Goal: Task Accomplishment & Management: Manage account settings

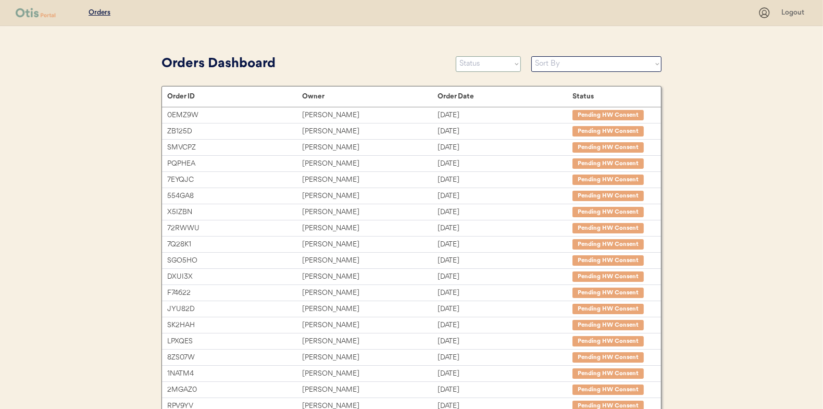
click at [488, 67] on select "Status On Hold New In Progress Complete Pending HW Consent Canceled" at bounding box center [488, 64] width 65 height 16
select select ""in_progress""
click at [456, 56] on select "Status On Hold New In Progress Complete Pending HW Consent Canceled" at bounding box center [488, 64] width 65 height 16
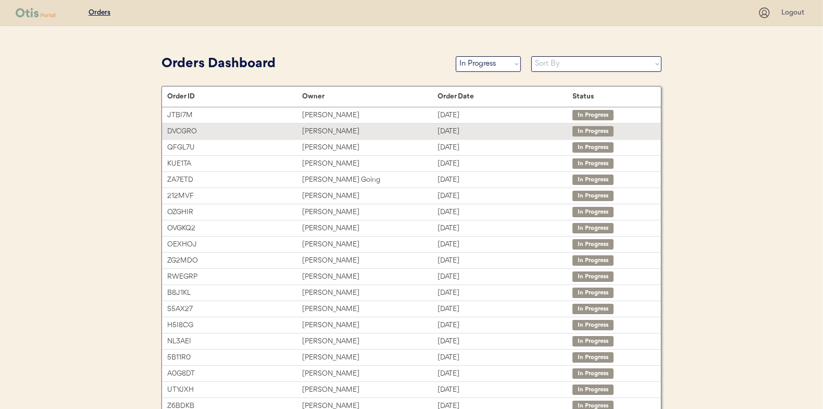
click at [320, 131] on div "Pierce Jones" at bounding box center [369, 131] width 135 height 12
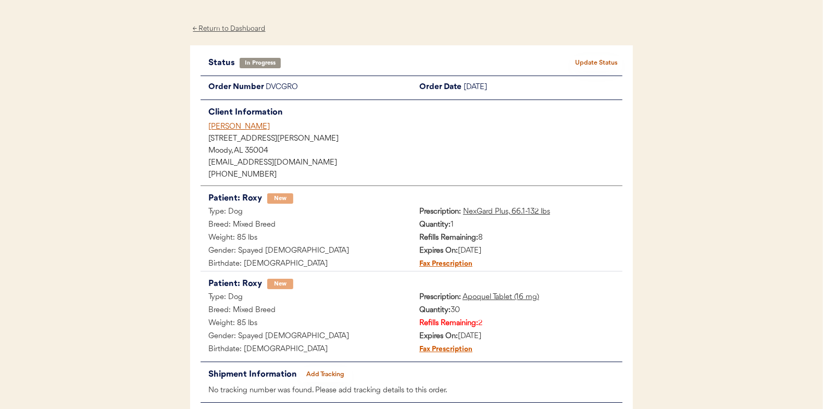
scroll to position [85, 0]
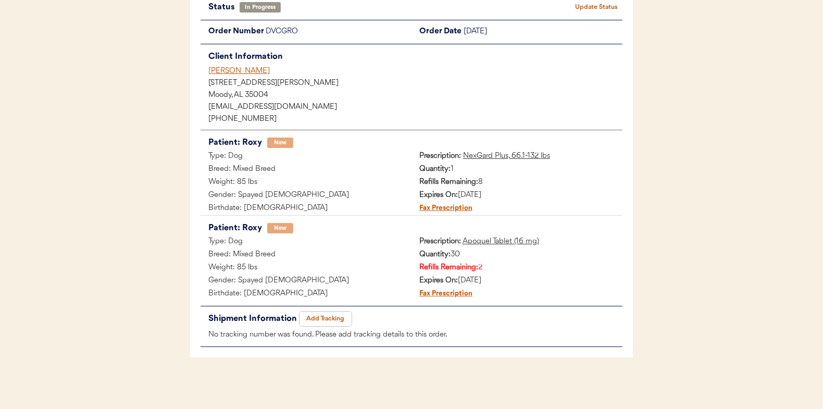
click at [334, 316] on button "Add Tracking" at bounding box center [325, 318] width 52 height 15
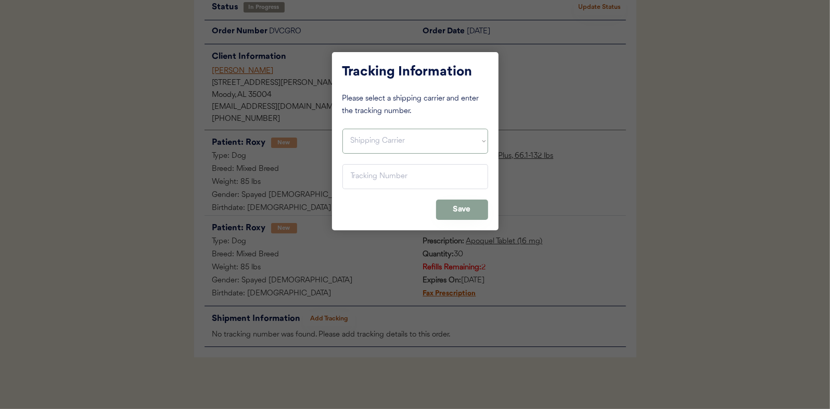
click at [367, 137] on select "Shipping Carrier FedEx FedEx Ground Economy UPS USPS" at bounding box center [416, 141] width 146 height 25
select select ""usps""
click at [343, 129] on select "Shipping Carrier FedEx FedEx Ground Economy UPS USPS" at bounding box center [416, 141] width 146 height 25
click at [356, 172] on input "input" at bounding box center [416, 176] width 146 height 25
paste input "9400150105799037195104"
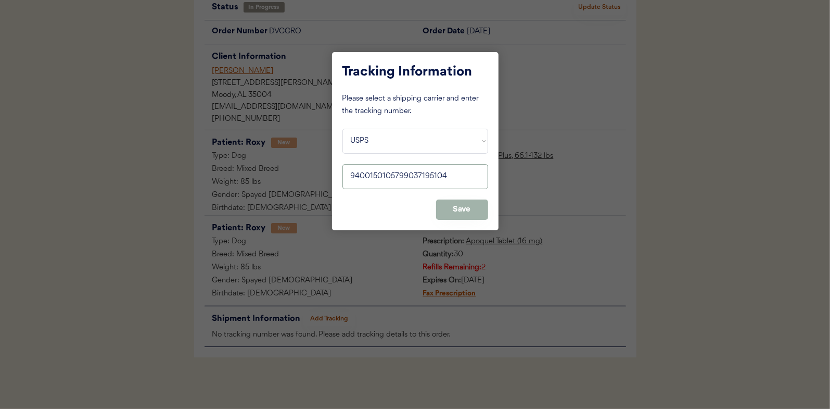
type input "9400150105799037195104"
click at [460, 208] on button "Save" at bounding box center [462, 209] width 52 height 20
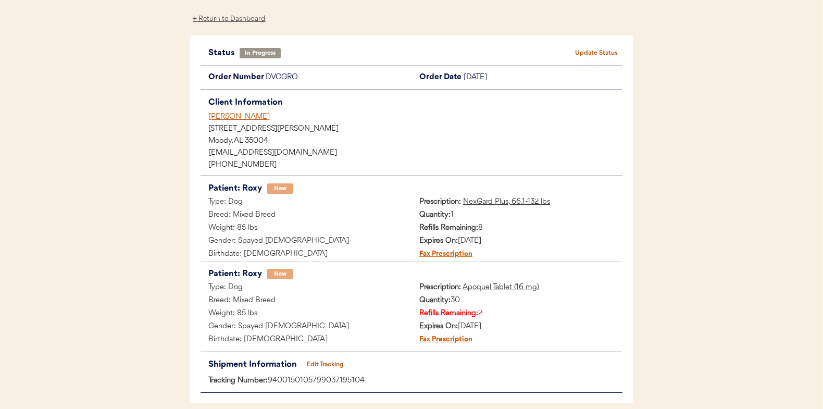
scroll to position [0, 0]
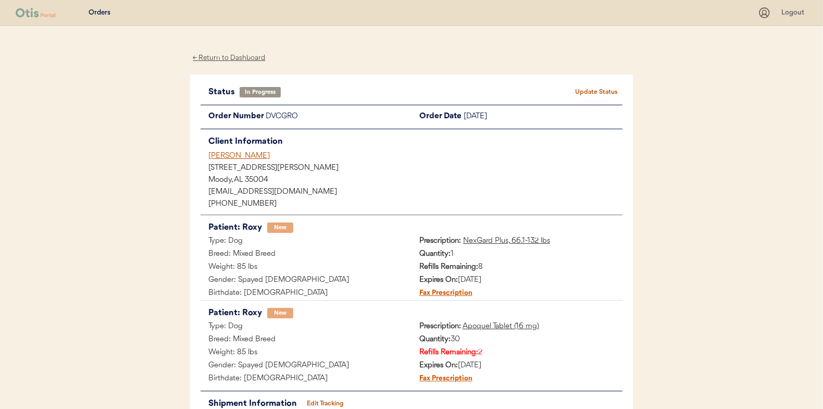
click at [603, 87] on button "Update Status" at bounding box center [596, 92] width 52 height 15
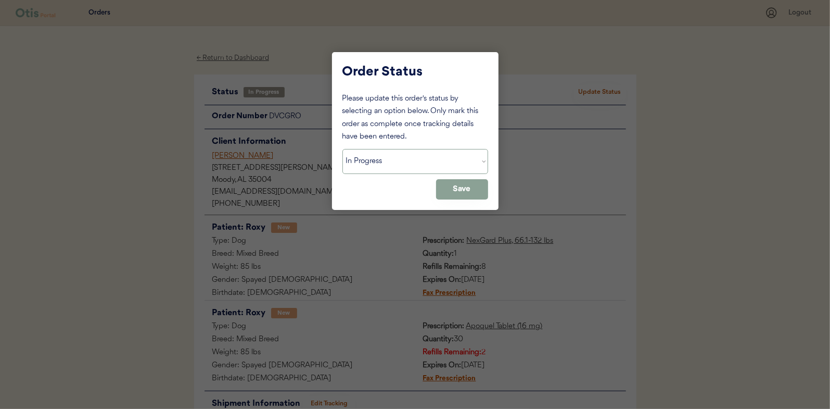
click at [392, 166] on select "Status On Hold New In Progress Complete Pending HW Consent Canceled" at bounding box center [416, 161] width 146 height 25
select select ""complete""
click at [343, 149] on select "Status On Hold New In Progress Complete Pending HW Consent Canceled" at bounding box center [416, 161] width 146 height 25
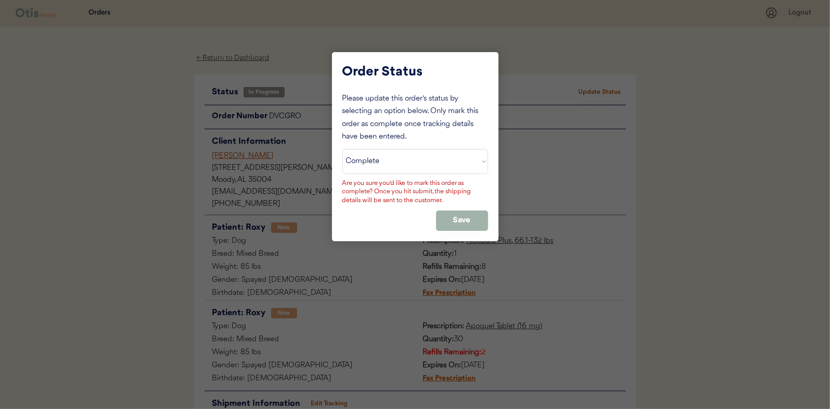
click at [458, 217] on button "Save" at bounding box center [462, 220] width 52 height 20
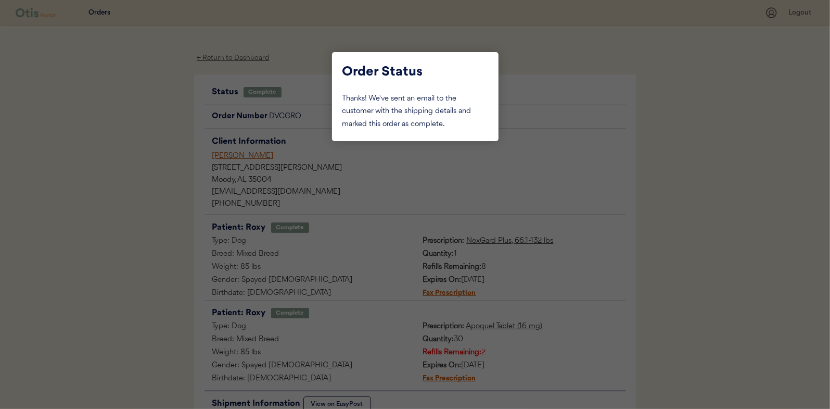
click at [140, 104] on div at bounding box center [415, 204] width 830 height 409
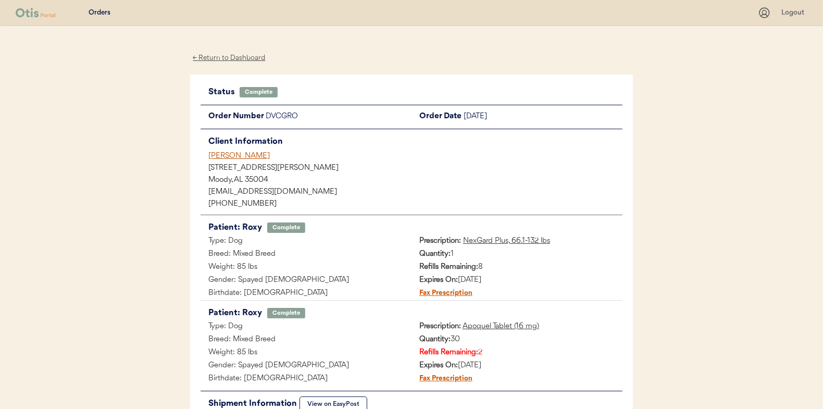
click at [207, 58] on div "← Return to Dashboard" at bounding box center [229, 58] width 78 height 12
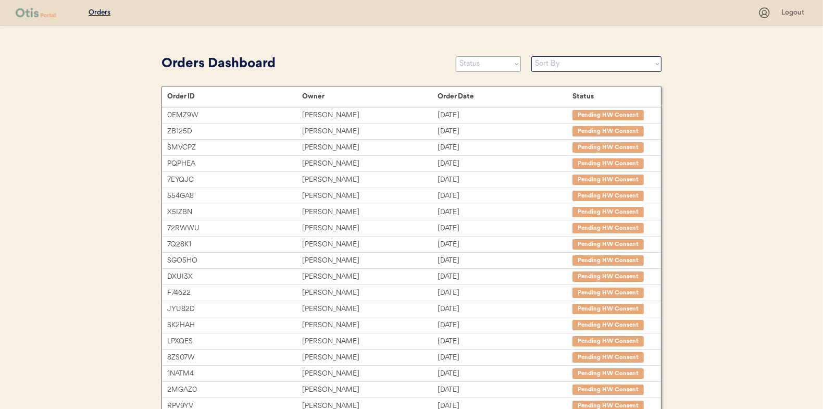
drag, startPoint x: 473, startPoint y: 61, endPoint x: 475, endPoint y: 72, distance: 11.0
click at [473, 61] on select "Status On Hold New In Progress Complete Pending HW Consent Canceled" at bounding box center [488, 64] width 65 height 16
select select ""in_progress""
click at [456, 56] on select "Status On Hold New In Progress Complete Pending HW Consent Canceled" at bounding box center [488, 64] width 65 height 16
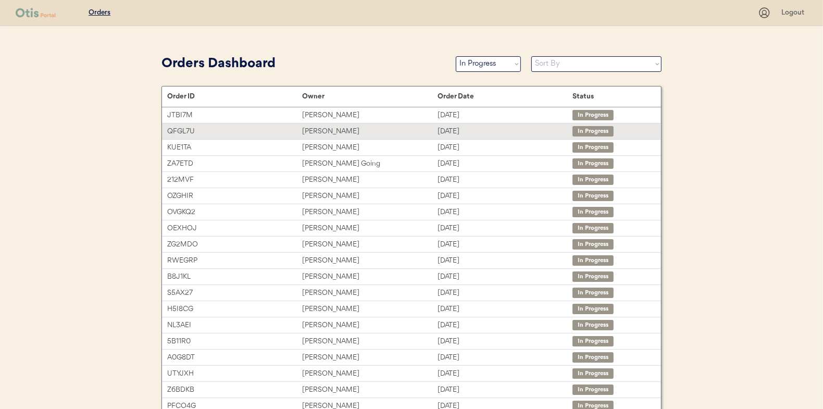
click at [318, 132] on div "Maureen Manning" at bounding box center [369, 131] width 135 height 12
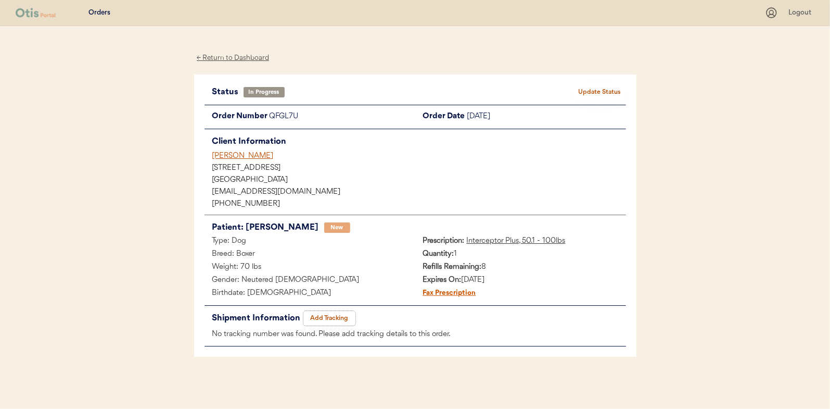
click at [330, 319] on button "Add Tracking" at bounding box center [330, 318] width 52 height 15
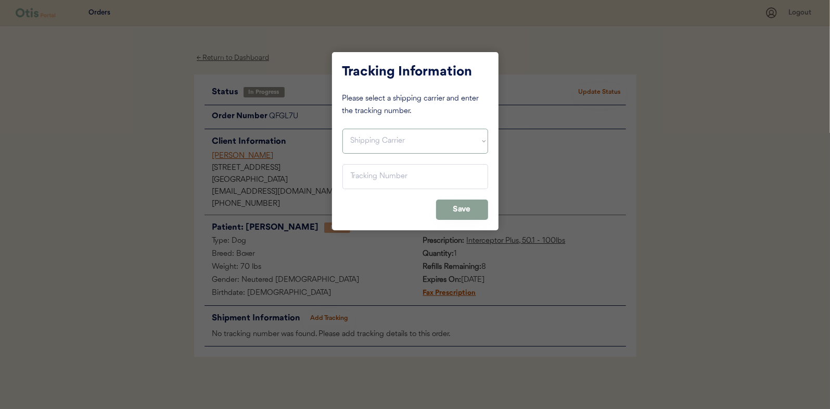
click at [370, 137] on select "Shipping Carrier FedEx FedEx Ground Economy UPS USPS" at bounding box center [416, 141] width 146 height 25
select select ""usps""
click at [343, 129] on select "Shipping Carrier FedEx FedEx Ground Economy UPS USPS" at bounding box center [416, 141] width 146 height 25
click at [357, 171] on input "input" at bounding box center [416, 176] width 146 height 25
paste input "9400150105798037244140"
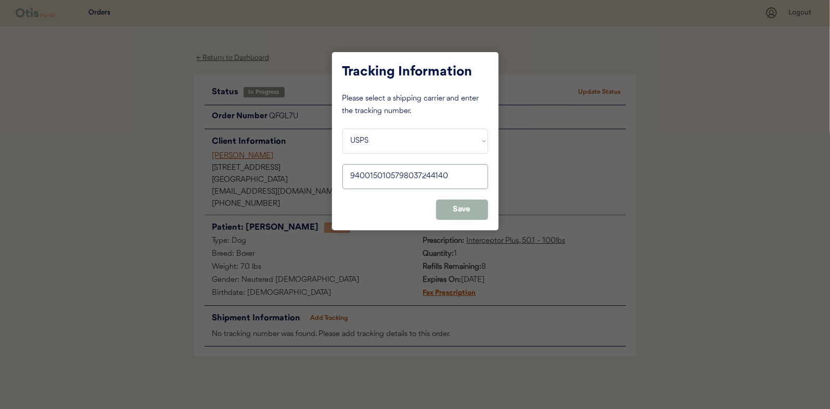
type input "9400150105798037244140"
click at [450, 202] on button "Save" at bounding box center [462, 209] width 52 height 20
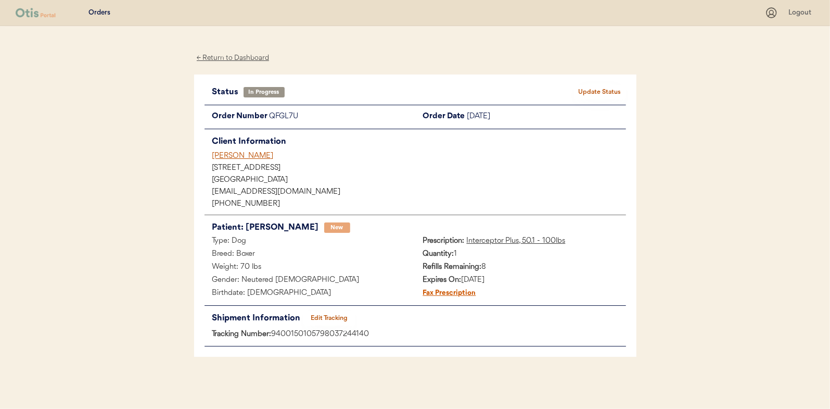
click at [610, 93] on button "Update Status" at bounding box center [600, 92] width 52 height 15
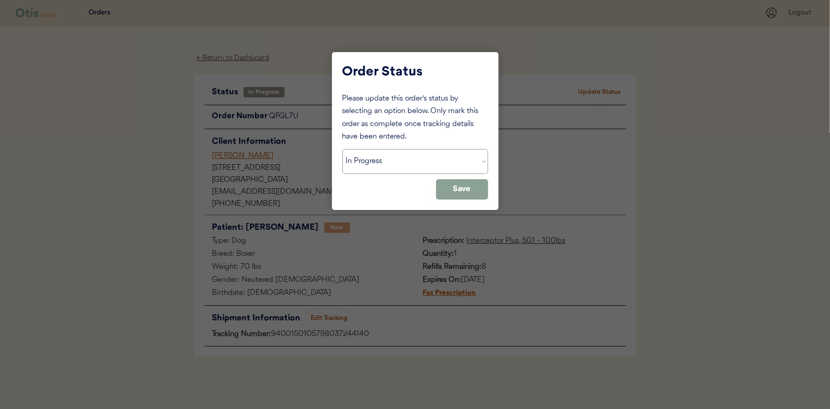
click at [399, 163] on select "Status On Hold New In Progress Complete Pending HW Consent Canceled" at bounding box center [416, 161] width 146 height 25
select select ""complete""
click at [343, 149] on select "Status On Hold New In Progress Complete Pending HW Consent Canceled" at bounding box center [416, 161] width 146 height 25
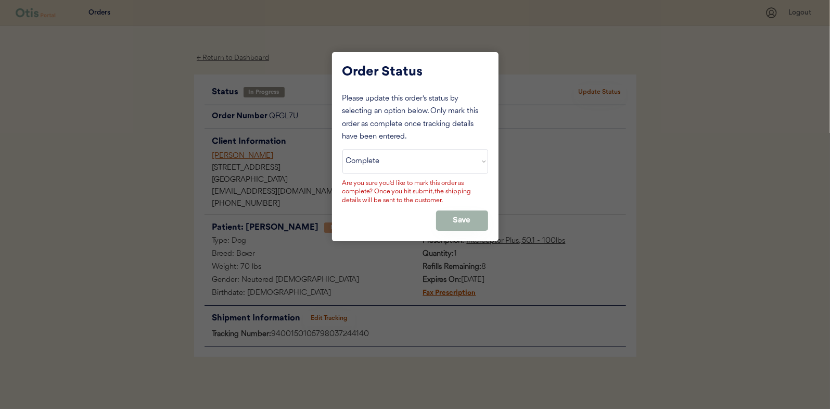
click at [465, 220] on button "Save" at bounding box center [462, 220] width 52 height 20
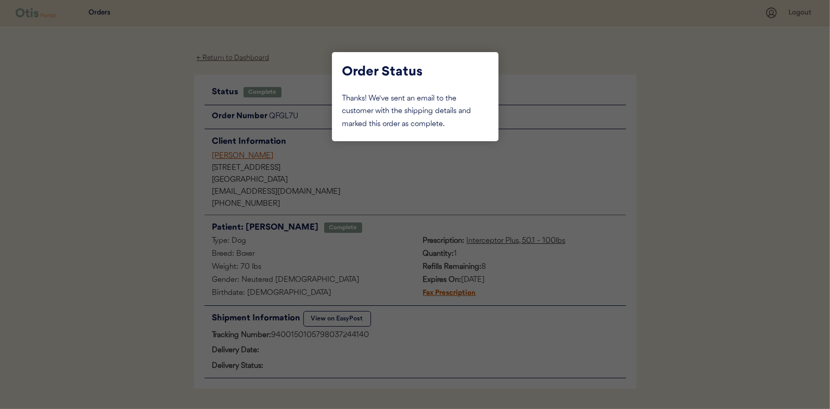
click at [171, 108] on div at bounding box center [415, 204] width 830 height 409
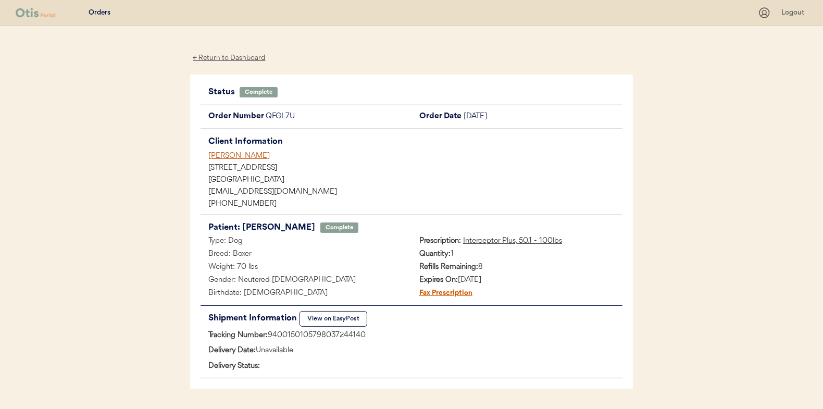
click at [228, 59] on div "← Return to Dashboard" at bounding box center [229, 58] width 78 height 12
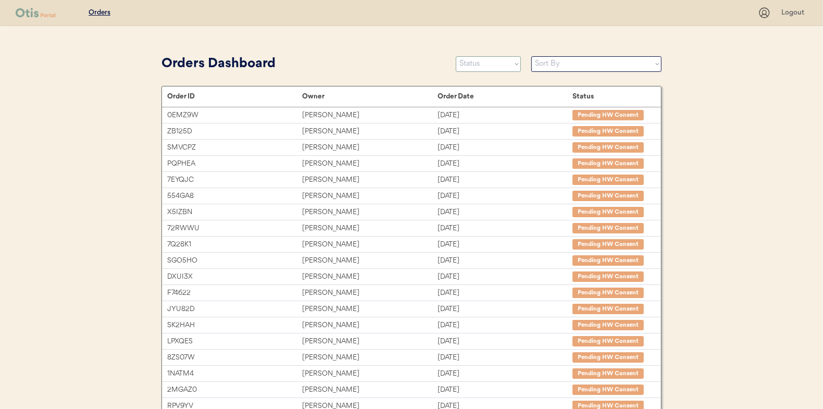
click at [484, 64] on select "Status On Hold New In Progress Complete Pending HW Consent Canceled" at bounding box center [488, 64] width 65 height 16
select select ""in_progress""
click at [456, 56] on select "Status On Hold New In Progress Complete Pending HW Consent Canceled" at bounding box center [488, 64] width 65 height 16
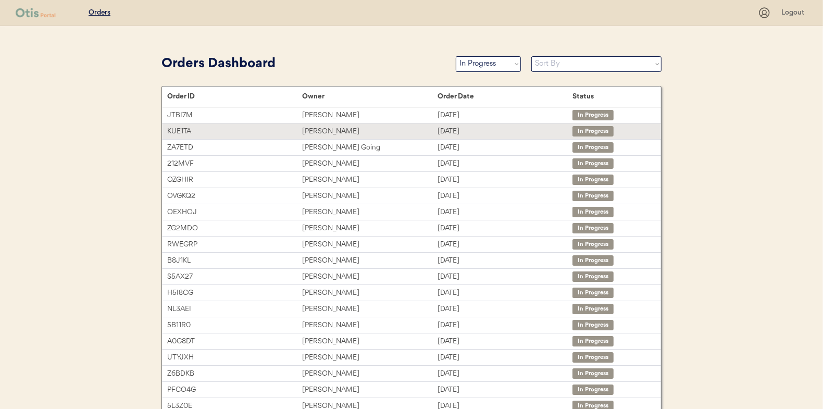
click at [315, 125] on div "[PERSON_NAME]" at bounding box center [369, 131] width 135 height 12
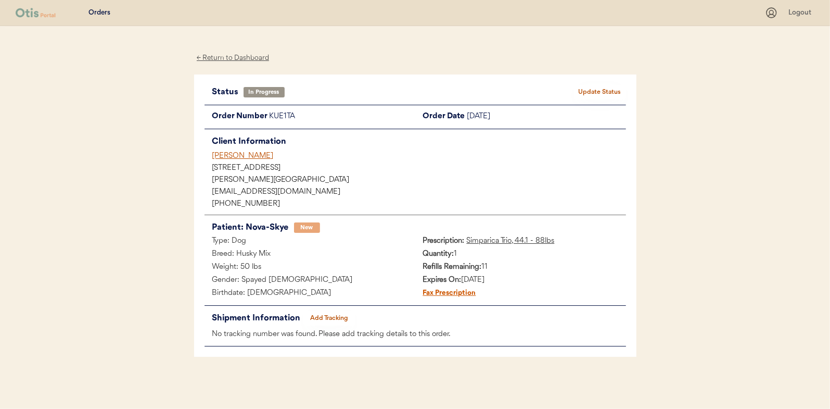
click at [329, 311] on button "Add Tracking" at bounding box center [330, 318] width 52 height 15
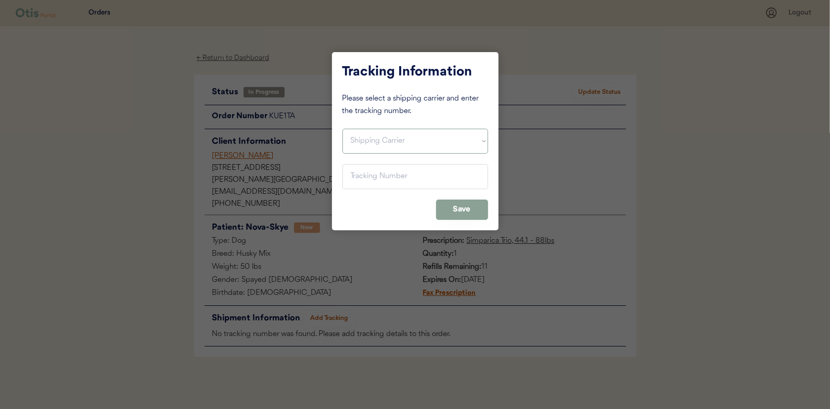
click at [364, 137] on select "Shipping Carrier FedEx FedEx Ground Economy UPS USPS" at bounding box center [416, 141] width 146 height 25
select select ""usps""
click at [343, 129] on select "Shipping Carrier FedEx FedEx Ground Economy UPS USPS" at bounding box center [416, 141] width 146 height 25
click at [361, 182] on input "input" at bounding box center [416, 176] width 146 height 25
paste input "9400150105497037405475"
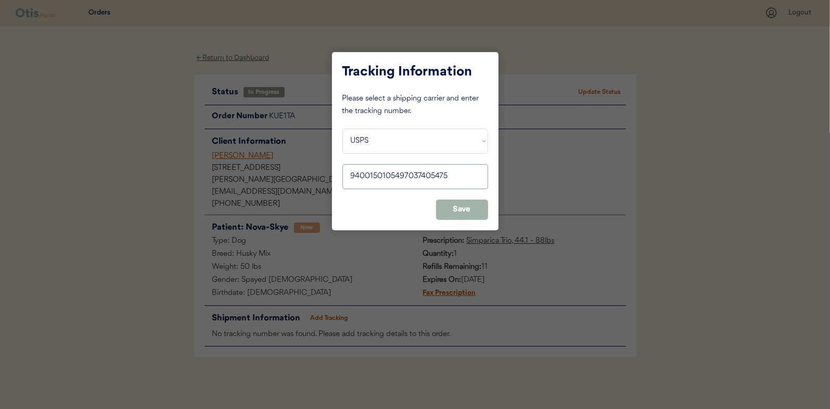
type input "9400150105497037405475"
click at [466, 209] on button "Save" at bounding box center [462, 209] width 52 height 20
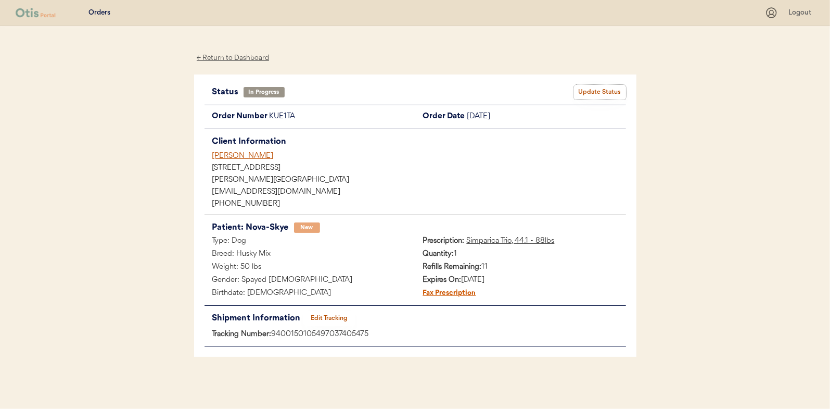
click at [616, 92] on button "Update Status" at bounding box center [600, 92] width 52 height 15
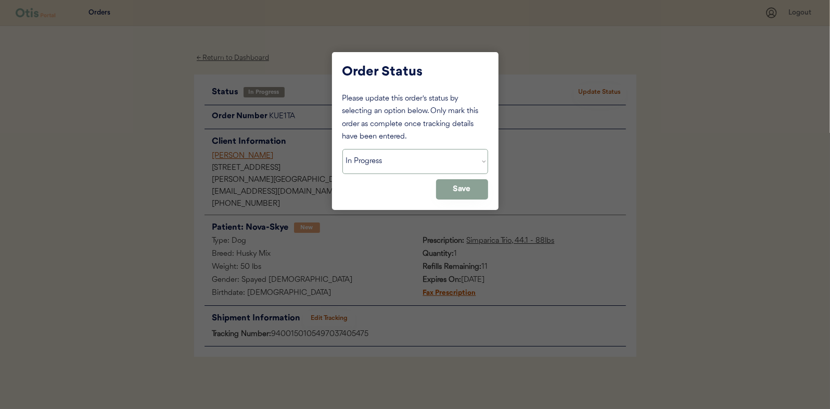
click at [378, 164] on select "Status On Hold New In Progress Complete Pending HW Consent Canceled" at bounding box center [416, 161] width 146 height 25
select select ""complete""
click at [343, 149] on select "Status On Hold New In Progress Complete Pending HW Consent Canceled" at bounding box center [416, 161] width 146 height 25
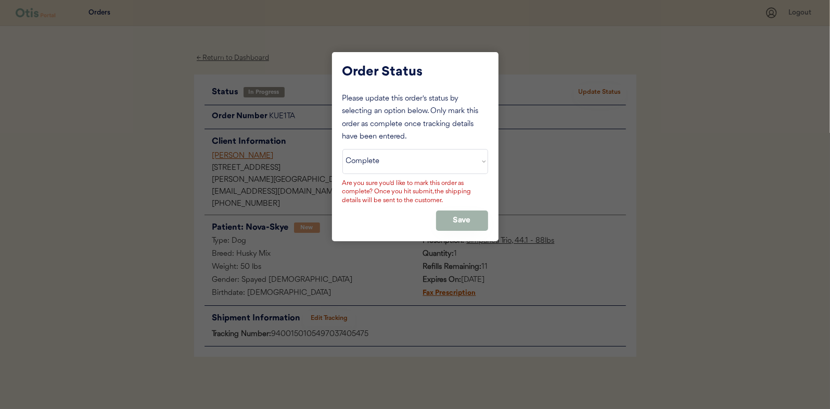
click at [463, 218] on button "Save" at bounding box center [462, 220] width 52 height 20
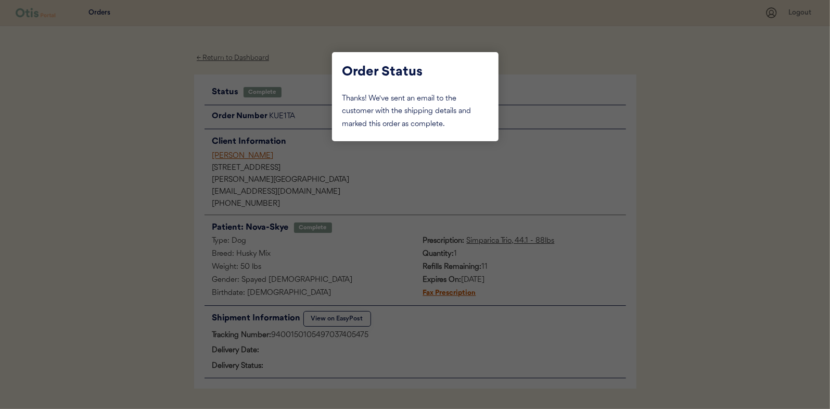
click at [135, 105] on div at bounding box center [415, 204] width 830 height 409
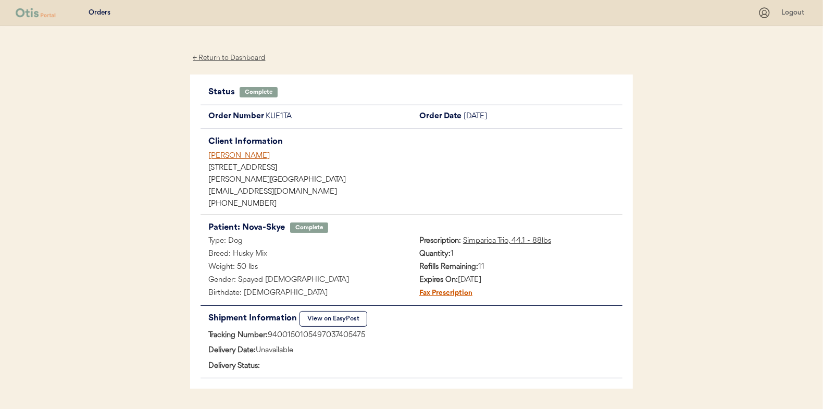
click at [216, 58] on div "← Return to Dashboard" at bounding box center [229, 58] width 78 height 12
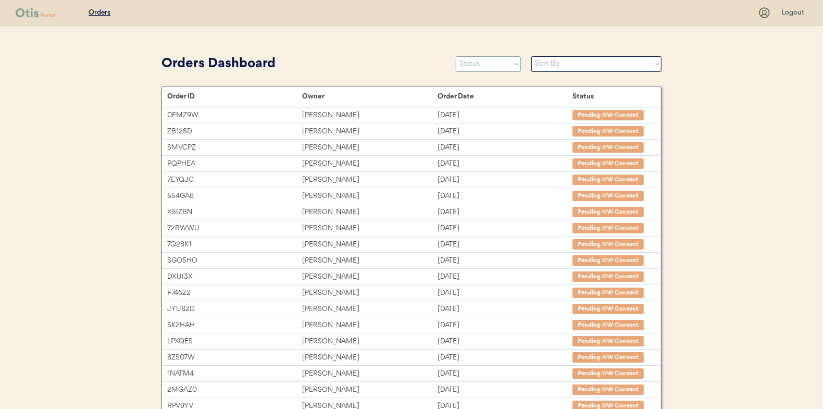
click at [472, 65] on select "Status On Hold New In Progress Complete Pending HW Consent Canceled" at bounding box center [488, 64] width 65 height 16
select select ""in_progress""
click at [456, 56] on select "Status On Hold New In Progress Complete Pending HW Consent Canceled" at bounding box center [488, 64] width 65 height 16
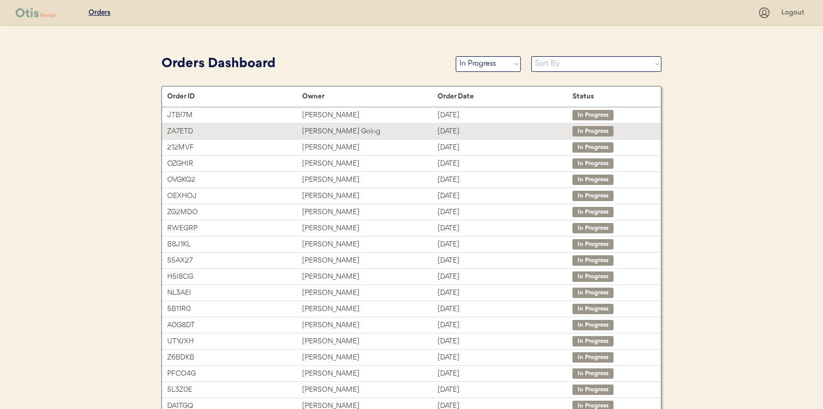
click at [323, 125] on div "[PERSON_NAME] Going" at bounding box center [369, 131] width 135 height 12
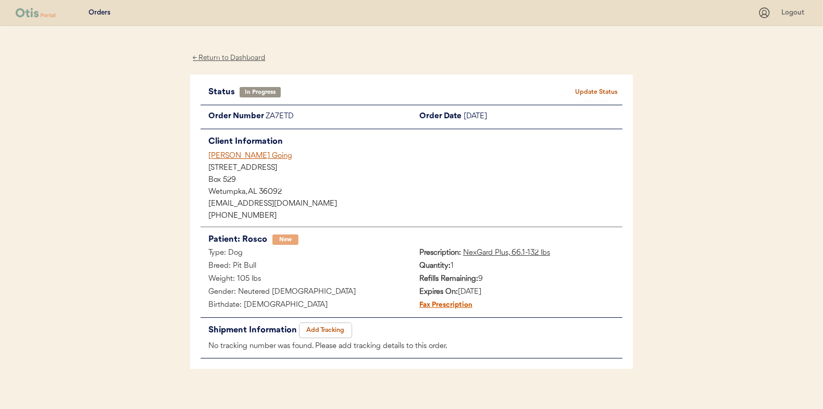
click at [316, 323] on button "Add Tracking" at bounding box center [325, 330] width 52 height 15
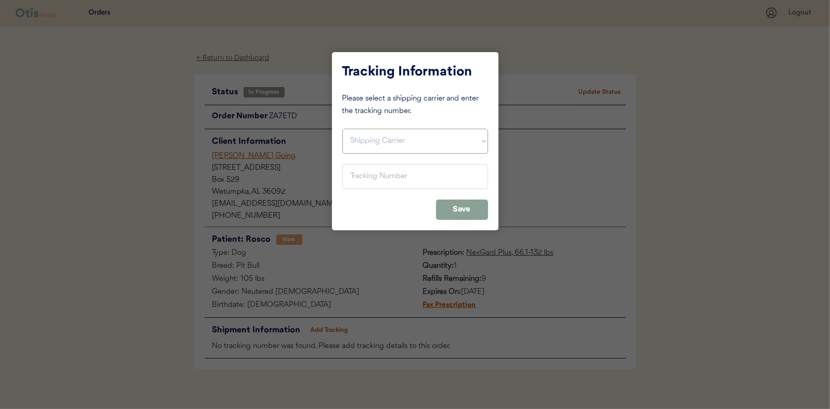
click at [358, 136] on select "Shipping Carrier FedEx FedEx Ground Economy UPS USPS" at bounding box center [416, 141] width 146 height 25
select select ""usps""
click at [343, 129] on select "Shipping Carrier FedEx FedEx Ground Economy UPS USPS" at bounding box center [416, 141] width 146 height 25
click at [363, 180] on input "input" at bounding box center [416, 176] width 146 height 25
paste input "9400150105496038874396"
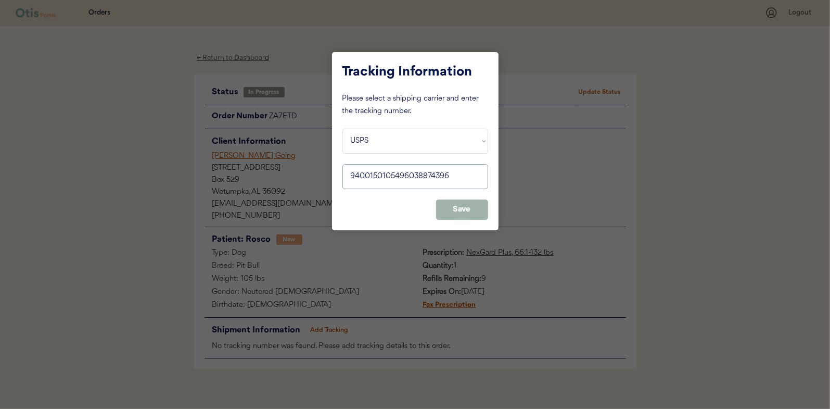
type input "9400150105496038874396"
click at [458, 205] on button "Save" at bounding box center [462, 209] width 52 height 20
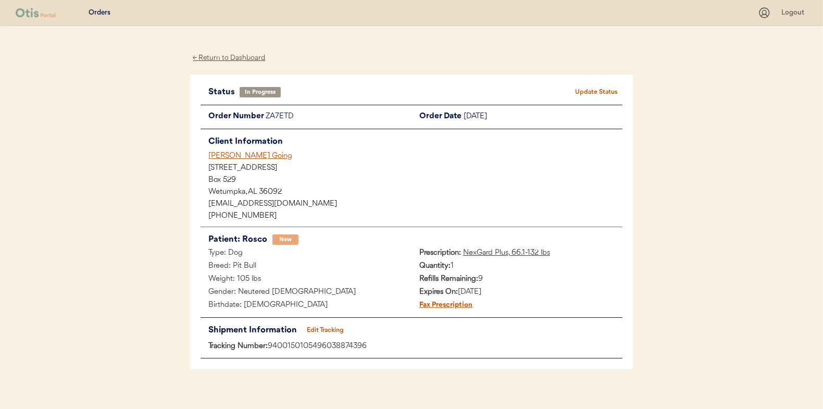
click at [592, 89] on button "Update Status" at bounding box center [596, 92] width 52 height 15
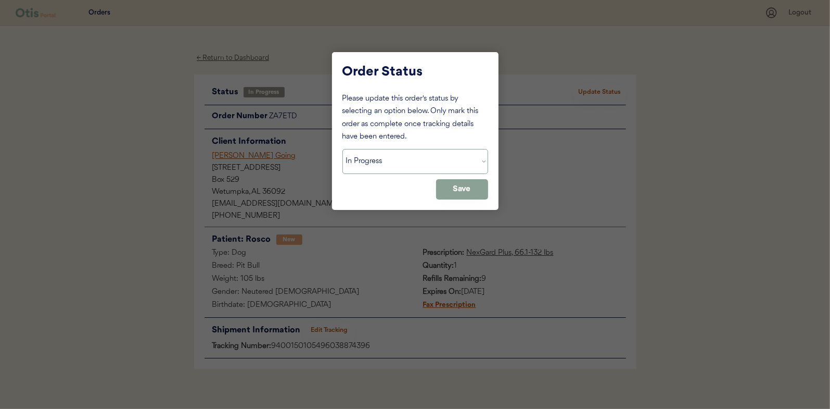
click at [361, 158] on select "Status On Hold New In Progress Complete Pending HW Consent Canceled" at bounding box center [416, 161] width 146 height 25
select select ""complete""
click at [343, 149] on select "Status On Hold New In Progress Complete Pending HW Consent Canceled" at bounding box center [416, 161] width 146 height 25
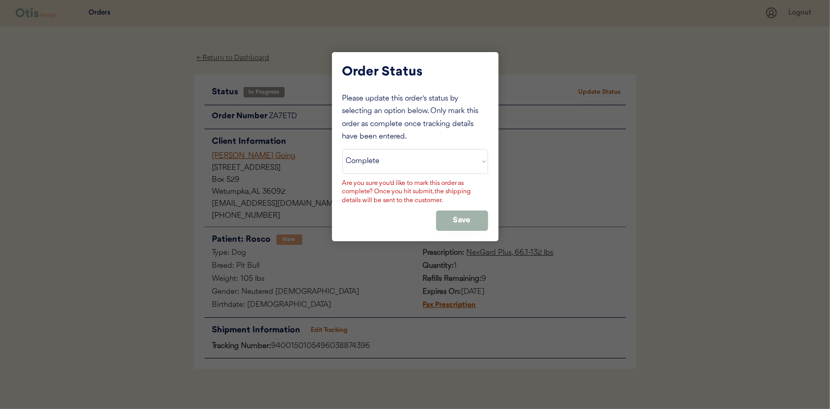
click at [465, 217] on button "Save" at bounding box center [462, 220] width 52 height 20
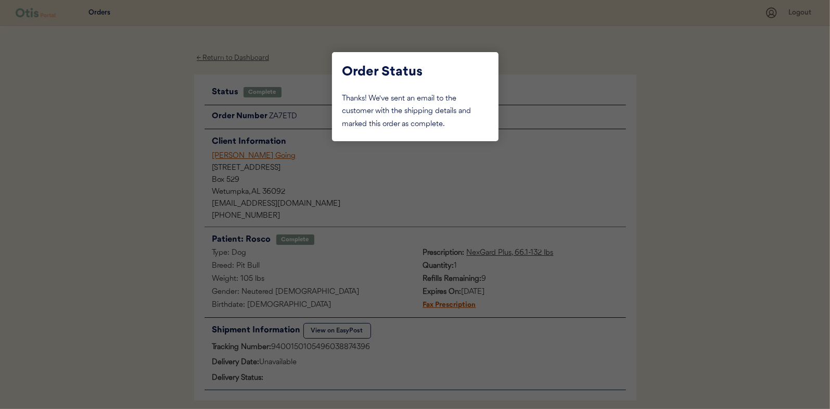
click at [139, 127] on div at bounding box center [415, 204] width 830 height 409
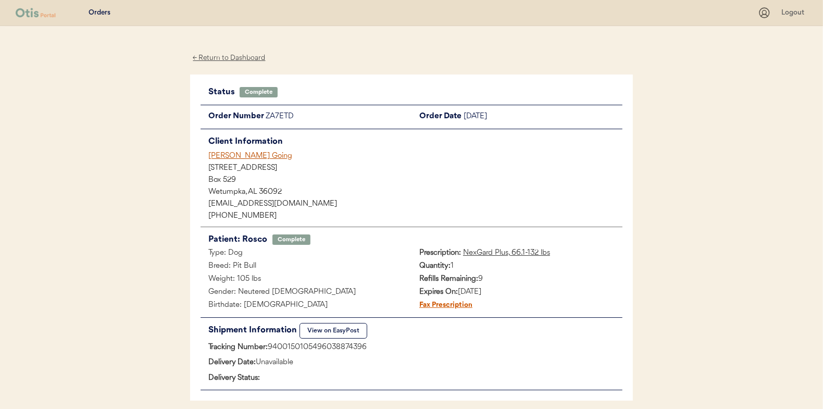
click at [220, 54] on div "← Return to Dashboard" at bounding box center [229, 58] width 78 height 12
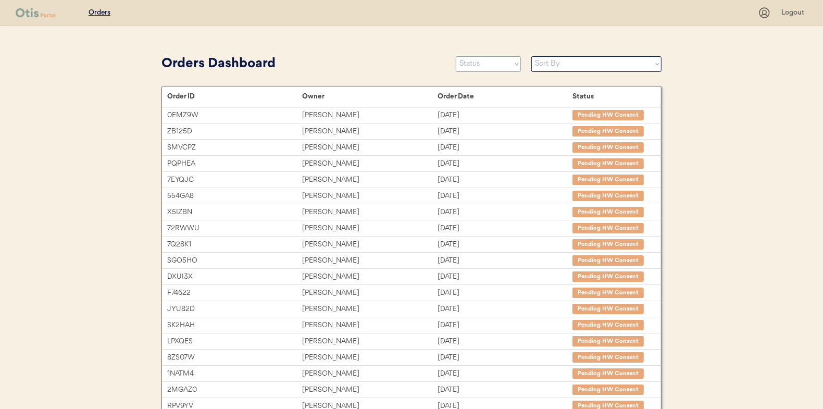
click at [488, 59] on select "Status On Hold New In Progress Complete Pending HW Consent Canceled" at bounding box center [488, 64] width 65 height 16
select select ""in_progress""
click at [456, 56] on select "Status On Hold New In Progress Complete Pending HW Consent Canceled" at bounding box center [488, 64] width 65 height 16
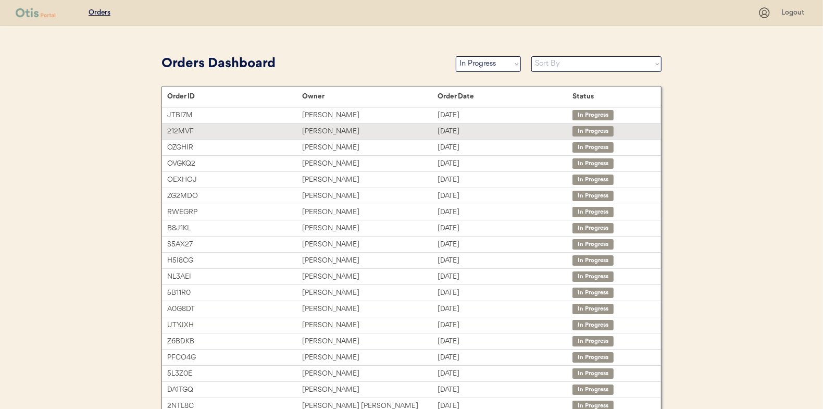
click at [324, 131] on div "Yuxuan Dong" at bounding box center [369, 131] width 135 height 12
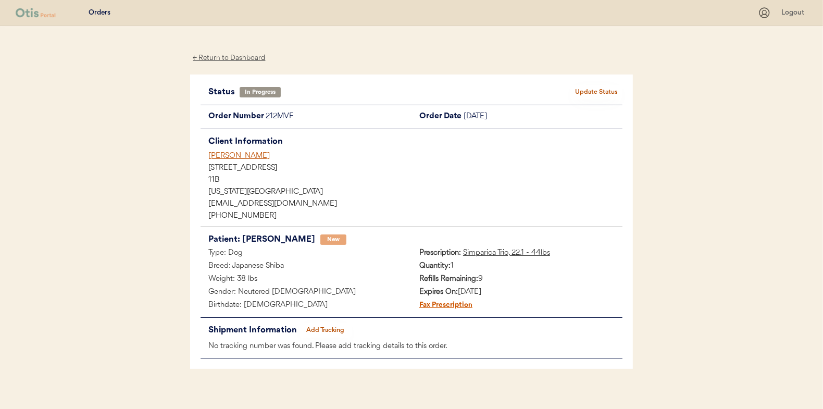
click at [330, 327] on button "Add Tracking" at bounding box center [325, 330] width 52 height 15
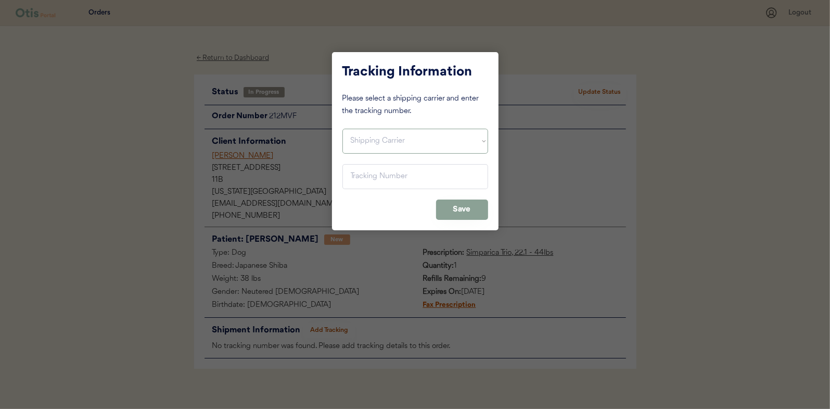
click at [369, 138] on select "Shipping Carrier FedEx FedEx Ground Economy UPS USPS" at bounding box center [416, 141] width 146 height 25
select select ""usps""
click at [343, 129] on select "Shipping Carrier FedEx FedEx Ground Economy UPS USPS" at bounding box center [416, 141] width 146 height 25
click at [356, 173] on input "input" at bounding box center [416, 176] width 146 height 25
paste input "9400150105798037223169"
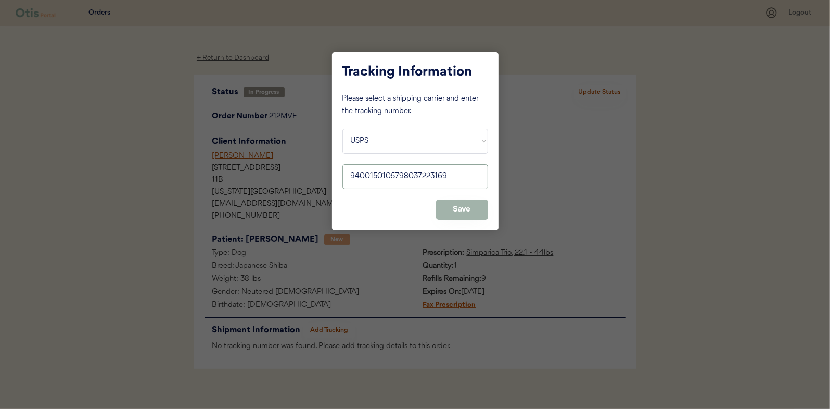
type input "9400150105798037223169"
click at [468, 208] on button "Save" at bounding box center [462, 209] width 52 height 20
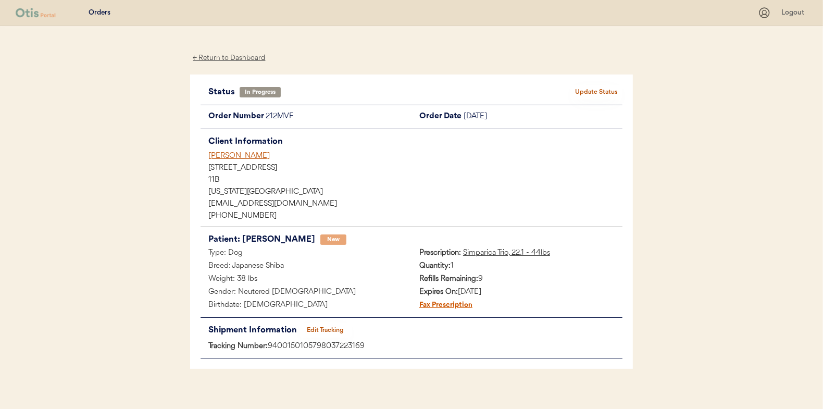
click at [605, 93] on button "Update Status" at bounding box center [596, 92] width 52 height 15
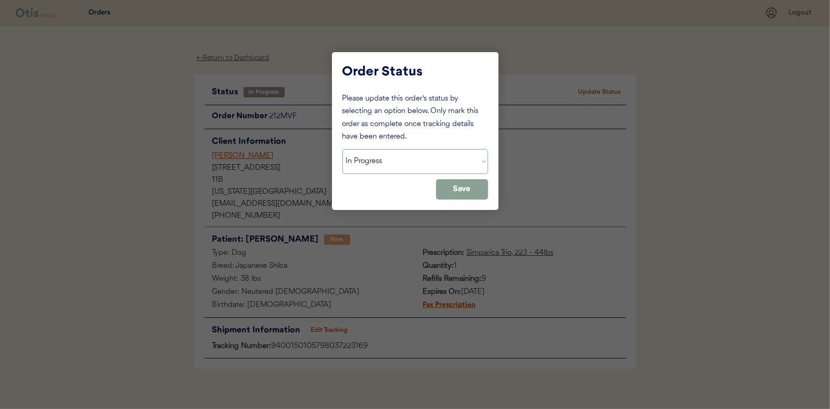
click at [365, 164] on select "Status On Hold New In Progress Complete Pending HW Consent Canceled" at bounding box center [416, 161] width 146 height 25
select select ""complete""
click at [343, 149] on select "Status On Hold New In Progress Complete Pending HW Consent Canceled" at bounding box center [416, 161] width 146 height 25
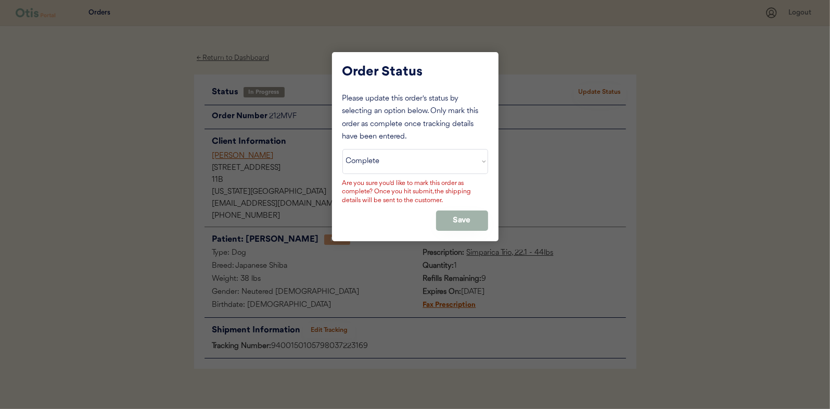
click at [461, 214] on button "Save" at bounding box center [462, 220] width 52 height 20
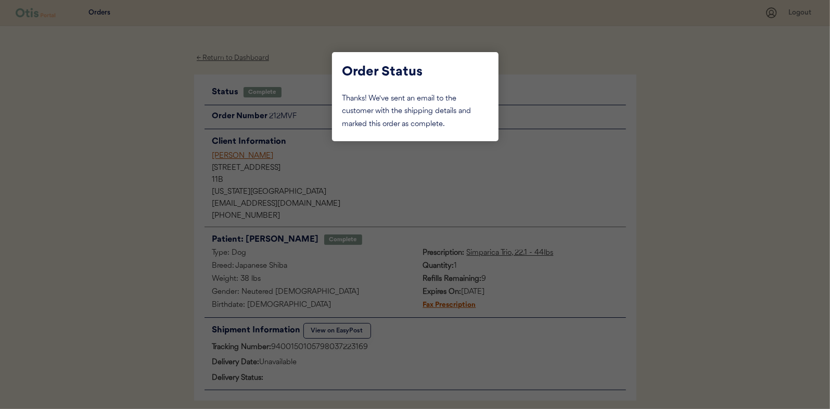
click at [153, 140] on div at bounding box center [415, 204] width 830 height 409
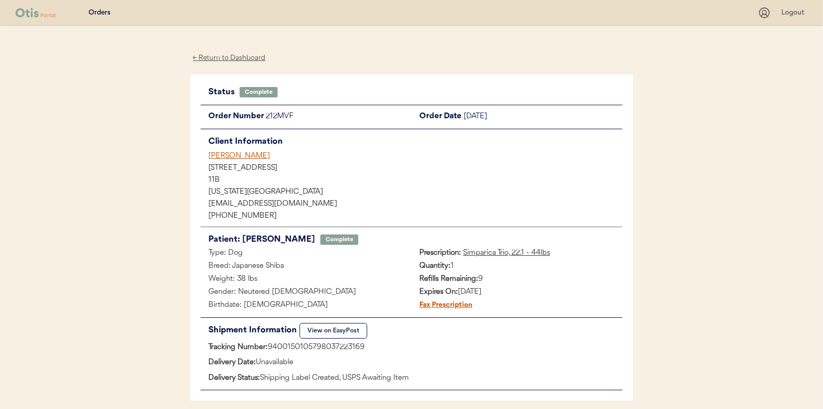
click at [242, 57] on div "← Return to Dashboard" at bounding box center [229, 58] width 78 height 12
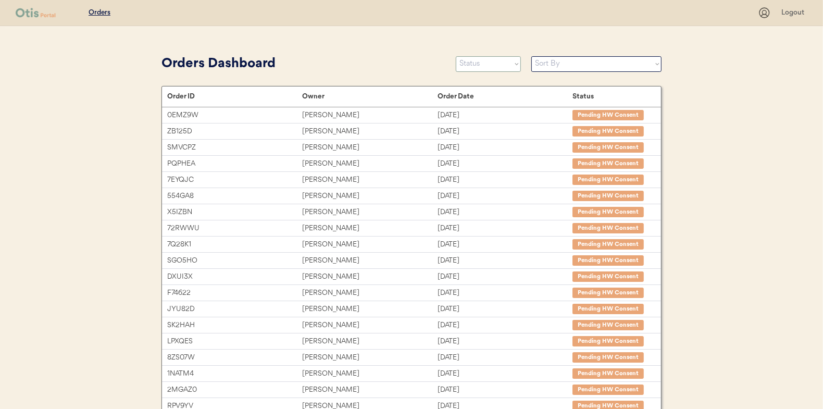
click at [475, 58] on select "Status On Hold New In Progress Complete Pending HW Consent Canceled" at bounding box center [488, 64] width 65 height 16
select select ""in_progress""
click at [456, 56] on select "Status On Hold New In Progress Complete Pending HW Consent Canceled" at bounding box center [488, 64] width 65 height 16
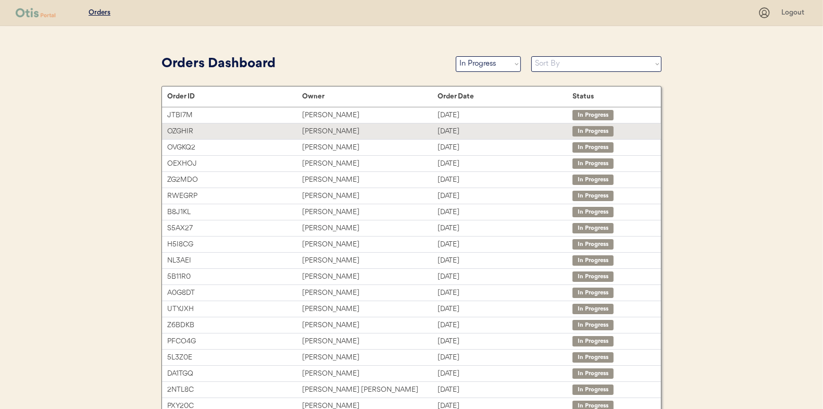
click at [323, 128] on div "[PERSON_NAME]" at bounding box center [369, 131] width 135 height 12
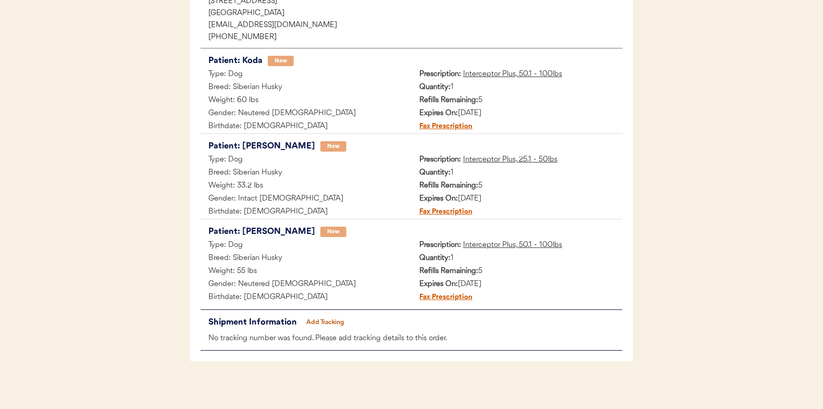
scroll to position [170, 0]
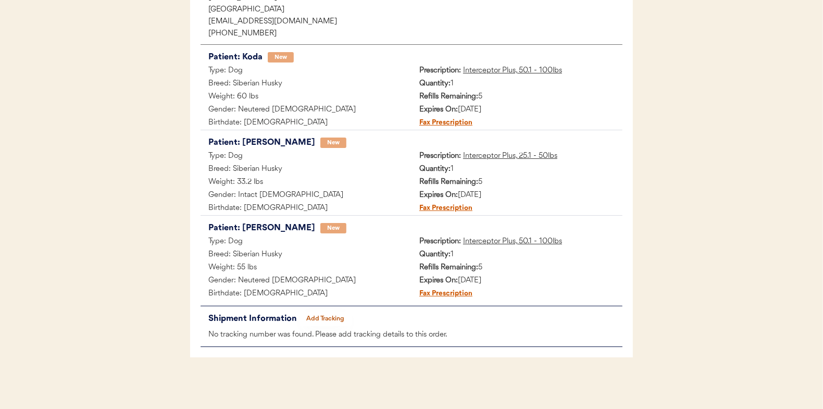
click at [313, 311] on button "Add Tracking" at bounding box center [325, 318] width 52 height 15
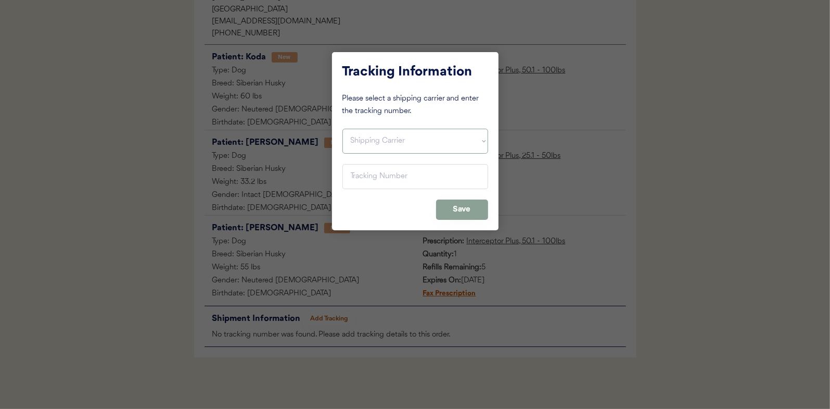
click at [360, 135] on select "Shipping Carrier FedEx FedEx Ground Economy UPS USPS" at bounding box center [416, 141] width 146 height 25
select select ""usps""
click at [343, 129] on select "Shipping Carrier FedEx FedEx Ground Economy UPS USPS" at bounding box center [416, 141] width 146 height 25
click at [365, 173] on input "input" at bounding box center [416, 176] width 146 height 25
paste input "9400150105800037173907"
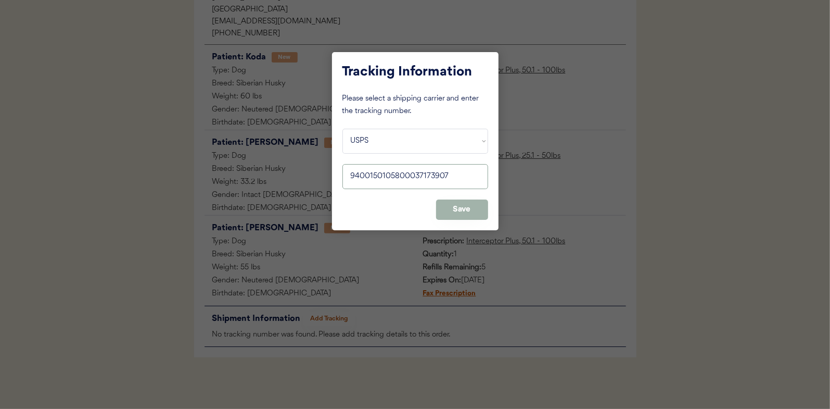
type input "9400150105800037173907"
click at [469, 208] on button "Save" at bounding box center [462, 209] width 52 height 20
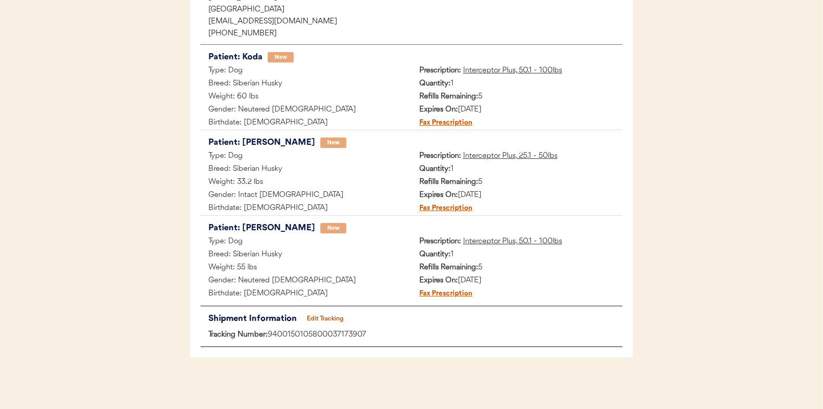
scroll to position [14, 0]
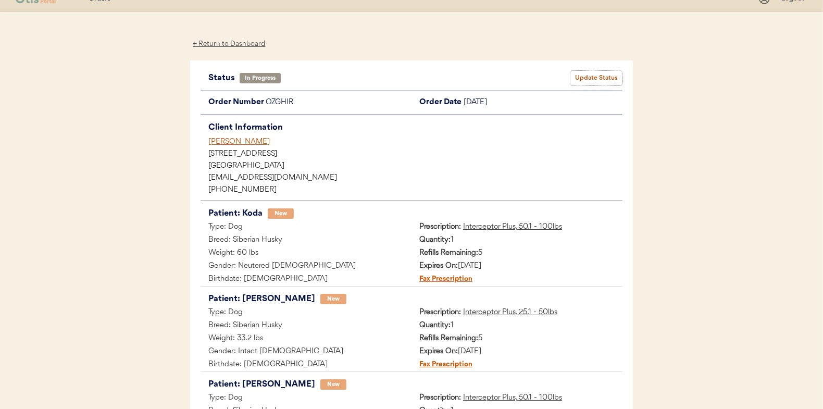
click at [586, 74] on button "Update Status" at bounding box center [596, 78] width 52 height 15
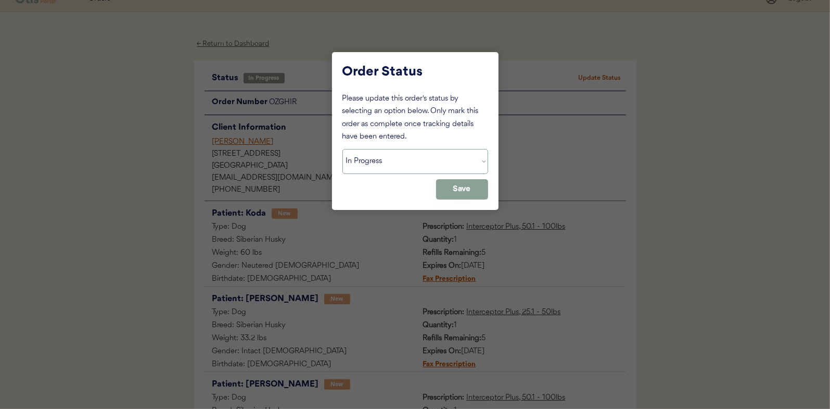
click at [367, 164] on select "Status On Hold New In Progress Complete Pending HW Consent Canceled" at bounding box center [416, 161] width 146 height 25
select select ""complete""
click at [343, 149] on select "Status On Hold New In Progress Complete Pending HW Consent Canceled" at bounding box center [416, 161] width 146 height 25
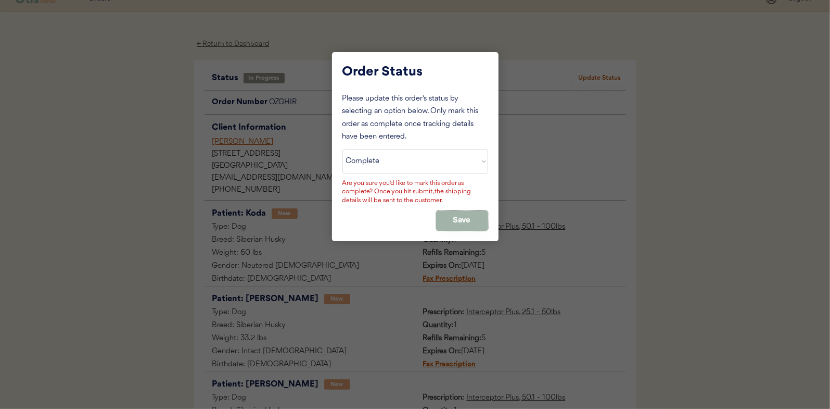
click at [457, 217] on button "Save" at bounding box center [462, 220] width 52 height 20
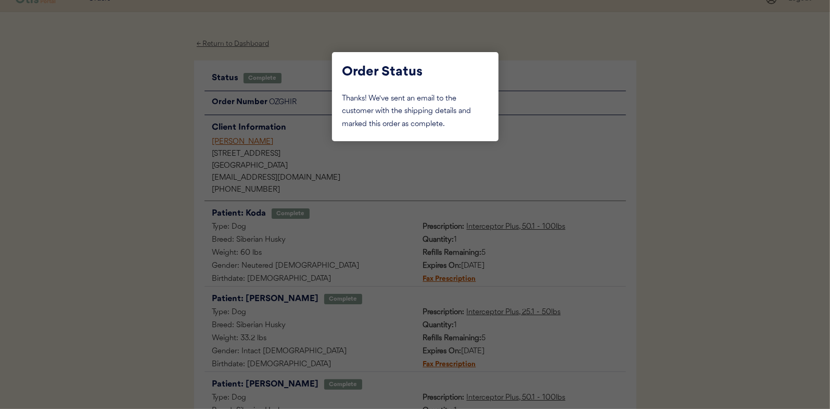
click at [161, 113] on div at bounding box center [415, 204] width 830 height 409
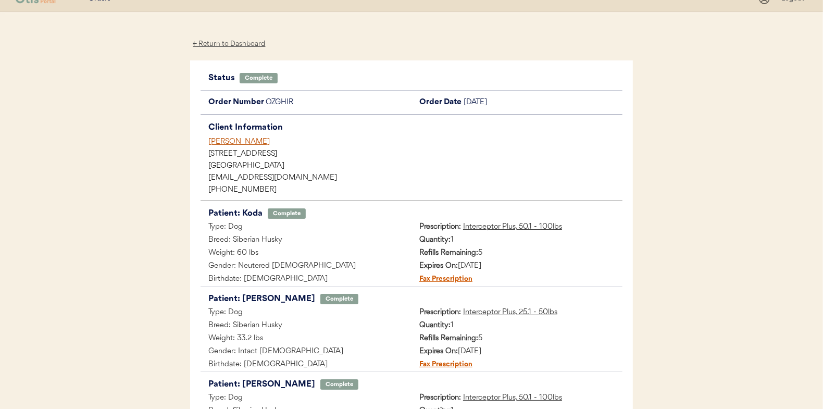
click at [223, 43] on div "← Return to Dashboard" at bounding box center [229, 44] width 78 height 12
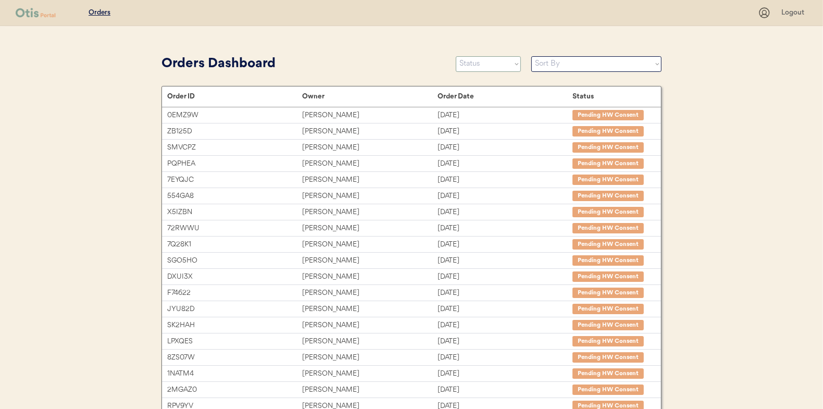
click at [479, 67] on select "Status On Hold New In Progress Complete Pending HW Consent Canceled" at bounding box center [488, 64] width 65 height 16
select select ""in_progress""
click at [456, 56] on select "Status On Hold New In Progress Complete Pending HW Consent Canceled" at bounding box center [488, 64] width 65 height 16
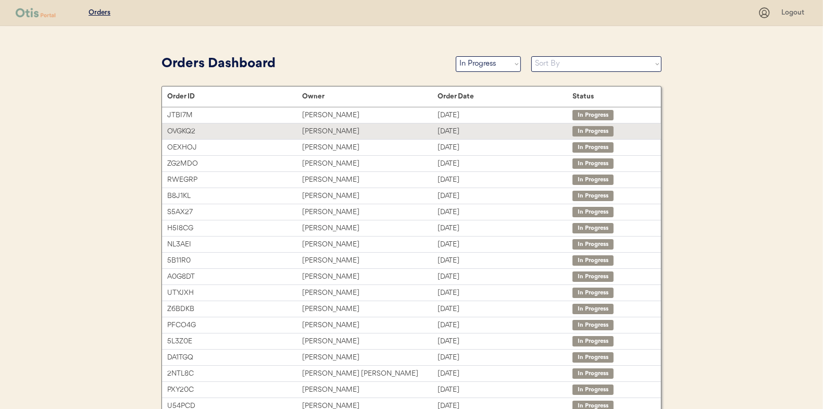
click at [324, 129] on div "[PERSON_NAME]" at bounding box center [369, 131] width 135 height 12
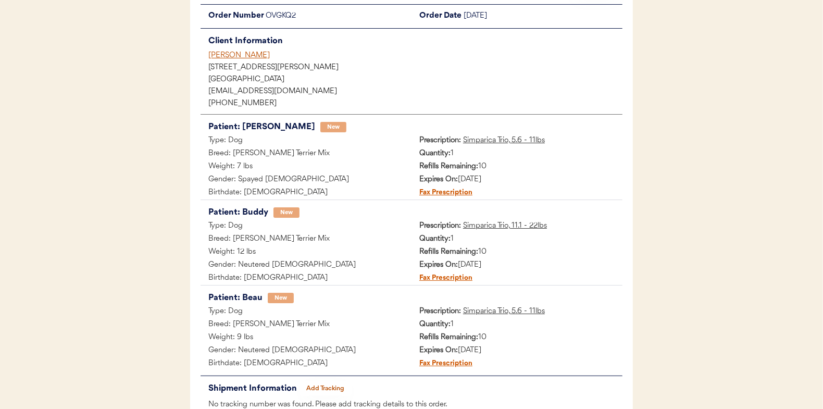
scroll to position [156, 0]
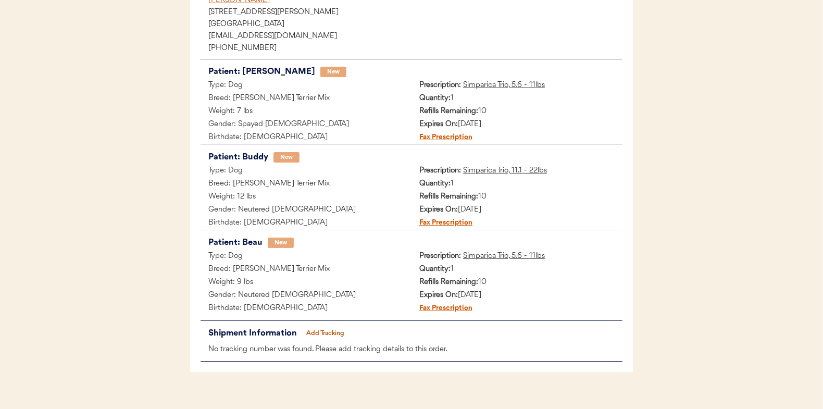
click at [332, 327] on button "Add Tracking" at bounding box center [325, 333] width 52 height 15
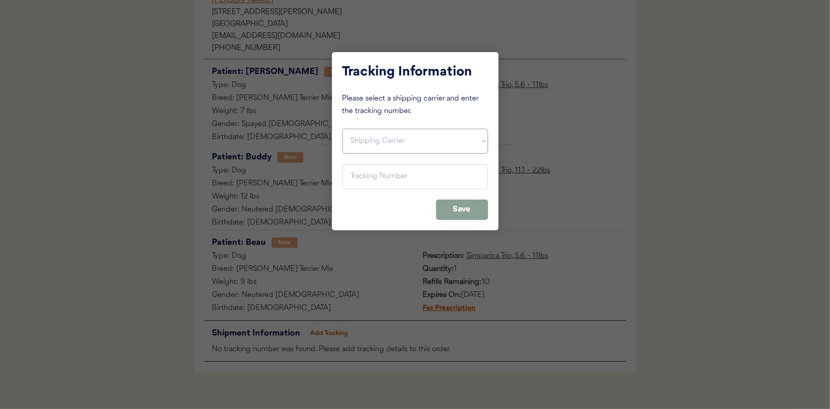
click at [366, 137] on select "Shipping Carrier FedEx FedEx Ground Economy UPS USPS" at bounding box center [416, 141] width 146 height 25
select select ""usps""
click at [343, 129] on select "Shipping Carrier FedEx FedEx Ground Economy UPS USPS" at bounding box center [416, 141] width 146 height 25
click at [357, 177] on input "input" at bounding box center [416, 176] width 146 height 25
paste input "9400150105496038873122"
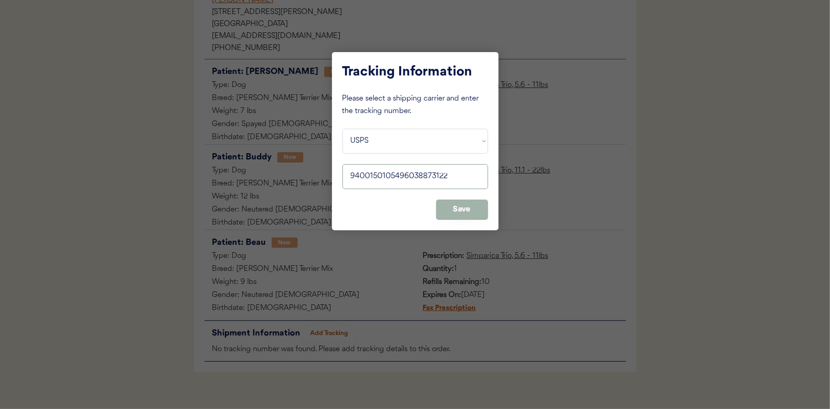
type input "9400150105496038873122"
click at [460, 211] on button "Save" at bounding box center [462, 209] width 52 height 20
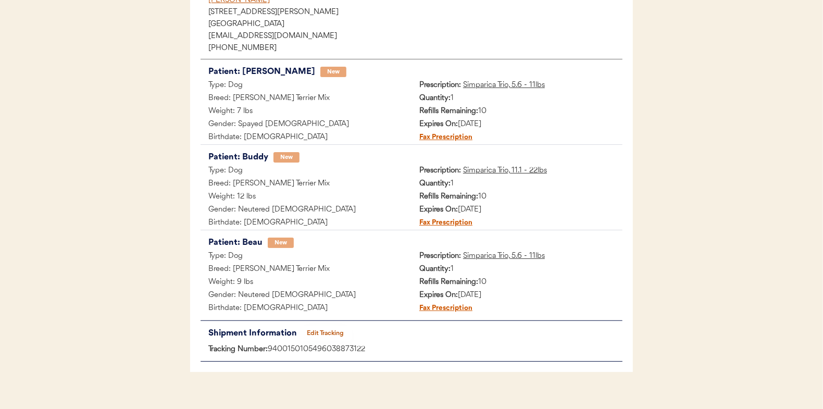
scroll to position [0, 0]
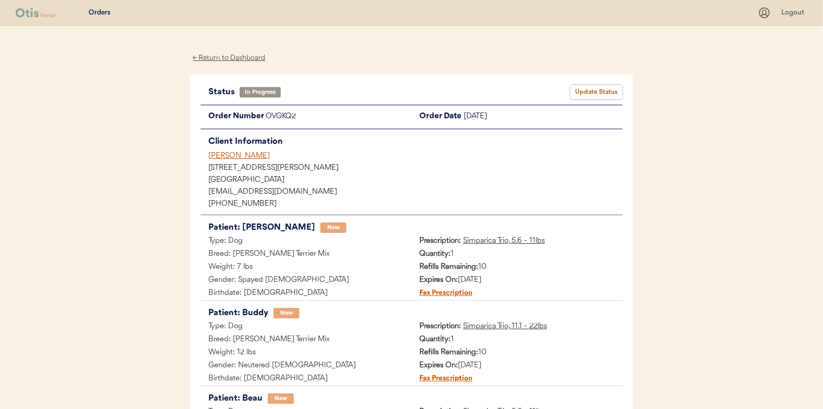
click at [611, 90] on button "Update Status" at bounding box center [596, 92] width 52 height 15
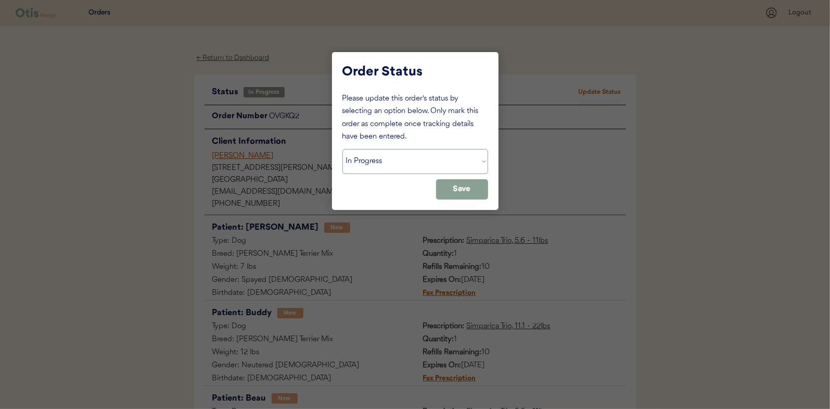
click at [379, 161] on select "Status On Hold New In Progress Complete Pending HW Consent Canceled" at bounding box center [416, 161] width 146 height 25
select select ""complete""
click at [343, 149] on select "Status On Hold New In Progress Complete Pending HW Consent Canceled" at bounding box center [416, 161] width 146 height 25
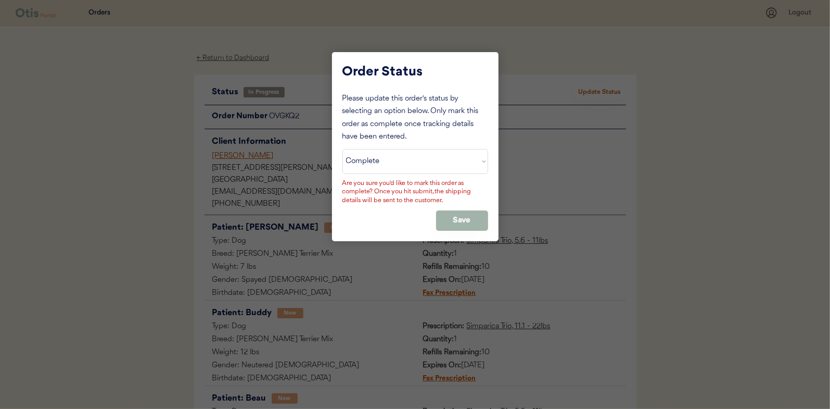
click at [463, 216] on button "Save" at bounding box center [462, 220] width 52 height 20
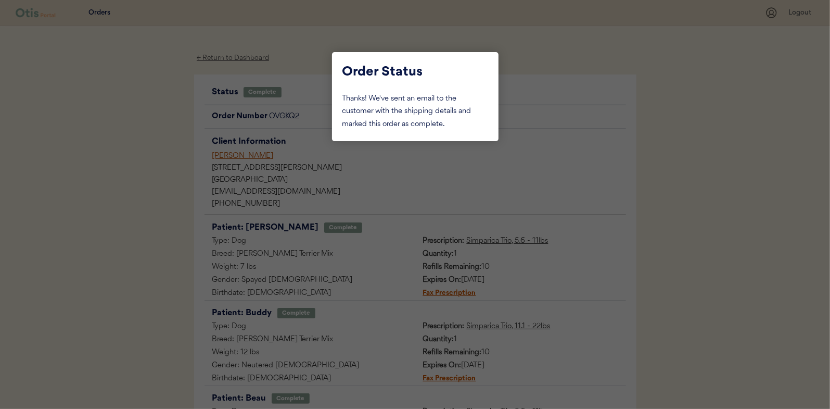
click at [154, 133] on div at bounding box center [415, 204] width 830 height 409
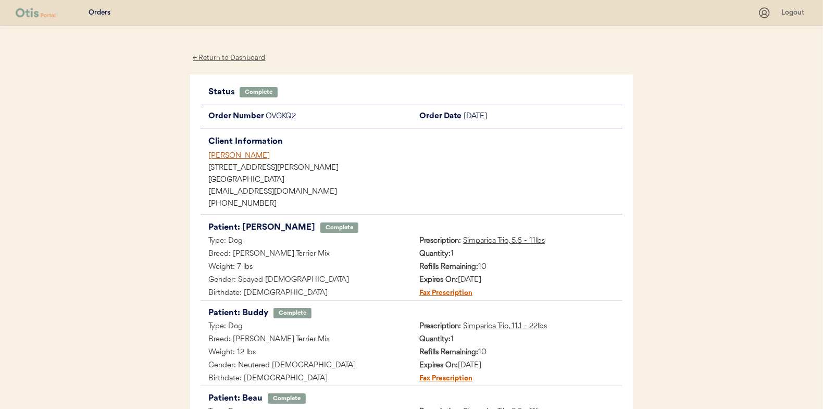
click at [228, 55] on div "← Return to Dashboard" at bounding box center [229, 58] width 78 height 12
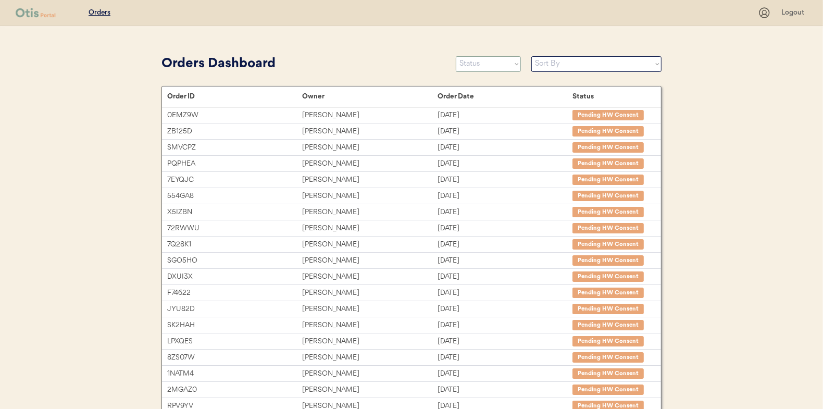
click at [485, 62] on select "Status On Hold New In Progress Complete Pending HW Consent Canceled" at bounding box center [488, 64] width 65 height 16
select select ""in_progress""
click at [456, 56] on select "Status On Hold New In Progress Complete Pending HW Consent Canceled" at bounding box center [488, 64] width 65 height 16
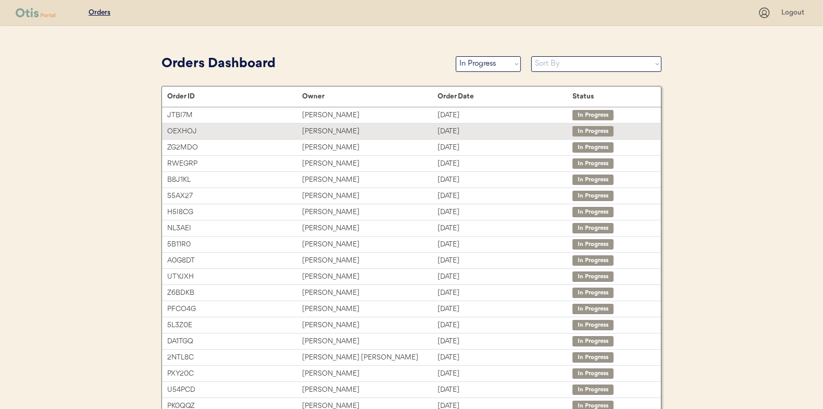
click at [320, 129] on div "Krystal Allen" at bounding box center [369, 131] width 135 height 12
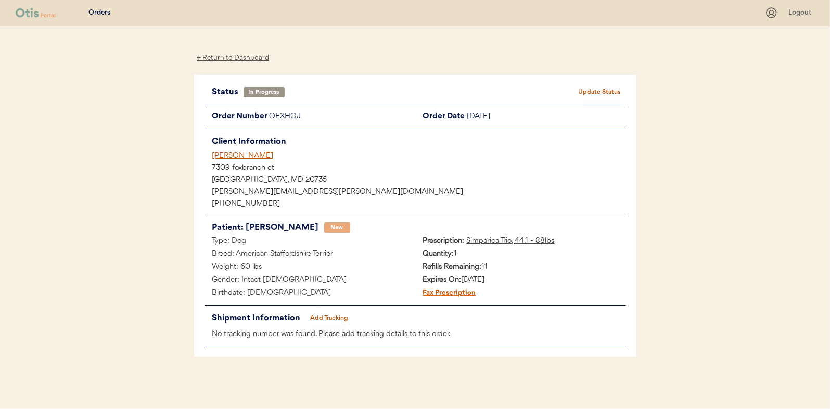
click at [336, 314] on button "Add Tracking" at bounding box center [330, 318] width 52 height 15
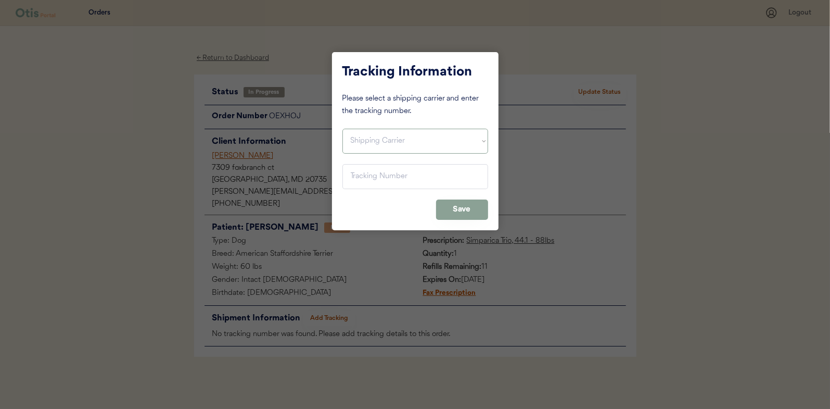
click at [369, 134] on select "Shipping Carrier FedEx FedEx Ground Economy UPS USPS" at bounding box center [416, 141] width 146 height 25
select select ""usps""
click at [343, 129] on select "Shipping Carrier FedEx FedEx Ground Economy UPS USPS" at bounding box center [416, 141] width 146 height 25
click at [357, 178] on input "input" at bounding box center [416, 176] width 146 height 25
paste input "9400150105497037415702"
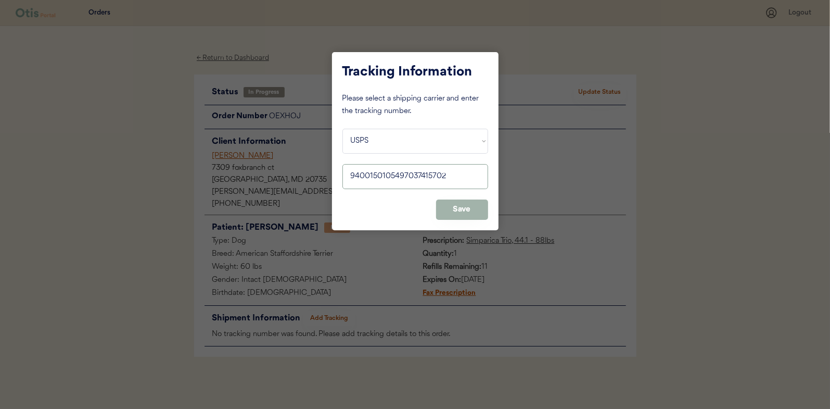
type input "9400150105497037415702"
click at [461, 199] on button "Save" at bounding box center [462, 209] width 52 height 20
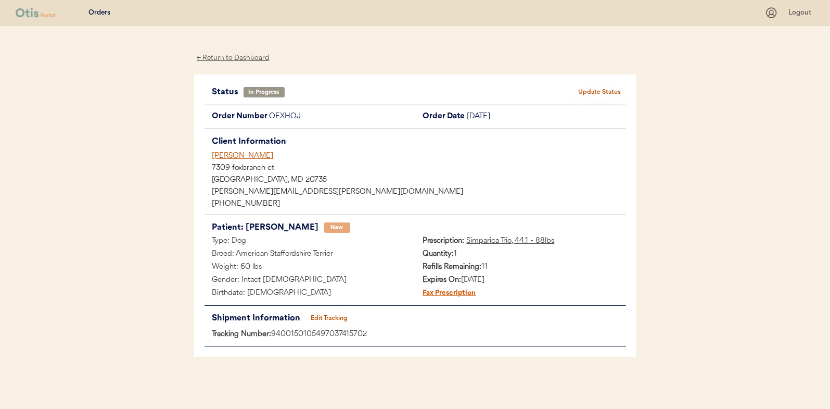
click at [611, 91] on button "Update Status" at bounding box center [600, 92] width 52 height 15
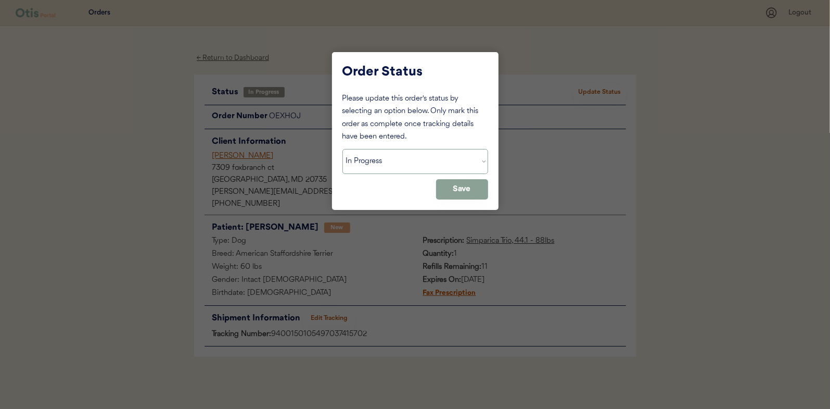
click at [365, 160] on select "Status On Hold New In Progress Complete Pending HW Consent Canceled" at bounding box center [416, 161] width 146 height 25
select select ""complete""
click at [343, 149] on select "Status On Hold New In Progress Complete Pending HW Consent Canceled" at bounding box center [416, 161] width 146 height 25
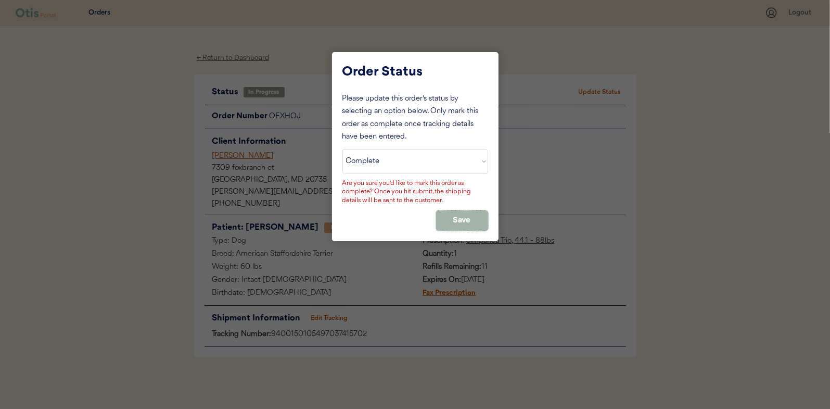
click at [464, 213] on button "Save" at bounding box center [462, 220] width 52 height 20
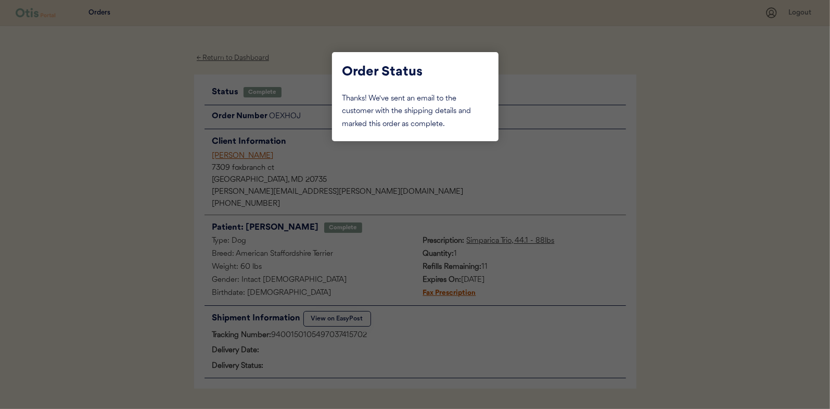
click at [180, 117] on div at bounding box center [415, 204] width 830 height 409
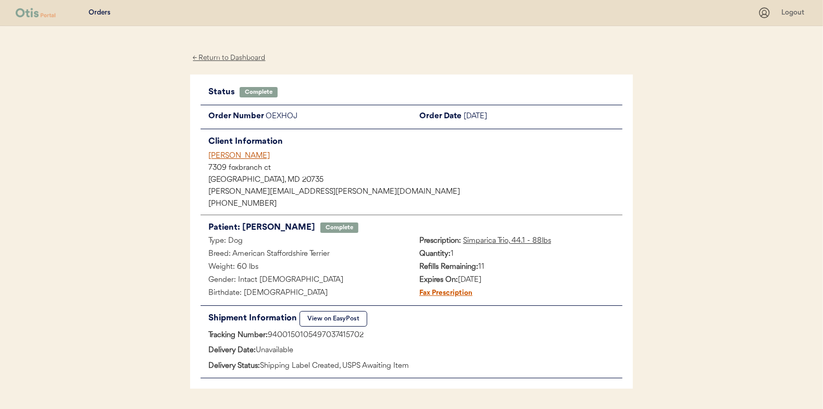
click at [216, 54] on div "← Return to Dashboard" at bounding box center [229, 58] width 78 height 12
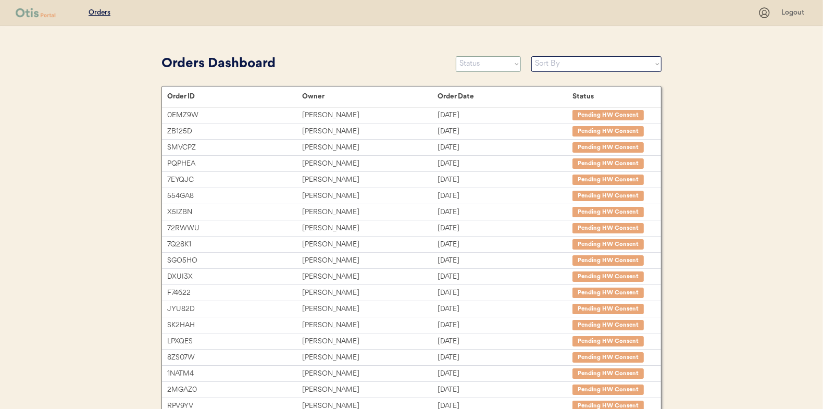
click at [486, 65] on select "Status On Hold New In Progress Complete Pending HW Consent Canceled" at bounding box center [488, 64] width 65 height 16
select select ""in_progress""
click at [456, 56] on select "Status On Hold New In Progress Complete Pending HW Consent Canceled" at bounding box center [488, 64] width 65 height 16
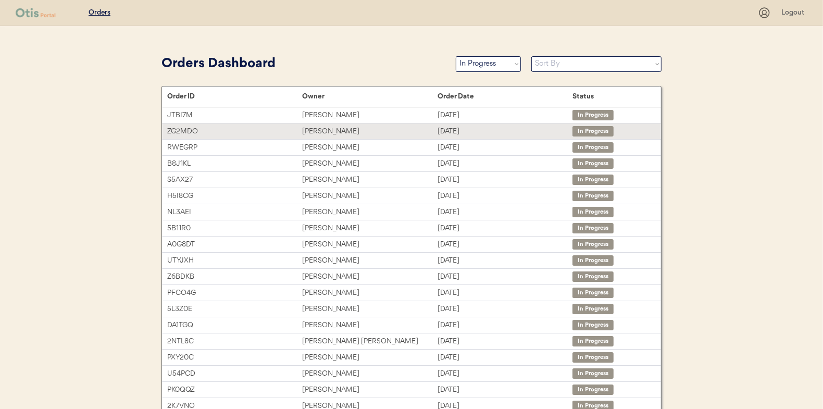
click at [319, 131] on div "[PERSON_NAME]" at bounding box center [369, 131] width 135 height 12
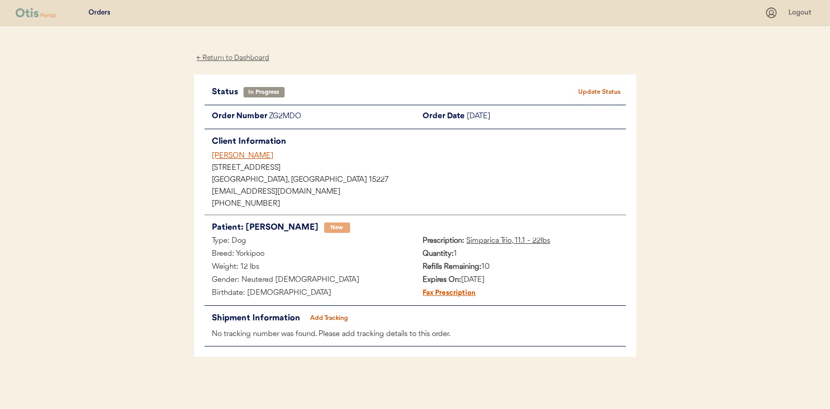
click at [332, 315] on button "Add Tracking" at bounding box center [330, 318] width 52 height 15
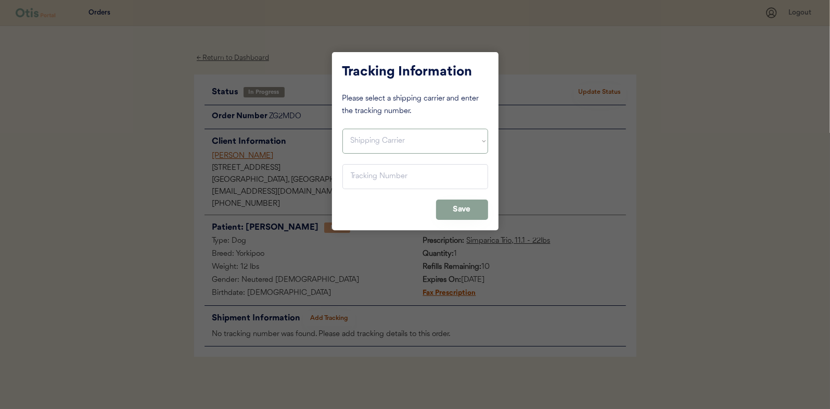
click at [366, 133] on select "Shipping Carrier FedEx FedEx Ground Economy UPS USPS" at bounding box center [416, 141] width 146 height 25
select select ""usps""
click at [343, 129] on select "Shipping Carrier FedEx FedEx Ground Economy UPS USPS" at bounding box center [416, 141] width 146 height 25
click at [363, 178] on input "input" at bounding box center [416, 176] width 146 height 25
paste input "9400150105496038890419"
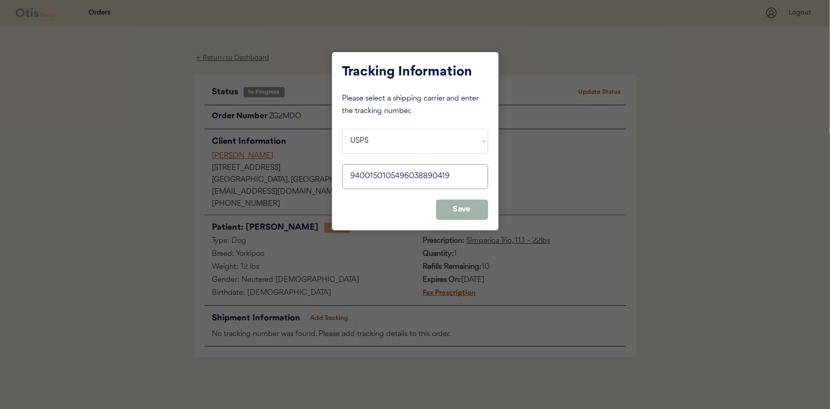
type input "9400150105496038890419"
click at [458, 203] on button "Save" at bounding box center [462, 209] width 52 height 20
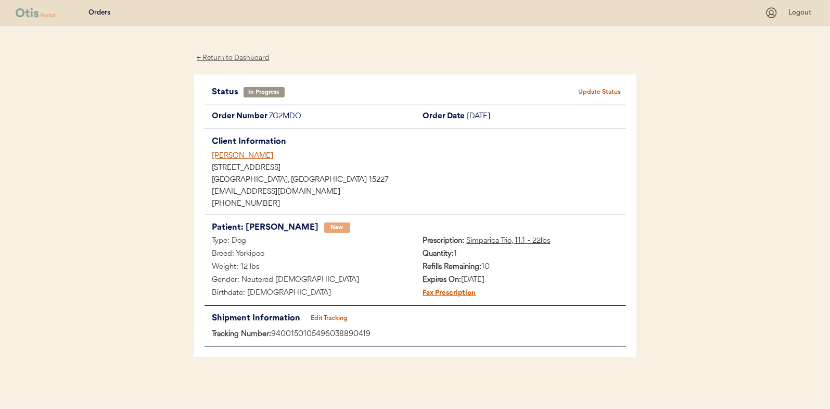
click at [601, 87] on button "Update Status" at bounding box center [600, 92] width 52 height 15
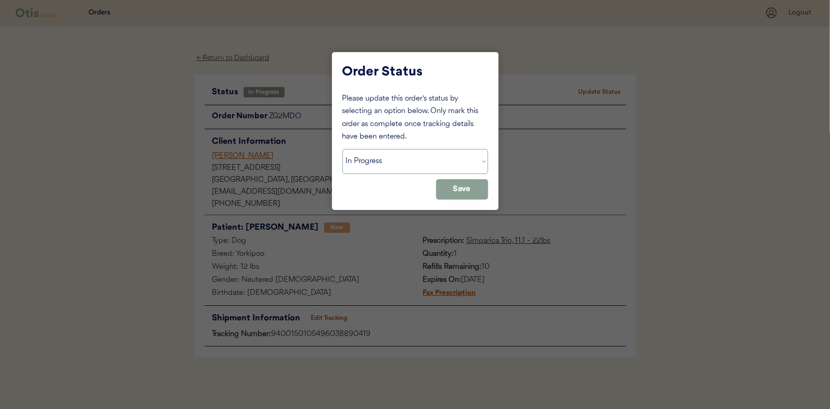
click at [370, 161] on select "Status On Hold New In Progress Complete Pending HW Consent Canceled" at bounding box center [416, 161] width 146 height 25
select select ""complete""
click at [343, 149] on select "Status On Hold New In Progress Complete Pending HW Consent Canceled" at bounding box center [416, 161] width 146 height 25
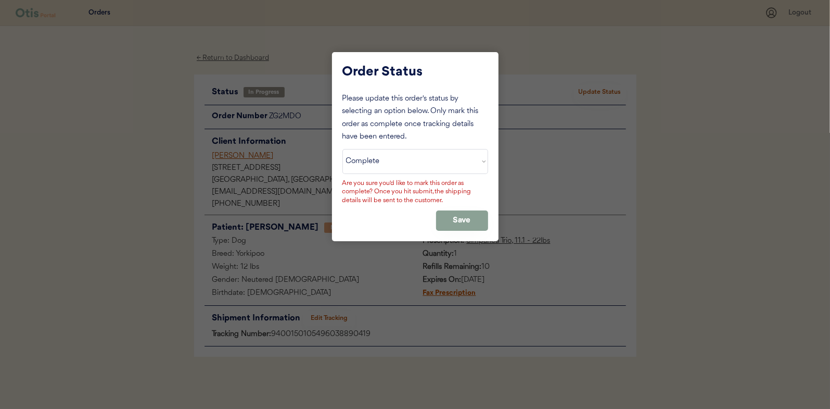
click at [467, 190] on div "Are you sure you'd like to mark this order as complete? Once you hit submit, th…" at bounding box center [416, 192] width 146 height 26
click at [465, 219] on button "Save" at bounding box center [462, 220] width 52 height 20
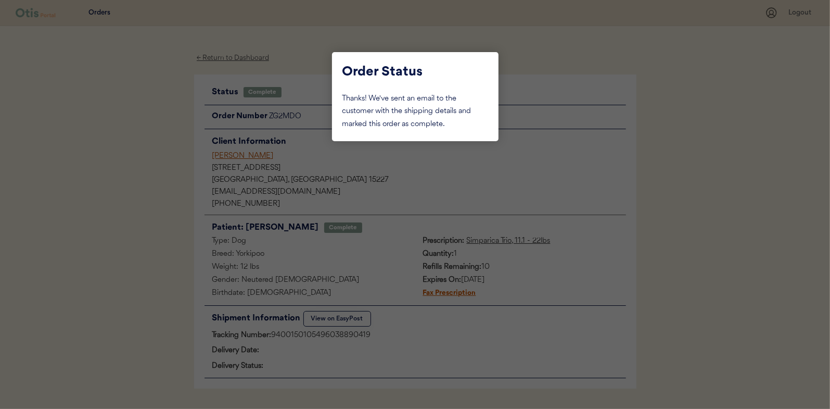
click at [172, 131] on div at bounding box center [415, 204] width 830 height 409
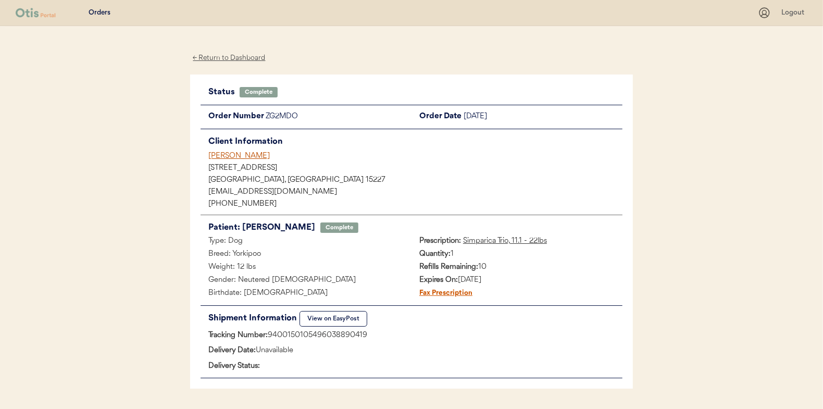
click at [213, 56] on div "← Return to Dashboard" at bounding box center [229, 58] width 78 height 12
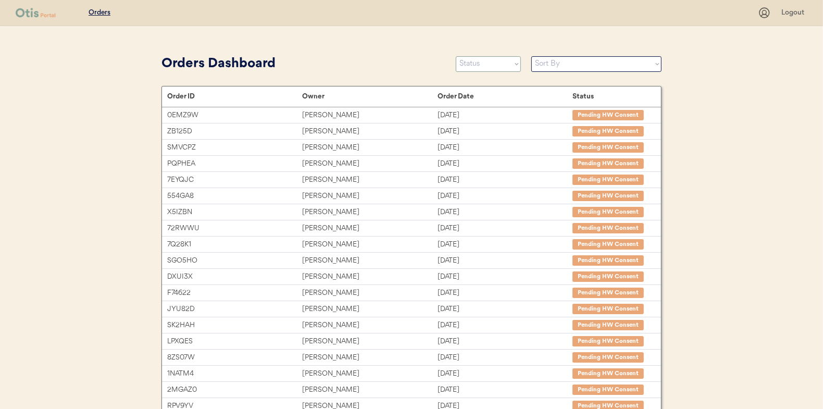
click at [489, 67] on select "Status On Hold New In Progress Complete Pending HW Consent Canceled" at bounding box center [488, 64] width 65 height 16
select select ""in_progress""
click at [456, 56] on select "Status On Hold New In Progress Complete Pending HW Consent Canceled" at bounding box center [488, 64] width 65 height 16
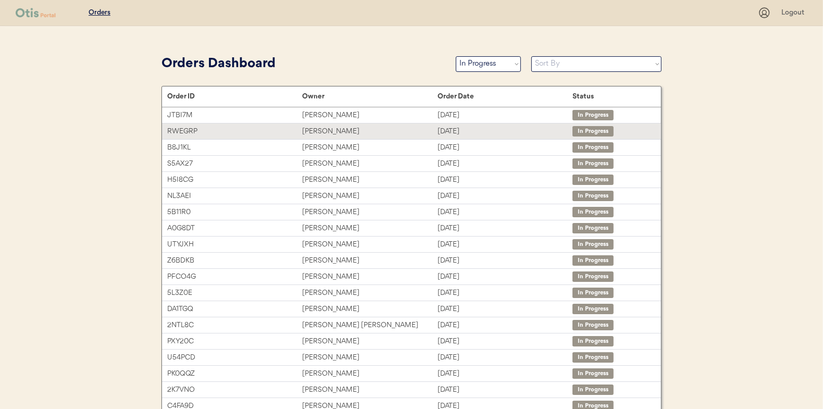
click at [328, 130] on div "Shawn Scornaienchi" at bounding box center [369, 131] width 135 height 12
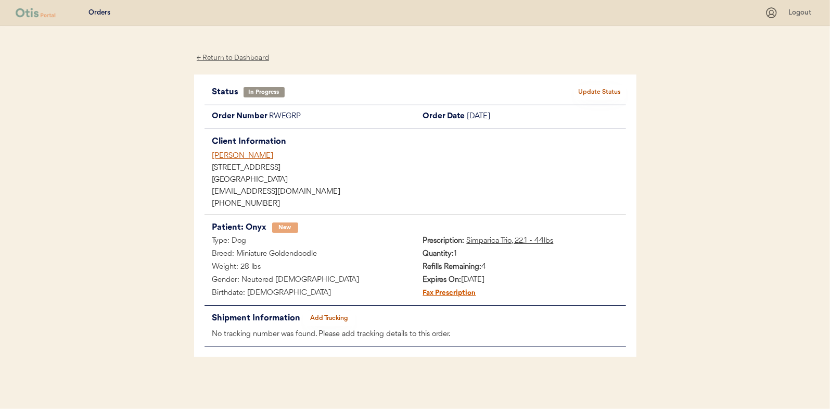
click at [330, 317] on button "Add Tracking" at bounding box center [330, 318] width 52 height 15
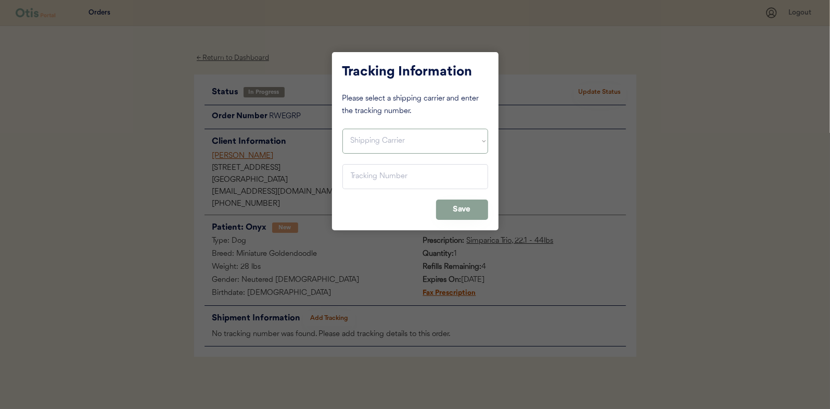
click at [363, 139] on select "Shipping Carrier FedEx FedEx Ground Economy UPS USPS" at bounding box center [416, 141] width 146 height 25
select select ""usps""
click at [343, 129] on select "Shipping Carrier FedEx FedEx Ground Economy UPS USPS" at bounding box center [416, 141] width 146 height 25
click at [358, 176] on input "input" at bounding box center [416, 176] width 146 height 25
paste input "9400150105798037196616"
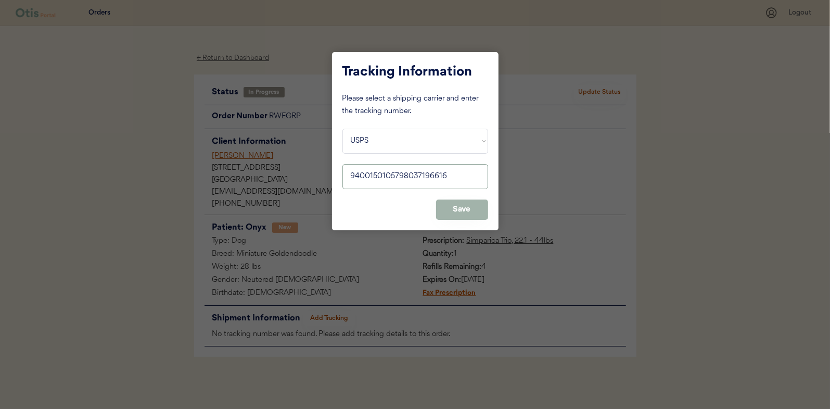
type input "9400150105798037196616"
click at [461, 202] on button "Save" at bounding box center [462, 209] width 52 height 20
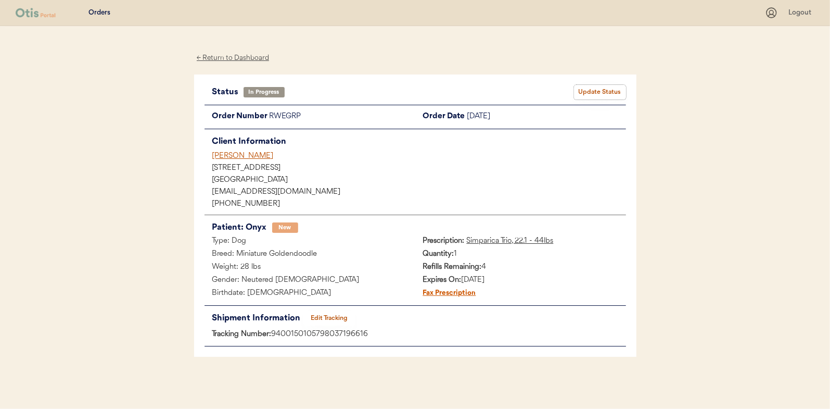
click at [594, 91] on button "Update Status" at bounding box center [600, 92] width 52 height 15
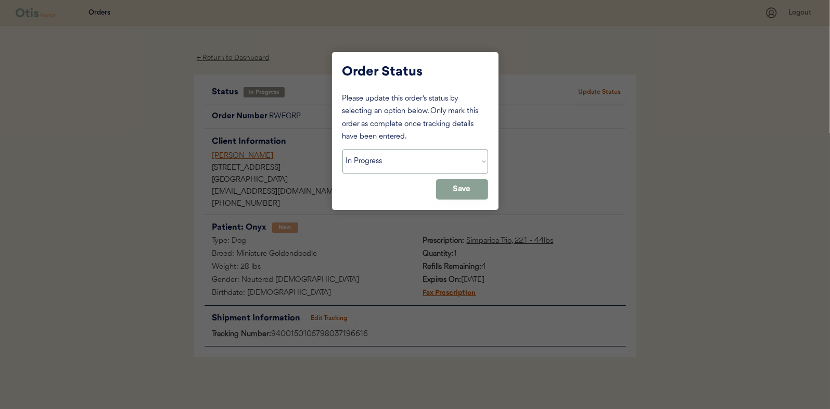
click at [398, 161] on select "Status On Hold New In Progress Complete Pending HW Consent Canceled" at bounding box center [416, 161] width 146 height 25
select select ""complete""
click at [343, 149] on select "Status On Hold New In Progress Complete Pending HW Consent Canceled" at bounding box center [416, 161] width 146 height 25
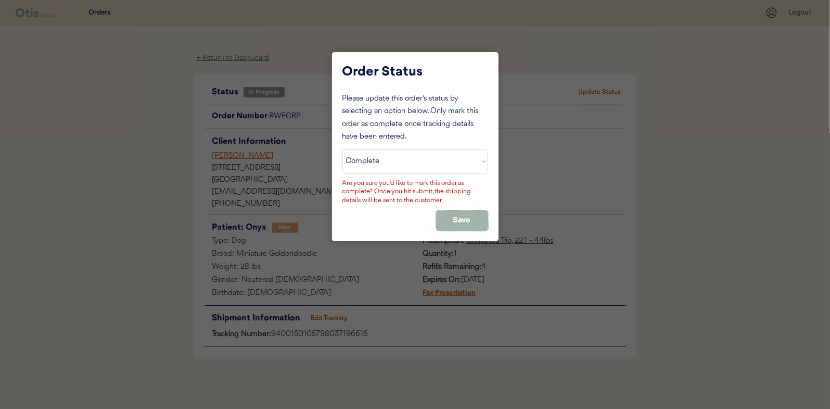
click at [456, 215] on button "Save" at bounding box center [462, 220] width 52 height 20
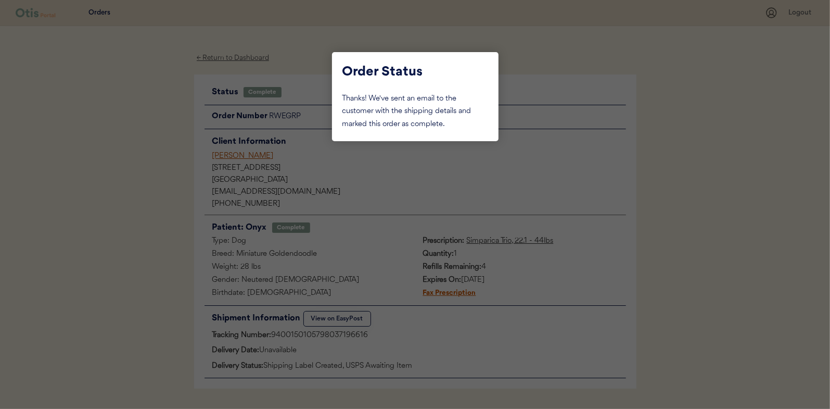
click at [155, 158] on div at bounding box center [415, 204] width 830 height 409
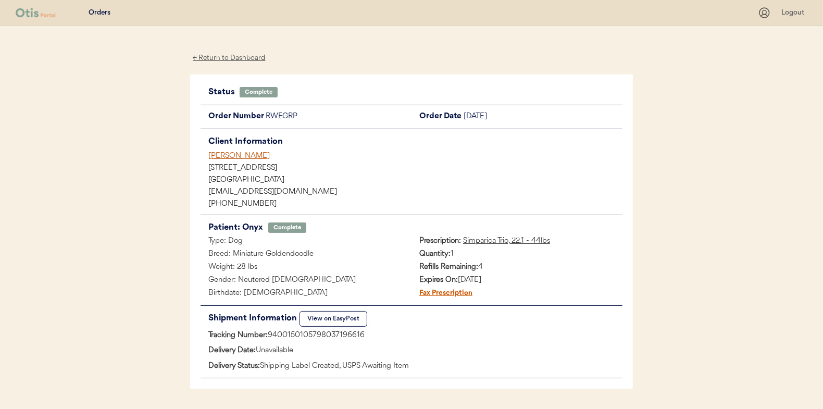
click at [230, 57] on div "← Return to Dashboard" at bounding box center [229, 58] width 78 height 12
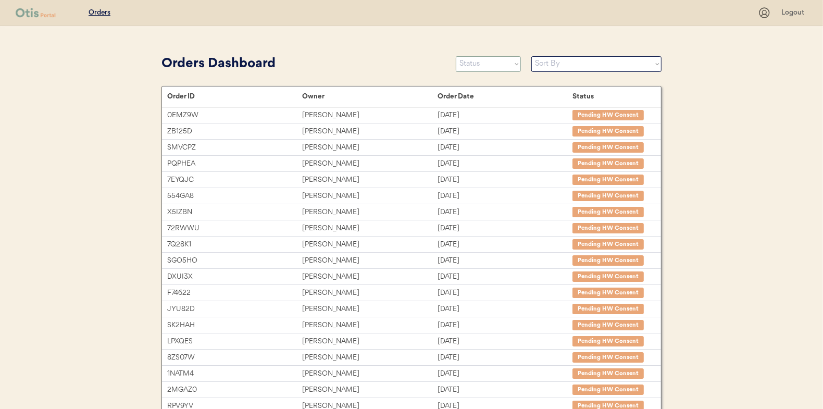
click at [482, 61] on select "Status On Hold New In Progress Complete Pending HW Consent Canceled" at bounding box center [488, 64] width 65 height 16
select select ""in_progress""
click at [456, 56] on select "Status On Hold New In Progress Complete Pending HW Consent Canceled" at bounding box center [488, 64] width 65 height 16
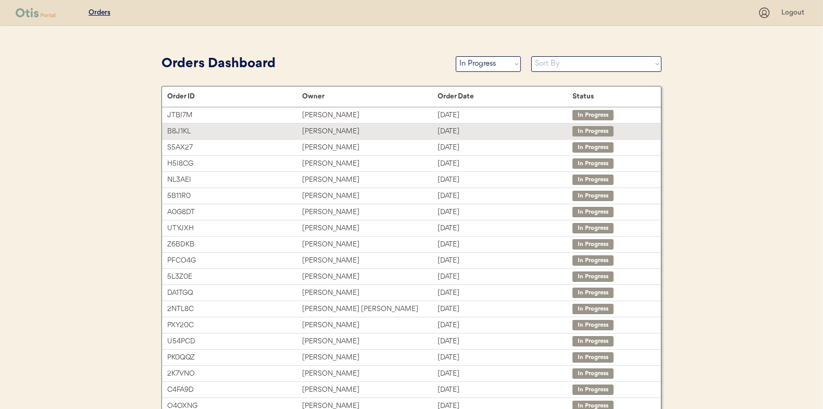
click at [327, 129] on div "[PERSON_NAME]" at bounding box center [369, 131] width 135 height 12
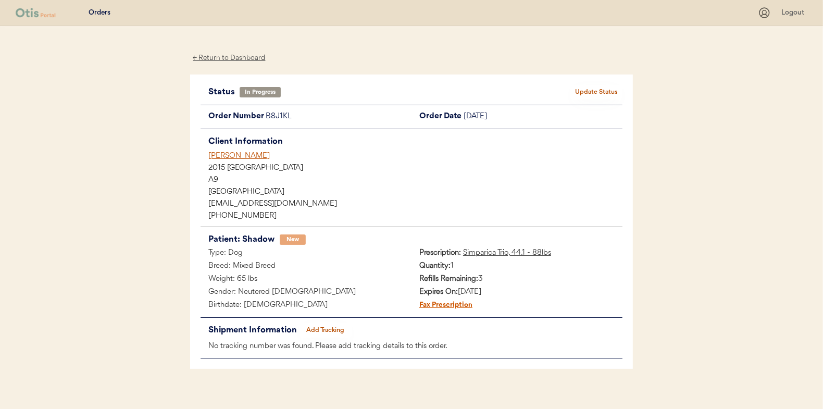
click at [332, 324] on button "Add Tracking" at bounding box center [325, 330] width 52 height 15
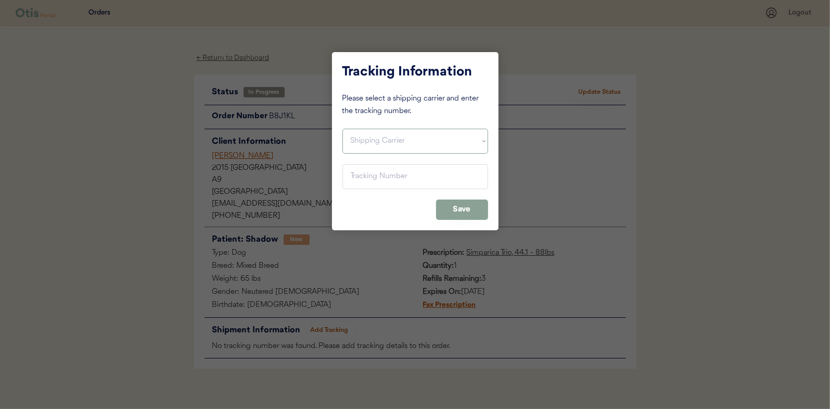
click at [355, 137] on select "Shipping Carrier FedEx FedEx Ground Economy UPS USPS" at bounding box center [416, 141] width 146 height 25
select select ""usps""
click at [343, 129] on select "Shipping Carrier FedEx FedEx Ground Economy UPS USPS" at bounding box center [416, 141] width 146 height 25
click at [363, 179] on input "input" at bounding box center [416, 176] width 146 height 25
paste input "9400150105496038854145"
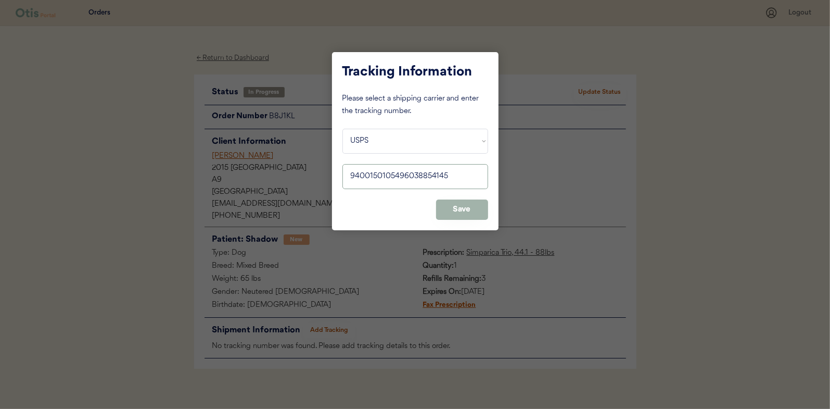
type input "9400150105496038854145"
click at [461, 200] on button "Save" at bounding box center [462, 209] width 52 height 20
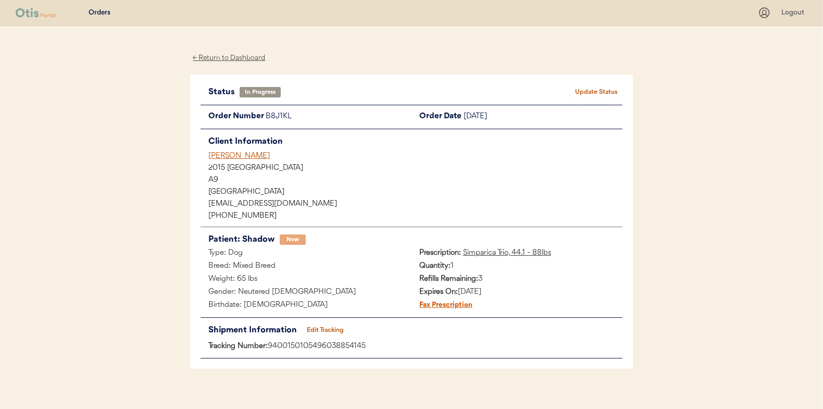
click at [592, 87] on button "Update Status" at bounding box center [596, 92] width 52 height 15
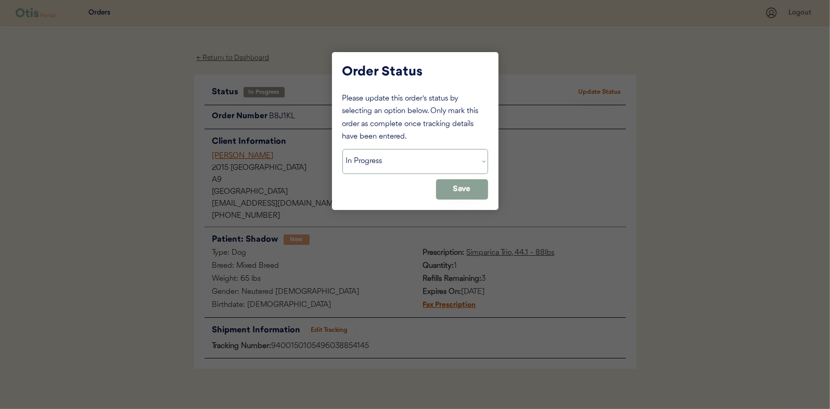
click at [360, 164] on select "Status On Hold New In Progress Complete Pending HW Consent Canceled" at bounding box center [416, 161] width 146 height 25
select select ""complete""
click at [343, 149] on select "Status On Hold New In Progress Complete Pending HW Consent Canceled" at bounding box center [416, 161] width 146 height 25
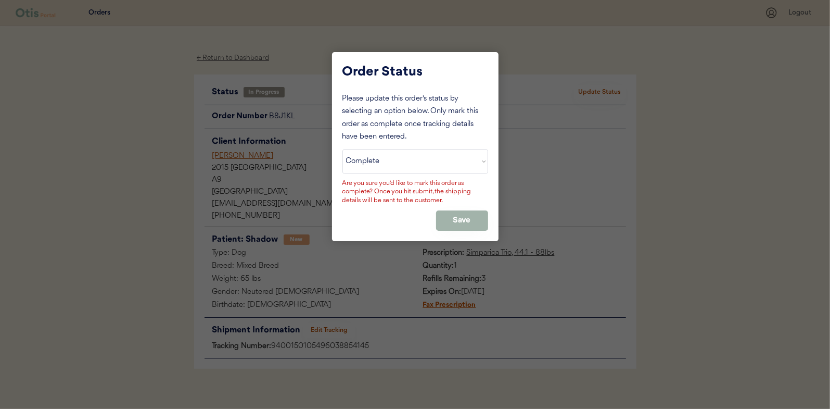
click at [472, 218] on button "Save" at bounding box center [462, 220] width 52 height 20
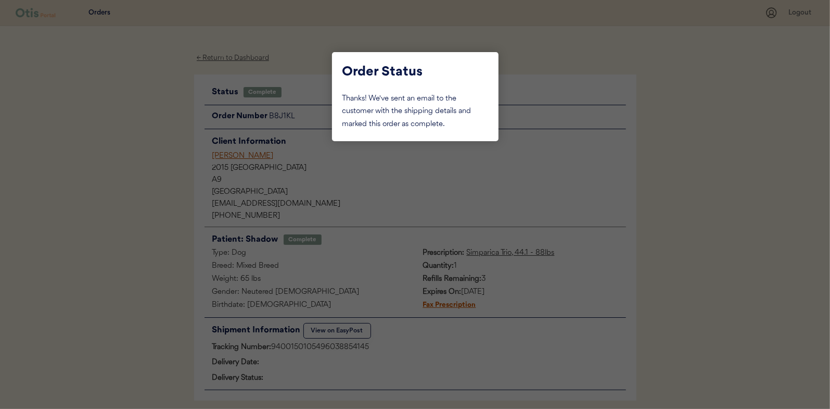
click at [138, 124] on div at bounding box center [415, 204] width 830 height 409
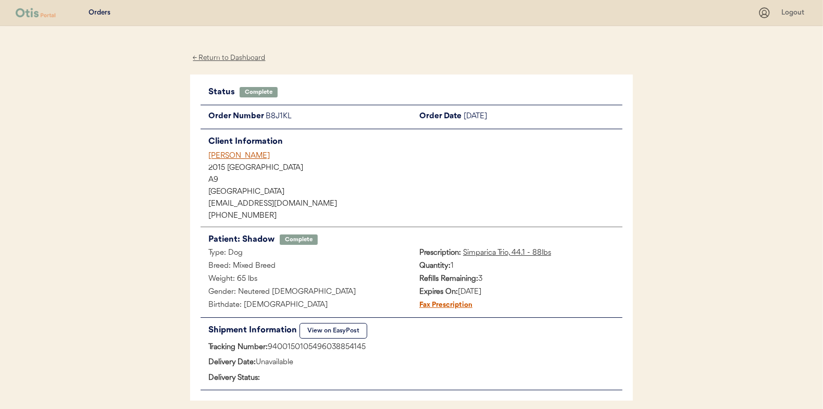
click at [207, 59] on div "← Return to Dashboard" at bounding box center [229, 58] width 78 height 12
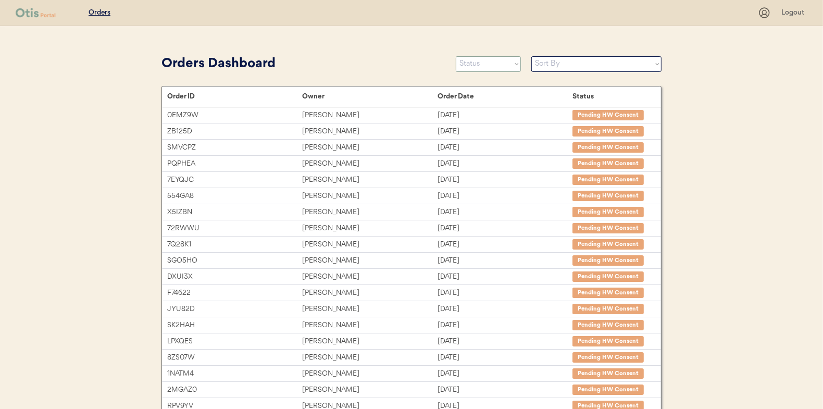
click at [471, 61] on select "Status On Hold New In Progress Complete Pending HW Consent Canceled" at bounding box center [488, 64] width 65 height 16
select select ""in_progress""
click at [456, 56] on select "Status On Hold New In Progress Complete Pending HW Consent Canceled" at bounding box center [488, 64] width 65 height 16
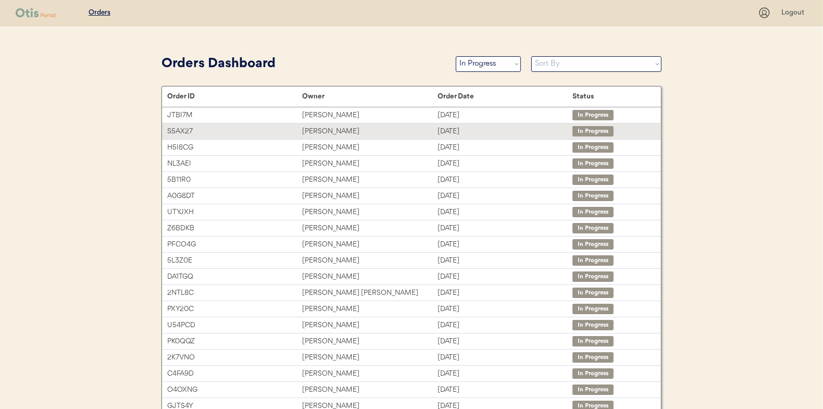
click at [309, 129] on div "Laura Fox" at bounding box center [369, 131] width 135 height 12
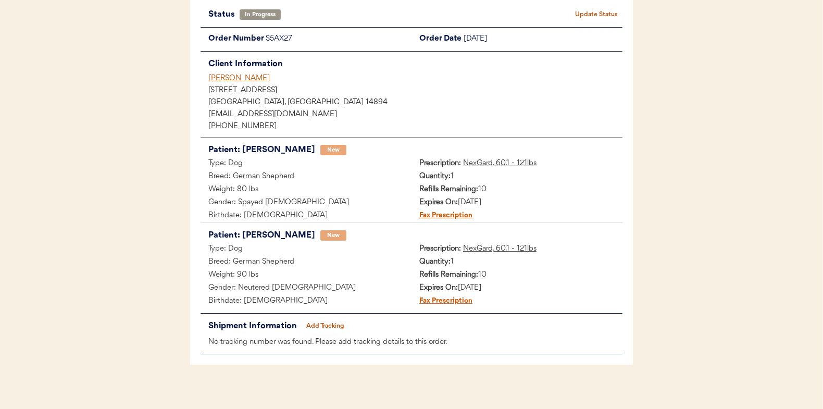
scroll to position [85, 0]
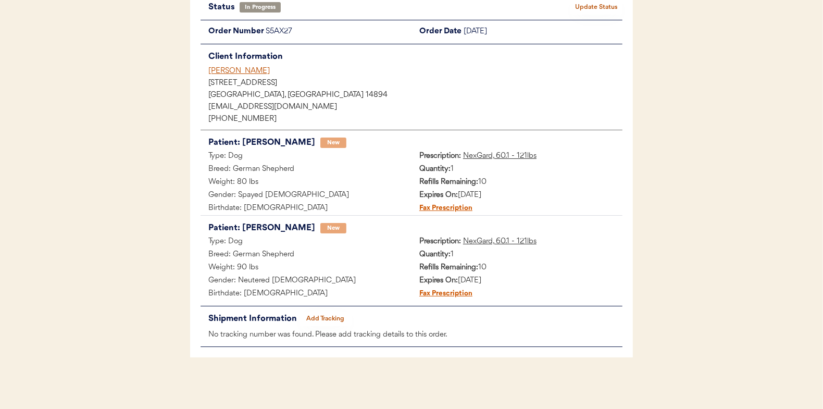
click at [315, 311] on button "Add Tracking" at bounding box center [325, 318] width 52 height 15
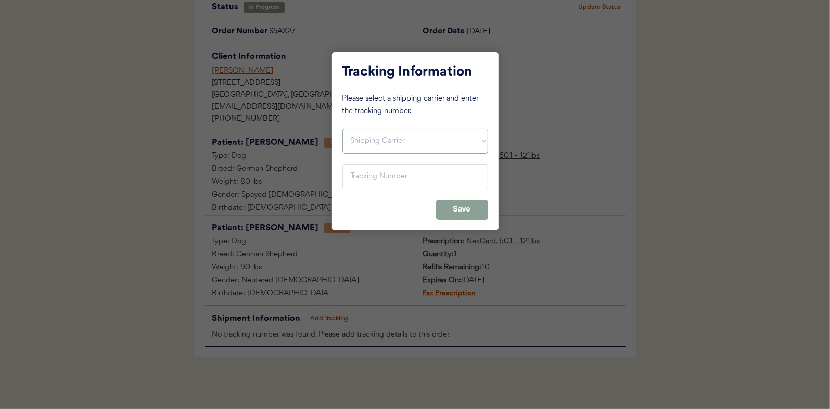
click at [362, 135] on select "Shipping Carrier FedEx FedEx Ground Economy UPS USPS" at bounding box center [416, 141] width 146 height 25
select select ""usps""
click at [343, 129] on select "Shipping Carrier FedEx FedEx Ground Economy UPS USPS" at bounding box center [416, 141] width 146 height 25
click at [363, 173] on input "input" at bounding box center [416, 176] width 146 height 25
paste input "9400150105798037241965"
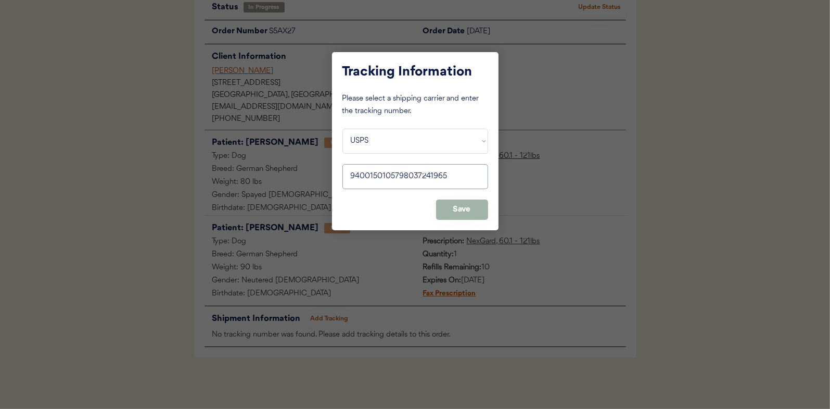
type input "9400150105798037241965"
click at [465, 204] on button "Save" at bounding box center [462, 209] width 52 height 20
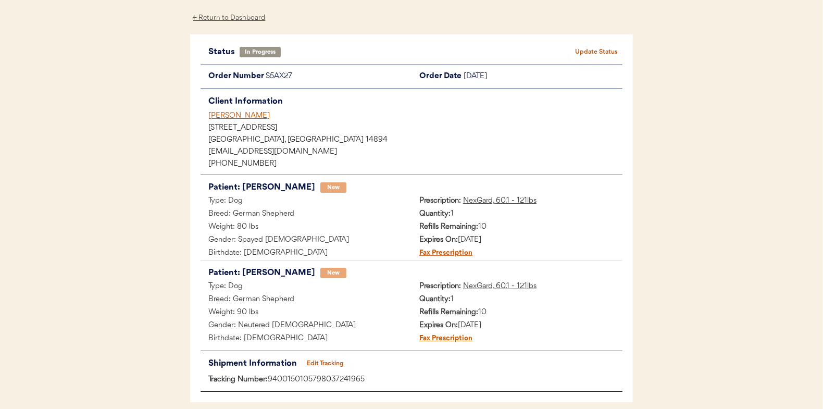
scroll to position [0, 0]
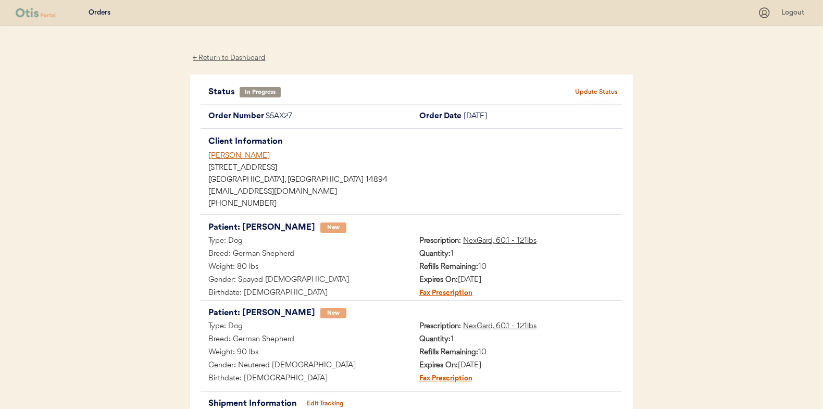
click at [593, 89] on button "Update Status" at bounding box center [596, 92] width 52 height 15
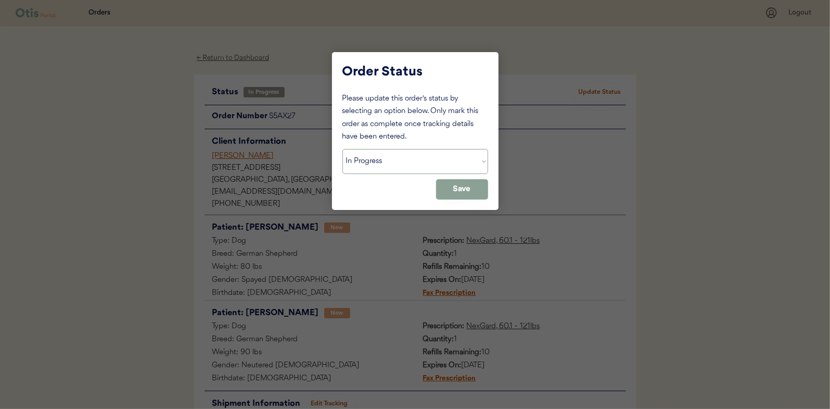
click at [351, 158] on select "Status On Hold New In Progress Complete Pending HW Consent Canceled" at bounding box center [416, 161] width 146 height 25
select select ""complete""
click at [343, 149] on select "Status On Hold New In Progress Complete Pending HW Consent Canceled" at bounding box center [416, 161] width 146 height 25
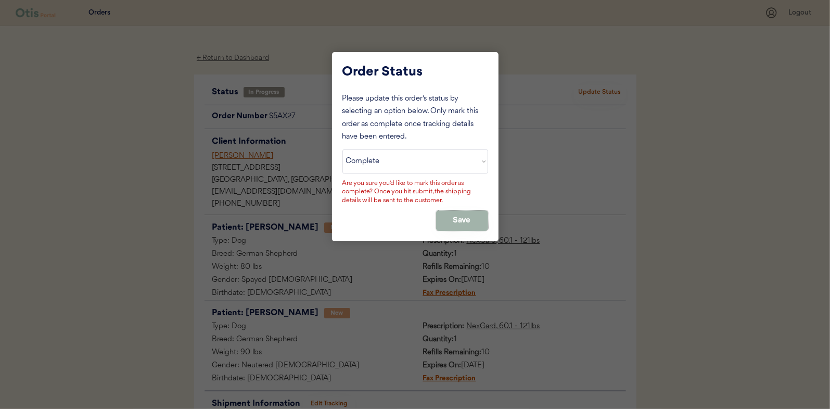
click at [459, 221] on button "Save" at bounding box center [462, 220] width 52 height 20
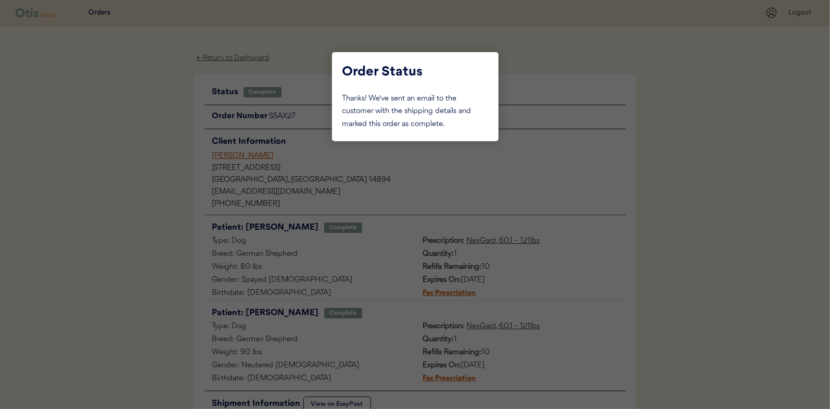
click at [134, 125] on div at bounding box center [415, 204] width 830 height 409
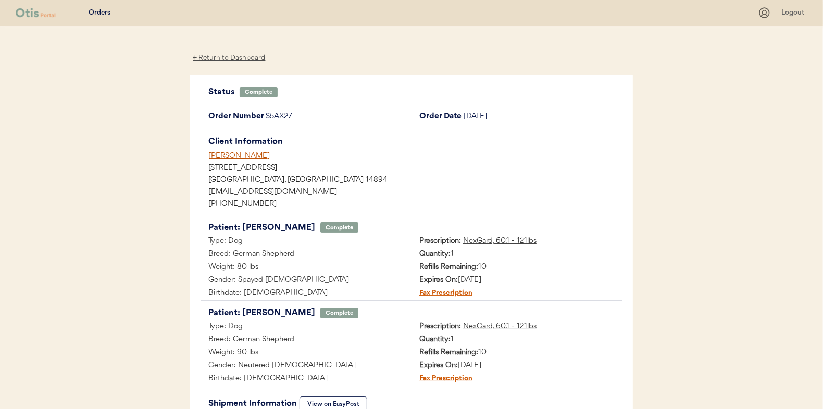
click at [213, 57] on div "← Return to Dashboard" at bounding box center [229, 58] width 78 height 12
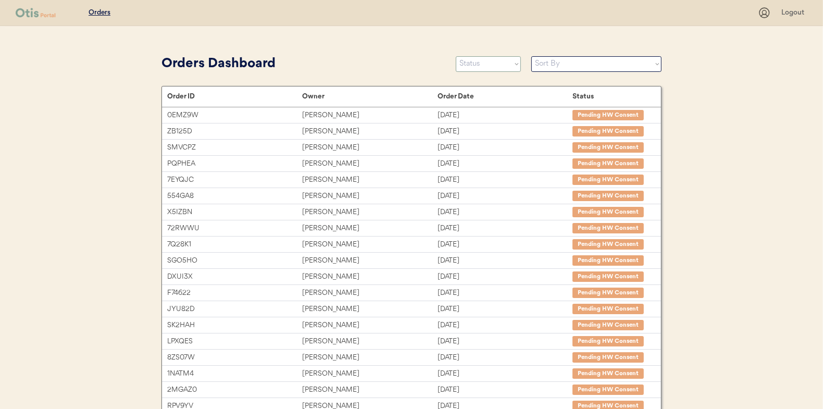
click at [470, 64] on select "Status On Hold New In Progress Complete Pending HW Consent Canceled" at bounding box center [488, 64] width 65 height 16
select select ""in_progress""
click at [456, 56] on select "Status On Hold New In Progress Complete Pending HW Consent Canceled" at bounding box center [488, 64] width 65 height 16
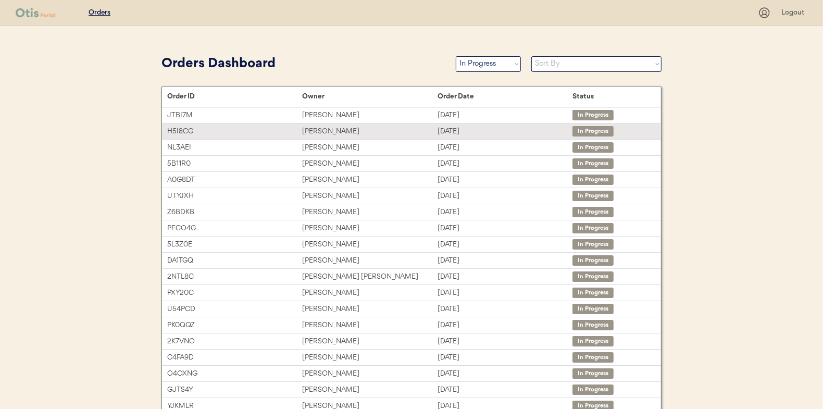
click at [313, 125] on div "[PERSON_NAME]" at bounding box center [369, 131] width 135 height 12
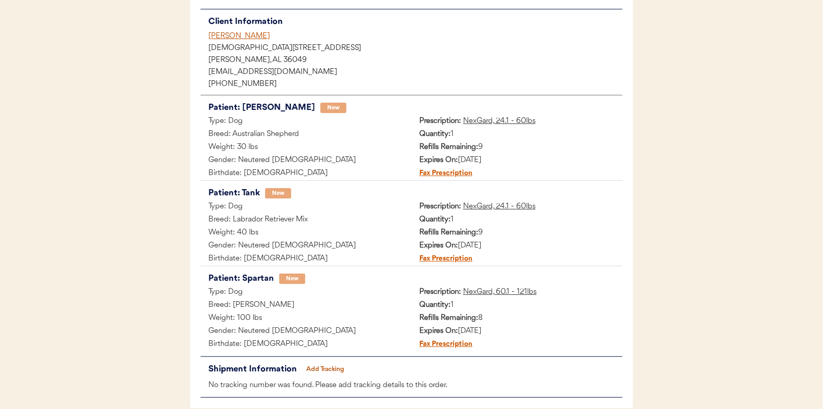
scroll to position [170, 0]
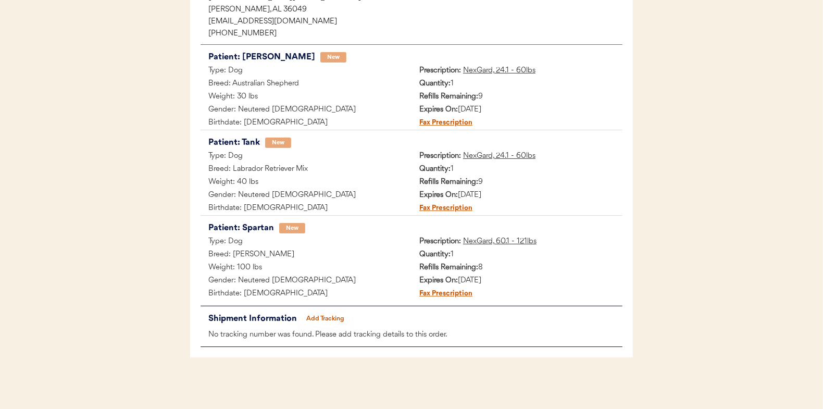
click at [328, 317] on button "Add Tracking" at bounding box center [325, 318] width 52 height 15
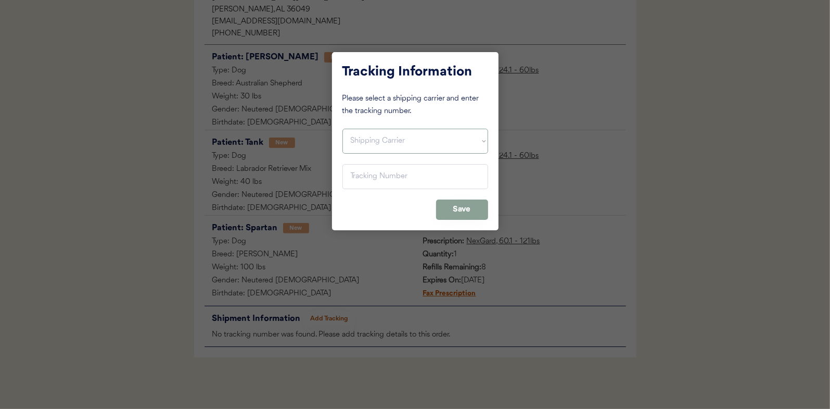
click at [362, 135] on select "Shipping Carrier FedEx FedEx Ground Economy UPS USPS" at bounding box center [416, 141] width 146 height 25
select select ""usps""
click at [343, 129] on select "Shipping Carrier FedEx FedEx Ground Economy UPS USPS" at bounding box center [416, 141] width 146 height 25
click at [356, 178] on input "input" at bounding box center [416, 176] width 146 height 25
paste input "9400150105497037394267"
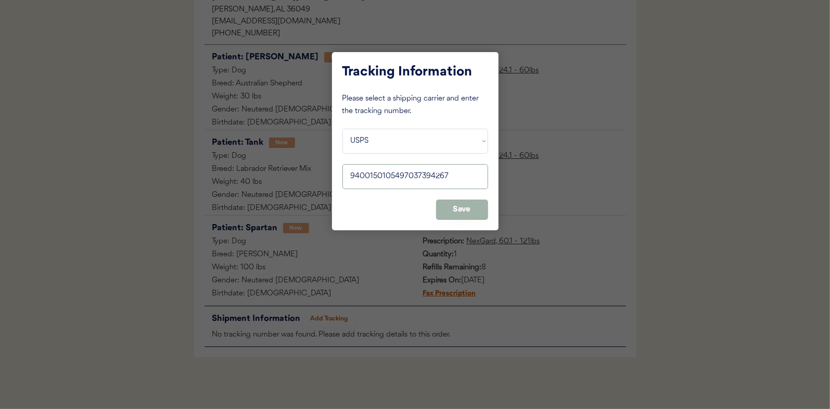
type input "9400150105497037394267"
click at [458, 209] on button "Save" at bounding box center [462, 209] width 52 height 20
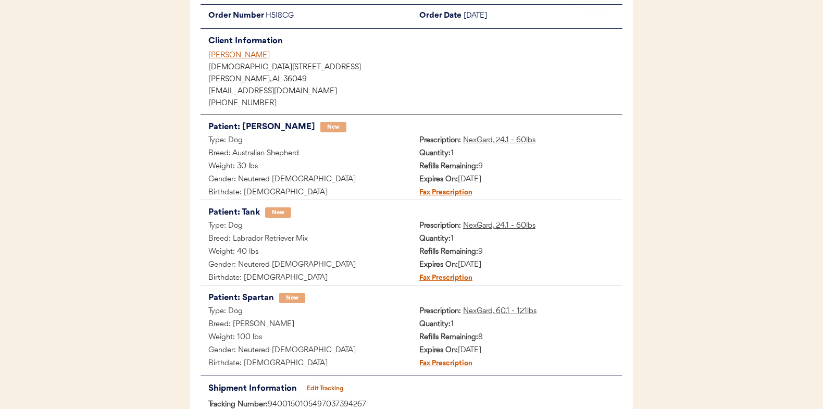
scroll to position [0, 0]
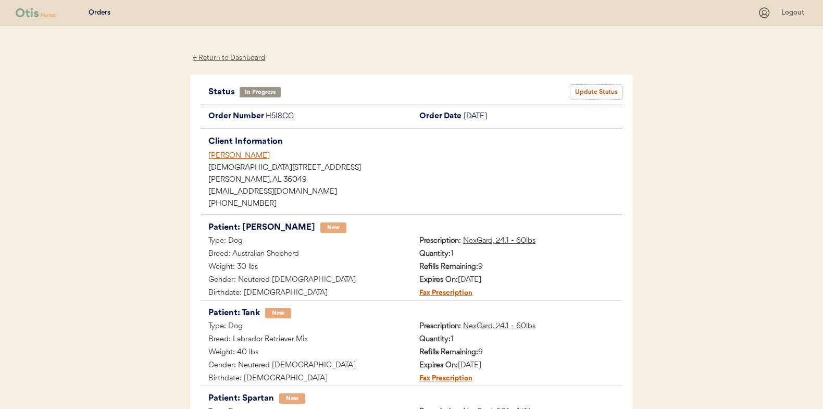
click at [604, 85] on button "Update Status" at bounding box center [596, 92] width 52 height 15
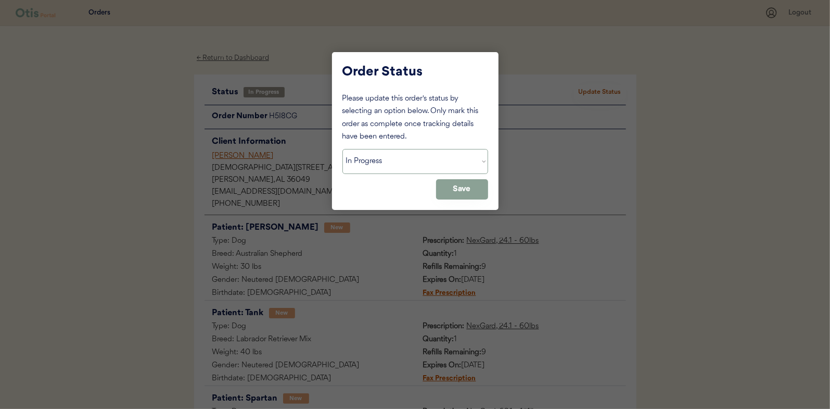
click at [382, 156] on select "Status On Hold New In Progress Complete Pending HW Consent Canceled" at bounding box center [416, 161] width 146 height 25
select select ""complete""
click at [343, 149] on select "Status On Hold New In Progress Complete Pending HW Consent Canceled" at bounding box center [416, 161] width 146 height 25
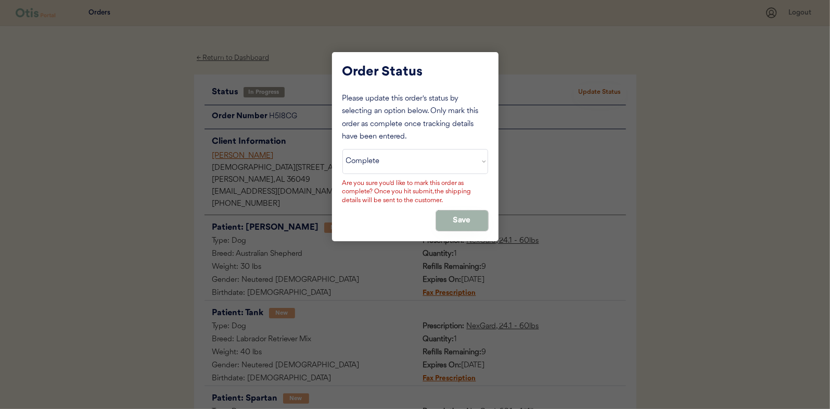
click at [455, 218] on button "Save" at bounding box center [462, 220] width 52 height 20
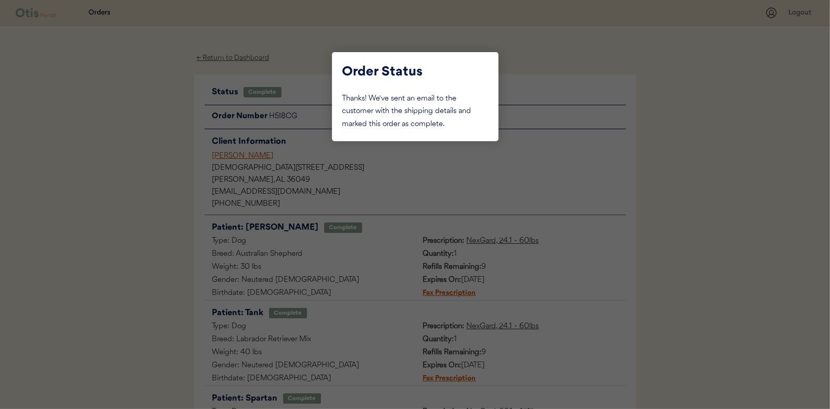
drag, startPoint x: 131, startPoint y: 92, endPoint x: 204, endPoint y: 72, distance: 75.5
click at [131, 92] on div at bounding box center [415, 204] width 830 height 409
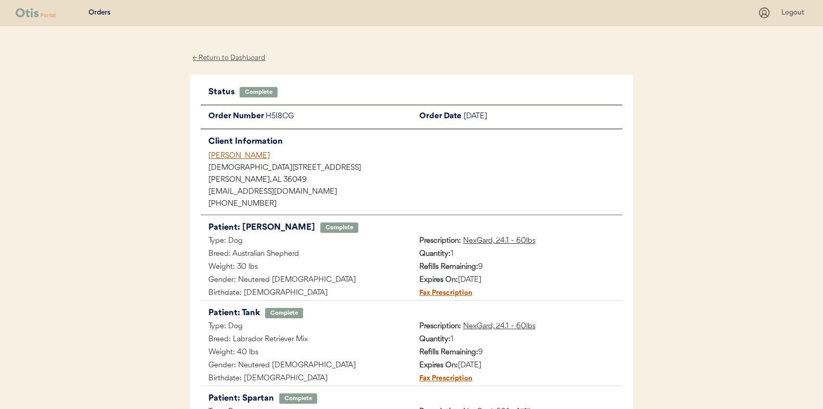
click at [239, 56] on div "← Return to Dashboard" at bounding box center [229, 58] width 78 height 12
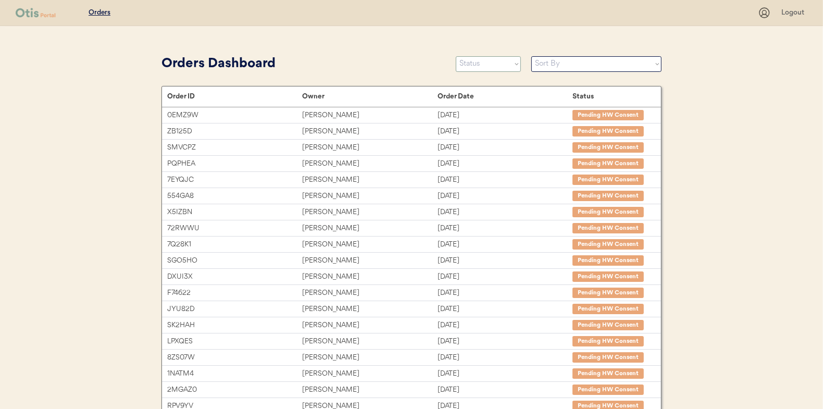
click at [472, 59] on select "Status On Hold New In Progress Complete Pending HW Consent Canceled" at bounding box center [488, 64] width 65 height 16
select select ""in_progress""
click at [456, 56] on select "Status On Hold New In Progress Complete Pending HW Consent Canceled" at bounding box center [488, 64] width 65 height 16
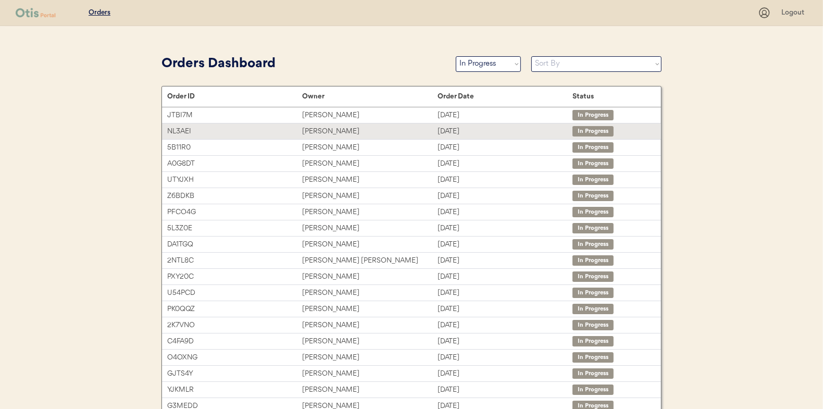
click at [335, 132] on div "[PERSON_NAME]" at bounding box center [369, 131] width 135 height 12
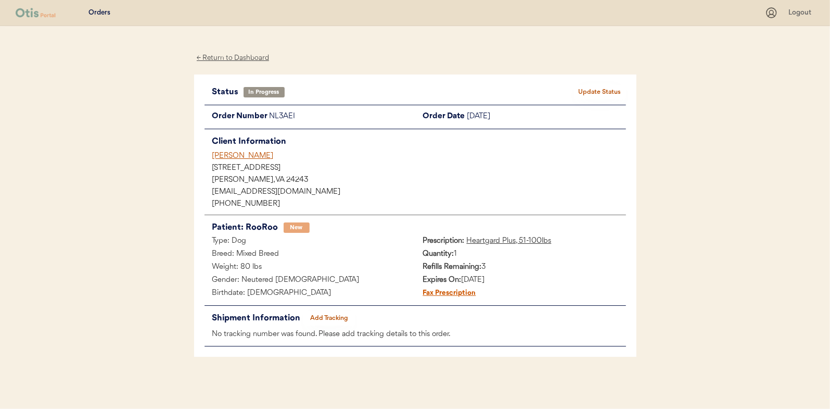
click at [322, 314] on button "Add Tracking" at bounding box center [330, 318] width 52 height 15
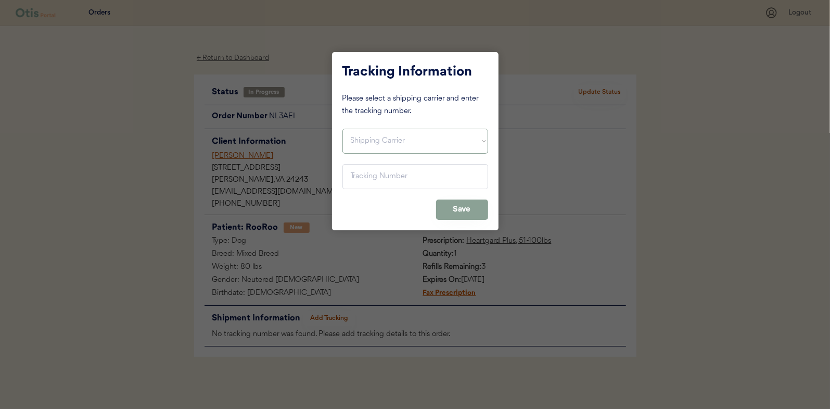
click at [384, 136] on select "Shipping Carrier FedEx FedEx Ground Economy UPS USPS" at bounding box center [416, 141] width 146 height 25
select select ""usps""
click at [343, 129] on select "Shipping Carrier FedEx FedEx Ground Economy UPS USPS" at bounding box center [416, 141] width 146 height 25
click at [370, 173] on input "input" at bounding box center [416, 176] width 146 height 25
paste input "9400150105799037206718"
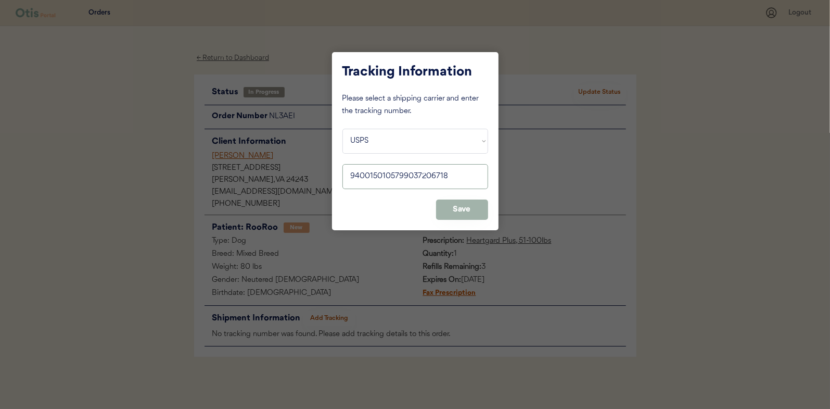
type input "9400150105799037206718"
click at [475, 211] on button "Save" at bounding box center [462, 209] width 52 height 20
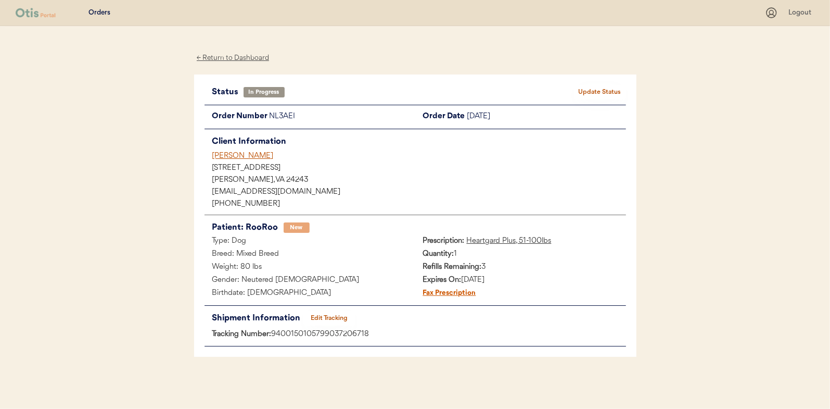
click at [598, 90] on button "Update Status" at bounding box center [600, 92] width 52 height 15
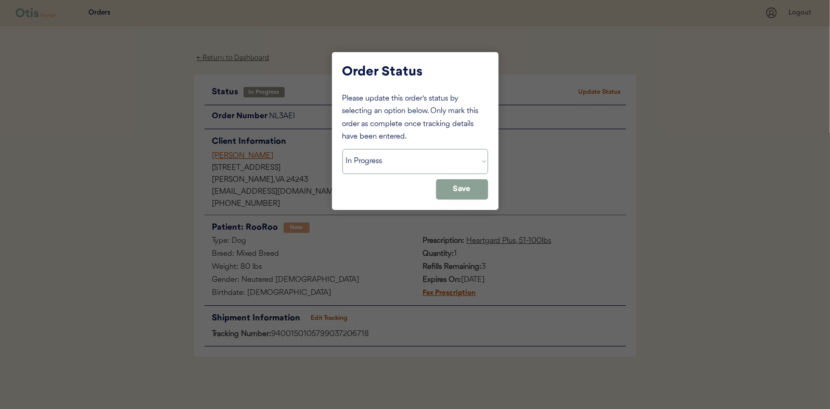
click at [364, 164] on select "Status On Hold New In Progress Complete Pending HW Consent Canceled" at bounding box center [416, 161] width 146 height 25
select select ""complete""
click at [343, 149] on select "Status On Hold New In Progress Complete Pending HW Consent Canceled" at bounding box center [416, 161] width 146 height 25
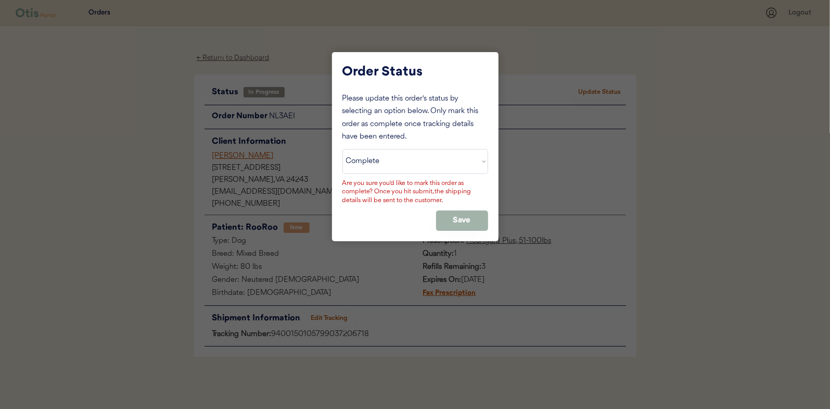
click at [458, 220] on button "Save" at bounding box center [462, 220] width 52 height 20
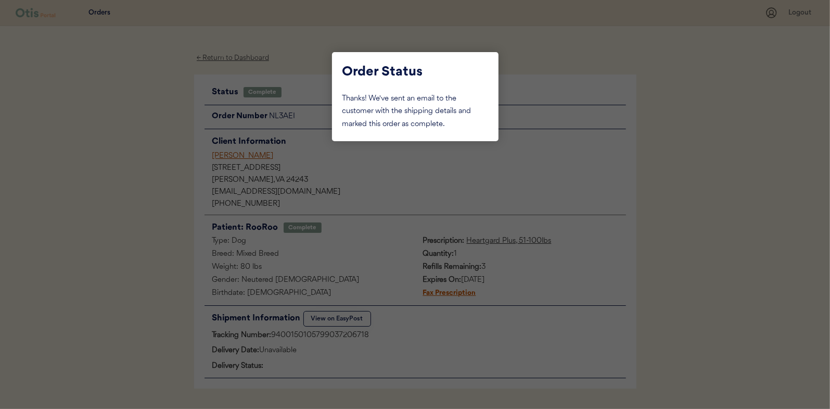
click at [142, 133] on div at bounding box center [415, 204] width 830 height 409
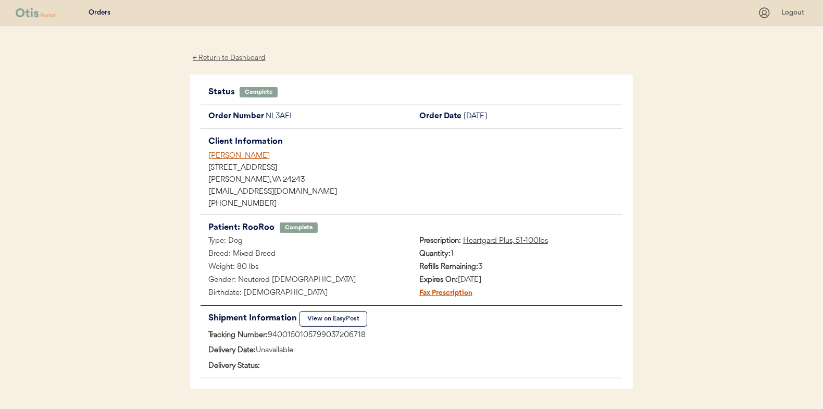
click at [221, 59] on div "← Return to Dashboard" at bounding box center [229, 58] width 78 height 12
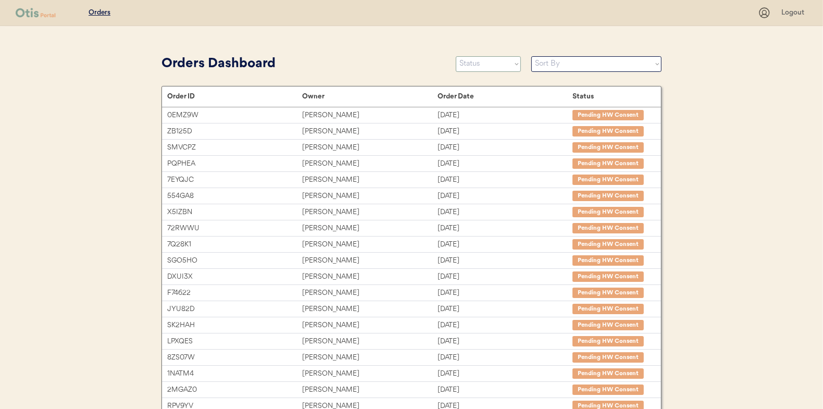
drag, startPoint x: 489, startPoint y: 62, endPoint x: 486, endPoint y: 67, distance: 6.1
click at [489, 62] on select "Status On Hold New In Progress Complete Pending HW Consent Canceled" at bounding box center [488, 64] width 65 height 16
select select ""in_progress""
click at [456, 56] on select "Status On Hold New In Progress Complete Pending HW Consent Canceled" at bounding box center [488, 64] width 65 height 16
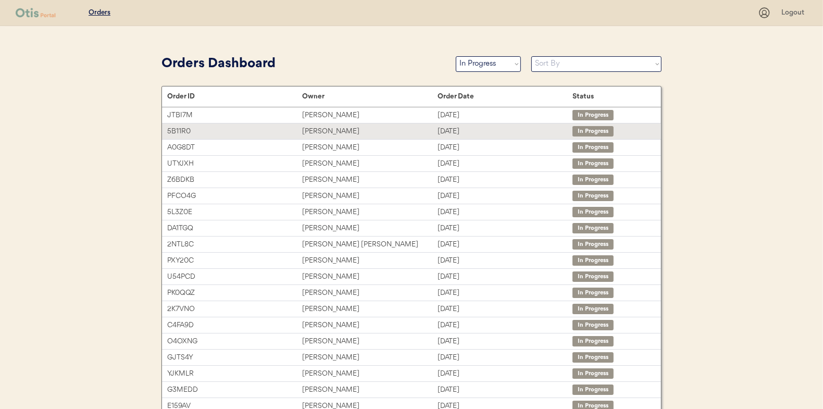
click at [313, 129] on div "[PERSON_NAME]" at bounding box center [369, 131] width 135 height 12
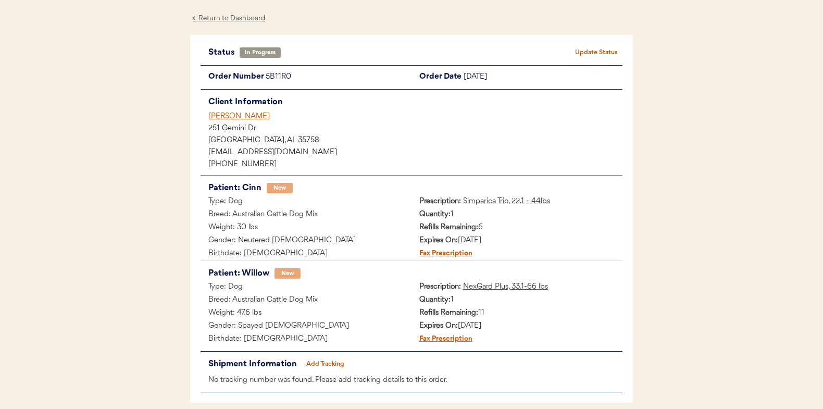
scroll to position [85, 0]
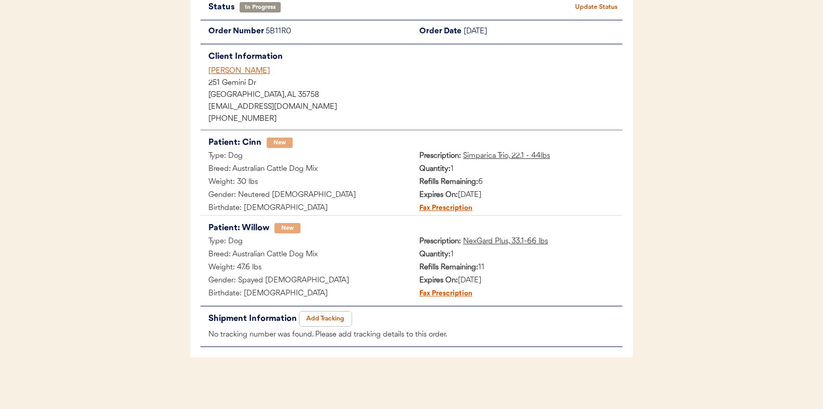
click at [338, 313] on button "Add Tracking" at bounding box center [325, 318] width 52 height 15
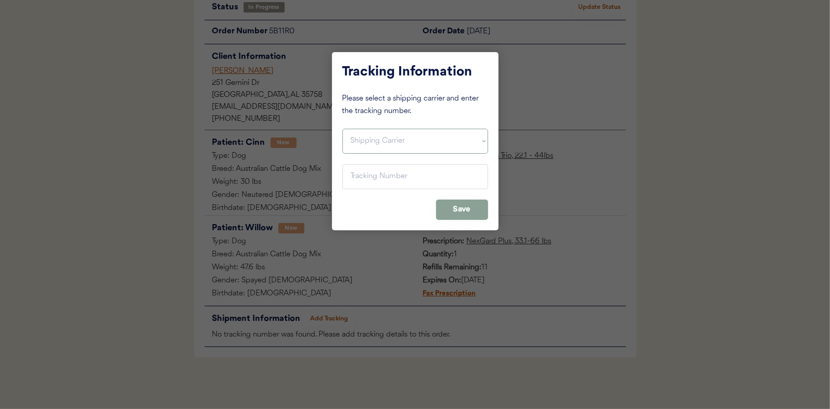
click at [360, 138] on select "Shipping Carrier FedEx FedEx Ground Economy UPS USPS" at bounding box center [416, 141] width 146 height 25
select select ""ups""
click at [343, 129] on select "Shipping Carrier FedEx FedEx Ground Economy UPS USPS" at bounding box center [416, 141] width 146 height 25
click at [362, 173] on input "input" at bounding box center [416, 176] width 146 height 25
paste input "1Z16X77E0209796533"
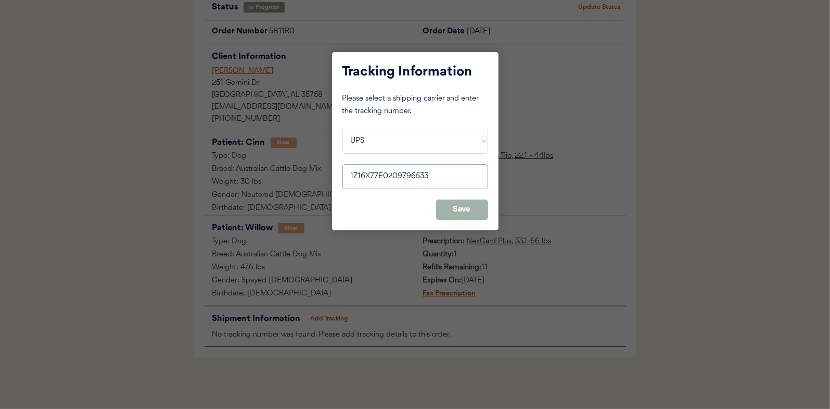
type input "1Z16X77E0209796533"
click at [467, 205] on button "Save" at bounding box center [462, 209] width 52 height 20
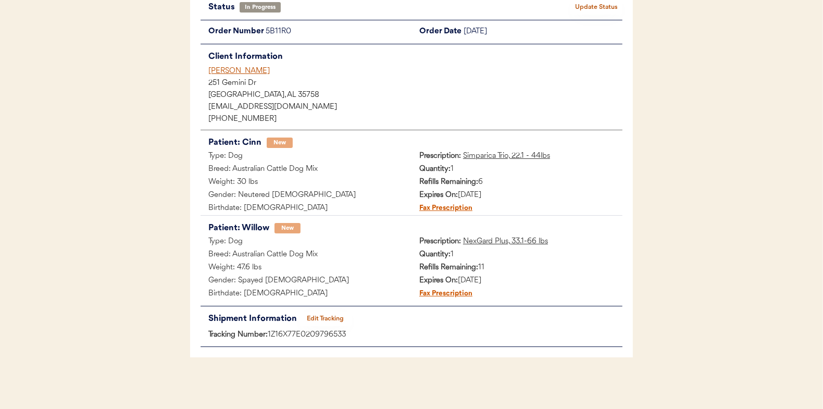
scroll to position [0, 0]
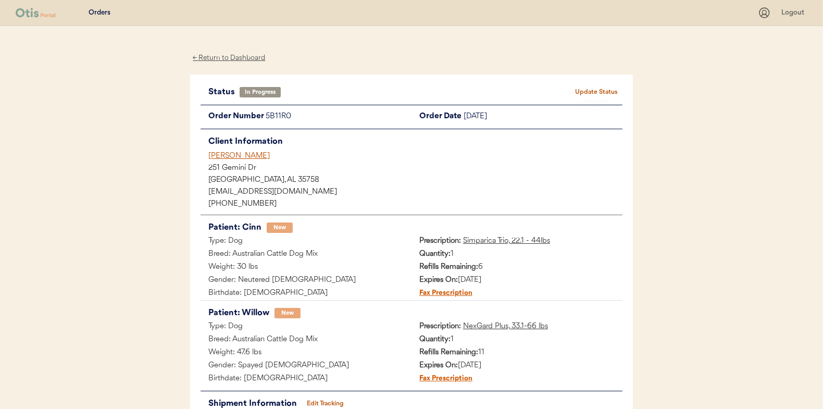
click at [607, 90] on button "Update Status" at bounding box center [596, 92] width 52 height 15
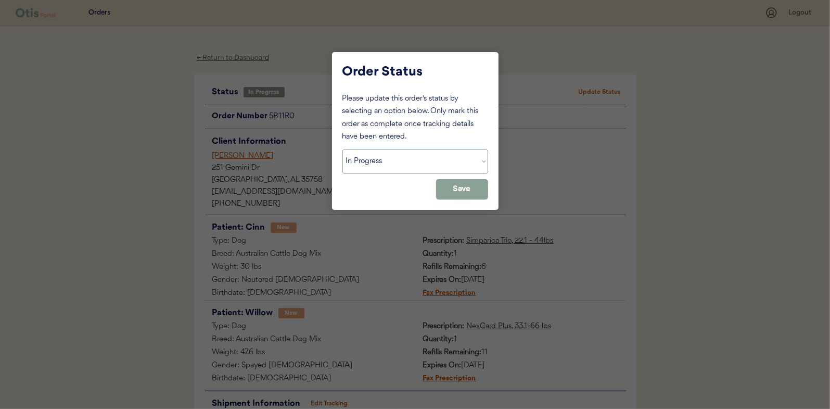
click at [369, 163] on select "Status On Hold New In Progress Complete Pending HW Consent Canceled" at bounding box center [416, 161] width 146 height 25
select select ""complete""
click at [343, 149] on select "Status On Hold New In Progress Complete Pending HW Consent Canceled" at bounding box center [416, 161] width 146 height 25
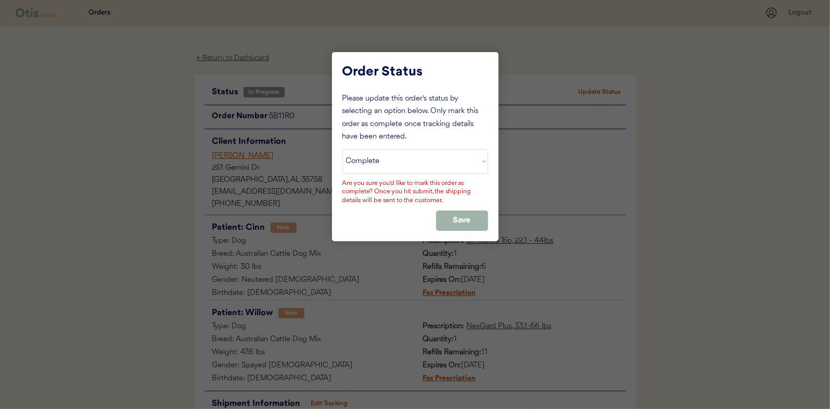
click at [466, 222] on button "Save" at bounding box center [462, 220] width 52 height 20
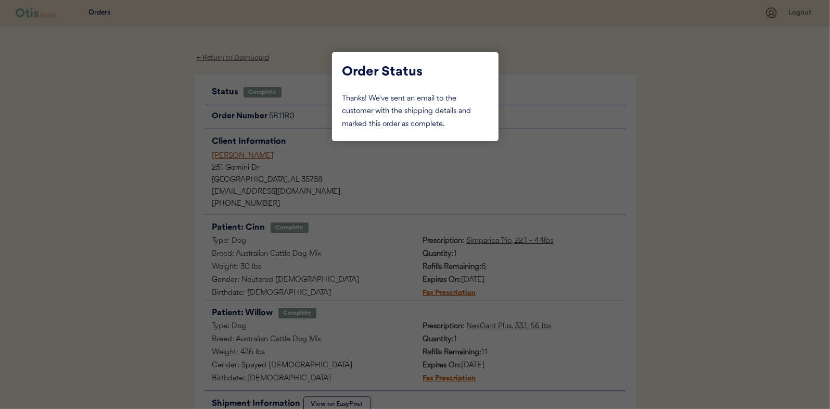
click at [138, 120] on div at bounding box center [415, 204] width 830 height 409
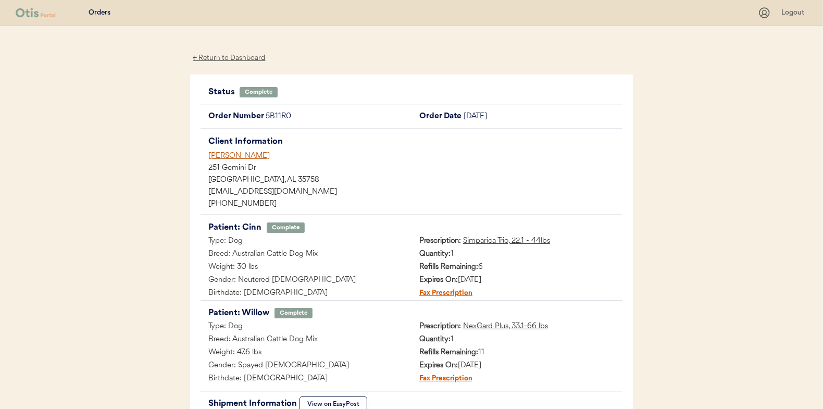
click at [234, 56] on div "← Return to Dashboard" at bounding box center [229, 58] width 78 height 12
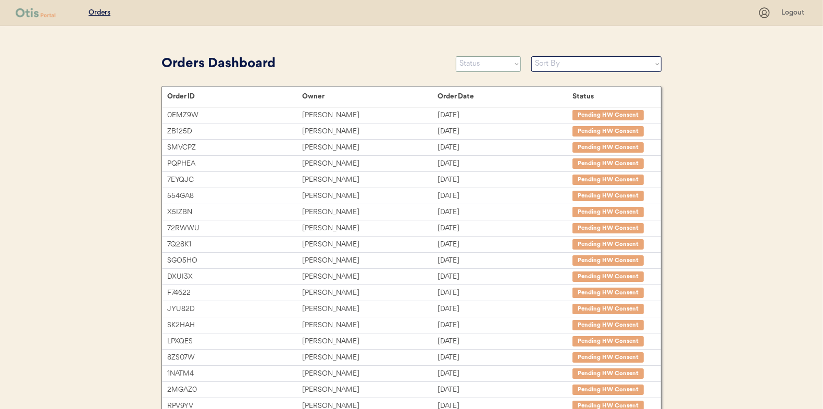
click at [489, 67] on select "Status On Hold New In Progress Complete Pending HW Consent Canceled" at bounding box center [488, 64] width 65 height 16
select select ""in_progress""
click at [456, 56] on select "Status On Hold New In Progress Complete Pending HW Consent Canceled" at bounding box center [488, 64] width 65 height 16
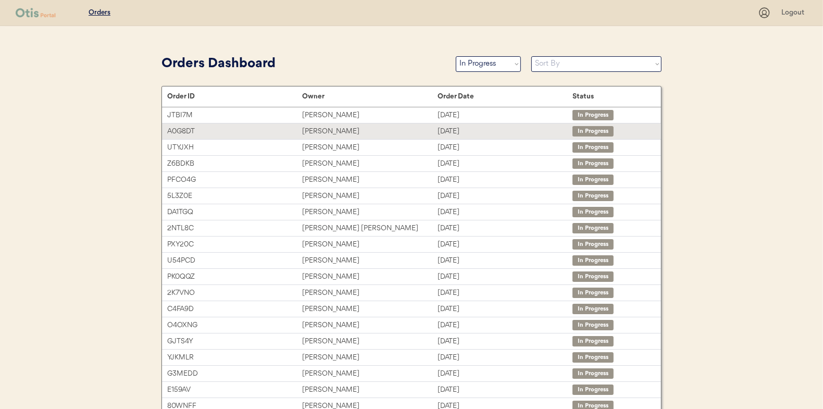
click at [311, 129] on div "[PERSON_NAME]" at bounding box center [369, 131] width 135 height 12
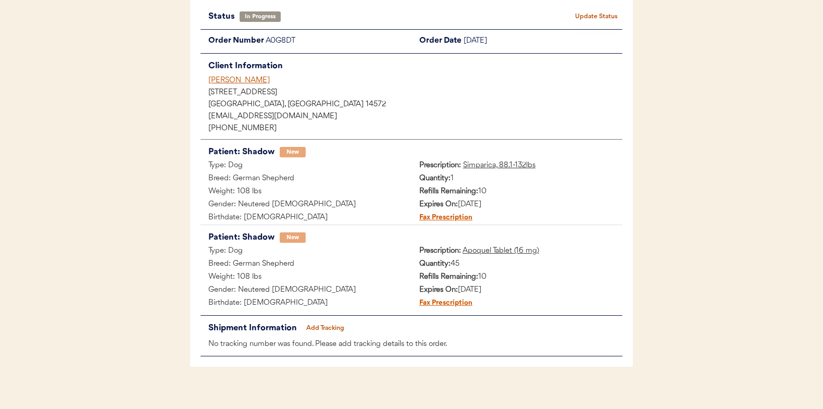
scroll to position [85, 0]
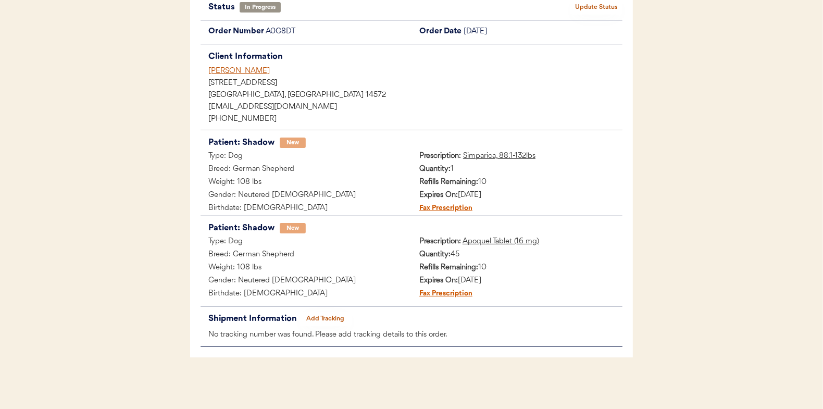
click at [333, 317] on button "Add Tracking" at bounding box center [325, 318] width 52 height 15
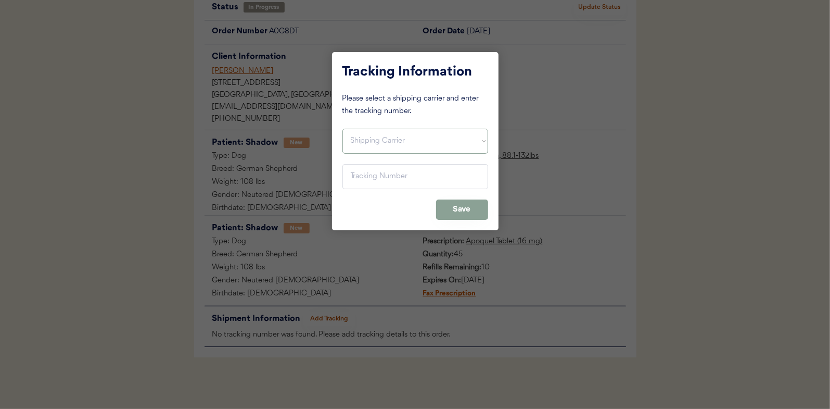
click at [361, 133] on select "Shipping Carrier FedEx FedEx Ground Economy UPS USPS" at bounding box center [416, 141] width 146 height 25
select select ""usps""
click at [343, 129] on select "Shipping Carrier FedEx FedEx Ground Economy UPS USPS" at bounding box center [416, 141] width 146 height 25
click at [356, 173] on input "input" at bounding box center [416, 176] width 146 height 25
paste input "9400150105798037238101"
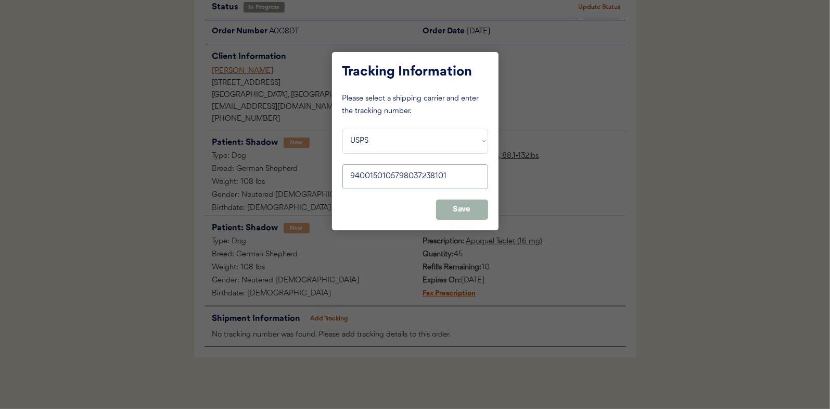
type input "9400150105798037238101"
click at [455, 206] on button "Save" at bounding box center [462, 209] width 52 height 20
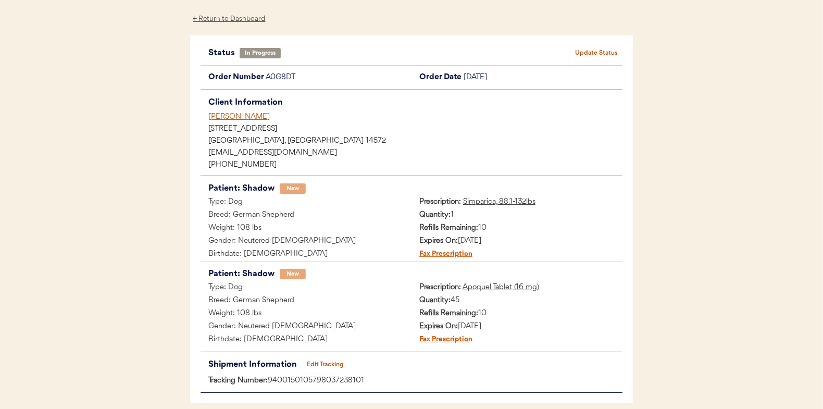
scroll to position [0, 0]
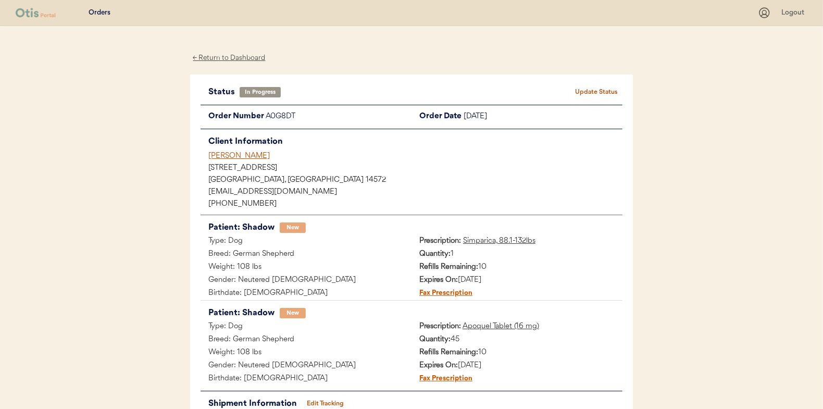
click at [601, 89] on button "Update Status" at bounding box center [596, 92] width 52 height 15
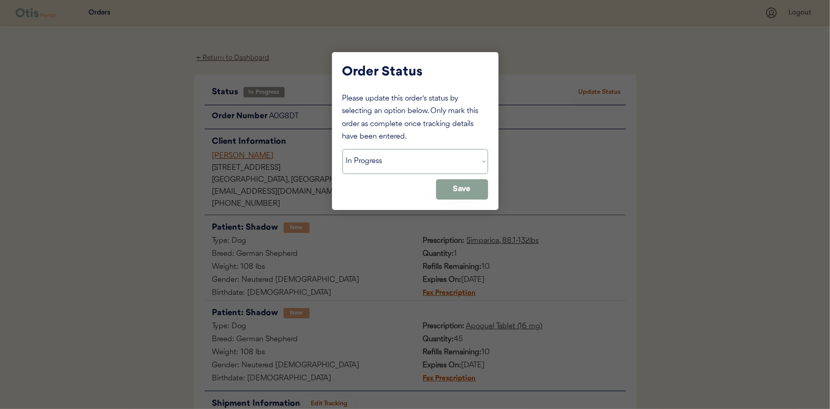
click at [368, 164] on select "Status On Hold New In Progress Complete Pending HW Consent Canceled" at bounding box center [416, 161] width 146 height 25
select select ""complete""
click at [343, 149] on select "Status On Hold New In Progress Complete Pending HW Consent Canceled" at bounding box center [416, 161] width 146 height 25
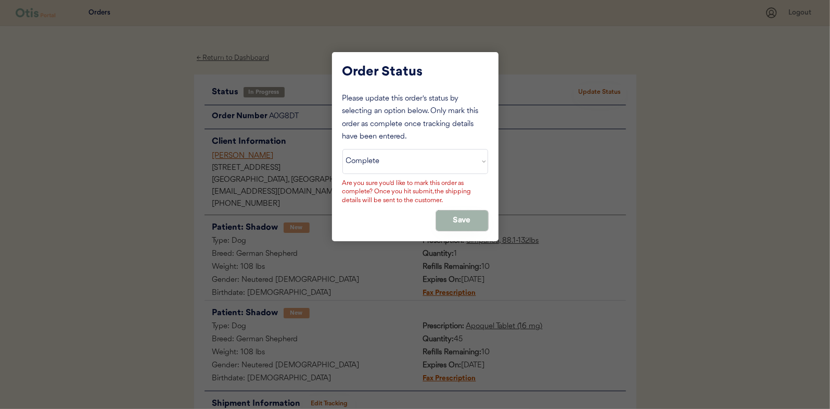
click at [467, 216] on button "Save" at bounding box center [462, 220] width 52 height 20
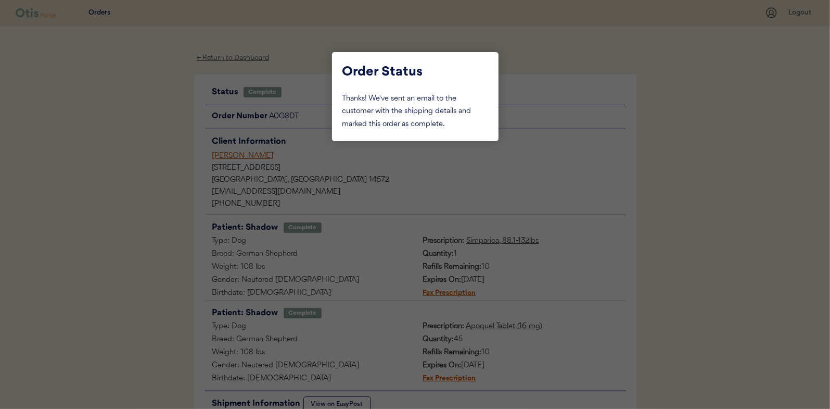
click at [142, 127] on div at bounding box center [415, 204] width 830 height 409
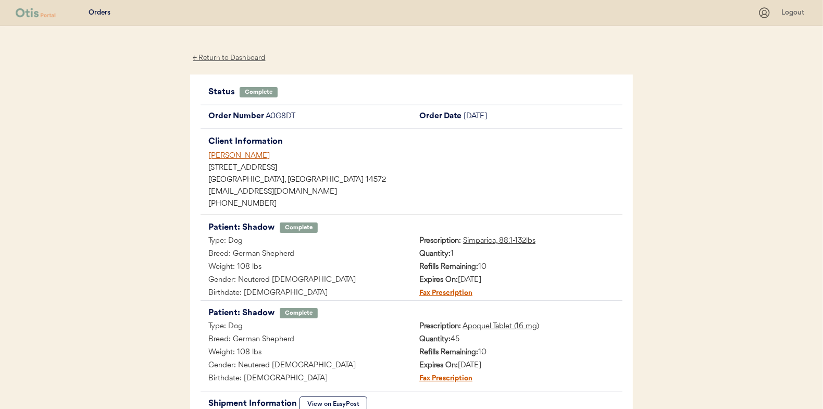
click at [227, 56] on div "← Return to Dashboard" at bounding box center [229, 58] width 78 height 12
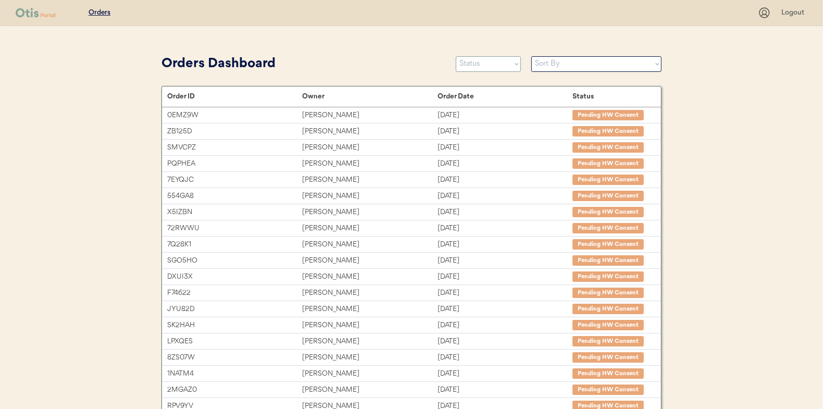
click at [482, 64] on select "Status On Hold New In Progress Complete Pending HW Consent Canceled" at bounding box center [488, 64] width 65 height 16
select select ""in_progress""
click at [456, 56] on select "Status On Hold New In Progress Complete Pending HW Consent Canceled" at bounding box center [488, 64] width 65 height 16
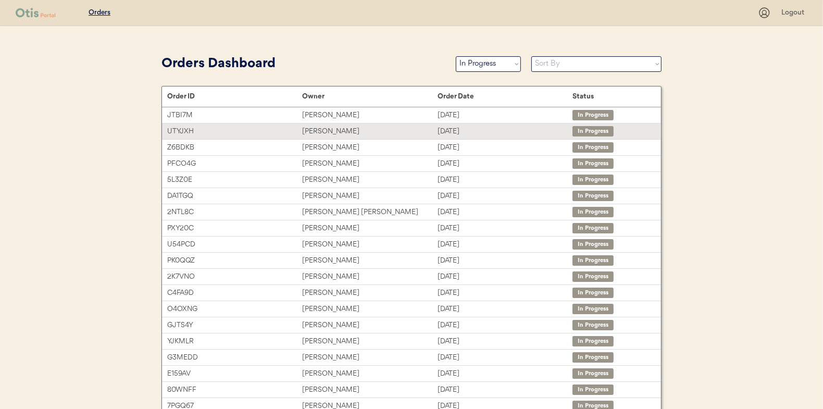
click at [321, 128] on div "[PERSON_NAME]" at bounding box center [369, 131] width 135 height 12
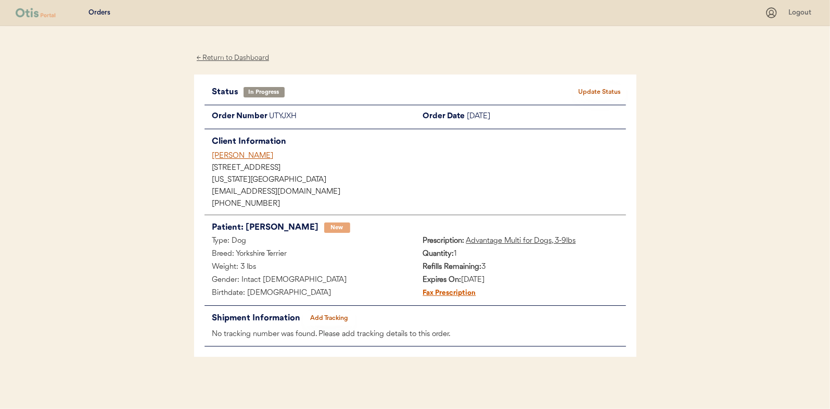
click at [329, 315] on button "Add Tracking" at bounding box center [330, 318] width 52 height 15
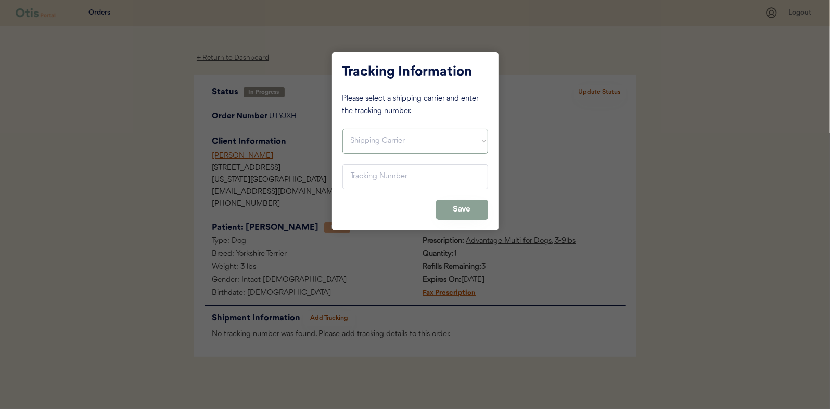
click at [372, 130] on select "Shipping Carrier FedEx FedEx Ground Economy UPS USPS" at bounding box center [416, 141] width 146 height 25
select select ""usps""
click at [343, 129] on select "Shipping Carrier FedEx FedEx Ground Economy UPS USPS" at bounding box center [416, 141] width 146 height 25
click at [350, 174] on input "input" at bounding box center [416, 176] width 146 height 25
paste input "9400150105798037204786"
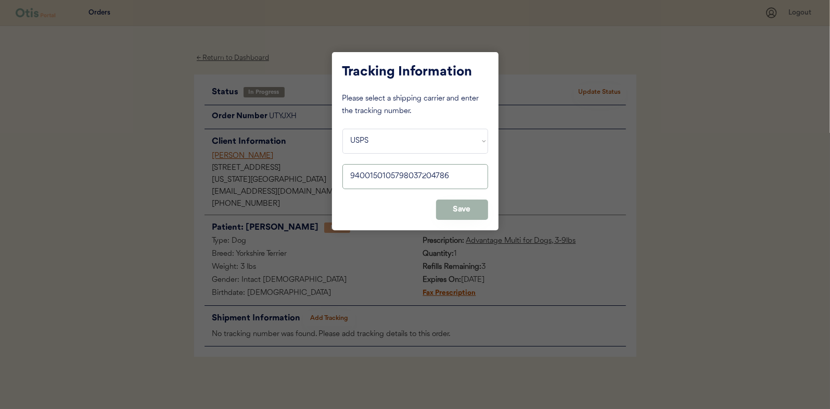
type input "9400150105798037204786"
click at [461, 212] on button "Save" at bounding box center [462, 209] width 52 height 20
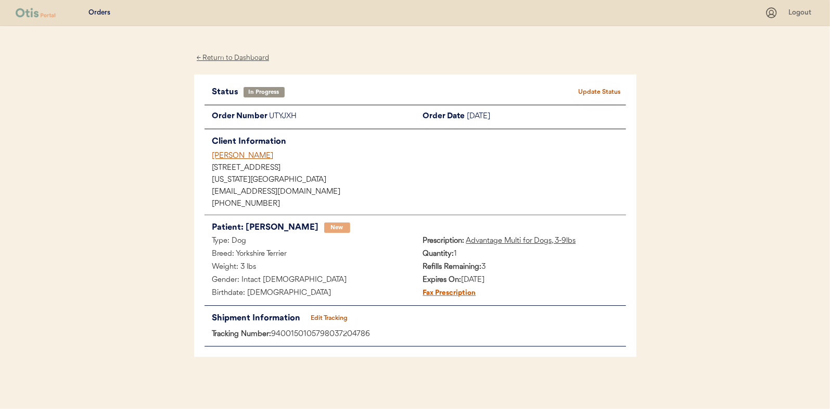
click at [598, 89] on button "Update Status" at bounding box center [600, 92] width 52 height 15
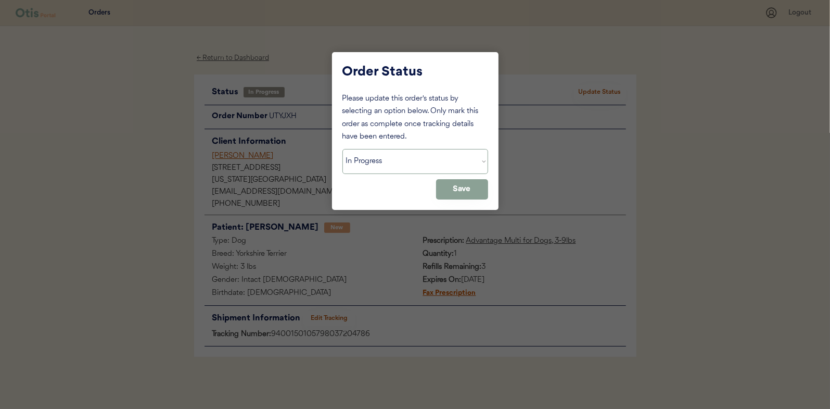
click at [384, 164] on select "Status On Hold New In Progress Complete Pending HW Consent Canceled" at bounding box center [416, 161] width 146 height 25
select select ""complete""
click at [343, 149] on select "Status On Hold New In Progress Complete Pending HW Consent Canceled" at bounding box center [416, 161] width 146 height 25
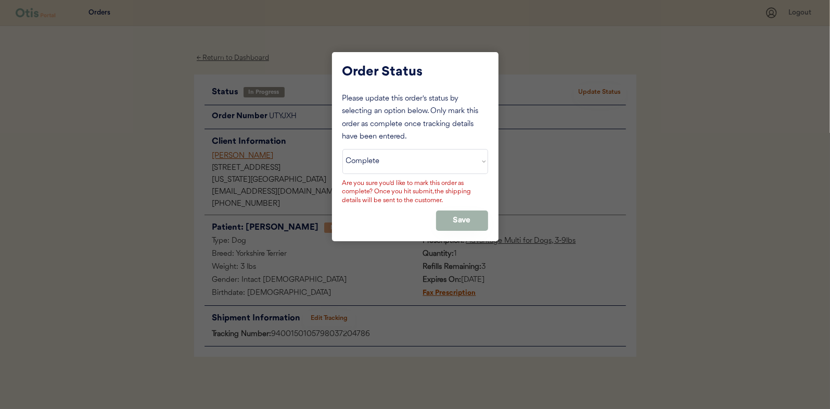
click at [471, 220] on button "Save" at bounding box center [462, 220] width 52 height 20
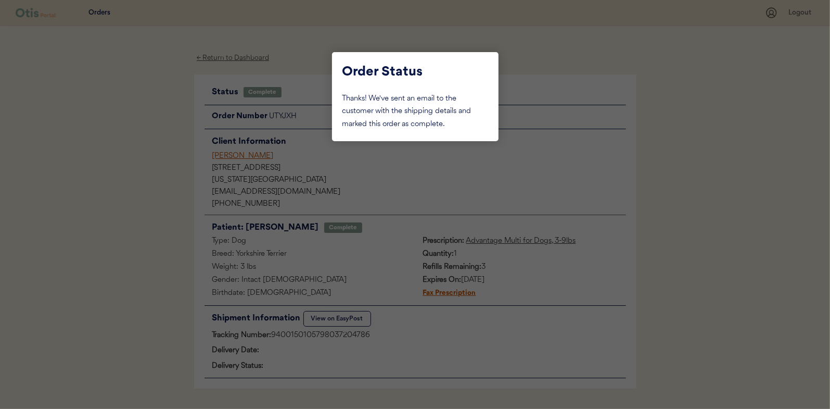
click at [148, 136] on div at bounding box center [415, 204] width 830 height 409
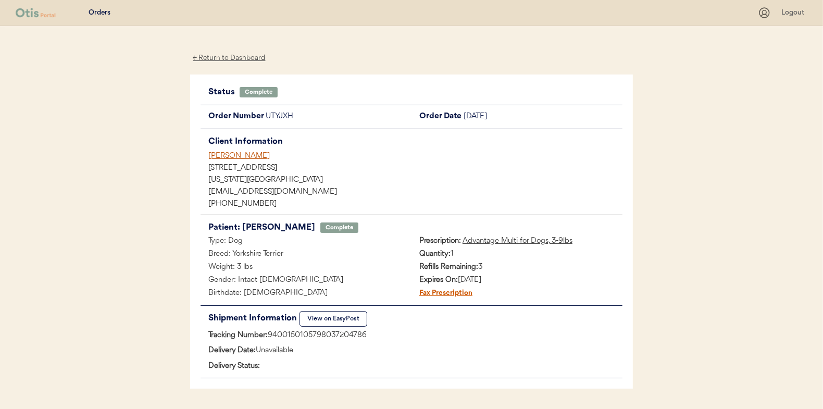
click at [236, 58] on div "← Return to Dashboard" at bounding box center [229, 58] width 78 height 12
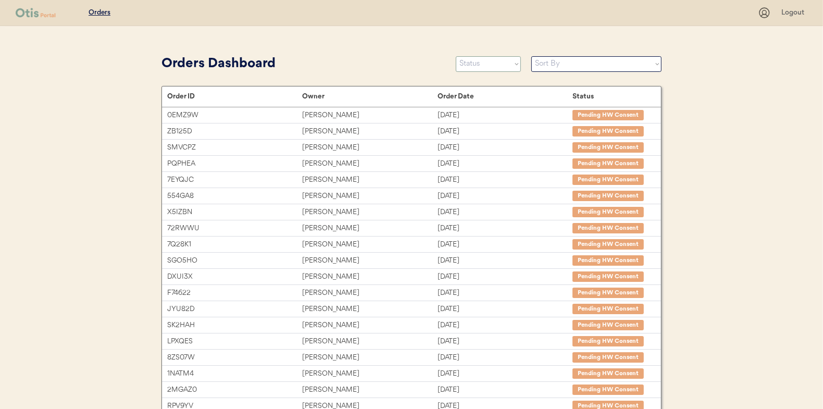
click at [481, 58] on select "Status On Hold New In Progress Complete Pending HW Consent Canceled" at bounding box center [488, 64] width 65 height 16
select select ""in_progress""
click at [456, 56] on select "Status On Hold New In Progress Complete Pending HW Consent Canceled" at bounding box center [488, 64] width 65 height 16
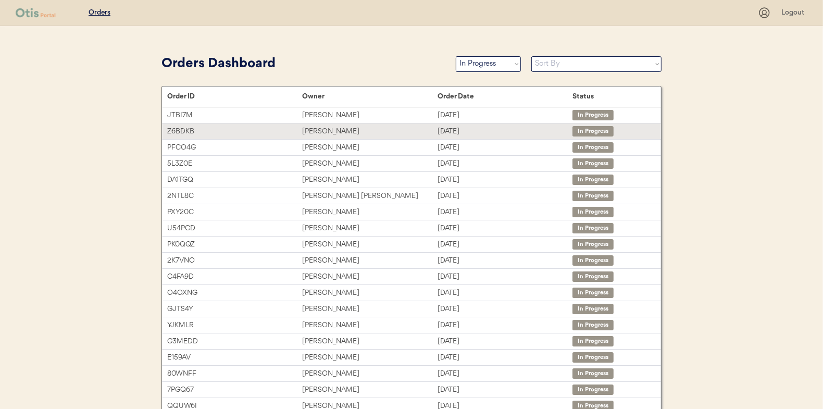
click at [314, 127] on div "[PERSON_NAME]" at bounding box center [369, 131] width 135 height 12
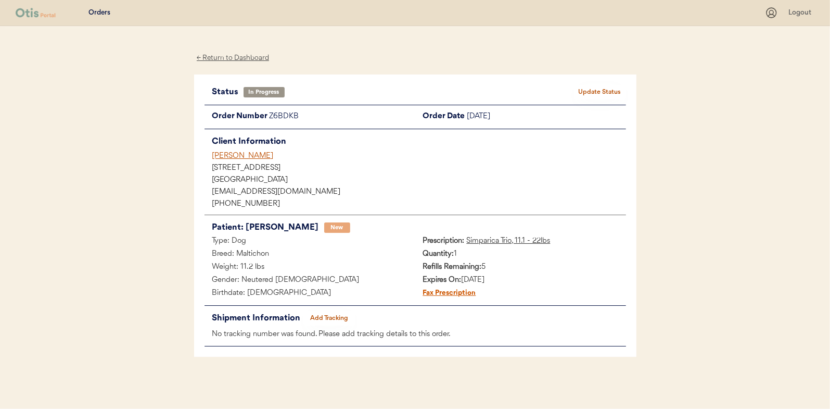
click at [339, 314] on button "Add Tracking" at bounding box center [330, 318] width 52 height 15
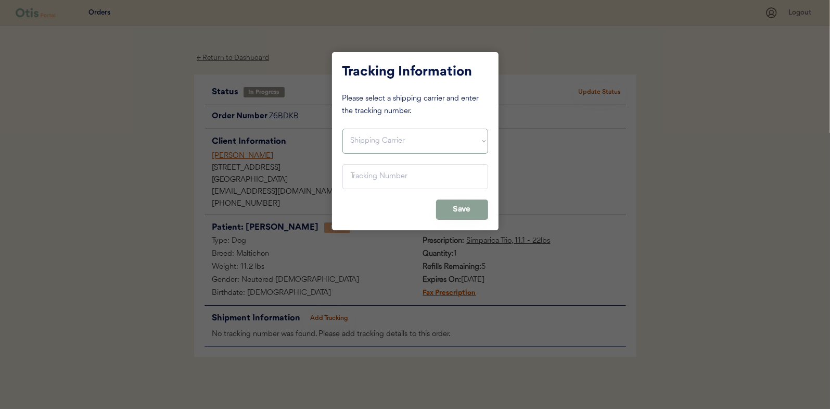
click at [381, 136] on select "Shipping Carrier FedEx FedEx Ground Economy UPS USPS" at bounding box center [416, 141] width 146 height 25
select select ""usps""
click at [343, 129] on select "Shipping Carrier FedEx FedEx Ground Economy UPS USPS" at bounding box center [416, 141] width 146 height 25
click at [355, 172] on input "input" at bounding box center [416, 176] width 146 height 25
paste input "9400150105799037154644"
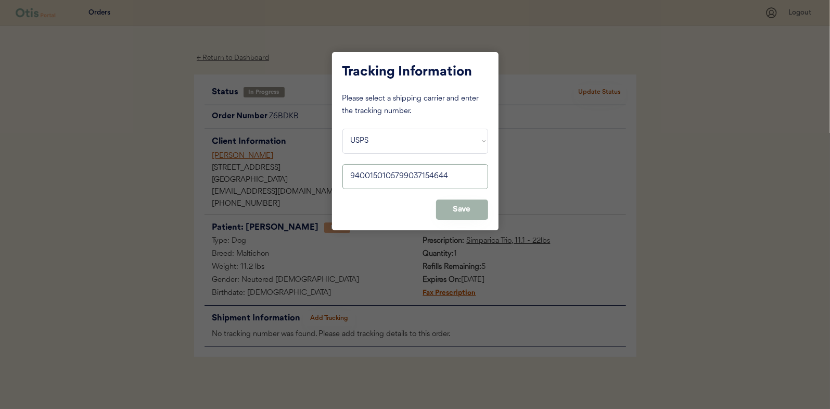
type input "9400150105799037154644"
click at [448, 205] on button "Save" at bounding box center [462, 209] width 52 height 20
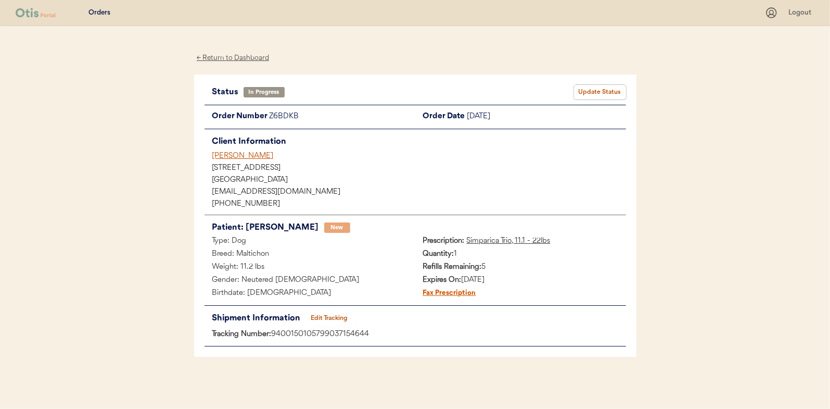
click at [607, 91] on button "Update Status" at bounding box center [600, 92] width 52 height 15
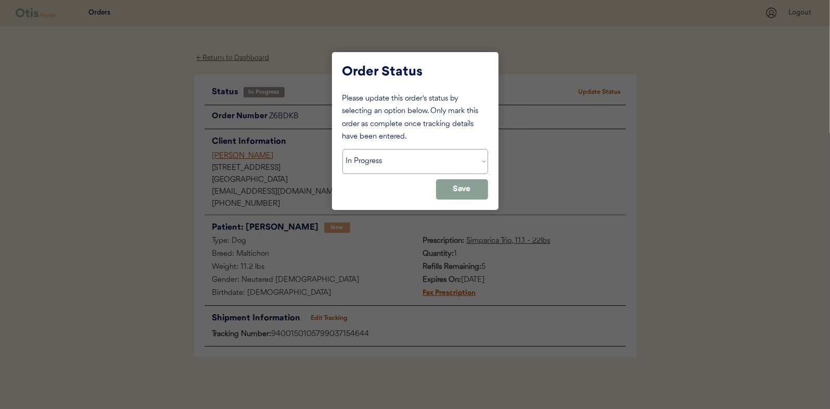
click at [395, 160] on select "Status On Hold New In Progress Complete Pending HW Consent Canceled" at bounding box center [416, 161] width 146 height 25
select select ""complete""
click at [343, 149] on select "Status On Hold New In Progress Complete Pending HW Consent Canceled" at bounding box center [416, 161] width 146 height 25
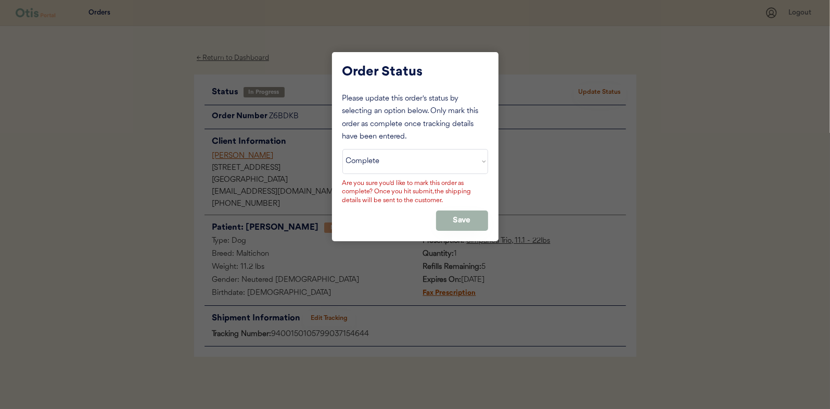
click at [468, 216] on button "Save" at bounding box center [462, 220] width 52 height 20
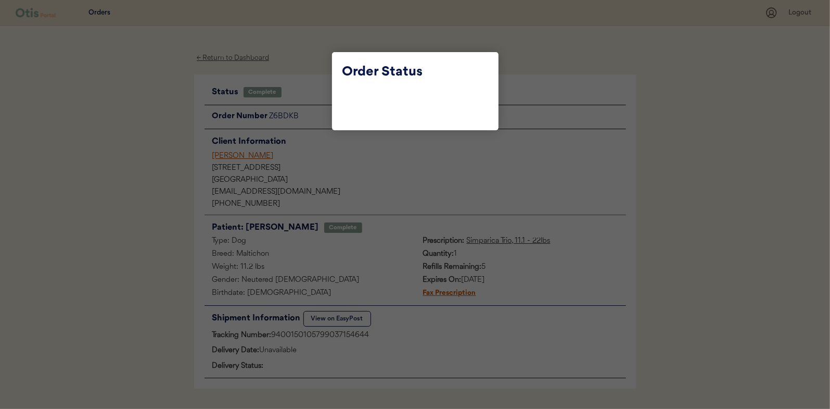
click at [152, 148] on div at bounding box center [415, 204] width 830 height 409
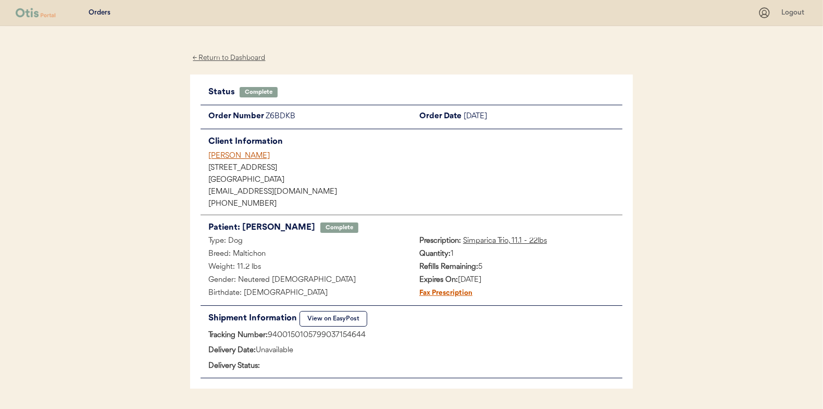
click at [211, 53] on div "← Return to Dashboard" at bounding box center [229, 58] width 78 height 12
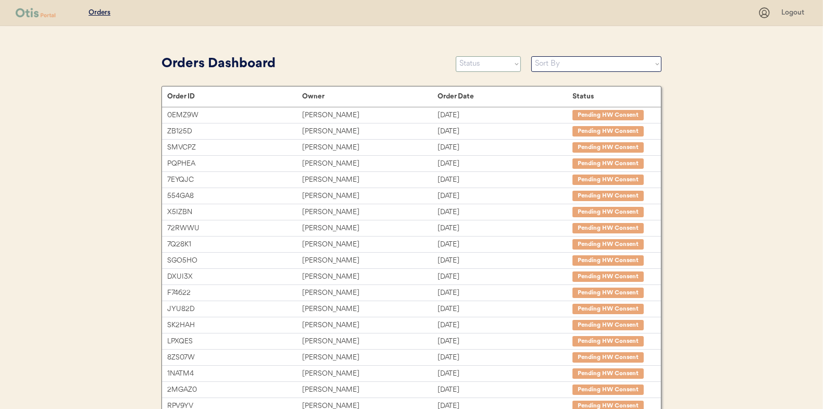
click at [483, 64] on select "Status On Hold New In Progress Complete Pending HW Consent Canceled" at bounding box center [488, 64] width 65 height 16
select select ""in_progress""
click at [456, 56] on select "Status On Hold New In Progress Complete Pending HW Consent Canceled" at bounding box center [488, 64] width 65 height 16
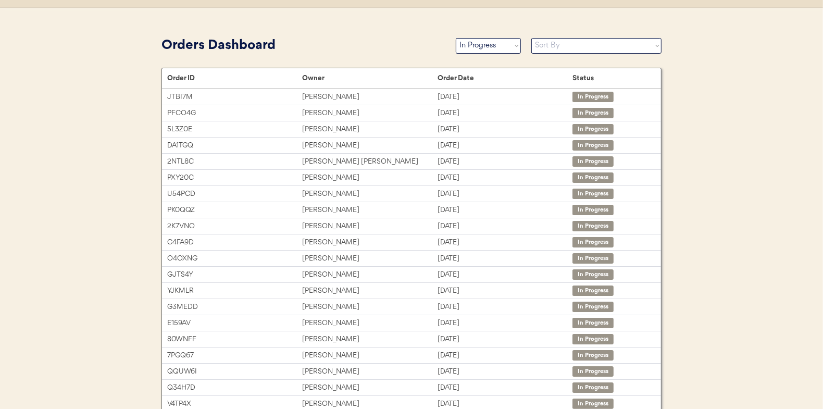
scroll to position [4, 0]
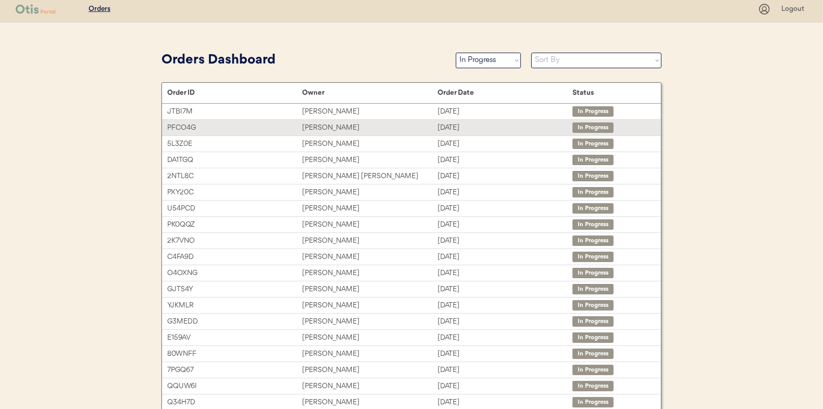
click at [336, 126] on div "[PERSON_NAME]" at bounding box center [369, 128] width 135 height 12
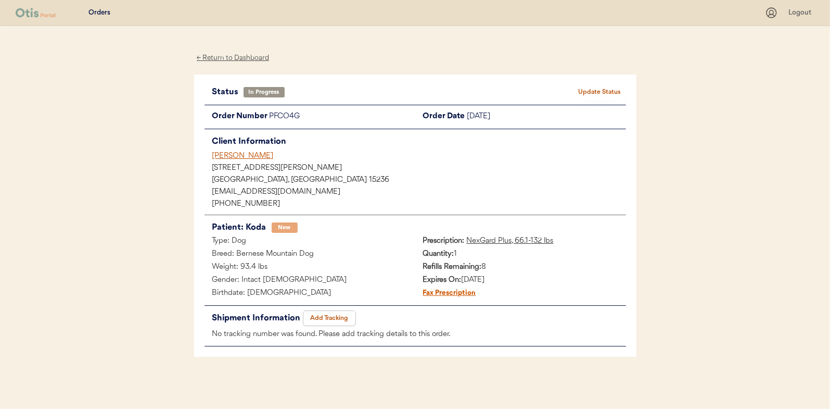
click at [329, 319] on button "Add Tracking" at bounding box center [330, 318] width 52 height 15
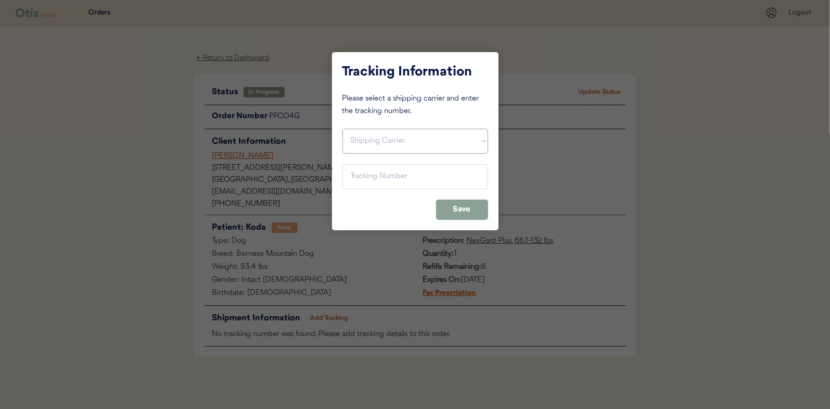
click at [374, 140] on select "Shipping Carrier FedEx FedEx Ground Economy UPS USPS" at bounding box center [416, 141] width 146 height 25
select select ""usps""
click at [343, 129] on select "Shipping Carrier FedEx FedEx Ground Economy UPS USPS" at bounding box center [416, 141] width 146 height 25
click at [369, 173] on input "input" at bounding box center [416, 176] width 146 height 25
paste input "9400150105497037380178"
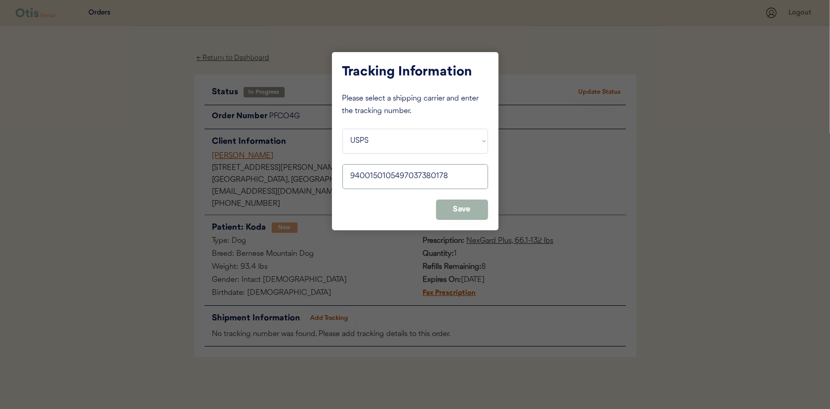
type input "9400150105497037380178"
click at [461, 198] on div "Tracking Information Please select a shipping carrier and enter the tracking nu…" at bounding box center [415, 141] width 167 height 178
click at [457, 211] on button "Save" at bounding box center [462, 209] width 52 height 20
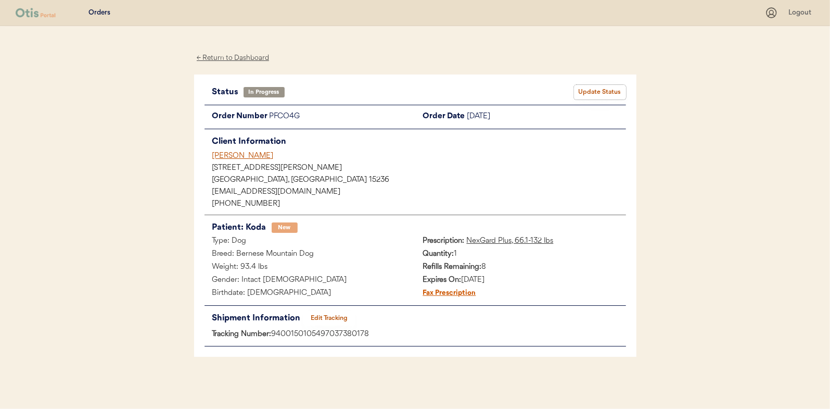
click at [591, 90] on button "Update Status" at bounding box center [600, 92] width 52 height 15
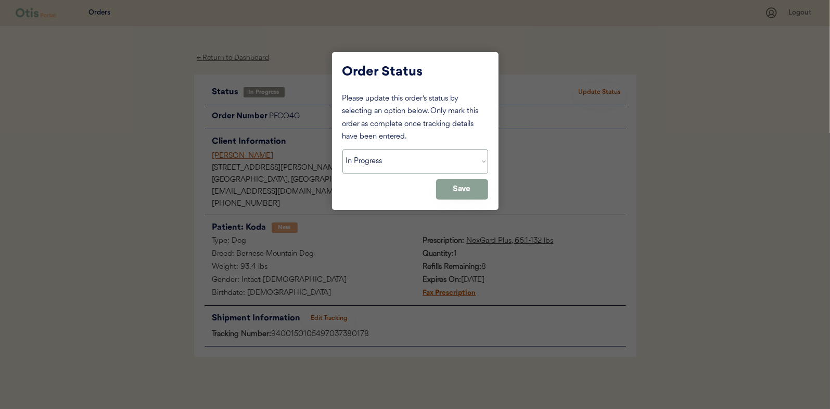
click at [367, 163] on select "Status On Hold New In Progress Complete Pending HW Consent Canceled" at bounding box center [416, 161] width 146 height 25
select select ""complete""
click at [343, 149] on select "Status On Hold New In Progress Complete Pending HW Consent Canceled" at bounding box center [416, 161] width 146 height 25
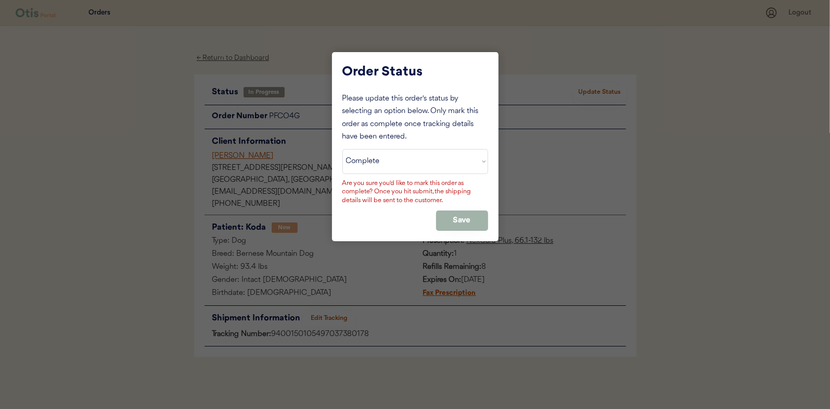
click at [469, 217] on button "Save" at bounding box center [462, 220] width 52 height 20
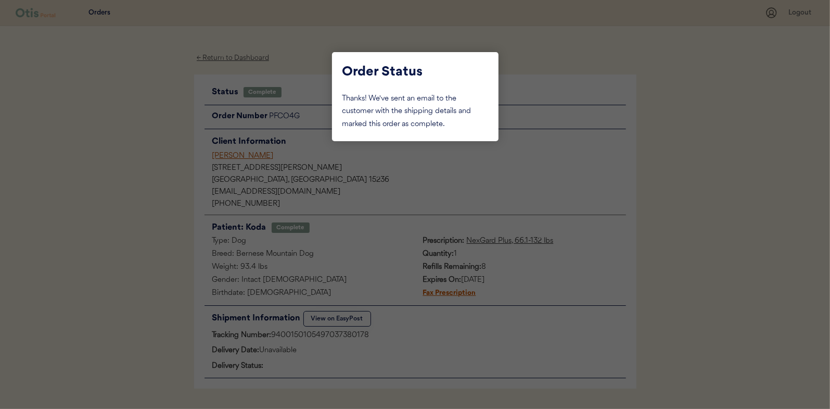
click at [134, 115] on div at bounding box center [415, 204] width 830 height 409
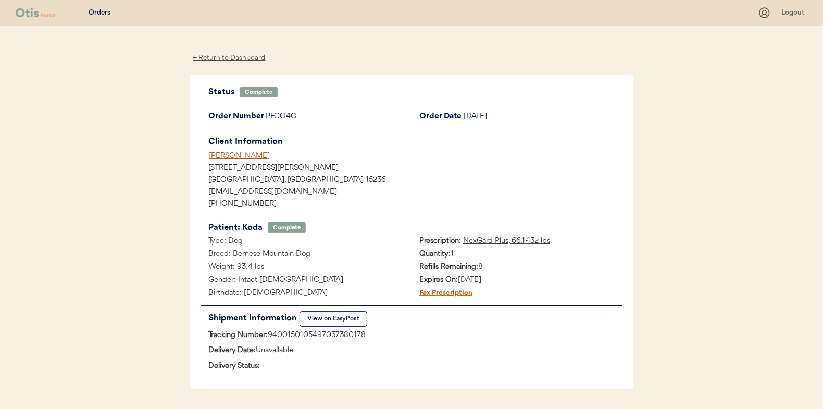
click at [209, 55] on div "← Return to Dashboard" at bounding box center [229, 58] width 78 height 12
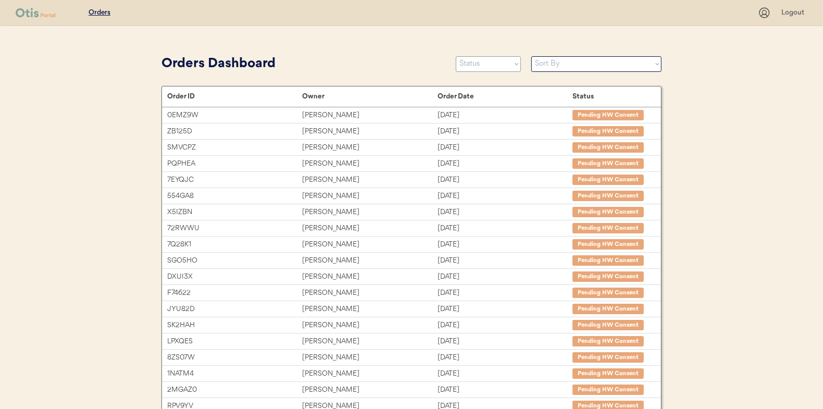
click at [474, 65] on select "Status On Hold New In Progress Complete Pending HW Consent Canceled" at bounding box center [488, 64] width 65 height 16
select select ""in_progress""
click at [456, 56] on select "Status On Hold New In Progress Complete Pending HW Consent Canceled" at bounding box center [488, 64] width 65 height 16
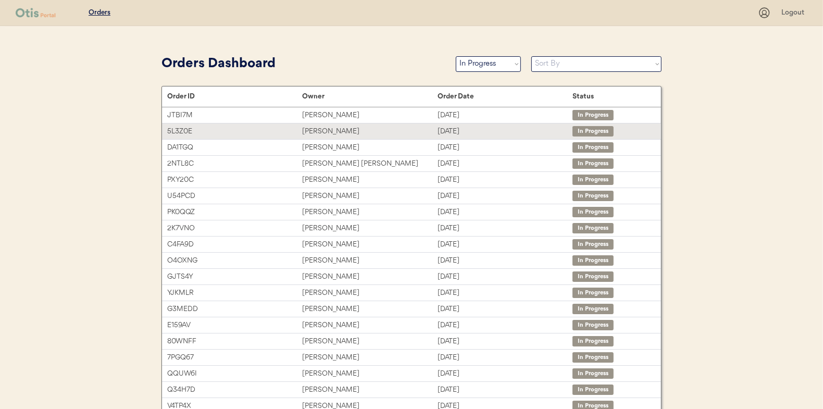
click at [320, 129] on div "Amber Ingram" at bounding box center [369, 131] width 135 height 12
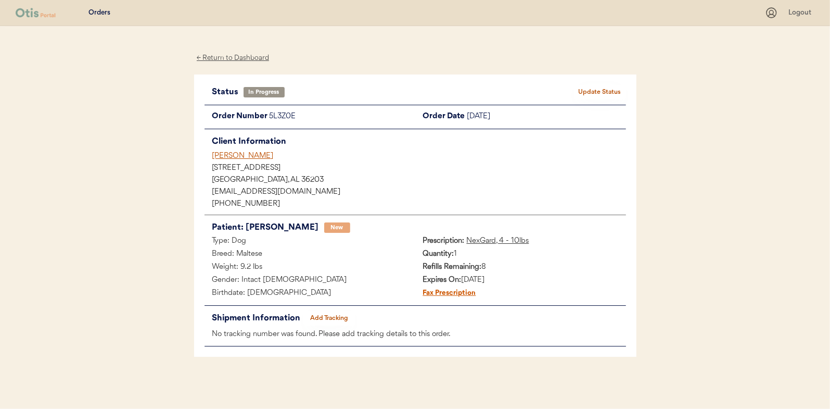
click at [328, 317] on button "Add Tracking" at bounding box center [330, 318] width 52 height 15
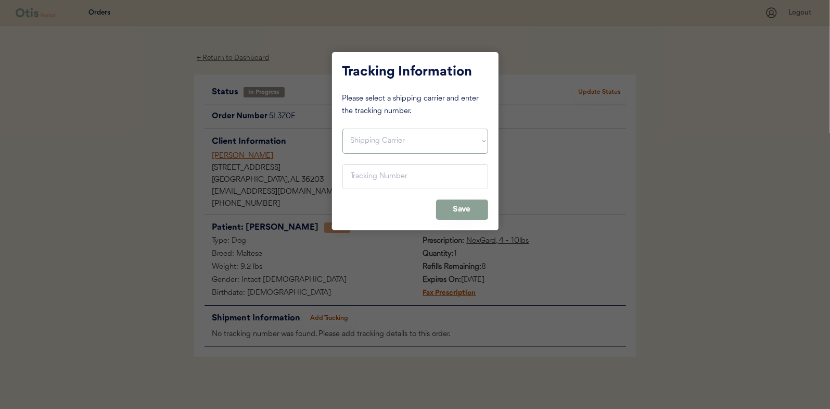
click at [355, 138] on select "Shipping Carrier FedEx FedEx Ground Economy UPS USPS" at bounding box center [416, 141] width 146 height 25
select select ""usps""
click at [343, 129] on select "Shipping Carrier FedEx FedEx Ground Economy UPS USPS" at bounding box center [416, 141] width 146 height 25
click at [357, 180] on input "input" at bounding box center [416, 176] width 146 height 25
paste input "9400150105799037111982"
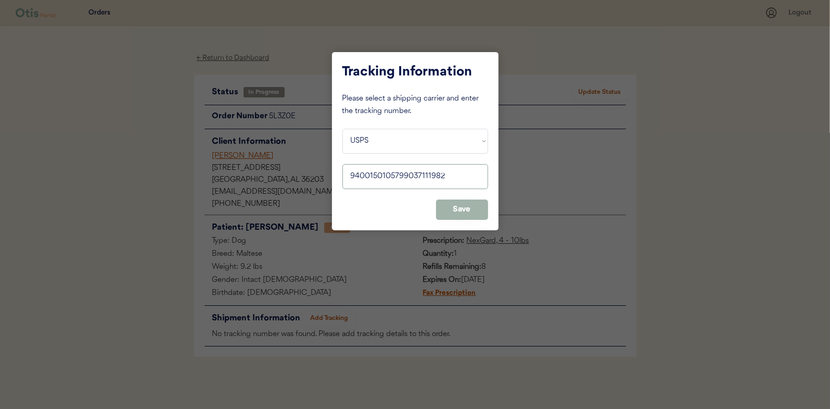
type input "9400150105799037111982"
click at [462, 207] on button "Save" at bounding box center [462, 209] width 52 height 20
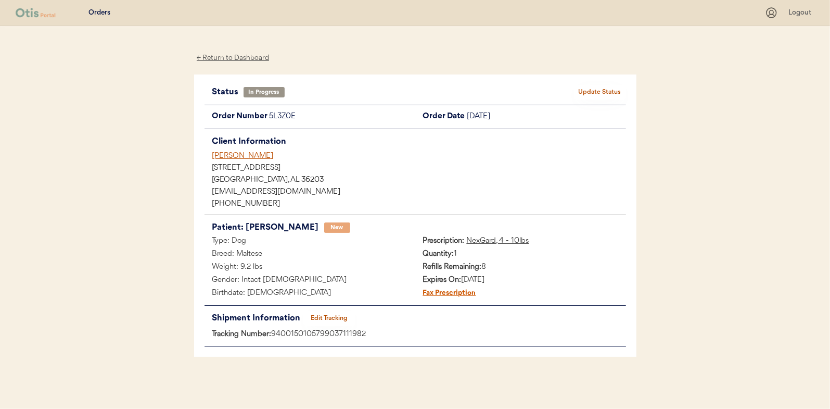
click at [603, 86] on button "Update Status" at bounding box center [600, 92] width 52 height 15
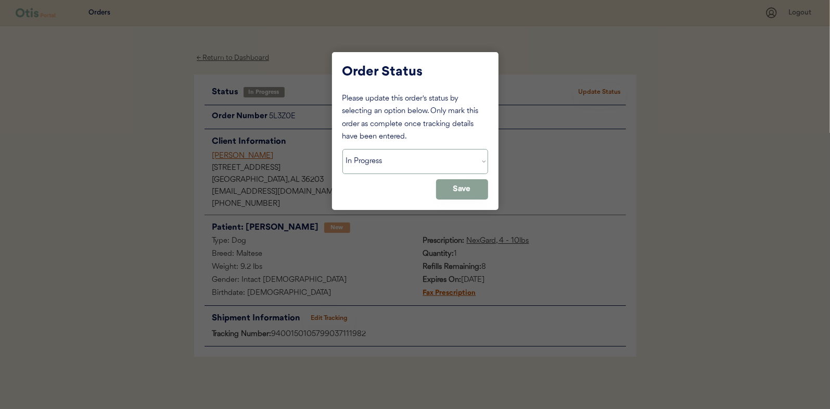
click at [372, 159] on select "Status On Hold New In Progress Complete Pending HW Consent Canceled" at bounding box center [416, 161] width 146 height 25
select select ""complete""
click at [343, 149] on select "Status On Hold New In Progress Complete Pending HW Consent Canceled" at bounding box center [416, 161] width 146 height 25
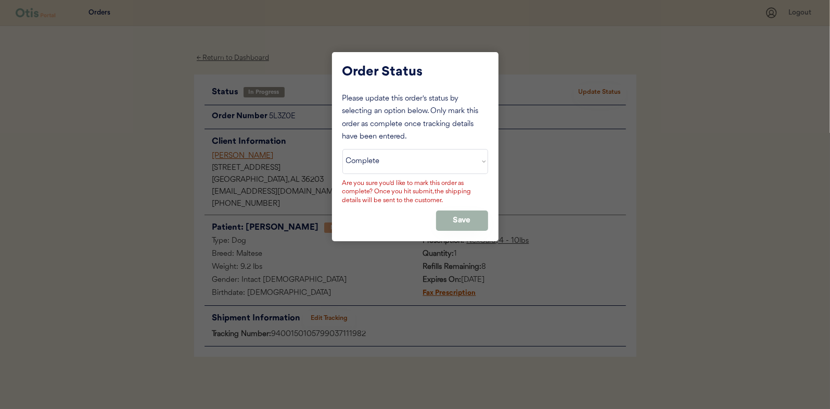
click at [458, 212] on button "Save" at bounding box center [462, 220] width 52 height 20
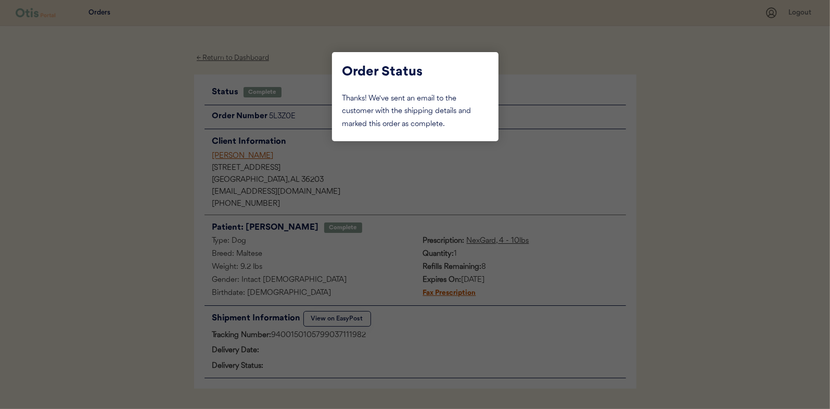
click at [144, 144] on div at bounding box center [415, 204] width 830 height 409
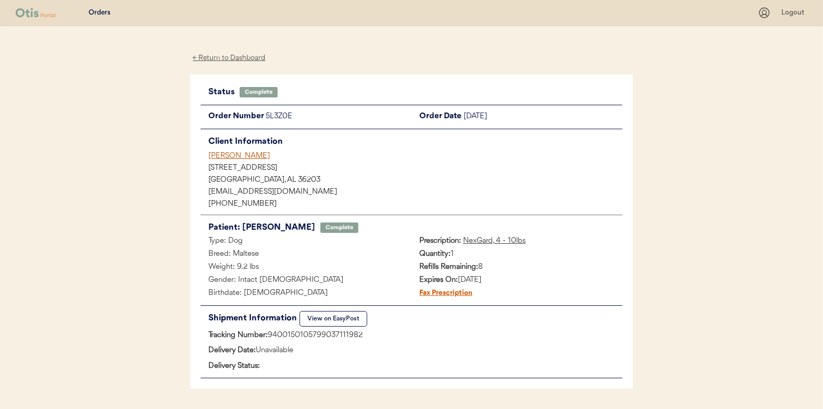
click at [222, 57] on div "← Return to Dashboard" at bounding box center [229, 58] width 78 height 12
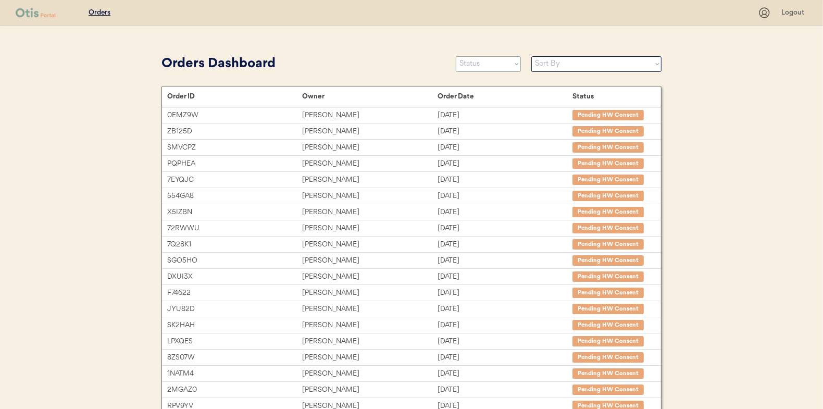
click at [474, 58] on select "Status On Hold New In Progress Complete Pending HW Consent Canceled" at bounding box center [488, 64] width 65 height 16
select select ""in_progress""
click at [456, 56] on select "Status On Hold New In Progress Complete Pending HW Consent Canceled" at bounding box center [488, 64] width 65 height 16
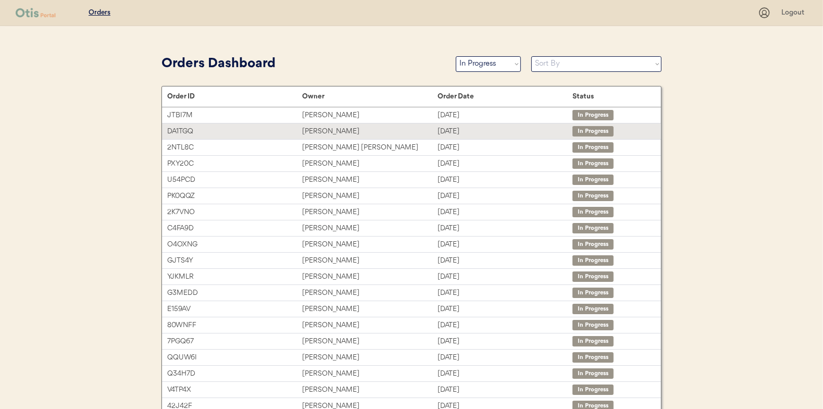
click at [325, 128] on div "[PERSON_NAME]" at bounding box center [369, 131] width 135 height 12
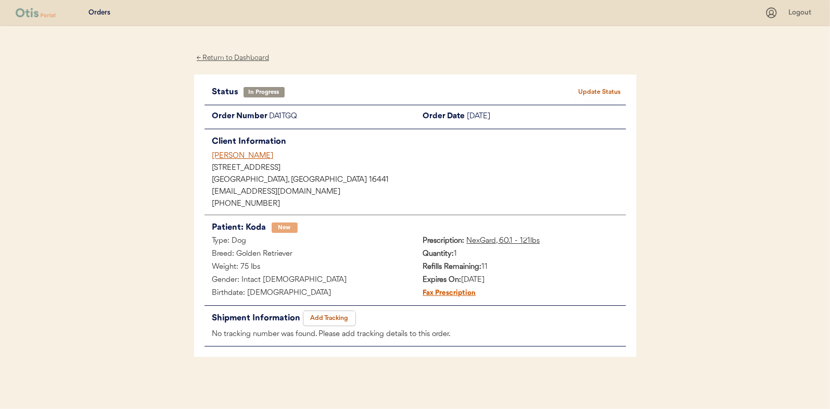
click at [334, 318] on button "Add Tracking" at bounding box center [330, 318] width 52 height 15
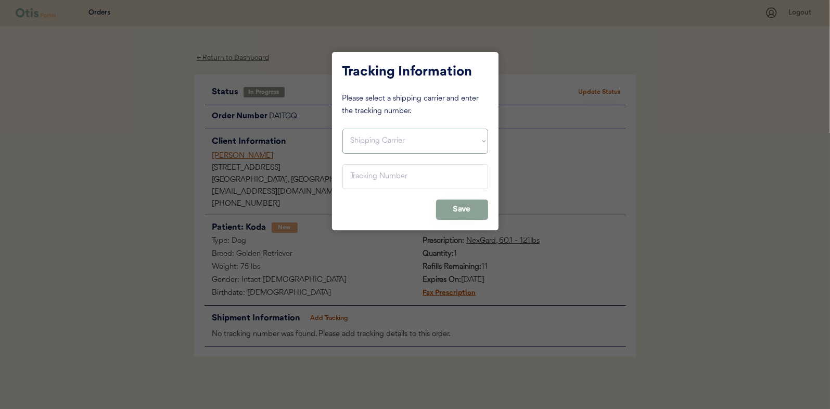
click at [375, 135] on select "Shipping Carrier FedEx FedEx Ground Economy UPS USPS" at bounding box center [416, 141] width 146 height 25
select select ""usps""
click at [343, 129] on select "Shipping Carrier FedEx FedEx Ground Economy UPS USPS" at bounding box center [416, 141] width 146 height 25
click at [358, 179] on input "input" at bounding box center [416, 176] width 146 height 25
paste input "9400150105799037158635"
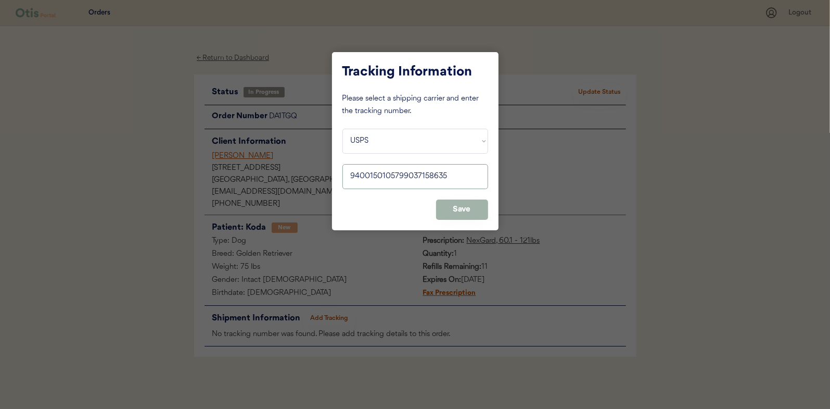
type input "9400150105799037158635"
click at [447, 200] on button "Save" at bounding box center [462, 209] width 52 height 20
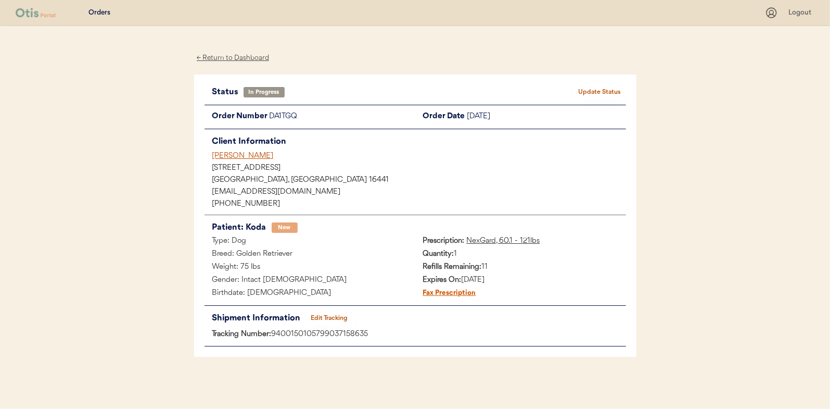
click at [593, 85] on button "Update Status" at bounding box center [600, 92] width 52 height 15
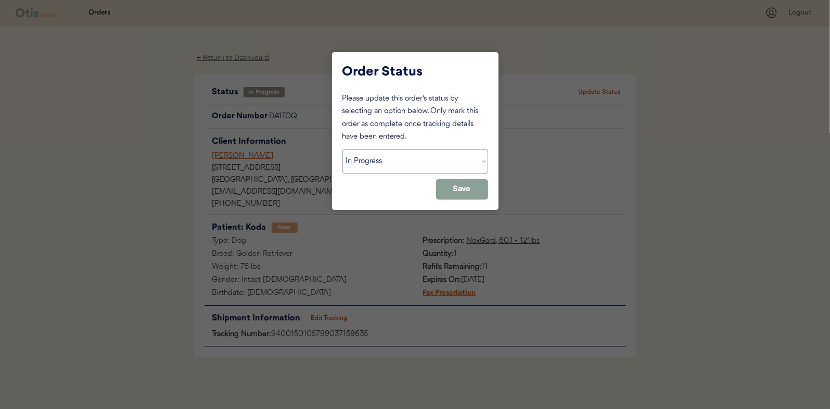
click at [366, 161] on select "Status On Hold New In Progress Complete Pending HW Consent Canceled" at bounding box center [416, 161] width 146 height 25
select select ""complete""
click at [343, 149] on select "Status On Hold New In Progress Complete Pending HW Consent Canceled" at bounding box center [416, 161] width 146 height 25
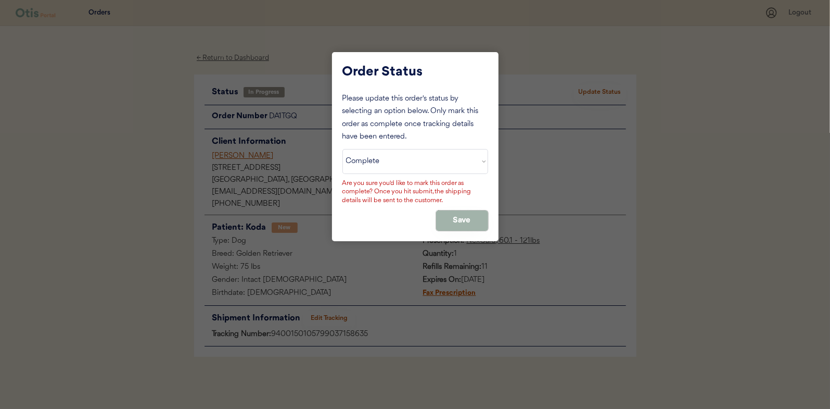
click at [472, 218] on button "Save" at bounding box center [462, 220] width 52 height 20
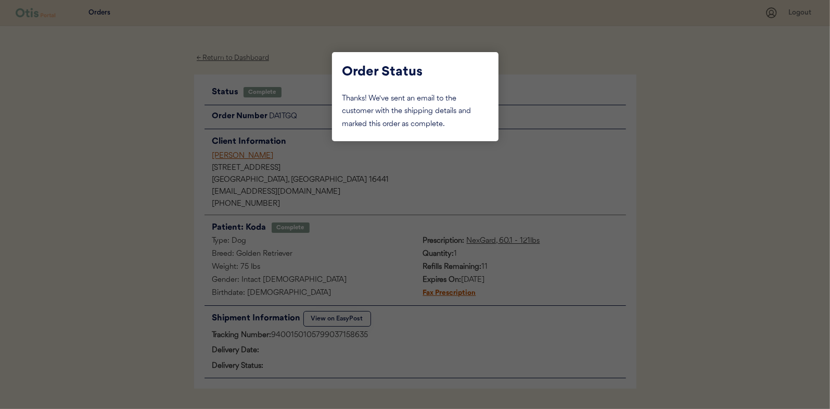
drag, startPoint x: 170, startPoint y: 172, endPoint x: 176, endPoint y: 165, distance: 9.6
click at [170, 171] on div at bounding box center [415, 204] width 830 height 409
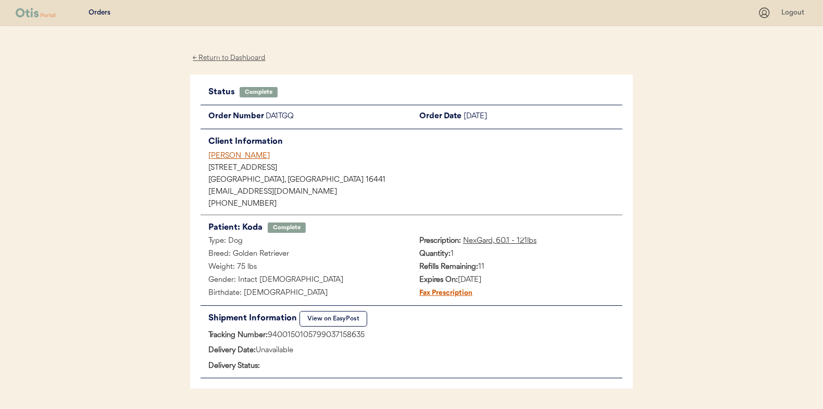
click at [236, 58] on div "← Return to Dashboard" at bounding box center [229, 58] width 78 height 12
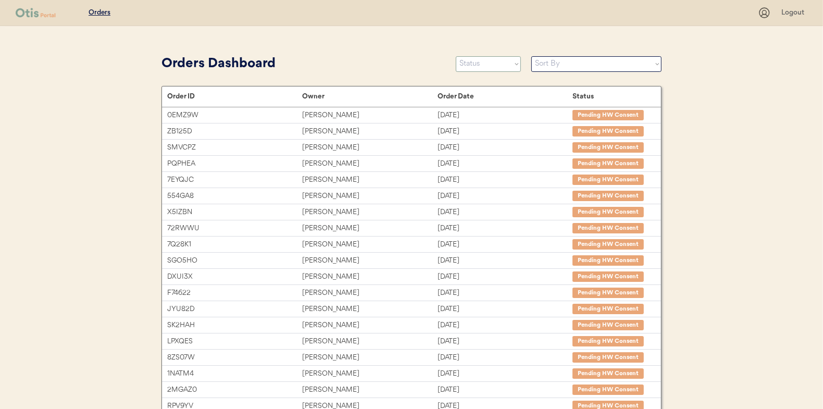
click at [473, 62] on select "Status On Hold New In Progress Complete Pending HW Consent Canceled" at bounding box center [488, 64] width 65 height 16
select select ""in_progress""
click at [456, 56] on select "Status On Hold New In Progress Complete Pending HW Consent Canceled" at bounding box center [488, 64] width 65 height 16
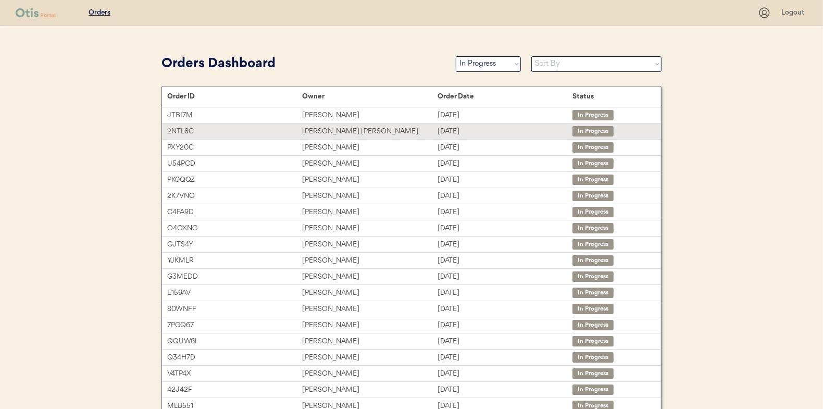
click at [319, 130] on div "[PERSON_NAME] [PERSON_NAME]" at bounding box center [369, 131] width 135 height 12
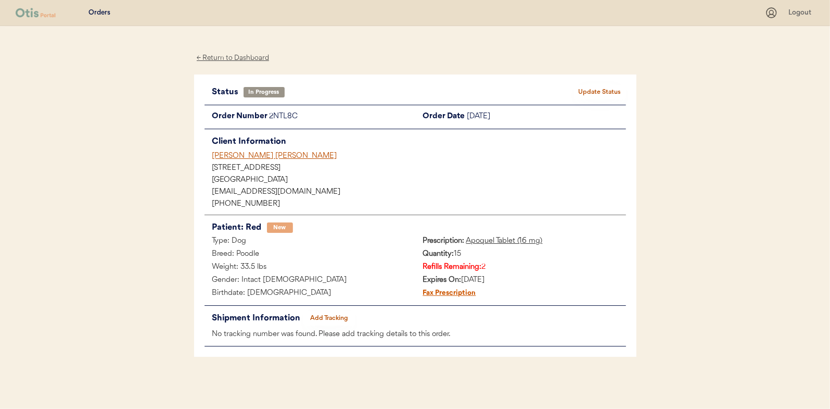
click at [335, 311] on button "Add Tracking" at bounding box center [330, 318] width 52 height 15
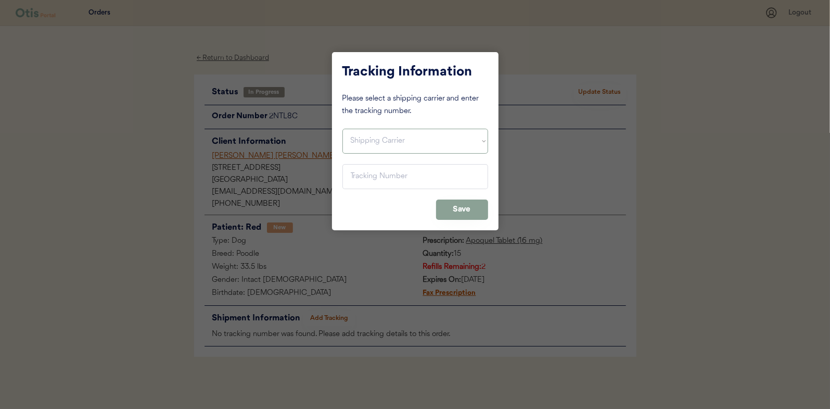
click at [361, 133] on select "Shipping Carrier FedEx FedEx Ground Economy UPS USPS" at bounding box center [416, 141] width 146 height 25
select select ""usps""
click at [343, 129] on select "Shipping Carrier FedEx FedEx Ground Economy UPS USPS" at bounding box center [416, 141] width 146 height 25
click at [356, 177] on input "input" at bounding box center [416, 176] width 146 height 25
paste input "9400150105798037174898"
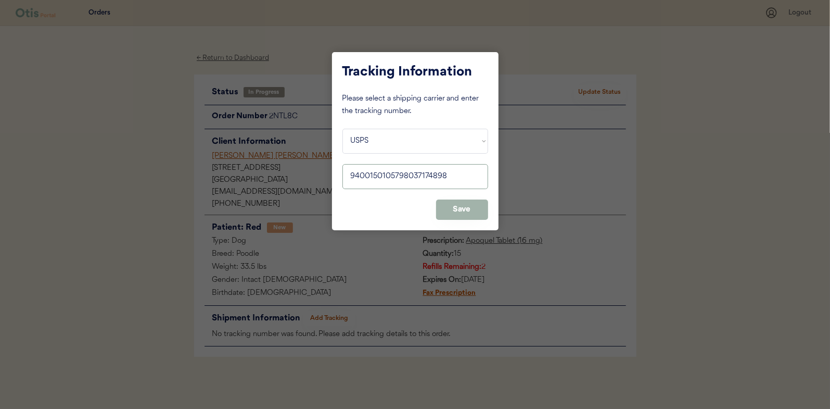
type input "9400150105798037174898"
click at [451, 205] on button "Save" at bounding box center [462, 209] width 52 height 20
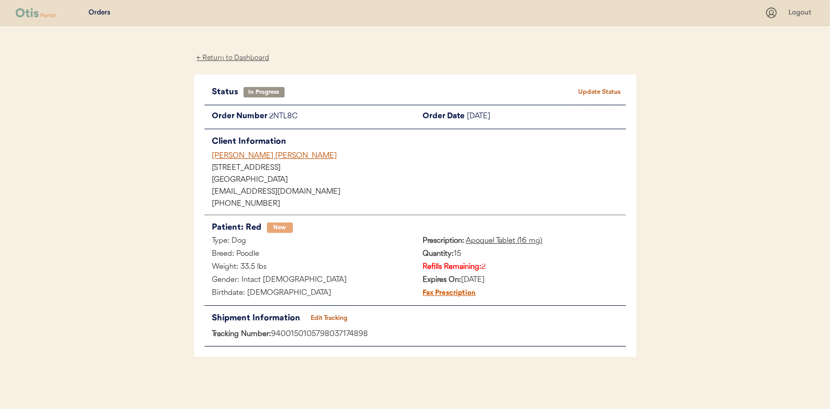
click at [611, 91] on button "Update Status" at bounding box center [600, 92] width 52 height 15
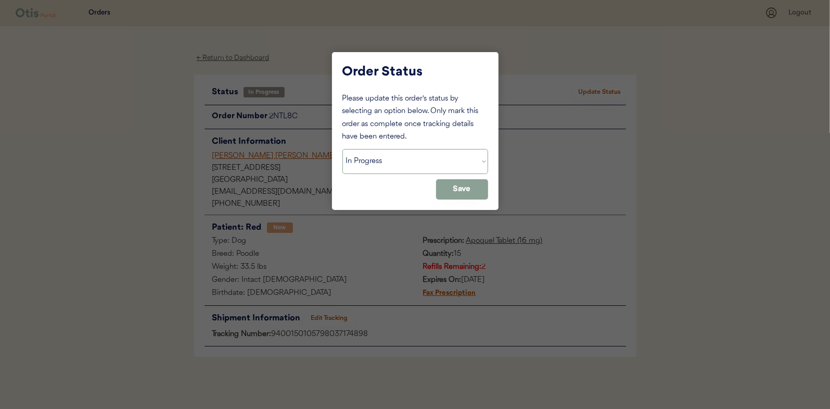
click at [375, 167] on select "Status On Hold New In Progress Complete Pending HW Consent Canceled" at bounding box center [416, 161] width 146 height 25
select select ""complete""
click at [343, 149] on select "Status On Hold New In Progress Complete Pending HW Consent Canceled" at bounding box center [416, 161] width 146 height 25
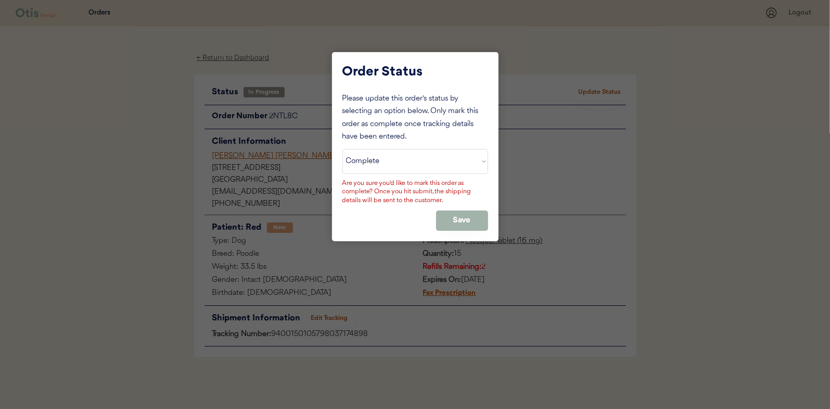
click at [475, 216] on button "Save" at bounding box center [462, 220] width 52 height 20
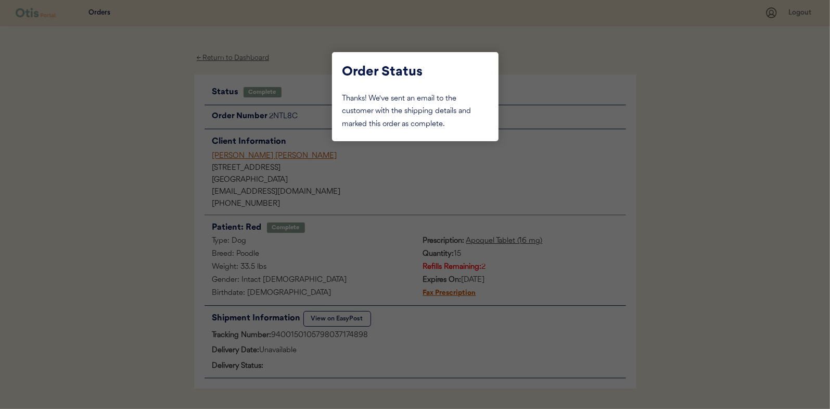
click at [106, 107] on div at bounding box center [415, 204] width 830 height 409
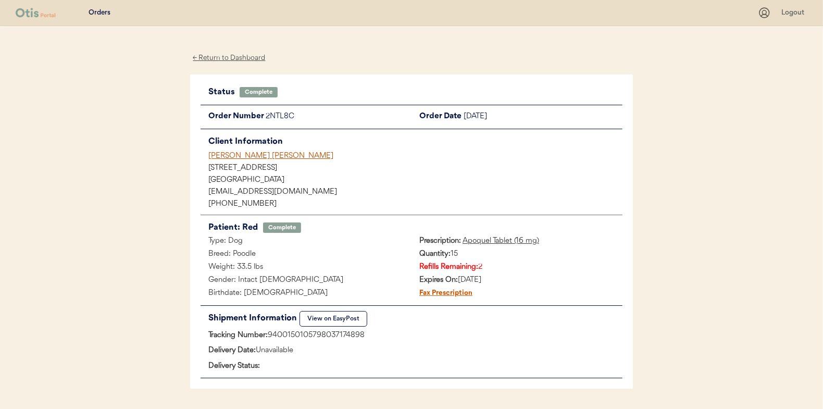
click at [218, 58] on div "← Return to Dashboard" at bounding box center [229, 58] width 78 height 12
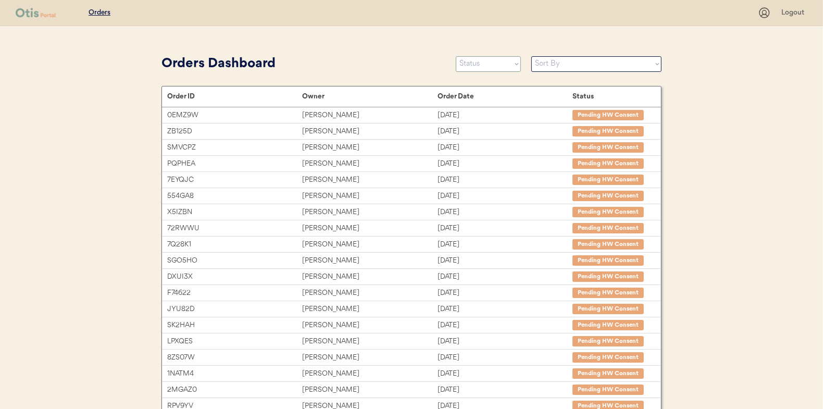
click at [482, 64] on select "Status On Hold New In Progress Complete Pending HW Consent Canceled" at bounding box center [488, 64] width 65 height 16
select select ""in_progress""
click at [456, 56] on select "Status On Hold New In Progress Complete Pending HW Consent Canceled" at bounding box center [488, 64] width 65 height 16
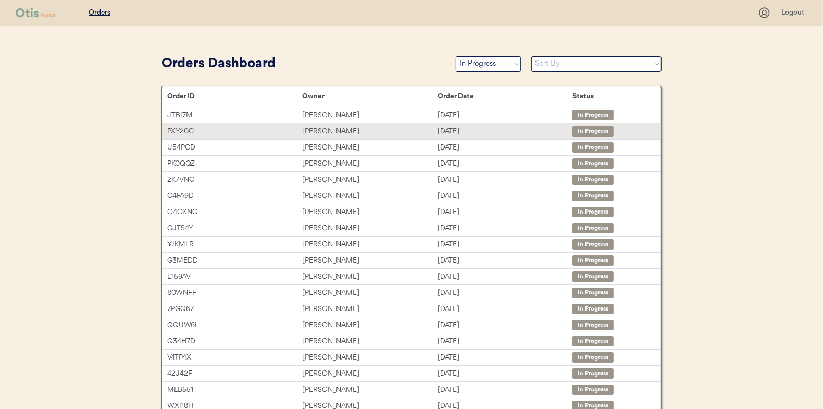
click at [321, 128] on div "[PERSON_NAME]" at bounding box center [369, 131] width 135 height 12
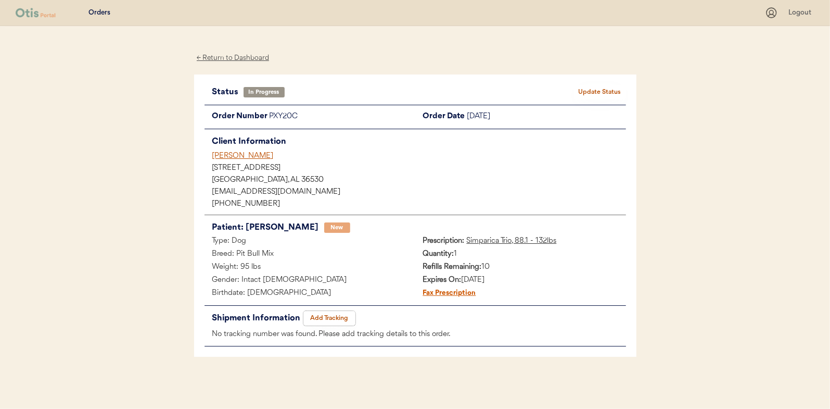
click at [318, 314] on button "Add Tracking" at bounding box center [330, 318] width 52 height 15
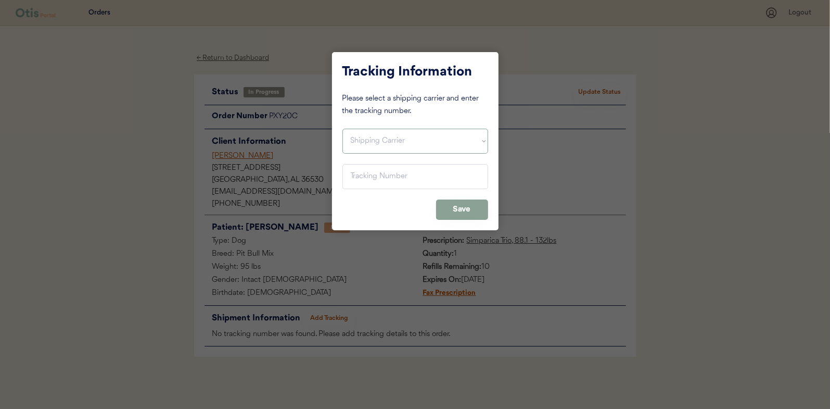
click at [369, 136] on select "Shipping Carrier FedEx FedEx Ground Economy UPS USPS" at bounding box center [416, 141] width 146 height 25
select select ""usps""
click at [343, 129] on select "Shipping Carrier FedEx FedEx Ground Economy UPS USPS" at bounding box center [416, 141] width 146 height 25
click at [359, 172] on input "input" at bounding box center [416, 176] width 146 height 25
paste input "9400150105800037116546"
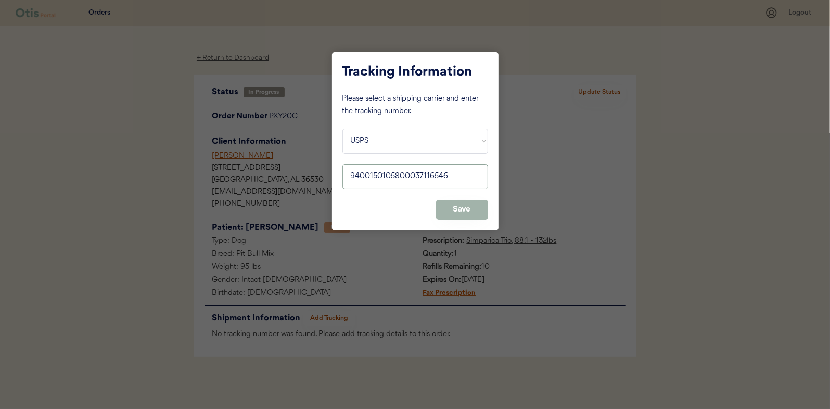
type input "9400150105800037116546"
click at [463, 210] on button "Save" at bounding box center [462, 209] width 52 height 20
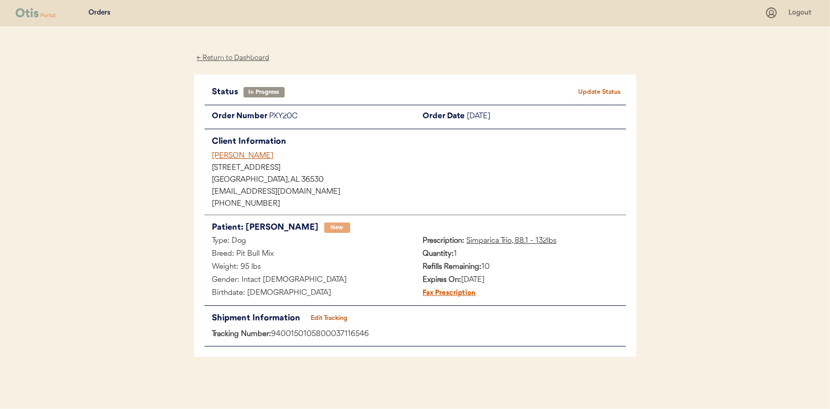
click at [603, 90] on button "Update Status" at bounding box center [600, 92] width 52 height 15
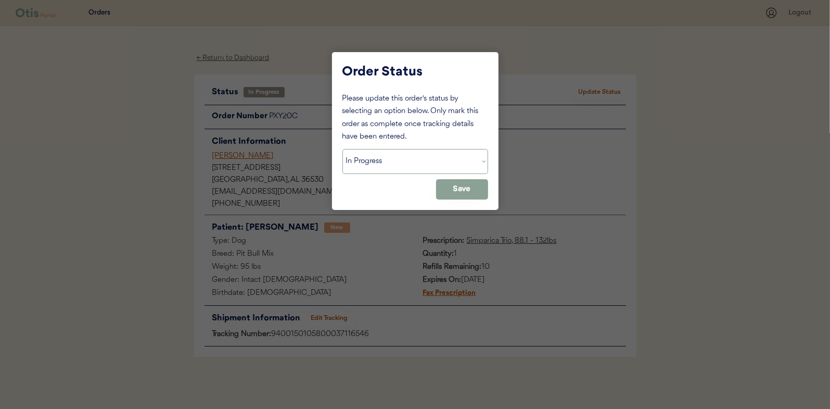
click at [393, 165] on select "Status On Hold New In Progress Complete Pending HW Consent Canceled" at bounding box center [416, 161] width 146 height 25
select select ""complete""
click at [343, 149] on select "Status On Hold New In Progress Complete Pending HW Consent Canceled" at bounding box center [416, 161] width 146 height 25
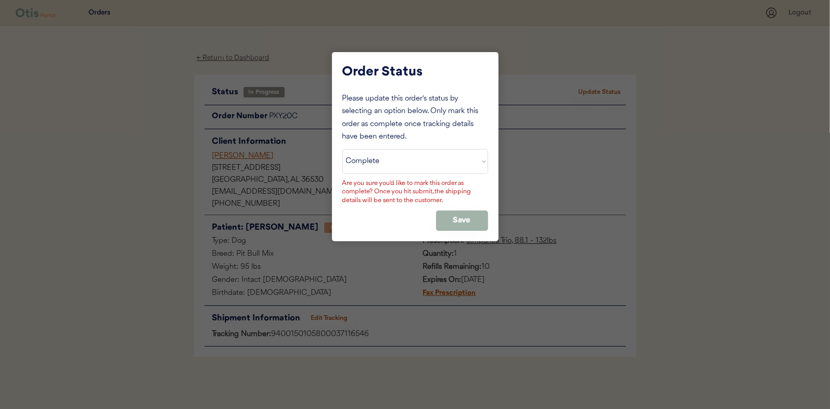
click at [463, 220] on button "Save" at bounding box center [462, 220] width 52 height 20
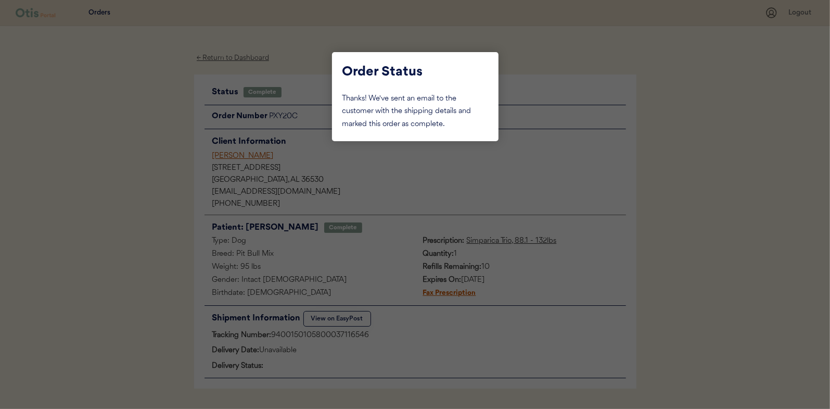
click at [139, 110] on div at bounding box center [415, 204] width 830 height 409
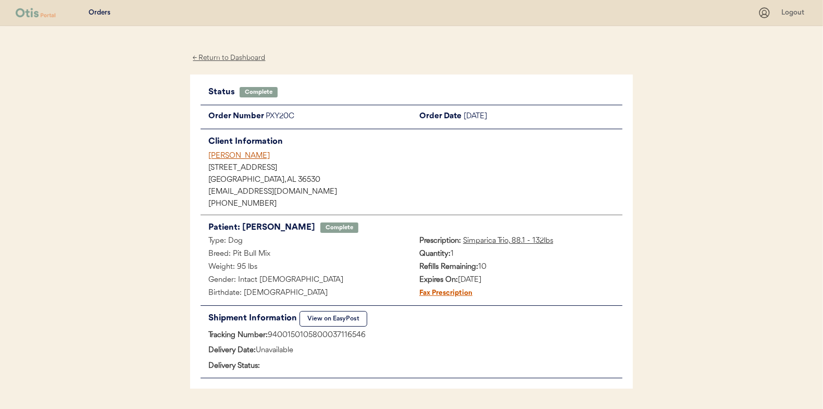
click at [219, 54] on div "← Return to Dashboard" at bounding box center [229, 58] width 78 height 12
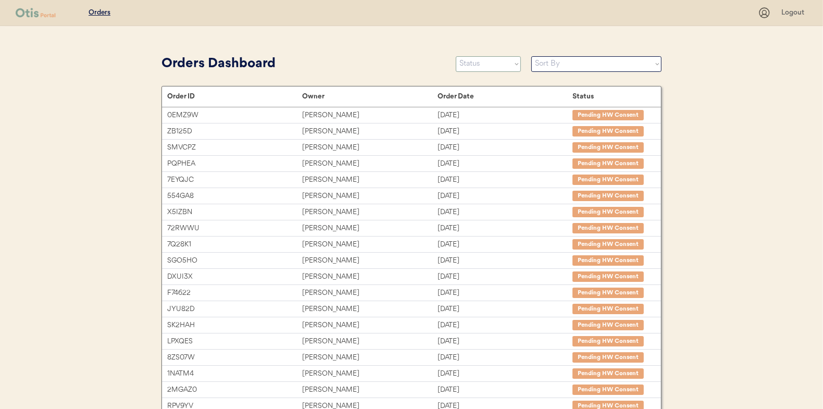
click at [477, 66] on select "Status On Hold New In Progress Complete Pending HW Consent Canceled" at bounding box center [488, 64] width 65 height 16
select select ""in_progress""
click at [456, 56] on select "Status On Hold New In Progress Complete Pending HW Consent Canceled" at bounding box center [488, 64] width 65 height 16
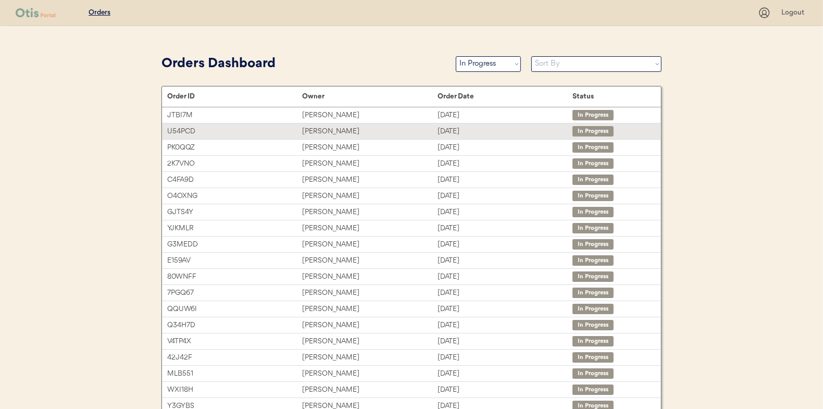
click at [314, 128] on div "[PERSON_NAME]" at bounding box center [369, 131] width 135 height 12
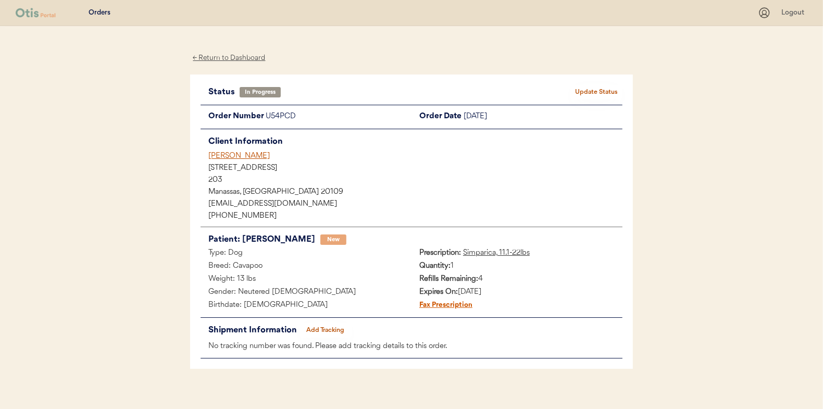
click at [327, 327] on button "Add Tracking" at bounding box center [325, 330] width 52 height 15
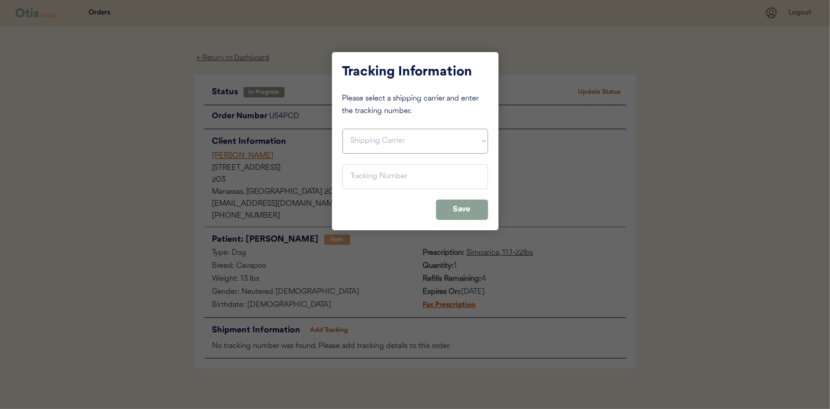
click at [373, 137] on select "Shipping Carrier FedEx FedEx Ground Economy UPS USPS" at bounding box center [416, 141] width 146 height 25
select select ""usps""
click at [343, 129] on select "Shipping Carrier FedEx FedEx Ground Economy UPS USPS" at bounding box center [416, 141] width 146 height 25
click at [364, 174] on input "input" at bounding box center [416, 176] width 146 height 25
paste input "9400150105497037356791"
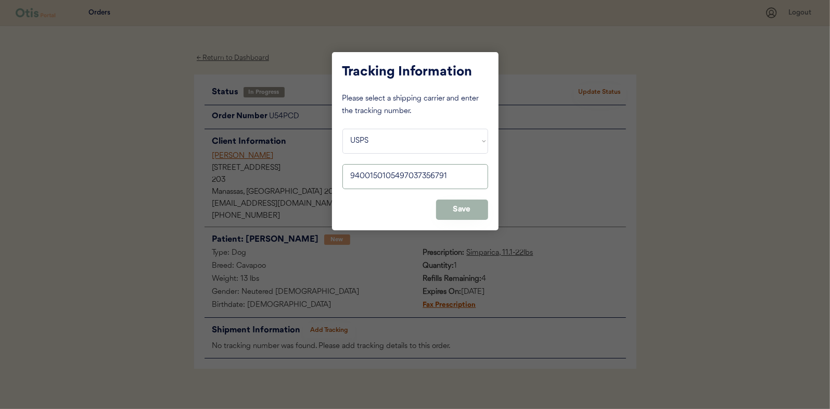
type input "9400150105497037356791"
click at [469, 206] on button "Save" at bounding box center [462, 209] width 52 height 20
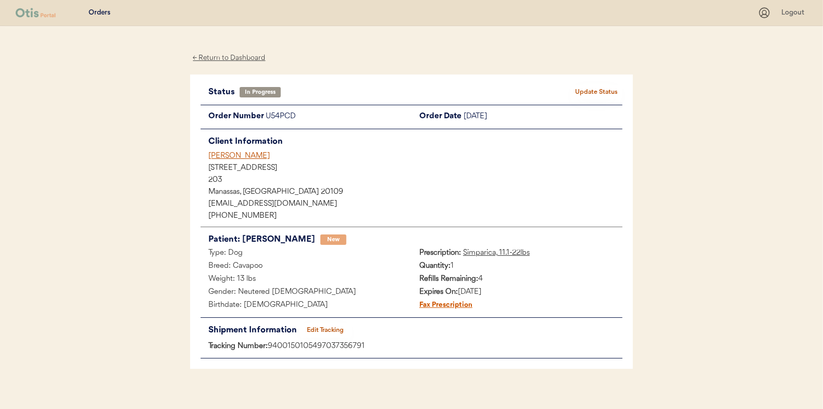
click at [607, 85] on button "Update Status" at bounding box center [596, 92] width 52 height 15
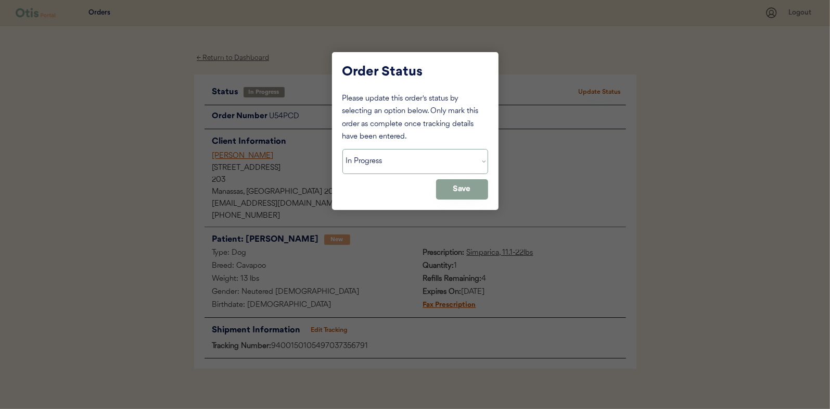
click at [377, 162] on select "Status On Hold New In Progress Complete Pending HW Consent Canceled" at bounding box center [416, 161] width 146 height 25
select select ""complete""
click at [343, 149] on select "Status On Hold New In Progress Complete Pending HW Consent Canceled" at bounding box center [416, 161] width 146 height 25
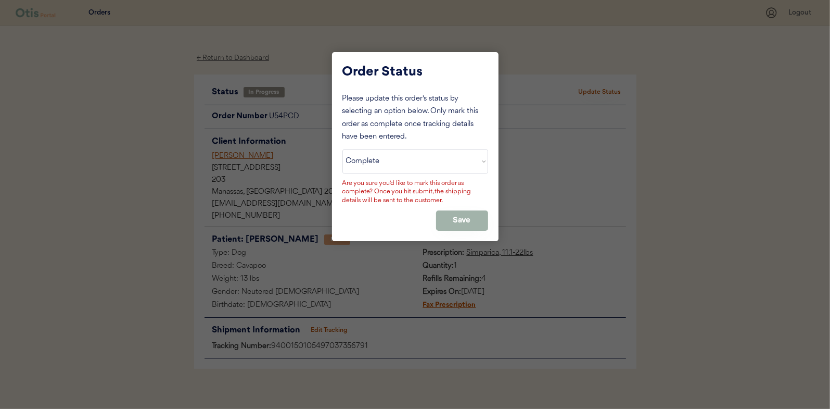
click at [468, 217] on button "Save" at bounding box center [462, 220] width 52 height 20
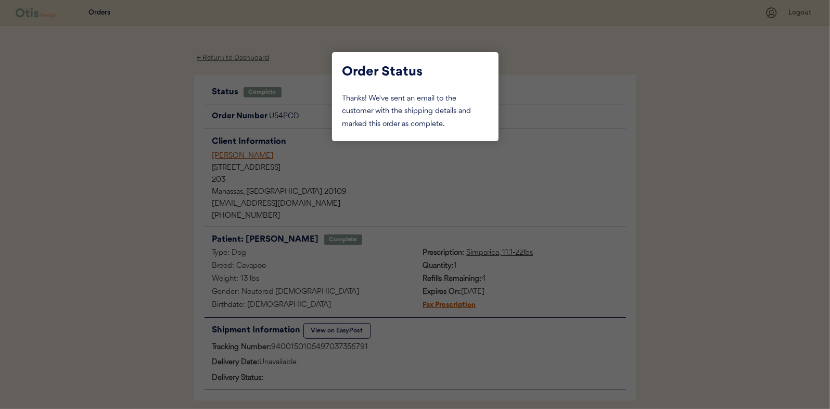
click at [141, 161] on div at bounding box center [415, 204] width 830 height 409
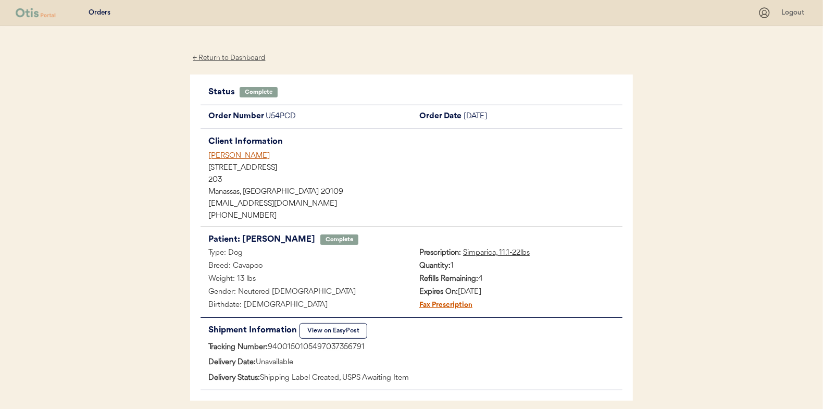
click at [221, 55] on div "← Return to Dashboard" at bounding box center [229, 58] width 78 height 12
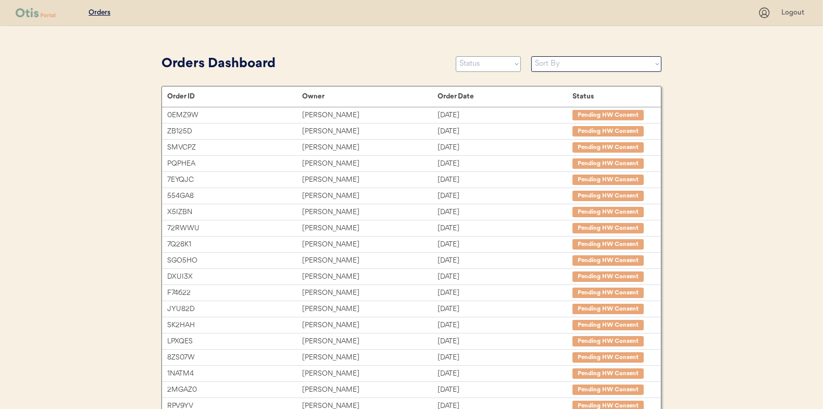
click at [473, 57] on select "Status On Hold New In Progress Complete Pending HW Consent Canceled" at bounding box center [488, 64] width 65 height 16
select select ""in_progress""
click at [456, 56] on select "Status On Hold New In Progress Complete Pending HW Consent Canceled" at bounding box center [488, 64] width 65 height 16
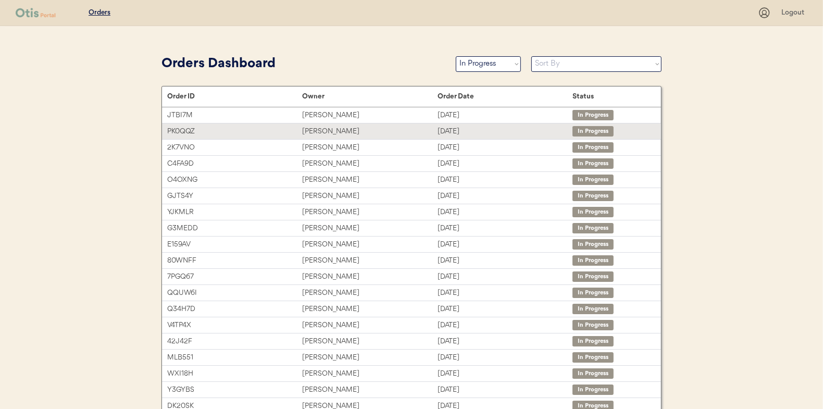
click at [319, 132] on div "[PERSON_NAME]" at bounding box center [369, 131] width 135 height 12
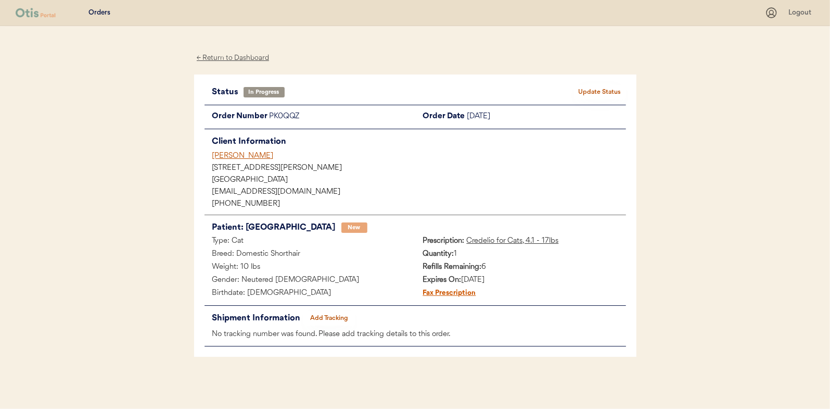
click at [329, 311] on button "Add Tracking" at bounding box center [330, 318] width 52 height 15
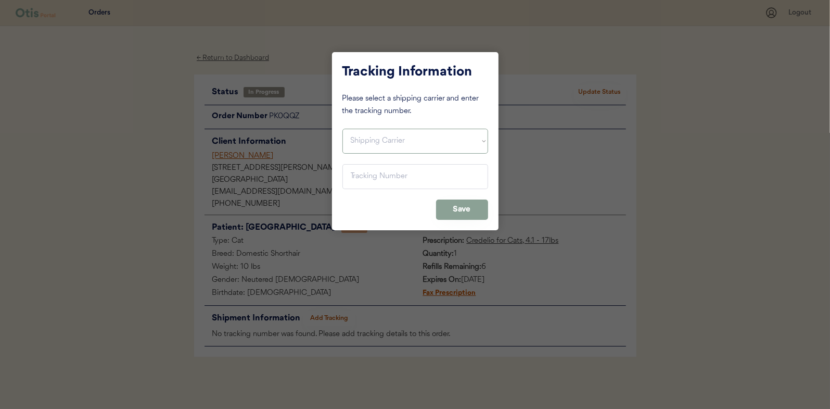
click at [370, 137] on select "Shipping Carrier FedEx FedEx Ground Economy UPS USPS" at bounding box center [416, 141] width 146 height 25
select select ""usps""
click at [343, 129] on select "Shipping Carrier FedEx FedEx Ground Economy UPS USPS" at bounding box center [416, 141] width 146 height 25
click at [363, 174] on input "input" at bounding box center [416, 176] width 146 height 25
paste input "9400150105800037134250"
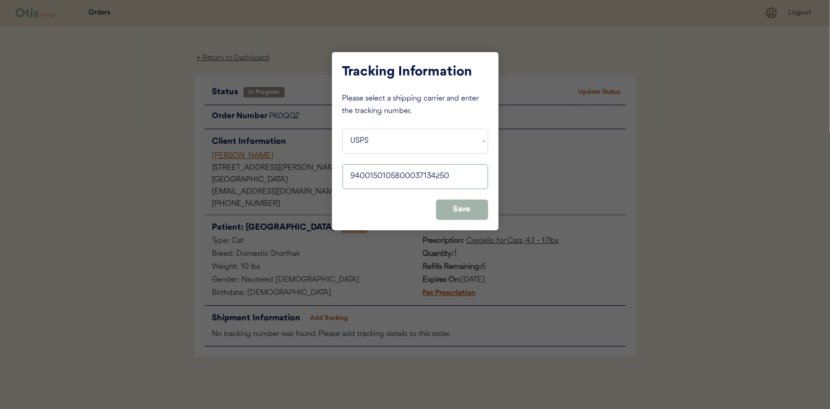
type input "9400150105800037134250"
click at [456, 209] on button "Save" at bounding box center [462, 209] width 52 height 20
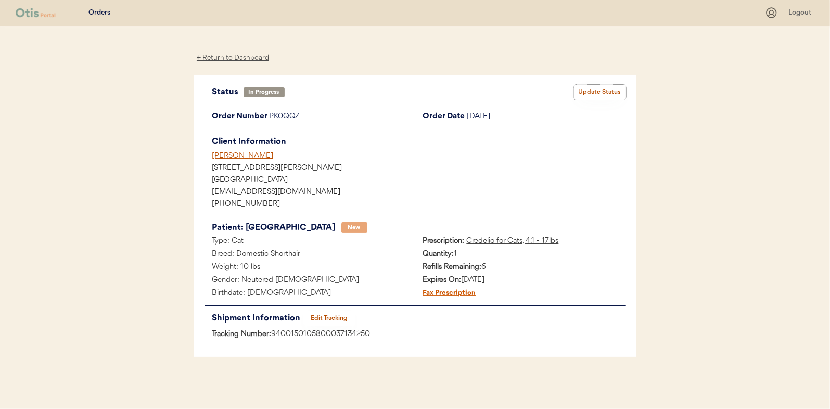
click at [590, 86] on button "Update Status" at bounding box center [600, 92] width 52 height 15
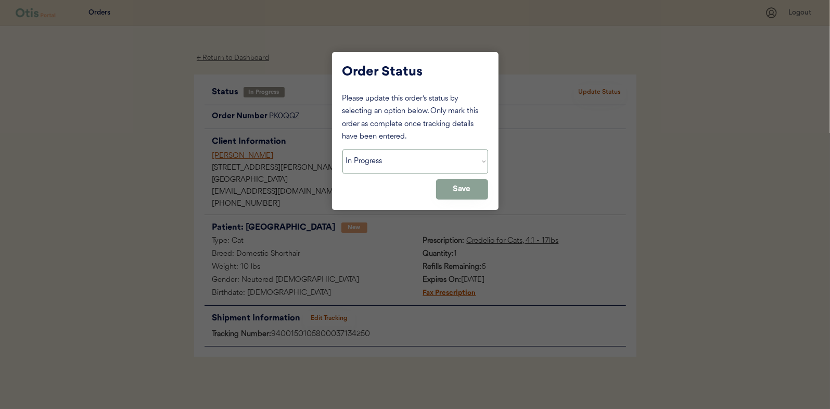
click at [378, 157] on select "Status On Hold New In Progress Complete Pending HW Consent Canceled" at bounding box center [416, 161] width 146 height 25
select select ""complete""
click at [343, 149] on select "Status On Hold New In Progress Complete Pending HW Consent Canceled" at bounding box center [416, 161] width 146 height 25
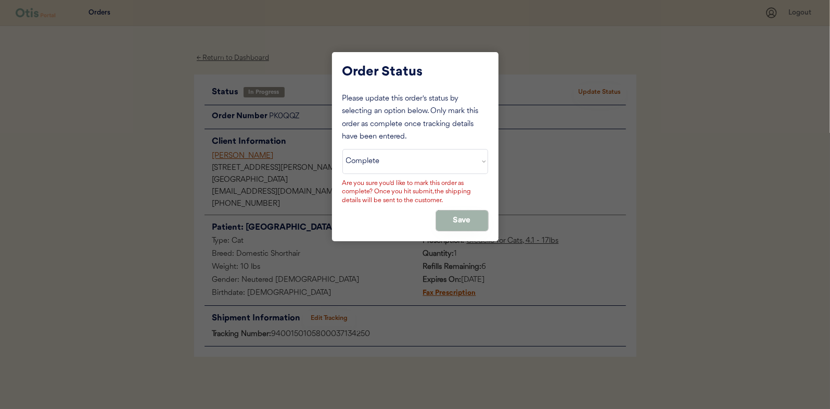
click at [470, 217] on button "Save" at bounding box center [462, 220] width 52 height 20
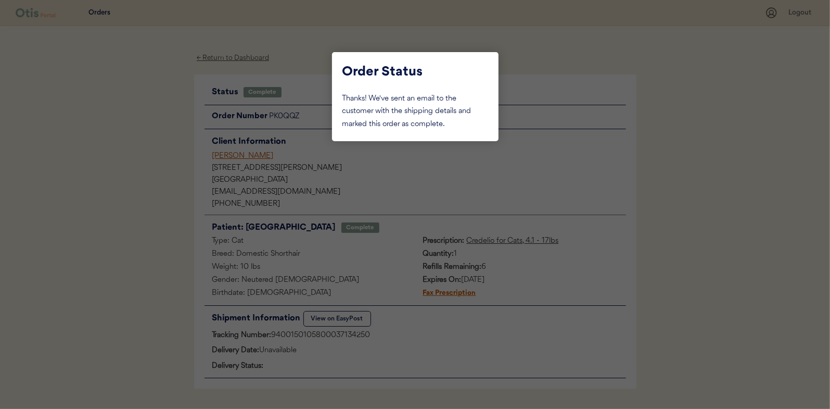
click at [129, 144] on div at bounding box center [415, 204] width 830 height 409
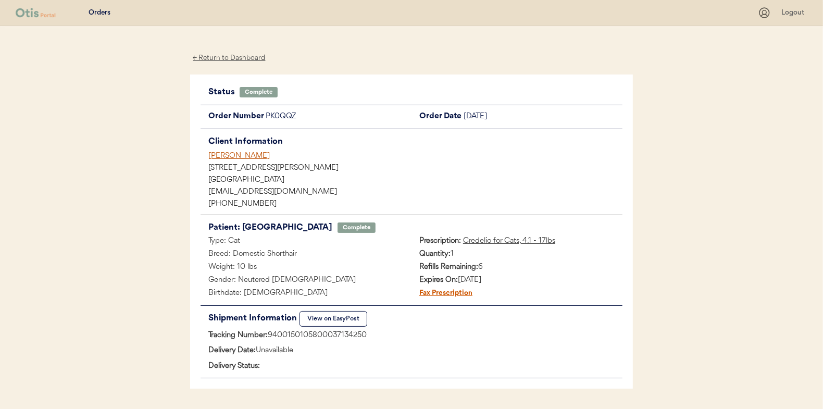
click at [232, 57] on div "← Return to Dashboard" at bounding box center [229, 58] width 78 height 12
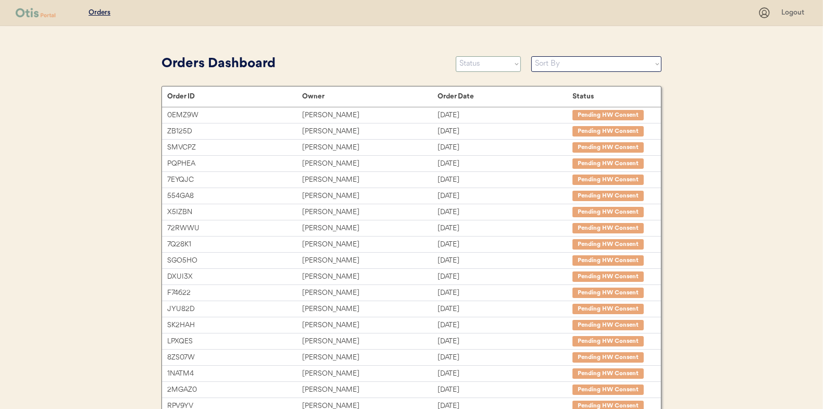
click at [484, 67] on select "Status On Hold New In Progress Complete Pending HW Consent Canceled" at bounding box center [488, 64] width 65 height 16
select select ""in_progress""
click at [456, 56] on select "Status On Hold New In Progress Complete Pending HW Consent Canceled" at bounding box center [488, 64] width 65 height 16
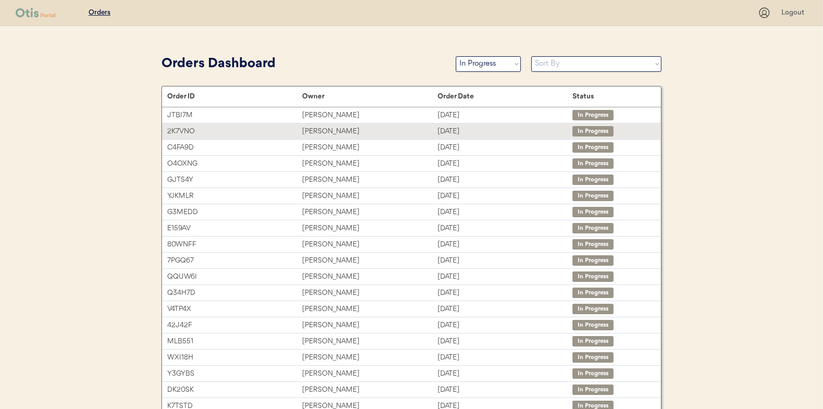
click at [321, 130] on div "[PERSON_NAME]" at bounding box center [369, 131] width 135 height 12
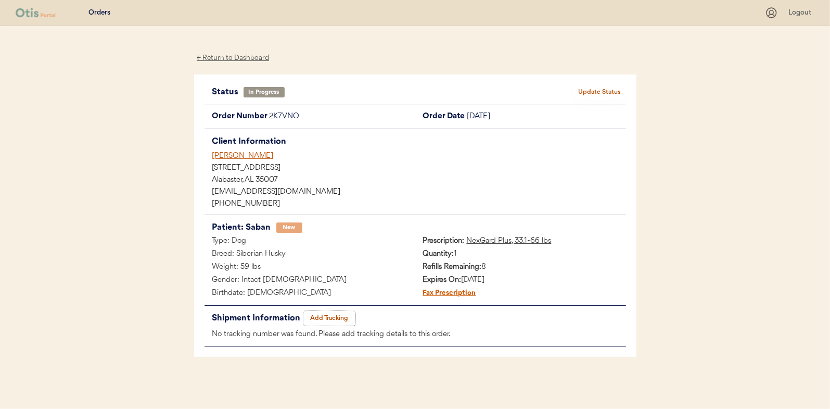
click at [331, 317] on button "Add Tracking" at bounding box center [330, 318] width 52 height 15
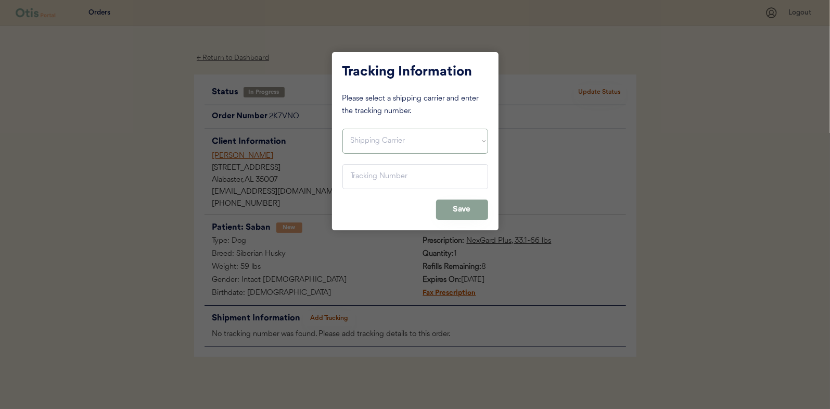
click at [362, 137] on select "Shipping Carrier FedEx FedEx Ground Economy UPS USPS" at bounding box center [416, 141] width 146 height 25
select select ""usps""
click at [343, 129] on select "Shipping Carrier FedEx FedEx Ground Economy UPS USPS" at bounding box center [416, 141] width 146 height 25
click at [361, 178] on input "input" at bounding box center [416, 176] width 146 height 25
paste input "9400150105497037345962"
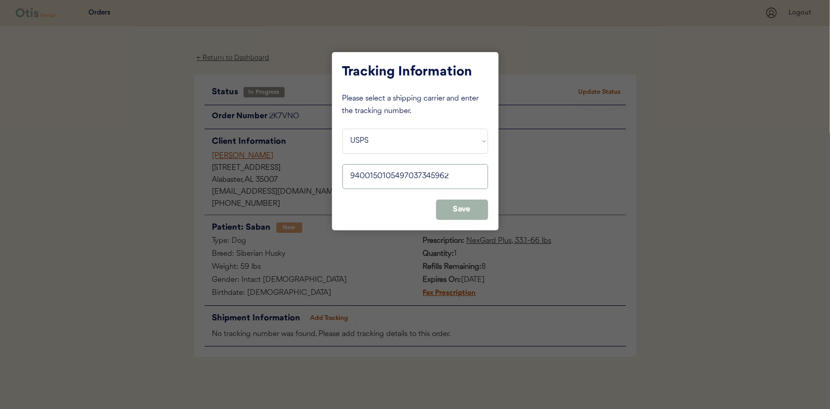
type input "9400150105497037345962"
click at [468, 212] on button "Save" at bounding box center [462, 209] width 52 height 20
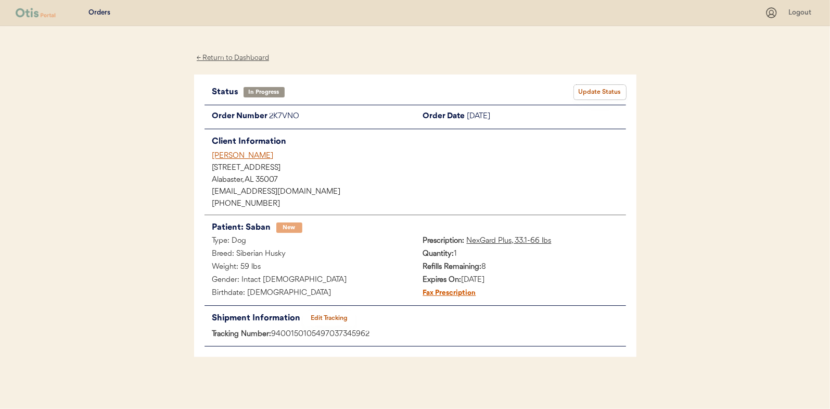
click at [604, 89] on button "Update Status" at bounding box center [600, 92] width 52 height 15
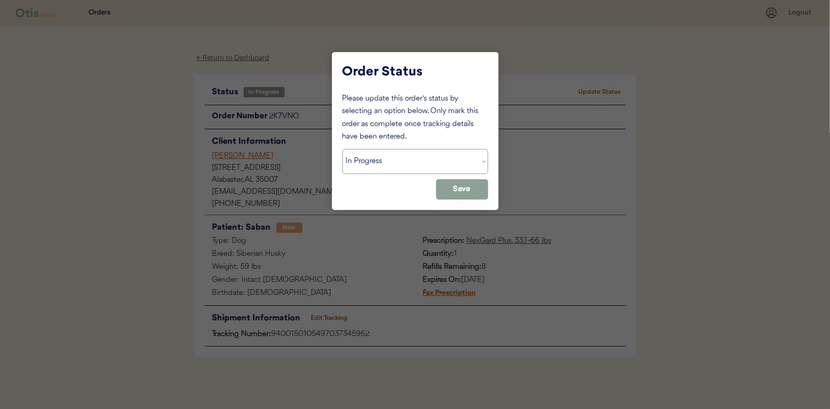
click at [374, 162] on select "Status On Hold New In Progress Complete Pending HW Consent Canceled" at bounding box center [416, 161] width 146 height 25
select select ""complete""
click at [343, 149] on select "Status On Hold New In Progress Complete Pending HW Consent Canceled" at bounding box center [416, 161] width 146 height 25
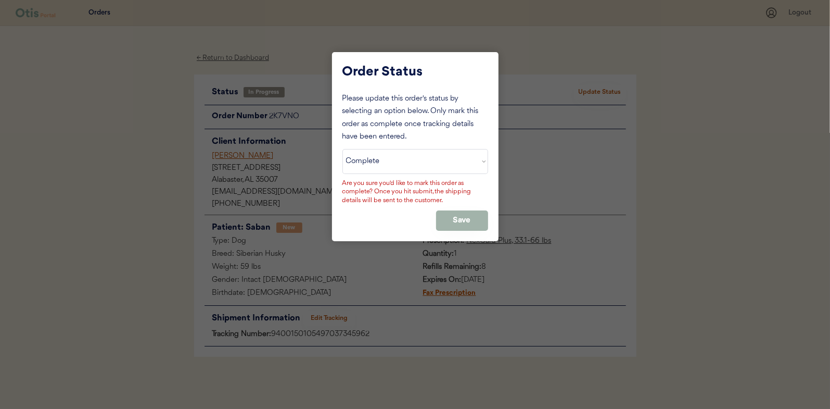
click at [461, 216] on button "Save" at bounding box center [462, 220] width 52 height 20
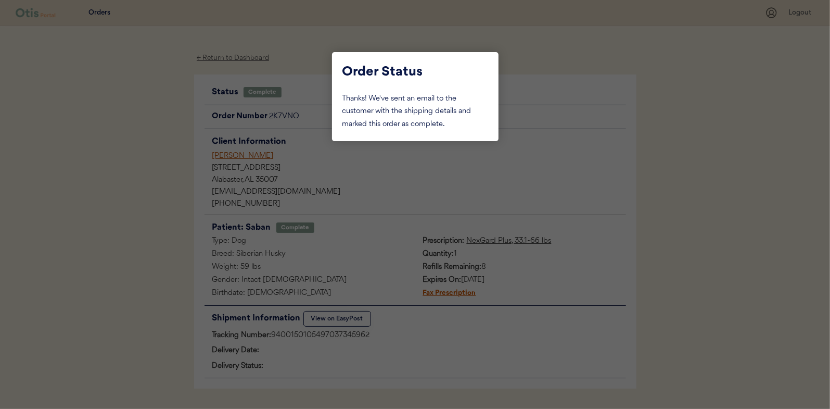
click at [156, 144] on div at bounding box center [415, 204] width 830 height 409
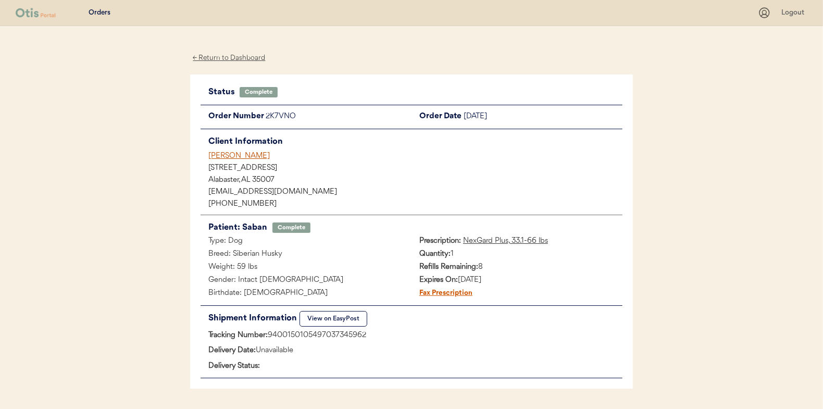
click at [221, 57] on div "← Return to Dashboard" at bounding box center [229, 58] width 78 height 12
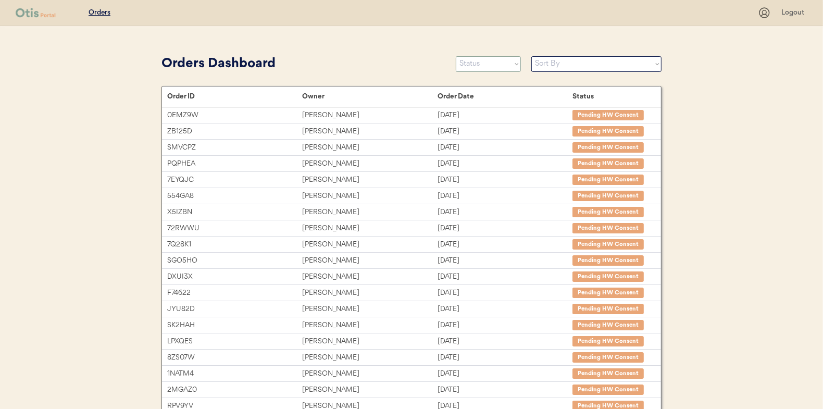
click at [482, 64] on select "Status On Hold New In Progress Complete Pending HW Consent Canceled" at bounding box center [488, 64] width 65 height 16
select select ""in_progress""
click at [456, 56] on select "Status On Hold New In Progress Complete Pending HW Consent Canceled" at bounding box center [488, 64] width 65 height 16
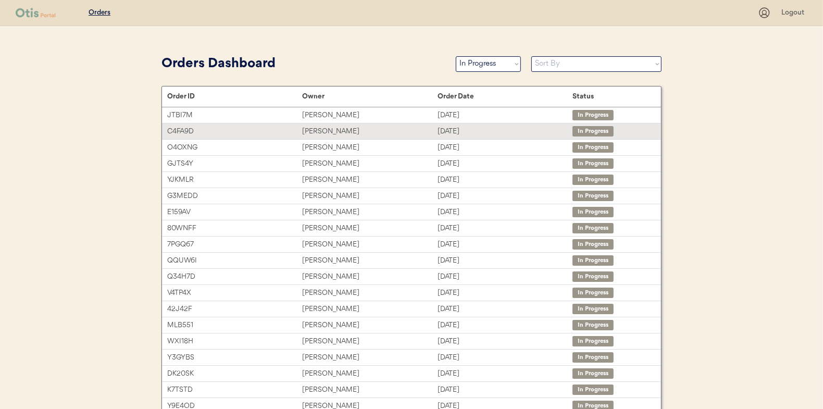
click at [315, 130] on div "[PERSON_NAME]" at bounding box center [369, 131] width 135 height 12
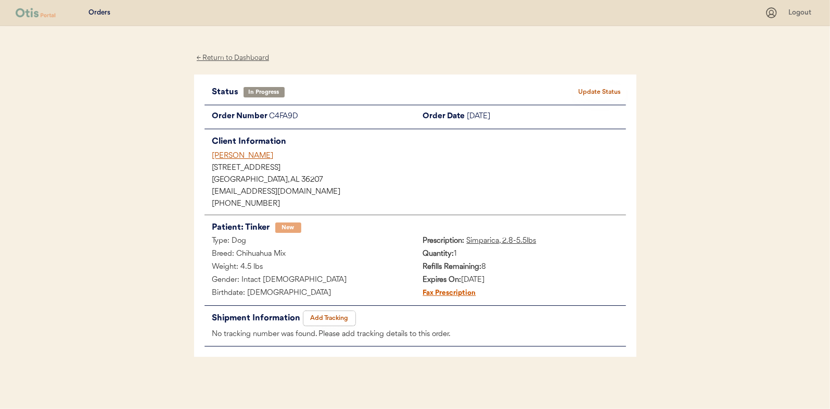
click at [336, 315] on button "Add Tracking" at bounding box center [330, 318] width 52 height 15
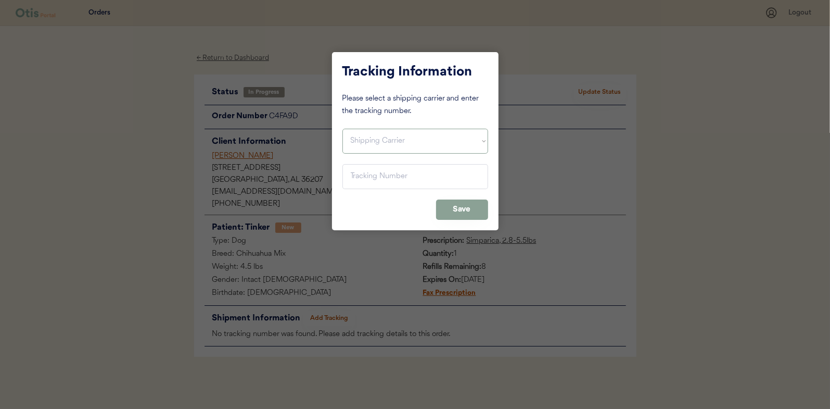
click at [379, 135] on select "Shipping Carrier FedEx FedEx Ground Economy UPS USPS" at bounding box center [416, 141] width 146 height 25
select select ""usps""
click at [343, 129] on select "Shipping Carrier FedEx FedEx Ground Economy UPS USPS" at bounding box center [416, 141] width 146 height 25
click at [365, 172] on input "input" at bounding box center [416, 176] width 146 height 25
paste input "9400150105496038802696"
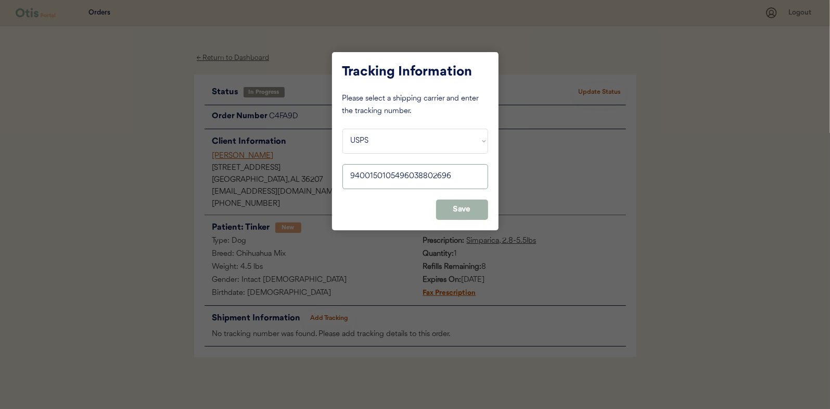
type input "9400150105496038802696"
click at [476, 211] on button "Save" at bounding box center [462, 209] width 52 height 20
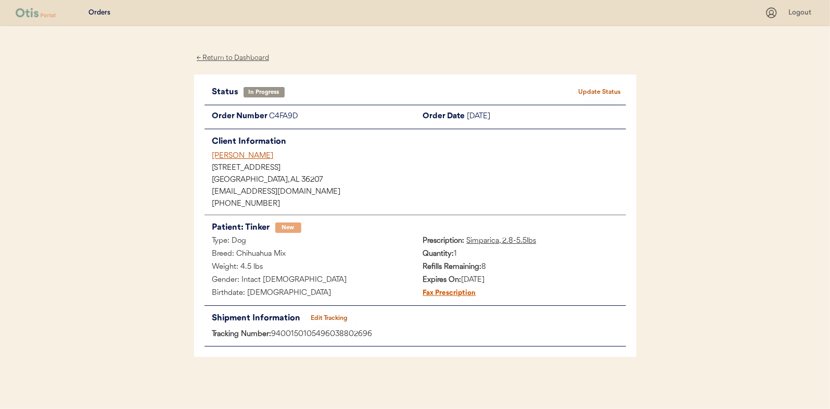
click at [607, 91] on button "Update Status" at bounding box center [600, 92] width 52 height 15
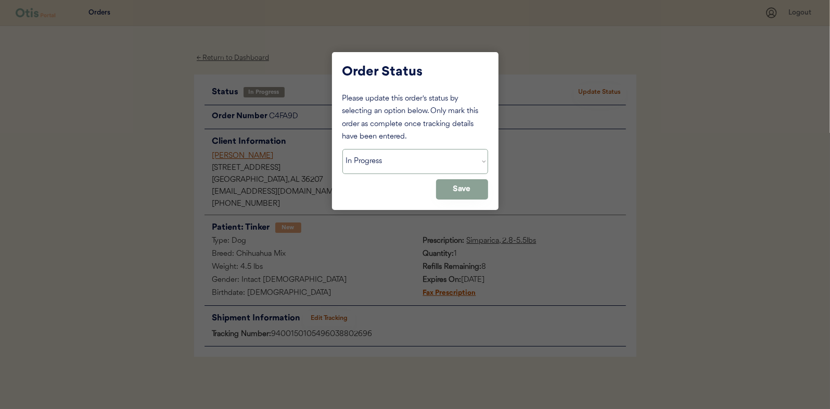
click at [387, 161] on select "Status On Hold New In Progress Complete Pending HW Consent Canceled" at bounding box center [416, 161] width 146 height 25
select select ""complete""
click at [343, 149] on select "Status On Hold New In Progress Complete Pending HW Consent Canceled" at bounding box center [416, 161] width 146 height 25
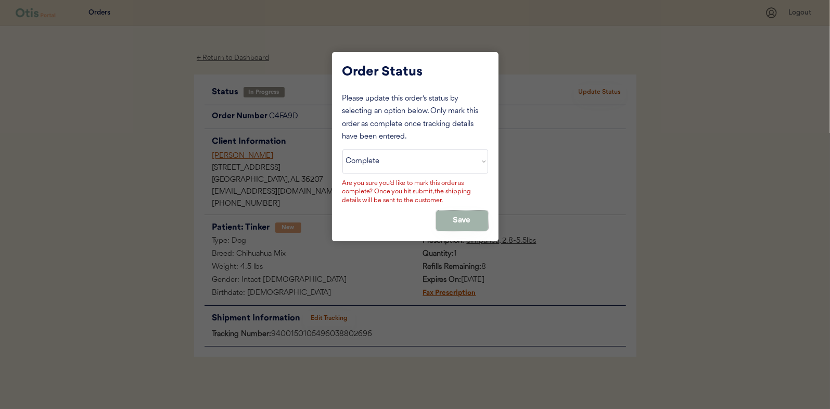
click at [450, 218] on button "Save" at bounding box center [462, 220] width 52 height 20
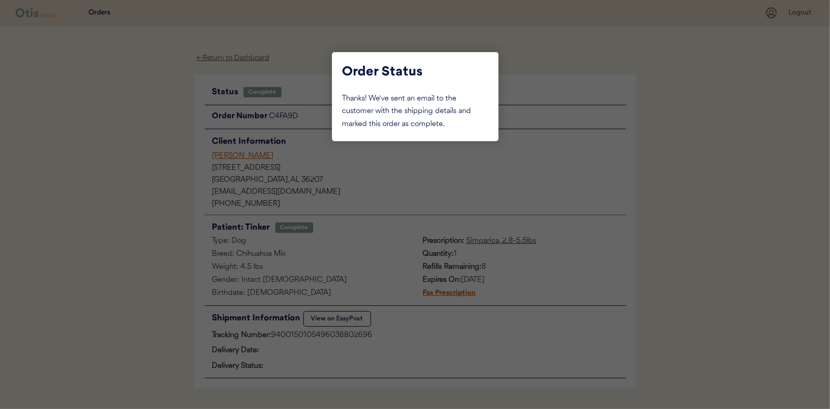
click at [142, 116] on div at bounding box center [415, 204] width 830 height 409
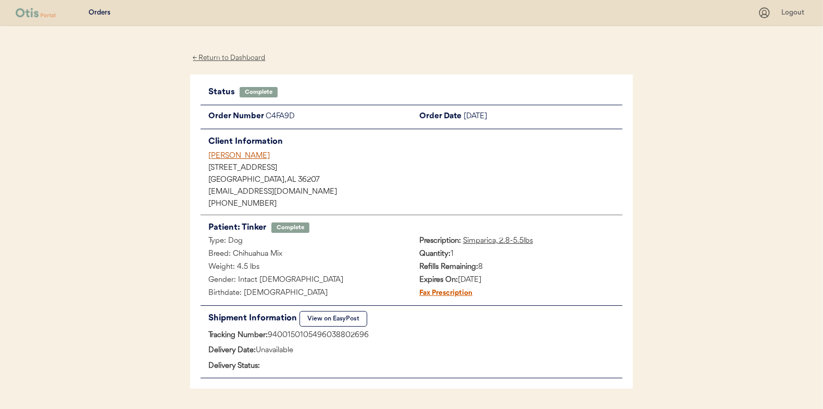
click at [219, 58] on div "← Return to Dashboard" at bounding box center [229, 58] width 78 height 12
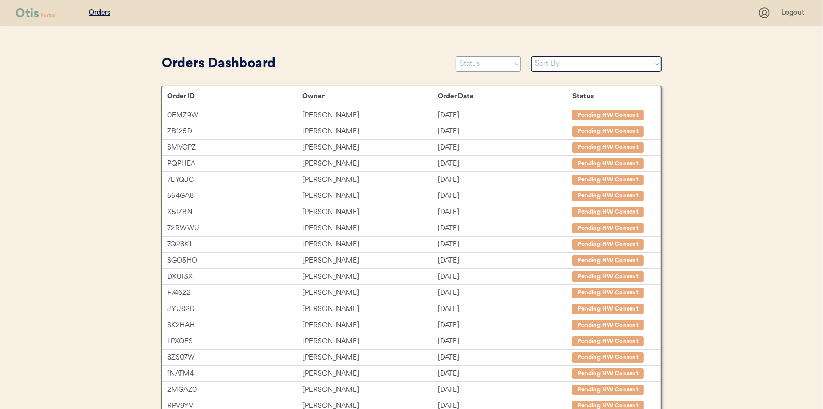
click at [499, 56] on select "Status On Hold New In Progress Complete Pending HW Consent Canceled" at bounding box center [488, 64] width 65 height 16
select select ""in_progress""
click at [456, 56] on select "Status On Hold New In Progress Complete Pending HW Consent Canceled" at bounding box center [488, 64] width 65 height 16
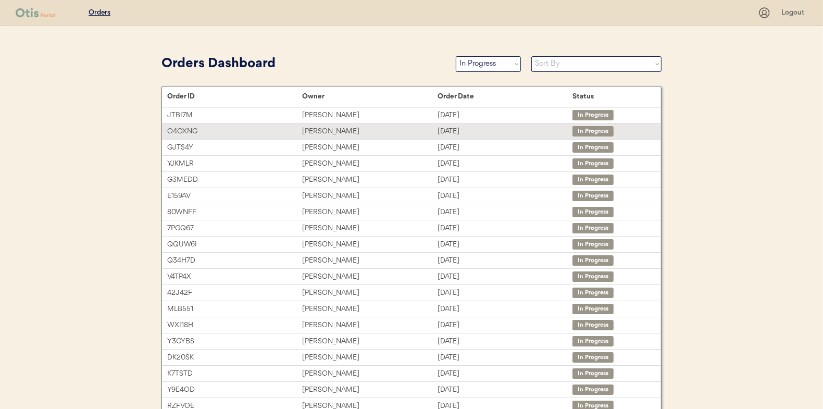
click at [330, 129] on div "[PERSON_NAME]" at bounding box center [369, 131] width 135 height 12
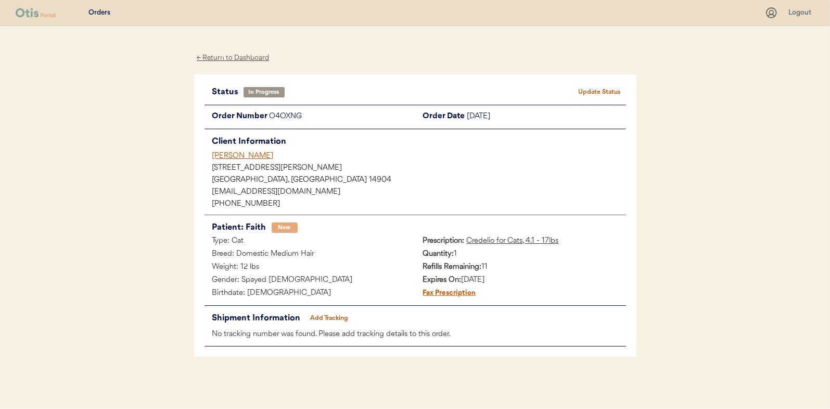
click at [342, 316] on button "Add Tracking" at bounding box center [330, 318] width 52 height 15
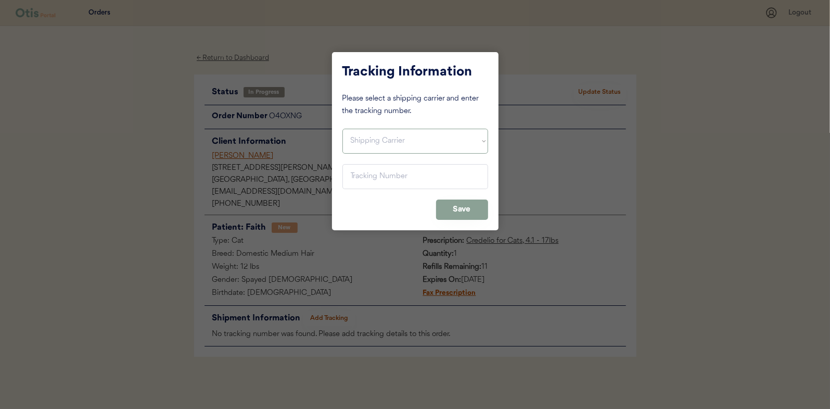
drag, startPoint x: 372, startPoint y: 144, endPoint x: 374, endPoint y: 152, distance: 8.0
click at [372, 144] on select "Shipping Carrier FedEx FedEx Ground Economy UPS USPS" at bounding box center [416, 141] width 146 height 25
select select ""usps""
click at [343, 129] on select "Shipping Carrier FedEx FedEx Ground Economy UPS USPS" at bounding box center [416, 141] width 146 height 25
click at [371, 178] on input "input" at bounding box center [416, 176] width 146 height 25
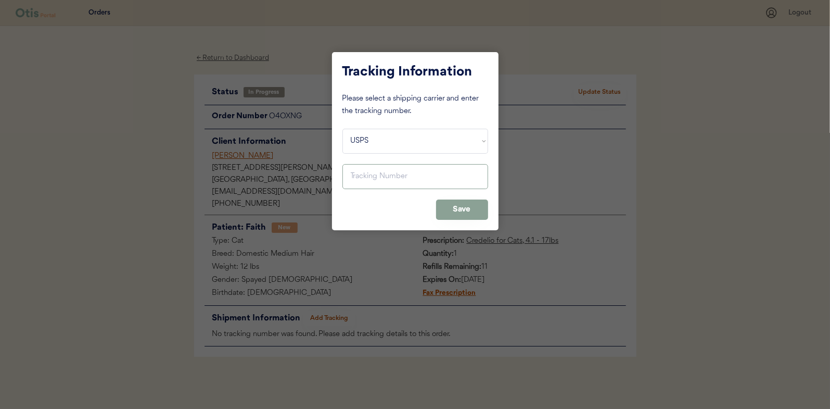
paste input "9400150105799037128539"
type input "9400150105799037128539"
click at [464, 212] on button "Save" at bounding box center [462, 209] width 52 height 20
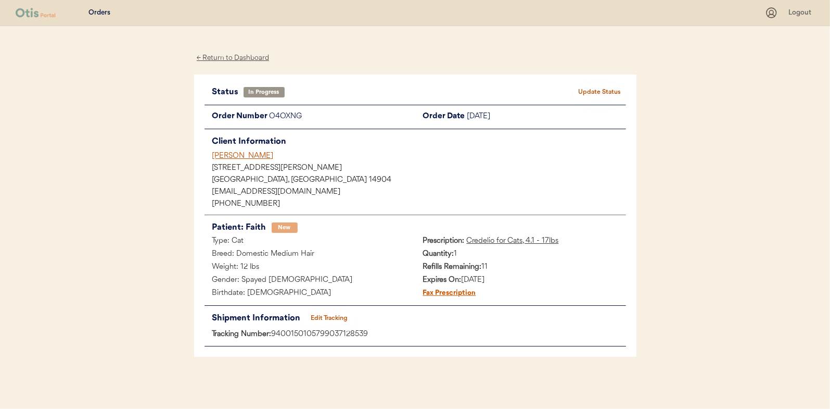
click at [595, 82] on div "Status In Progress Update Status Order Number O4OXNG Order Date [DATE] Client I…" at bounding box center [415, 215] width 443 height 283
click at [606, 91] on button "Update Status" at bounding box center [600, 92] width 52 height 15
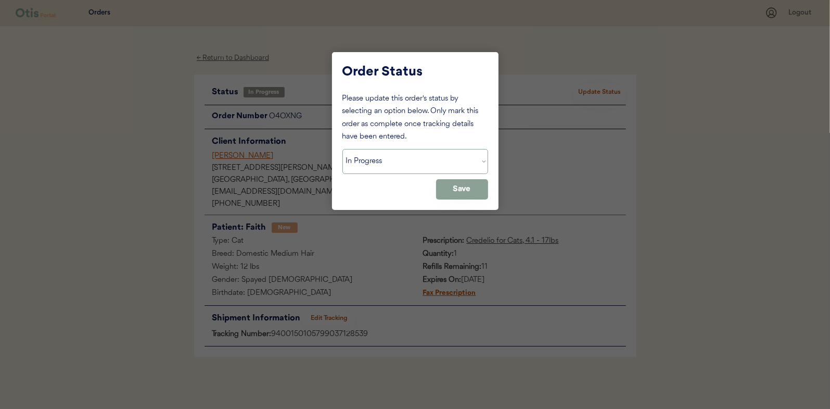
click at [385, 157] on select "Status On Hold New In Progress Complete Pending HW Consent Canceled" at bounding box center [416, 161] width 146 height 25
select select ""complete""
click at [343, 149] on select "Status On Hold New In Progress Complete Pending HW Consent Canceled" at bounding box center [416, 161] width 146 height 25
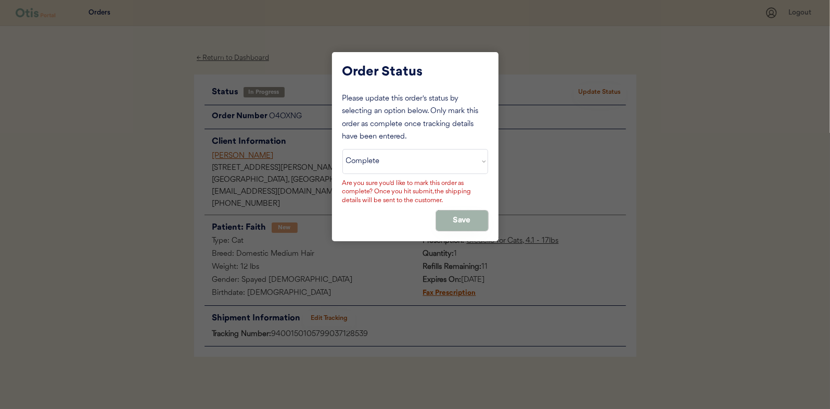
click at [458, 218] on button "Save" at bounding box center [462, 220] width 52 height 20
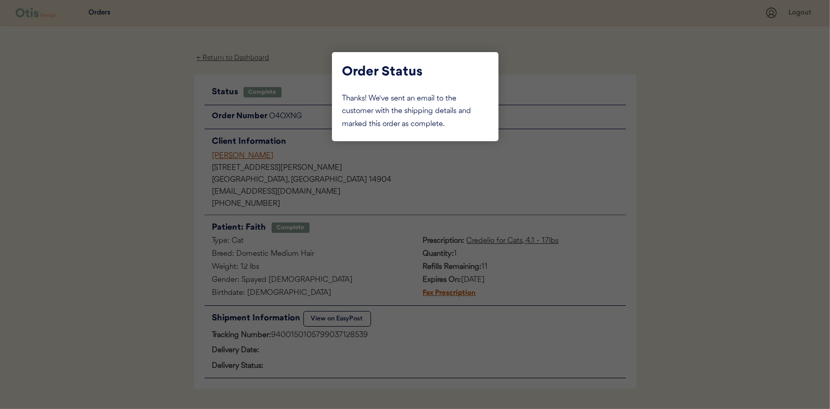
click at [168, 84] on div at bounding box center [415, 204] width 830 height 409
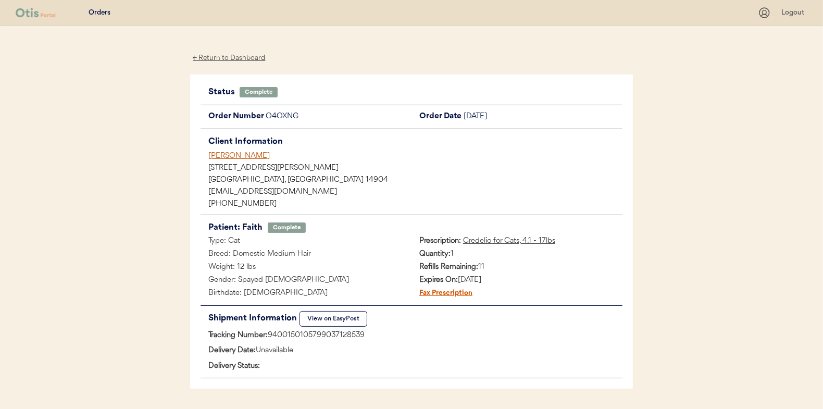
click at [226, 55] on div "← Return to Dashboard" at bounding box center [229, 58] width 78 height 12
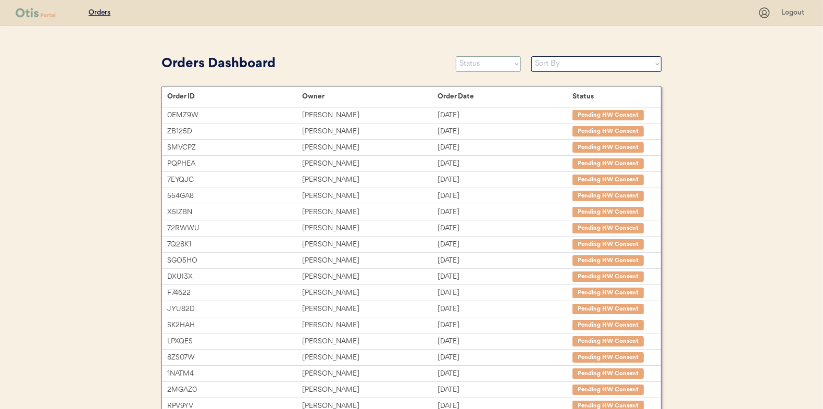
click at [487, 67] on select "Status On Hold New In Progress Complete Pending HW Consent Canceled" at bounding box center [488, 64] width 65 height 16
select select ""in_progress""
click at [456, 56] on select "Status On Hold New In Progress Complete Pending HW Consent Canceled" at bounding box center [488, 64] width 65 height 16
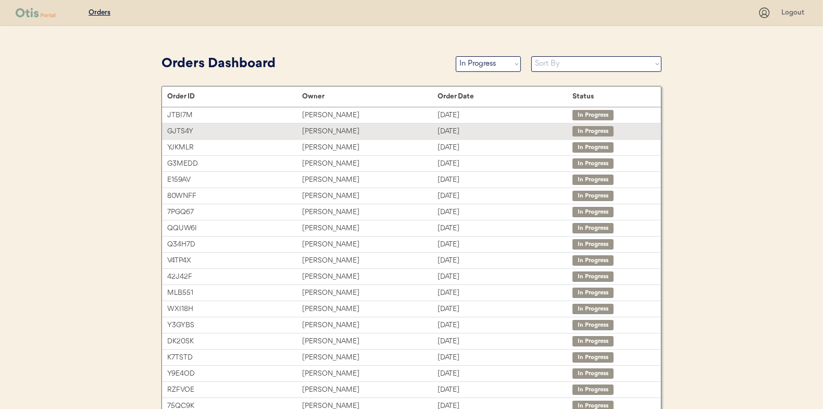
click at [335, 128] on div "[PERSON_NAME]" at bounding box center [369, 131] width 135 height 12
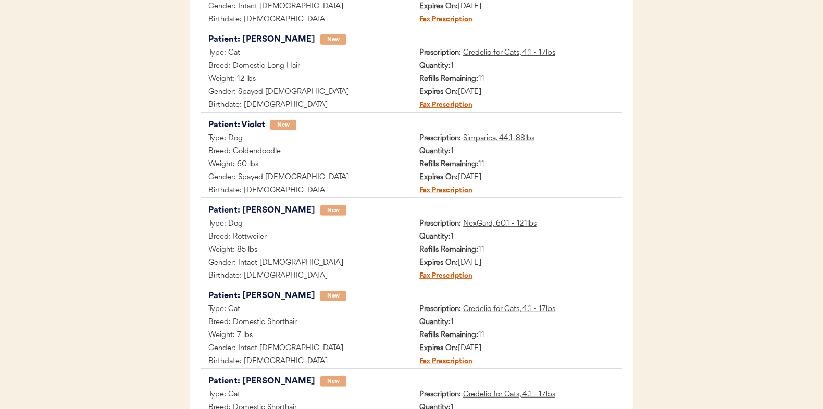
scroll to position [511, 0]
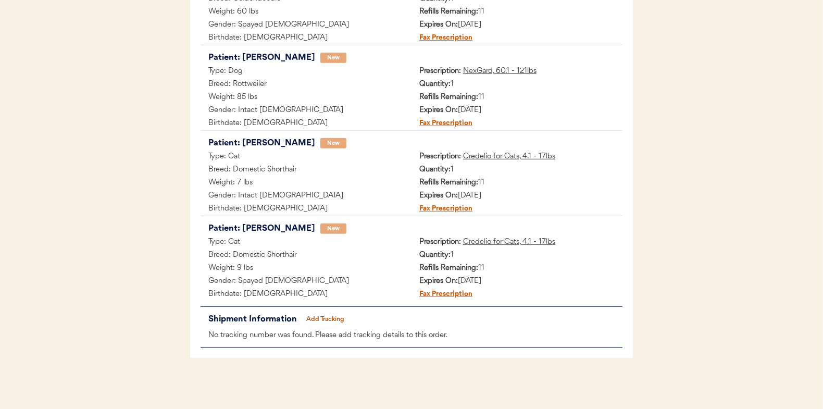
click at [319, 313] on button "Add Tracking" at bounding box center [325, 319] width 52 height 15
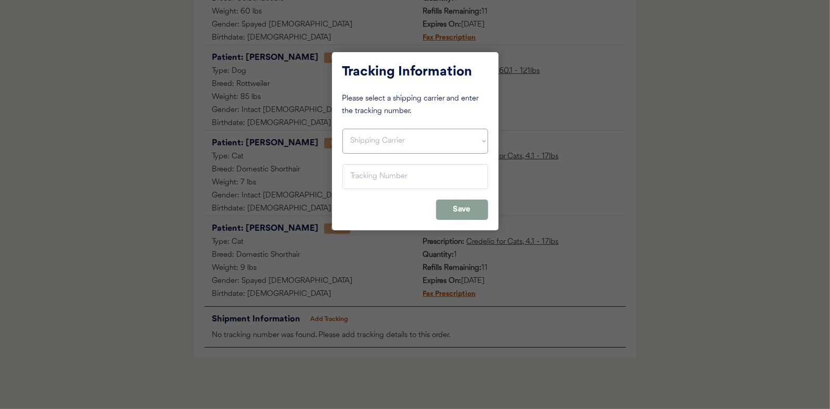
click at [383, 143] on select "Shipping Carrier FedEx FedEx Ground Economy UPS USPS" at bounding box center [416, 141] width 146 height 25
select select ""usps""
click at [343, 129] on select "Shipping Carrier FedEx FedEx Ground Economy UPS USPS" at bounding box center [416, 141] width 146 height 25
click at [361, 175] on input "input" at bounding box center [416, 176] width 146 height 25
paste input "9400150105799037128539"
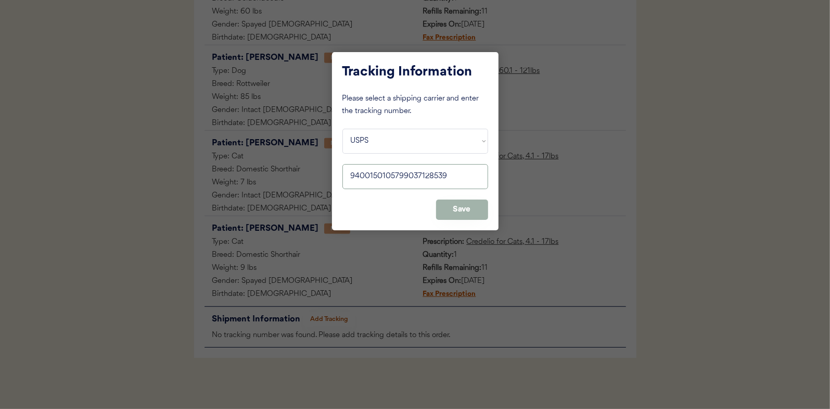
type input "9400150105799037128539"
click at [471, 210] on button "Save" at bounding box center [462, 209] width 52 height 20
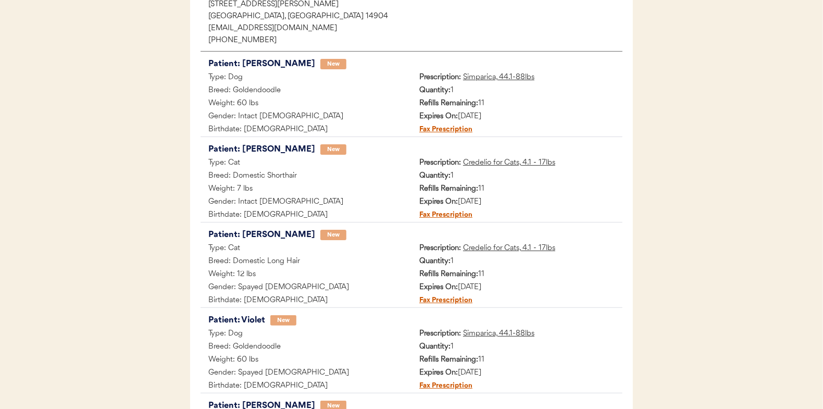
scroll to position [43, 0]
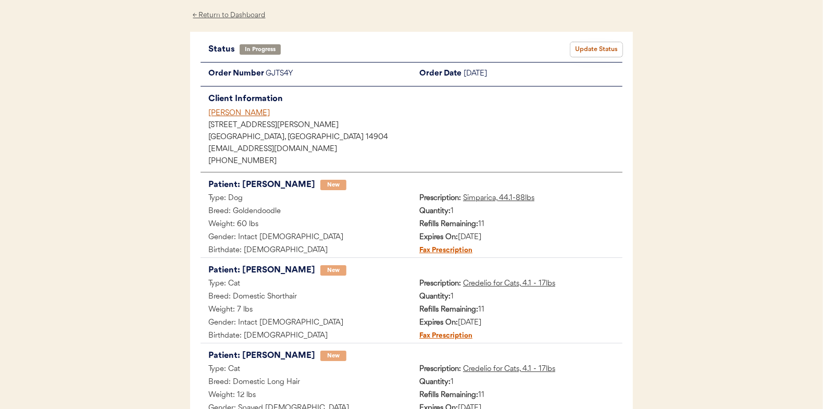
click at [603, 45] on button "Update Status" at bounding box center [596, 49] width 52 height 15
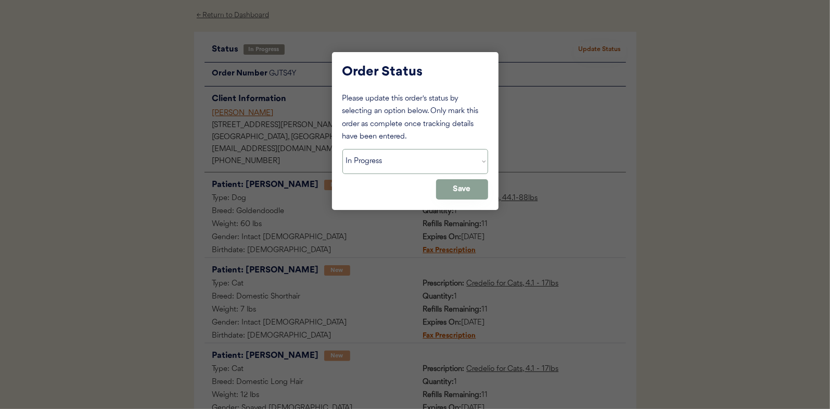
click at [357, 165] on select "Status On Hold New In Progress Complete Pending HW Consent Canceled" at bounding box center [416, 161] width 146 height 25
select select ""complete""
click at [343, 149] on select "Status On Hold New In Progress Complete Pending HW Consent Canceled" at bounding box center [416, 161] width 146 height 25
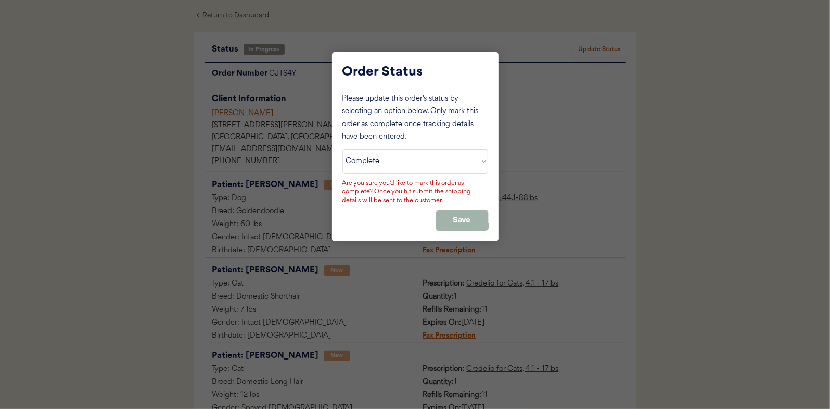
click at [481, 222] on button "Save" at bounding box center [462, 220] width 52 height 20
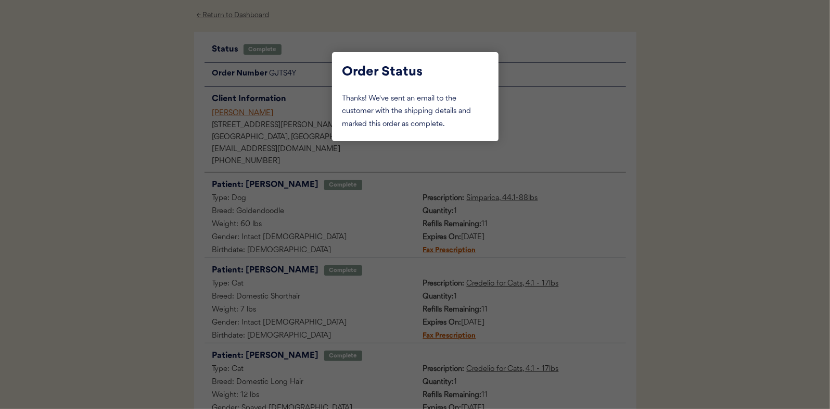
click at [129, 140] on div at bounding box center [415, 204] width 830 height 409
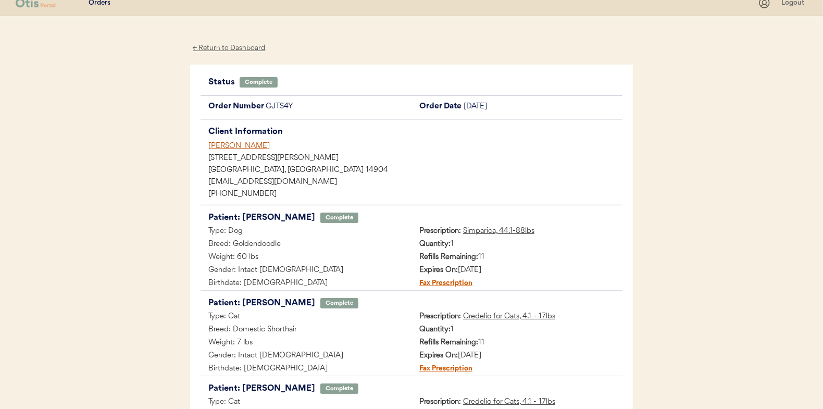
scroll to position [0, 0]
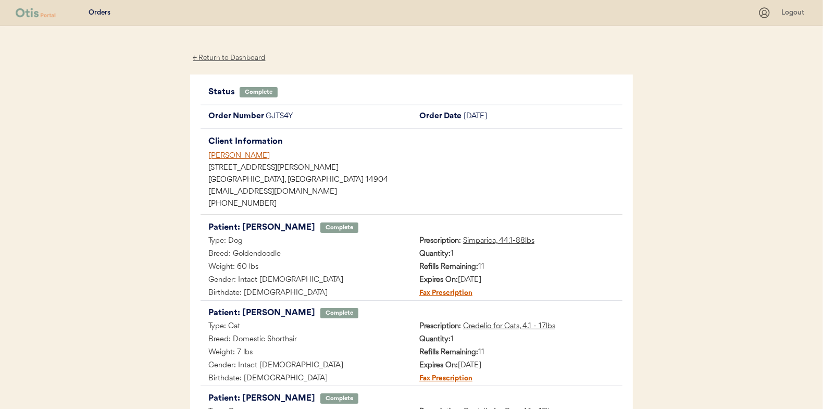
click at [221, 56] on div "← Return to Dashboard" at bounding box center [229, 58] width 78 height 12
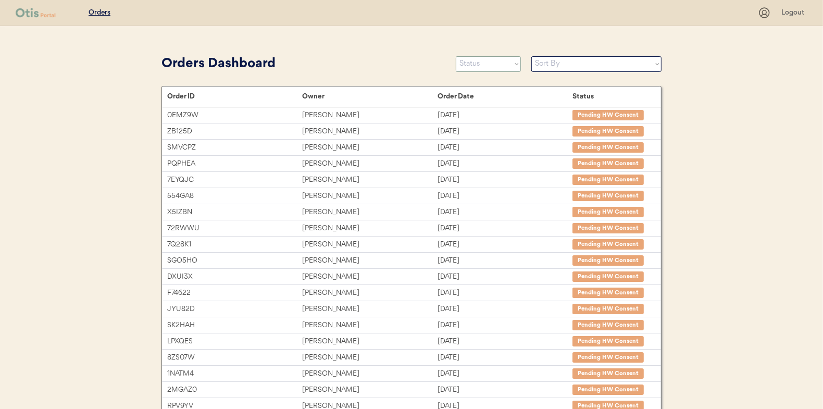
click at [495, 67] on select "Status On Hold New In Progress Complete Pending HW Consent Canceled" at bounding box center [488, 64] width 65 height 16
select select ""in_progress""
click at [456, 56] on select "Status On Hold New In Progress Complete Pending HW Consent Canceled" at bounding box center [488, 64] width 65 height 16
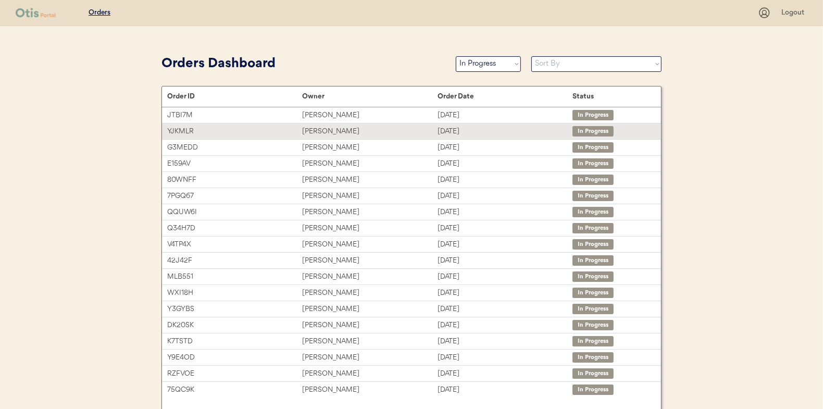
click at [324, 128] on div "[PERSON_NAME]" at bounding box center [369, 131] width 135 height 12
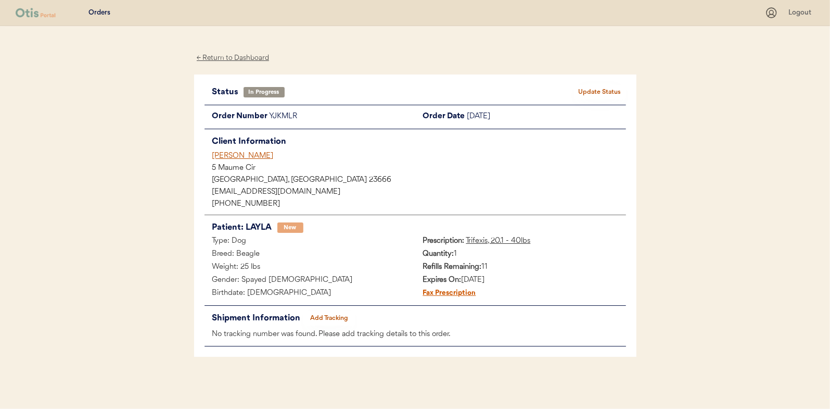
click at [327, 317] on button "Add Tracking" at bounding box center [330, 318] width 52 height 15
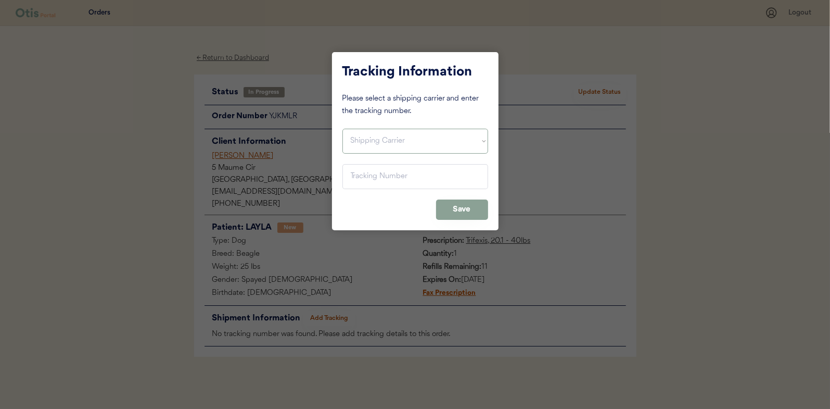
click at [359, 133] on select "Shipping Carrier FedEx FedEx Ground Economy UPS USPS" at bounding box center [416, 141] width 146 height 25
select select ""usps""
click at [343, 129] on select "Shipping Carrier FedEx FedEx Ground Economy UPS USPS" at bounding box center [416, 141] width 146 height 25
click at [366, 173] on input "input" at bounding box center [416, 176] width 146 height 25
paste input "9400150105798037177349"
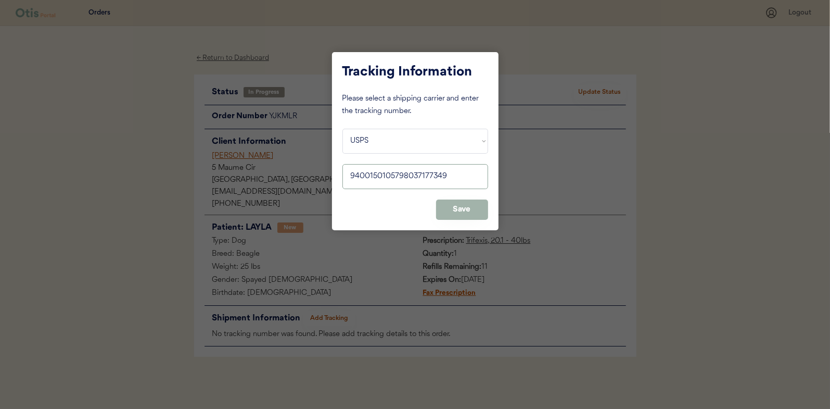
type input "9400150105798037177349"
click at [470, 208] on button "Save" at bounding box center [462, 209] width 52 height 20
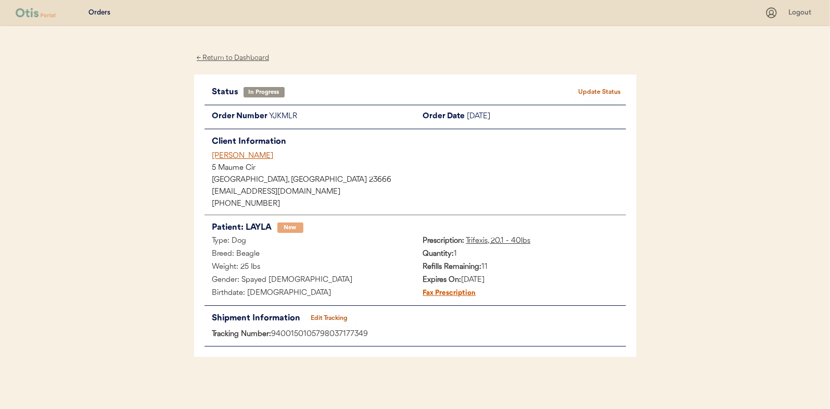
click at [603, 87] on button "Update Status" at bounding box center [600, 92] width 52 height 15
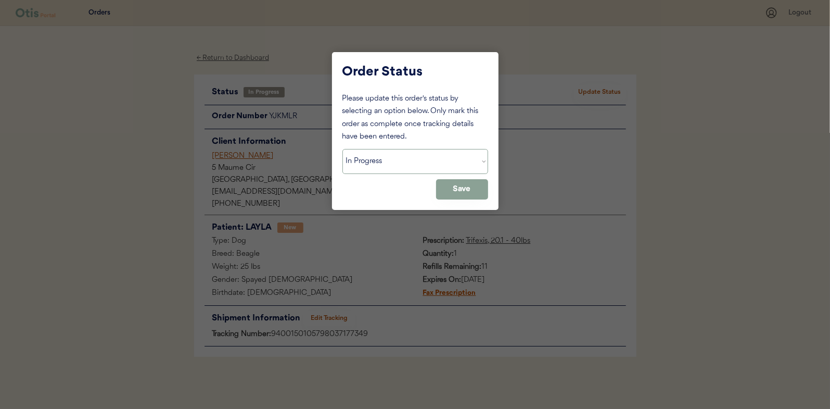
click at [372, 158] on select "Status On Hold New In Progress Complete Pending HW Consent Canceled" at bounding box center [416, 161] width 146 height 25
select select ""complete""
click at [343, 149] on select "Status On Hold New In Progress Complete Pending HW Consent Canceled" at bounding box center [416, 161] width 146 height 25
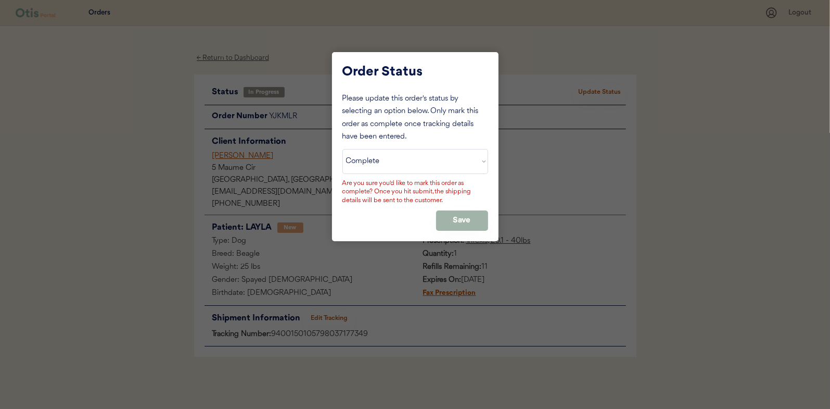
click at [458, 221] on button "Save" at bounding box center [462, 220] width 52 height 20
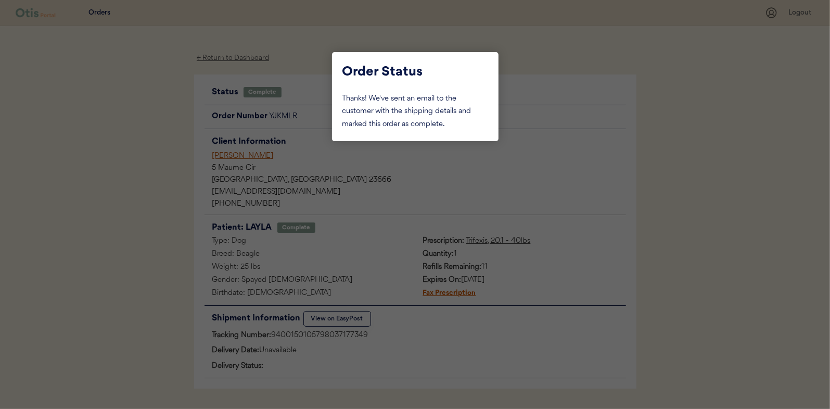
click at [165, 142] on div at bounding box center [415, 204] width 830 height 409
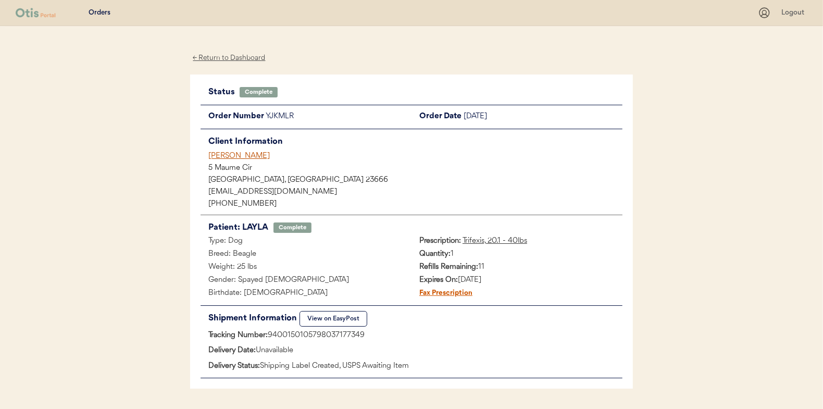
click at [234, 58] on div "← Return to Dashboard" at bounding box center [229, 58] width 78 height 12
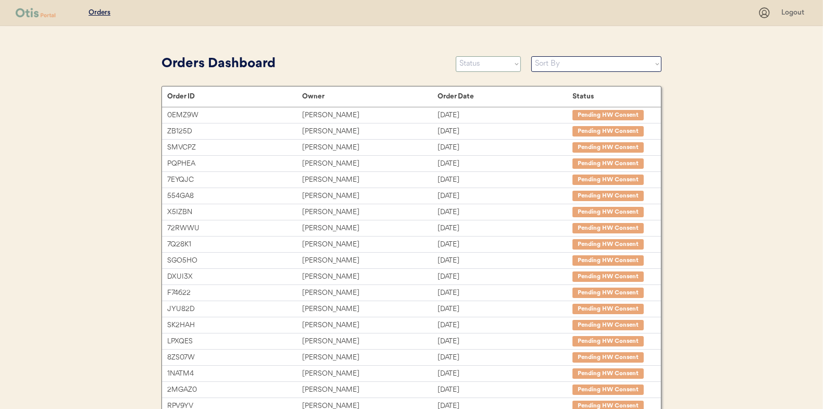
click at [470, 63] on select "Status On Hold New In Progress Complete Pending HW Consent Canceled" at bounding box center [488, 64] width 65 height 16
select select ""in_progress""
click at [456, 56] on select "Status On Hold New In Progress Complete Pending HW Consent Canceled" at bounding box center [488, 64] width 65 height 16
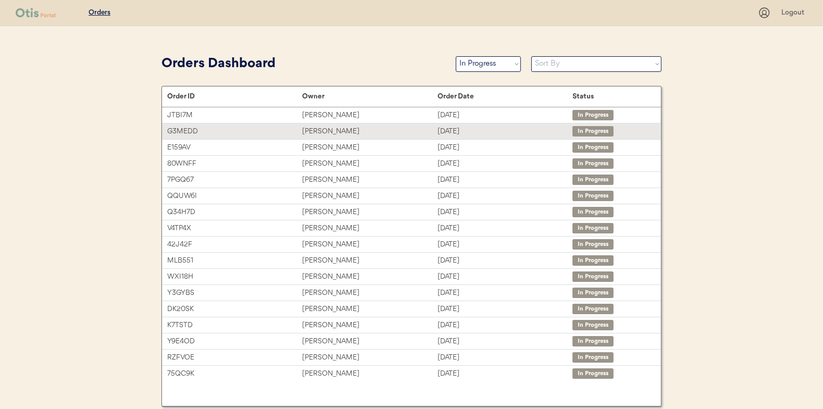
click at [316, 130] on div "[PERSON_NAME]" at bounding box center [369, 131] width 135 height 12
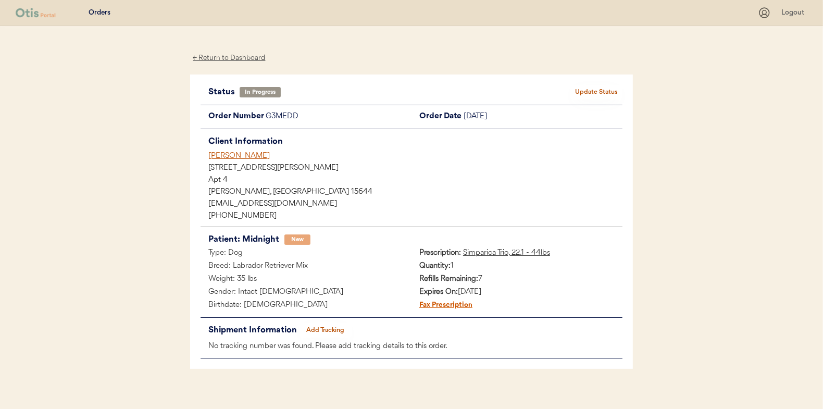
click at [322, 324] on button "Add Tracking" at bounding box center [325, 330] width 52 height 15
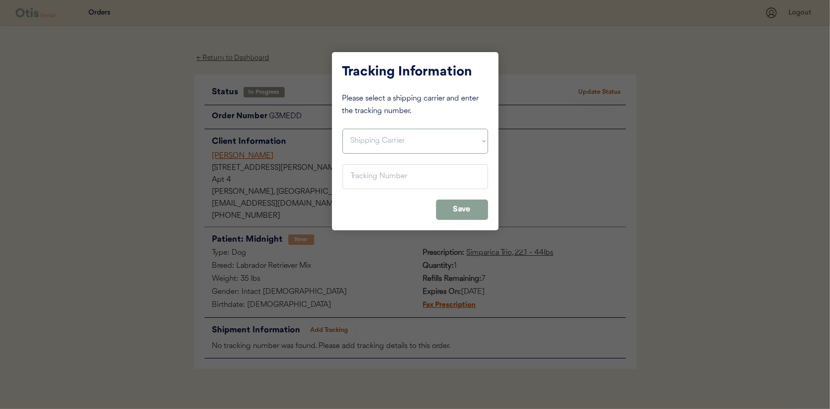
click at [362, 143] on select "Shipping Carrier FedEx FedEx Ground Economy UPS USPS" at bounding box center [416, 141] width 146 height 25
select select ""usps""
click at [343, 129] on select "Shipping Carrier FedEx FedEx Ground Economy UPS USPS" at bounding box center [416, 141] width 146 height 25
click at [356, 173] on input "input" at bounding box center [416, 176] width 146 height 25
paste input "9400150105497037251973"
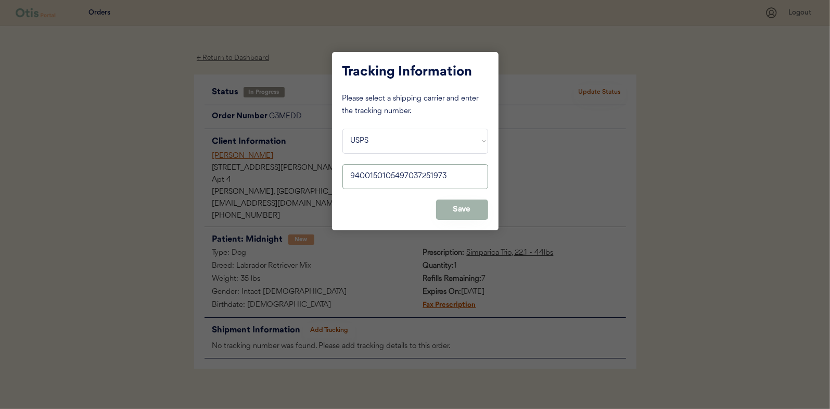
type input "9400150105497037251973"
click at [458, 208] on button "Save" at bounding box center [462, 209] width 52 height 20
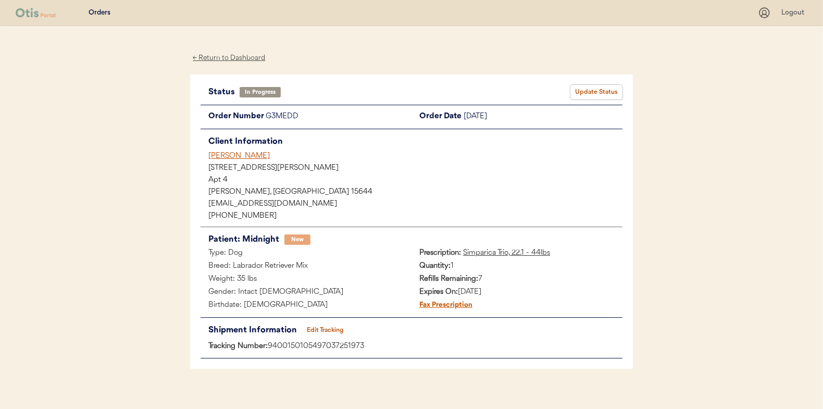
click at [600, 85] on button "Update Status" at bounding box center [596, 92] width 52 height 15
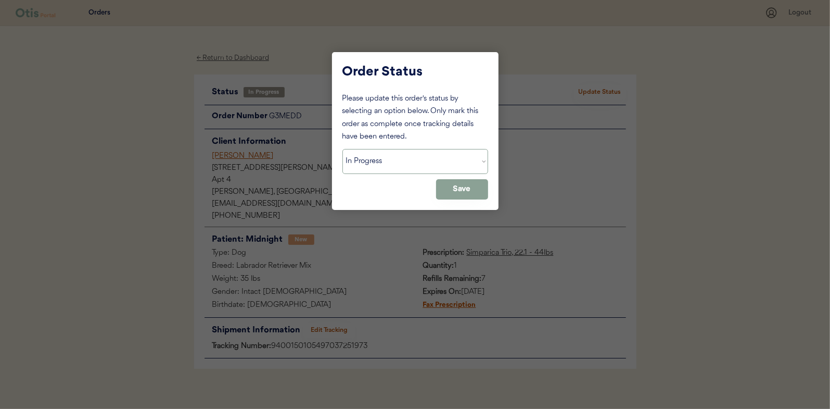
click at [367, 164] on select "Status On Hold New In Progress Complete Pending HW Consent Canceled" at bounding box center [416, 161] width 146 height 25
select select ""complete""
click at [343, 149] on select "Status On Hold New In Progress Complete Pending HW Consent Canceled" at bounding box center [416, 161] width 146 height 25
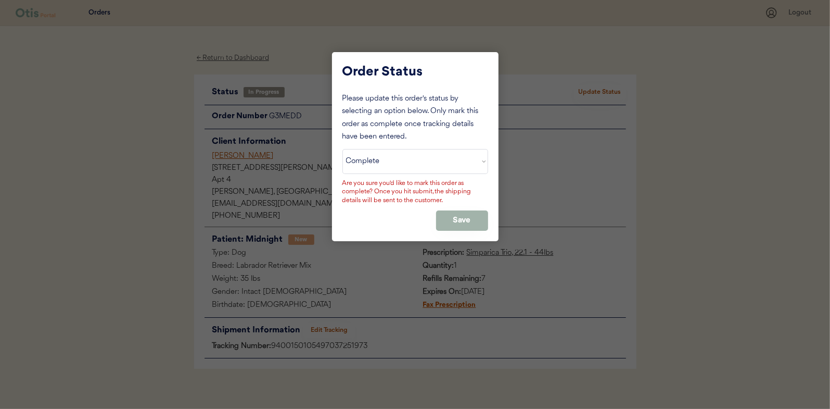
click at [453, 218] on button "Save" at bounding box center [462, 220] width 52 height 20
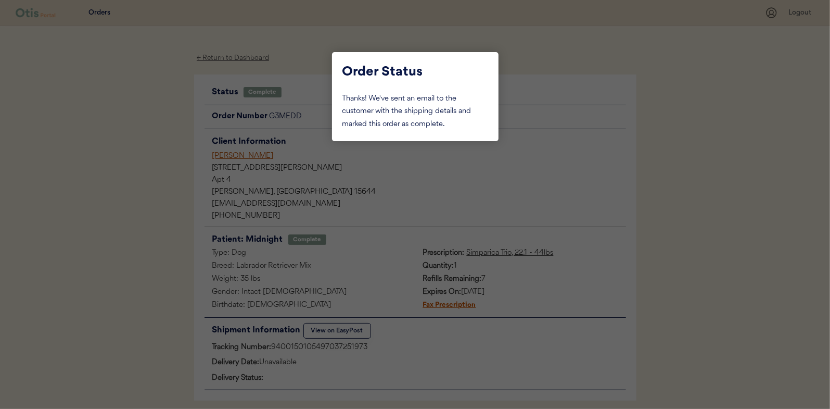
click at [110, 128] on div at bounding box center [415, 204] width 830 height 409
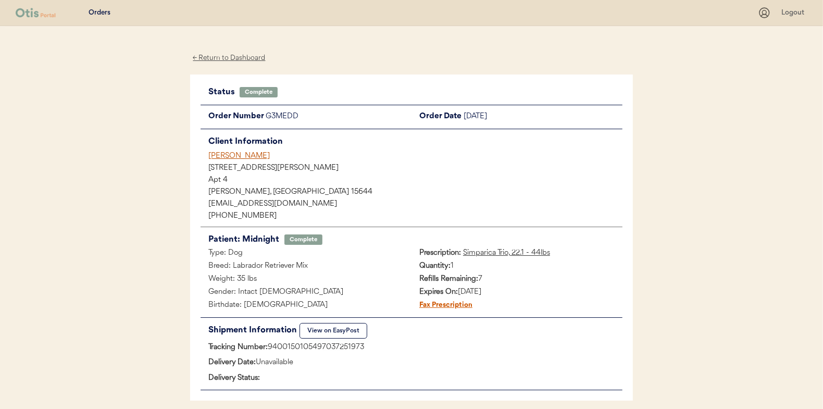
click at [219, 56] on div "← Return to Dashboard" at bounding box center [229, 58] width 78 height 12
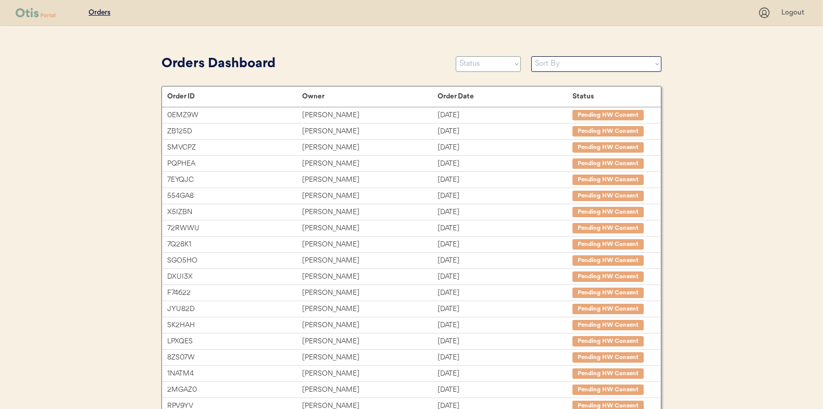
click at [485, 62] on select "Status On Hold New In Progress Complete Pending HW Consent Canceled" at bounding box center [488, 64] width 65 height 16
select select ""in_progress""
click at [456, 56] on select "Status On Hold New In Progress Complete Pending HW Consent Canceled" at bounding box center [488, 64] width 65 height 16
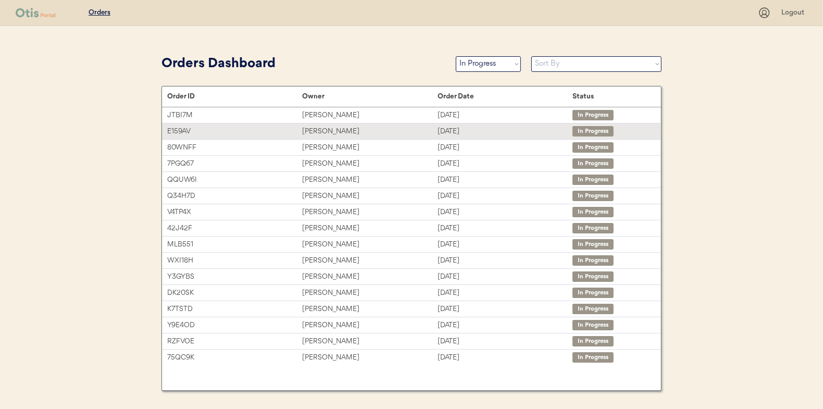
click at [328, 130] on div "[PERSON_NAME]" at bounding box center [369, 131] width 135 height 12
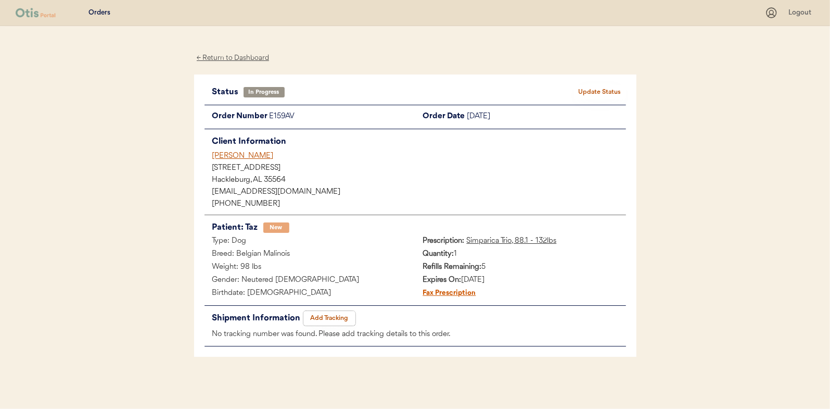
click at [331, 317] on button "Add Tracking" at bounding box center [330, 318] width 52 height 15
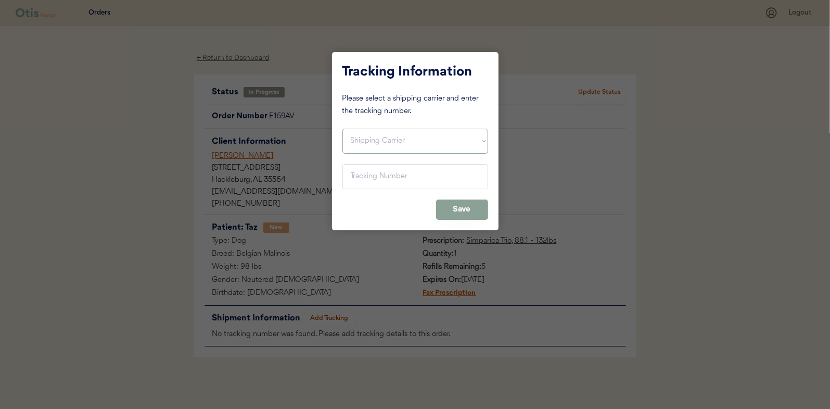
click at [384, 141] on select "Shipping Carrier FedEx FedEx Ground Economy UPS USPS" at bounding box center [416, 141] width 146 height 25
select select ""usps""
click at [343, 129] on select "Shipping Carrier FedEx FedEx Ground Economy UPS USPS" at bounding box center [416, 141] width 146 height 25
click at [366, 174] on input "input" at bounding box center [416, 176] width 146 height 25
paste input "9400150105800037032068"
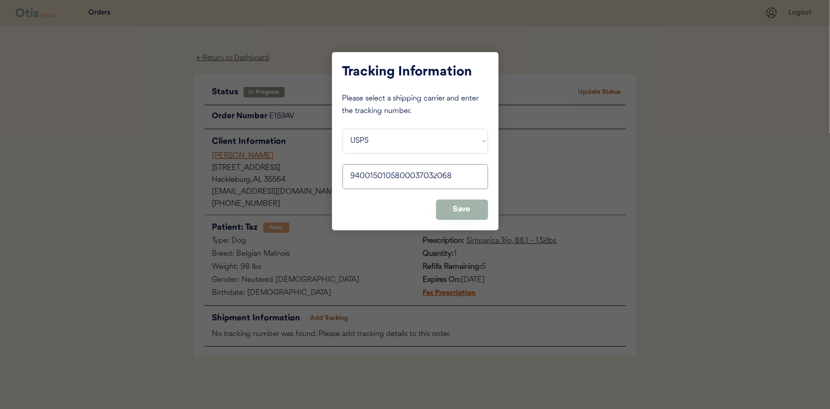
type input "9400150105800037032068"
click at [470, 207] on button "Save" at bounding box center [462, 209] width 52 height 20
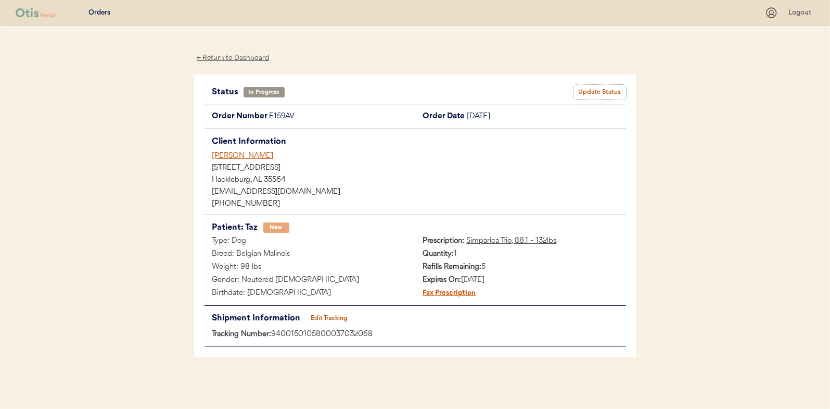
click at [600, 85] on button "Update Status" at bounding box center [600, 92] width 52 height 15
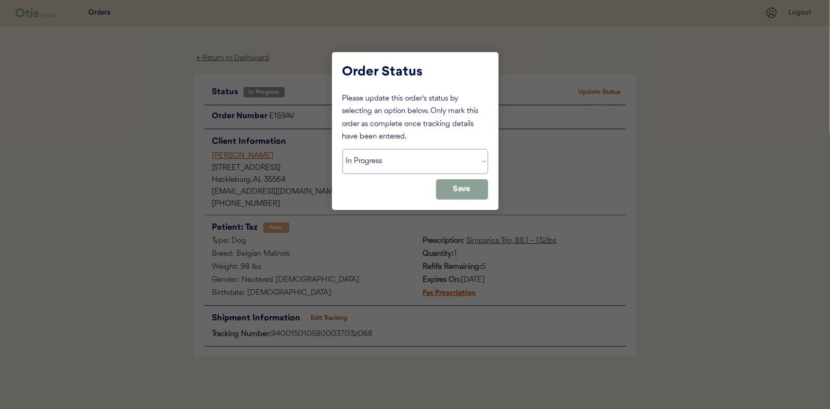
click at [405, 162] on select "Status On Hold New In Progress Complete Pending HW Consent Canceled" at bounding box center [416, 161] width 146 height 25
select select ""complete""
click at [343, 149] on select "Status On Hold New In Progress Complete Pending HW Consent Canceled" at bounding box center [416, 161] width 146 height 25
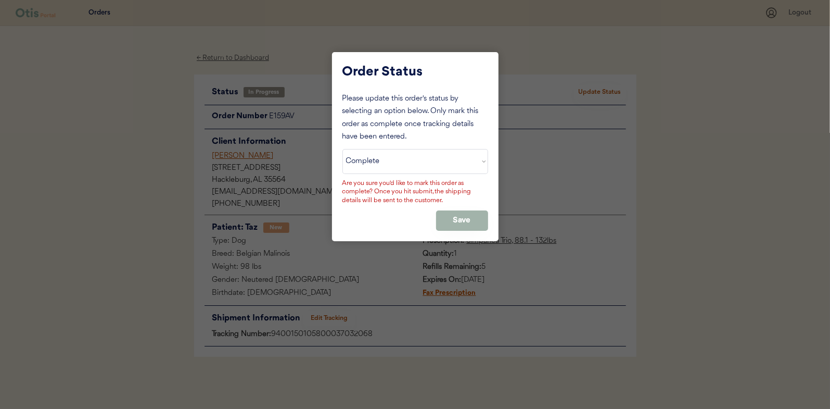
click at [454, 217] on button "Save" at bounding box center [462, 220] width 52 height 20
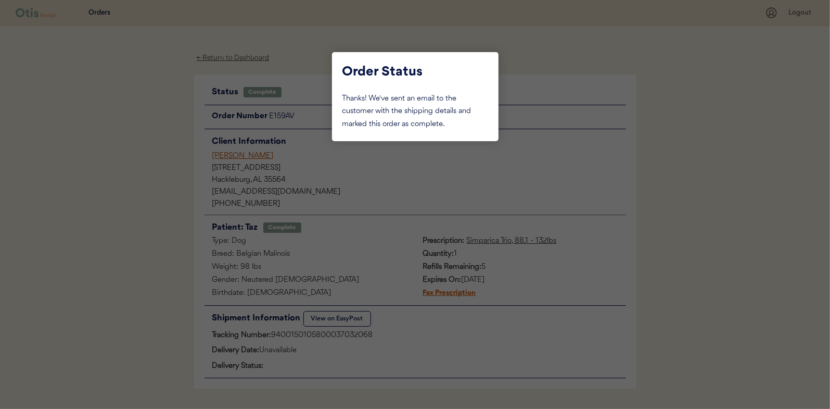
click at [147, 118] on div at bounding box center [415, 204] width 830 height 409
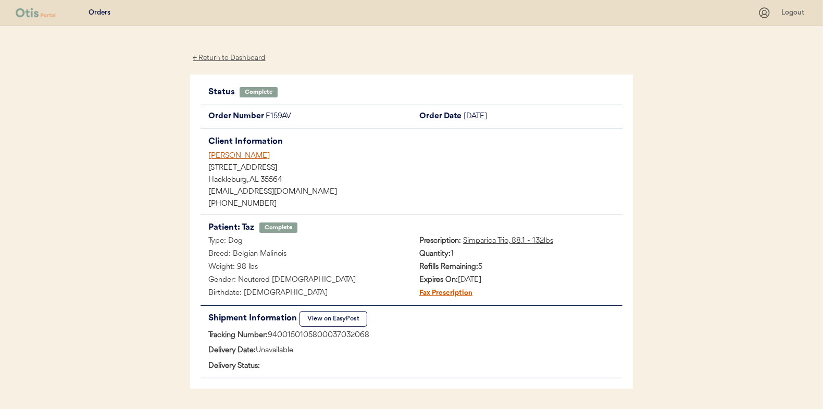
click at [221, 56] on div "← Return to Dashboard" at bounding box center [229, 58] width 78 height 12
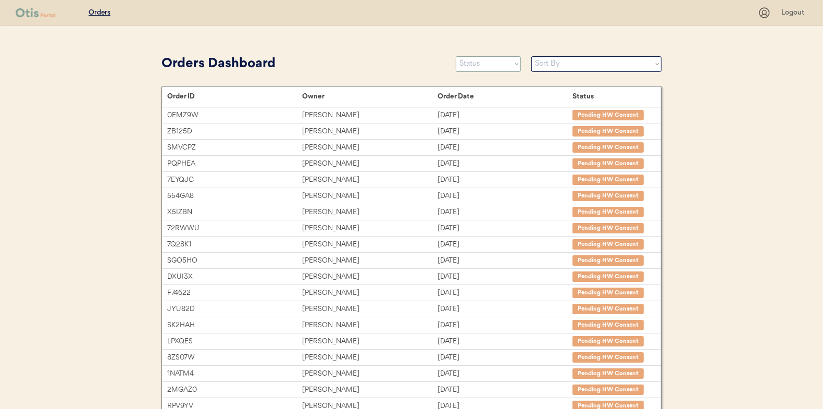
click at [476, 66] on select "Status On Hold New In Progress Complete Pending HW Consent Canceled" at bounding box center [488, 64] width 65 height 16
select select ""in_progress""
click at [456, 56] on select "Status On Hold New In Progress Complete Pending HW Consent Canceled" at bounding box center [488, 64] width 65 height 16
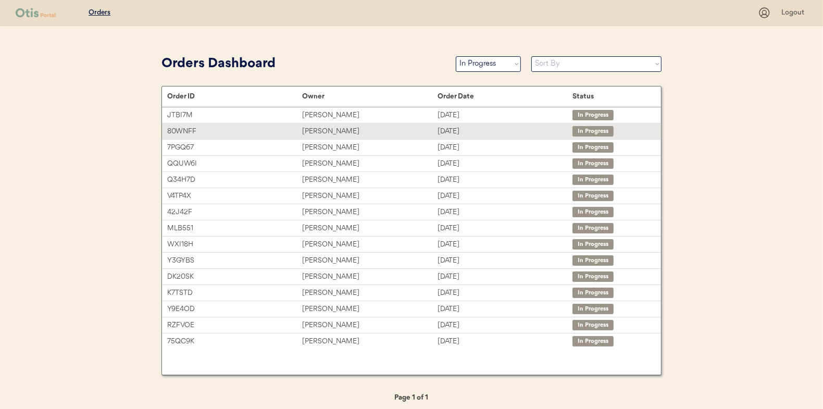
click at [319, 129] on div "[PERSON_NAME]" at bounding box center [369, 131] width 135 height 12
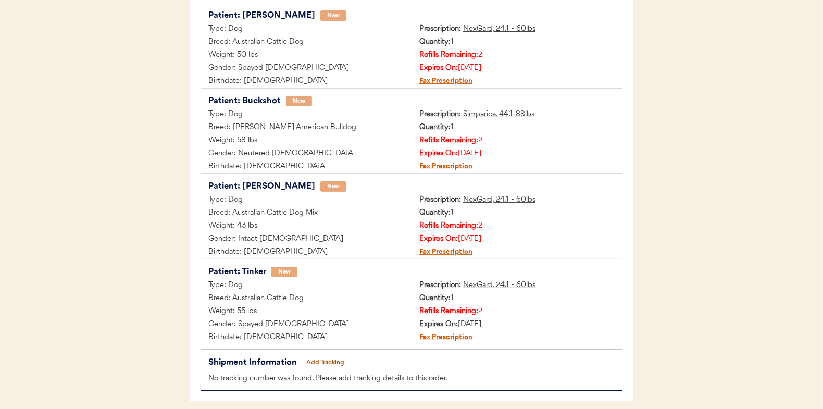
scroll to position [256, 0]
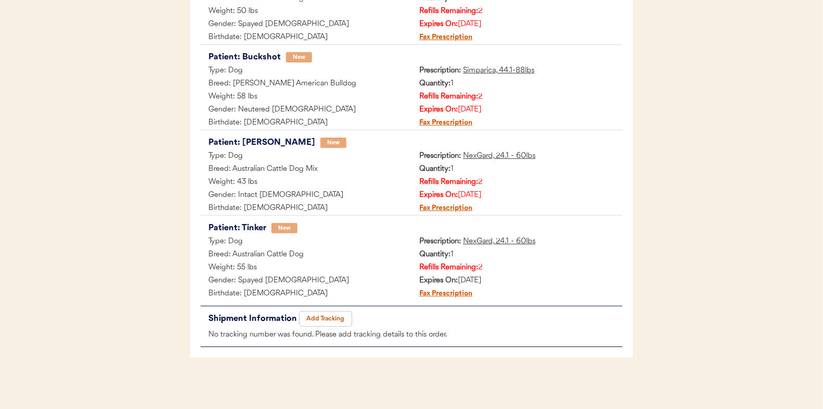
click at [327, 314] on button "Add Tracking" at bounding box center [325, 318] width 52 height 15
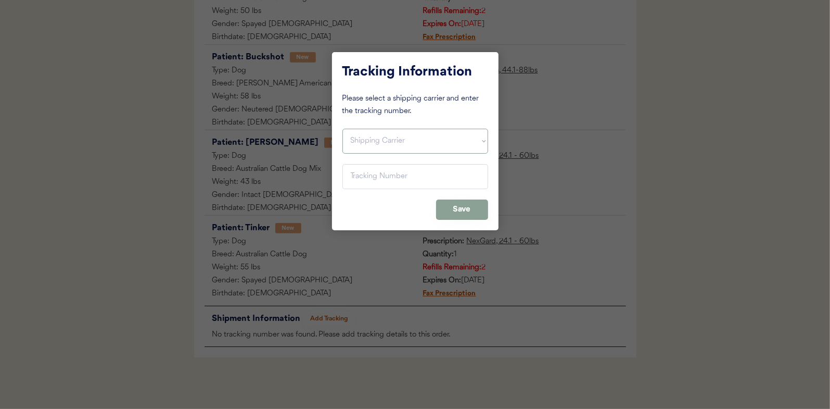
click at [355, 141] on select "Shipping Carrier FedEx FedEx Ground Economy UPS USPS" at bounding box center [416, 141] width 146 height 25
select select ""usps""
click at [343, 129] on select "Shipping Carrier FedEx FedEx Ground Economy UPS USPS" at bounding box center [416, 141] width 146 height 25
click at [360, 172] on input "input" at bounding box center [416, 176] width 146 height 25
paste input "9400150105799037047984"
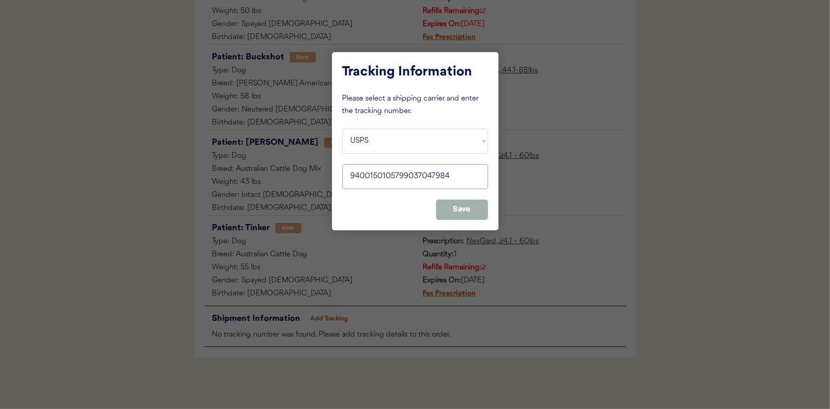
type input "9400150105799037047984"
click at [451, 206] on button "Save" at bounding box center [462, 209] width 52 height 20
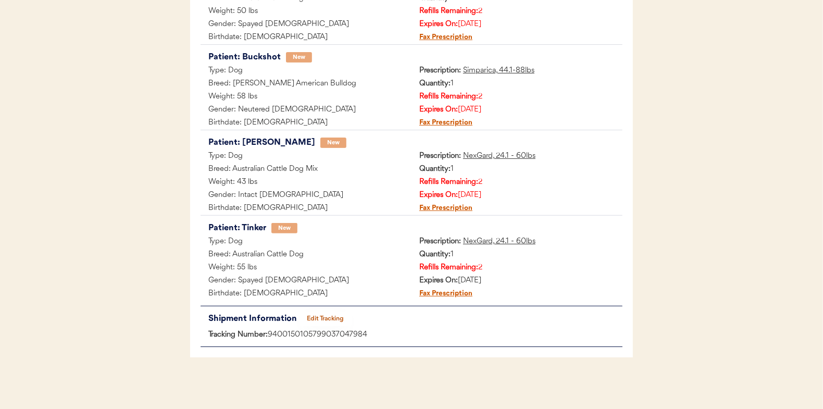
scroll to position [47, 0]
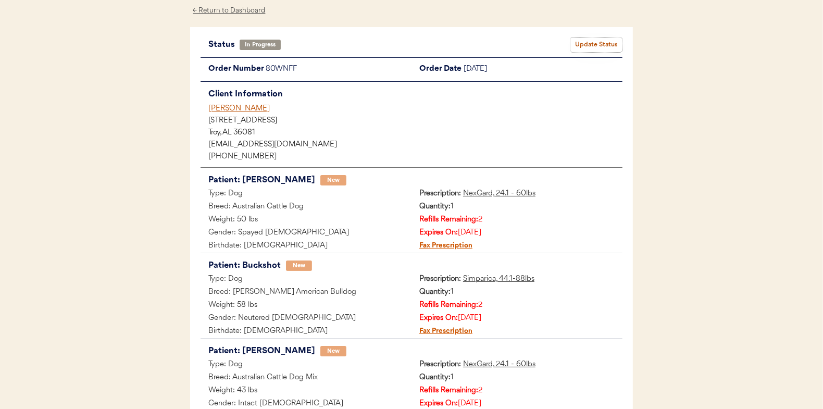
click at [596, 39] on button "Update Status" at bounding box center [596, 44] width 52 height 15
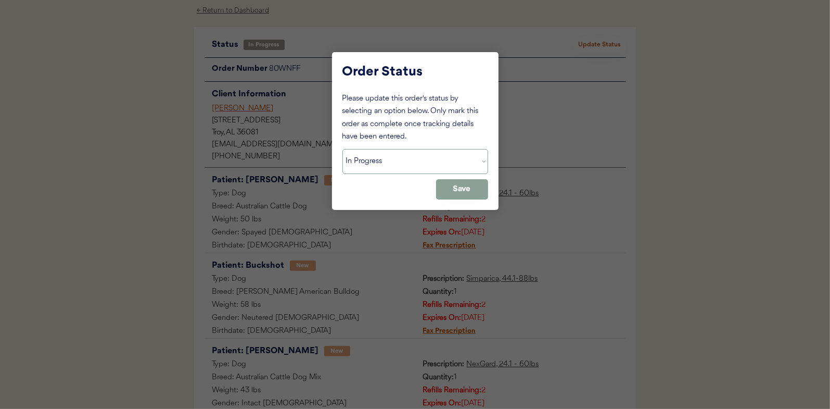
click at [374, 160] on select "Status On Hold New In Progress Complete Pending HW Consent Canceled" at bounding box center [416, 161] width 146 height 25
select select ""complete""
click at [343, 149] on select "Status On Hold New In Progress Complete Pending HW Consent Canceled" at bounding box center [416, 161] width 146 height 25
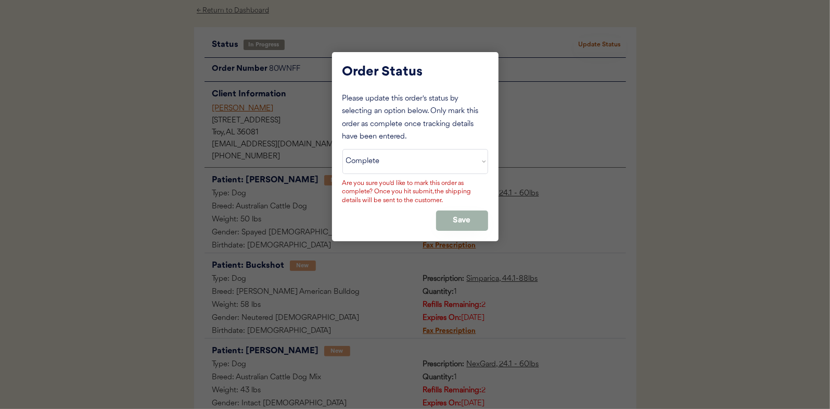
click at [451, 217] on button "Save" at bounding box center [462, 220] width 52 height 20
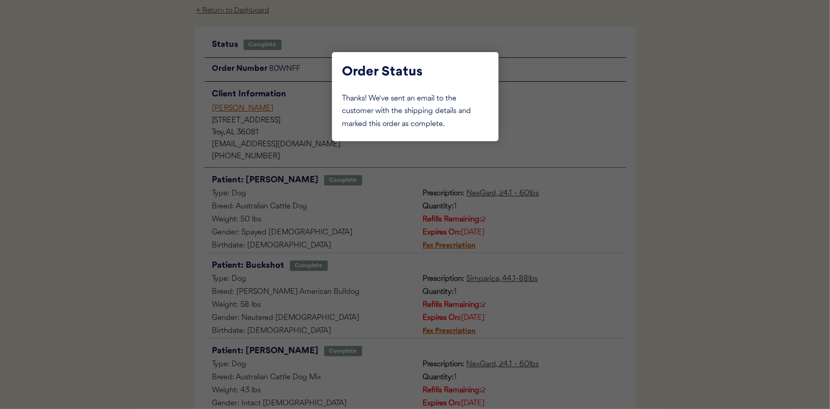
click at [156, 155] on div at bounding box center [415, 204] width 830 height 409
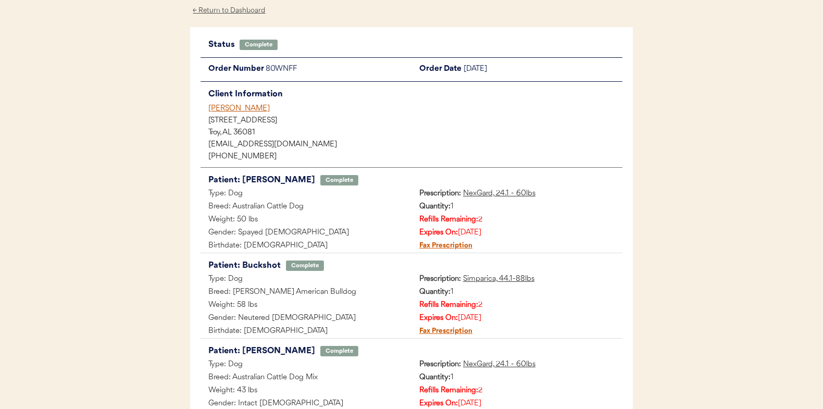
scroll to position [0, 0]
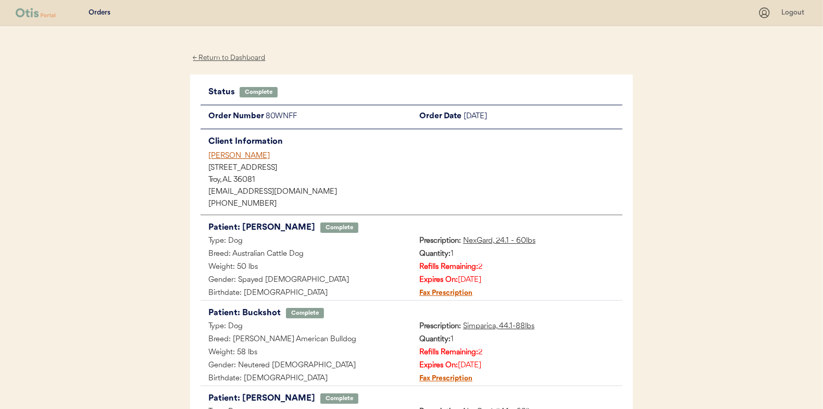
click at [235, 55] on div "← Return to Dashboard" at bounding box center [229, 58] width 78 height 12
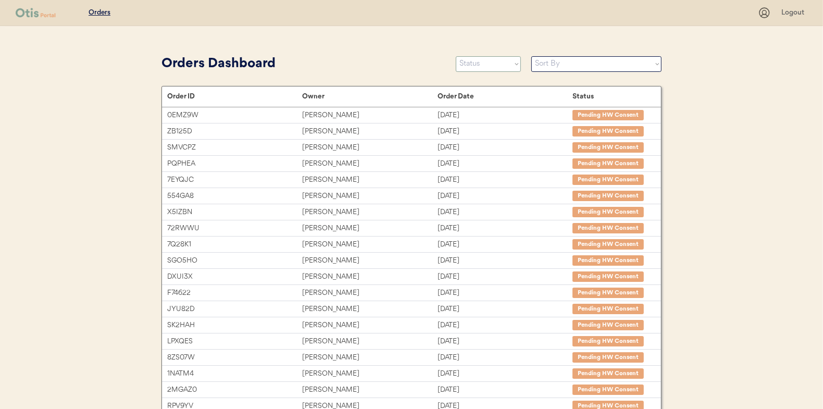
click at [489, 61] on select "Status On Hold New In Progress Complete Pending HW Consent Canceled" at bounding box center [488, 64] width 65 height 16
select select ""in_progress""
click at [456, 56] on select "Status On Hold New In Progress Complete Pending HW Consent Canceled" at bounding box center [488, 64] width 65 height 16
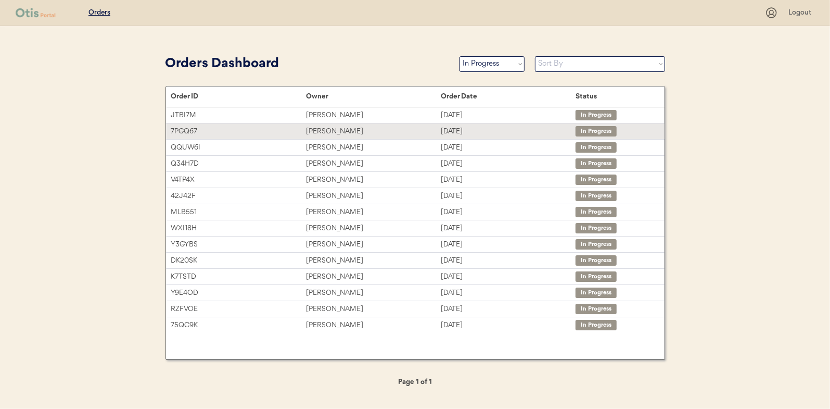
click at [321, 130] on div "[PERSON_NAME]" at bounding box center [373, 131] width 135 height 12
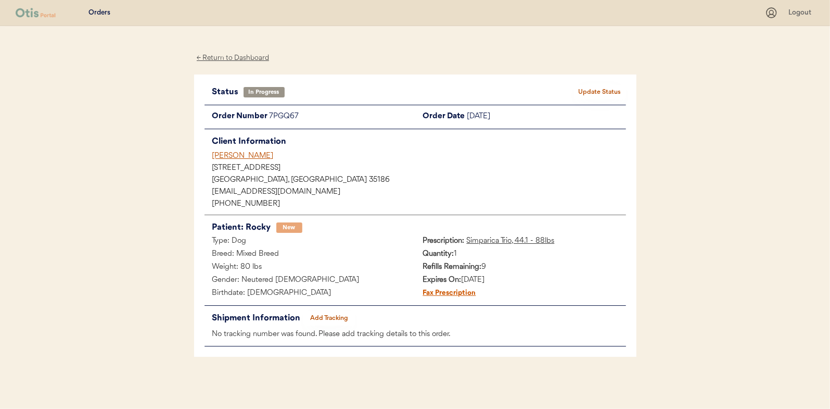
click at [336, 317] on button "Add Tracking" at bounding box center [330, 318] width 52 height 15
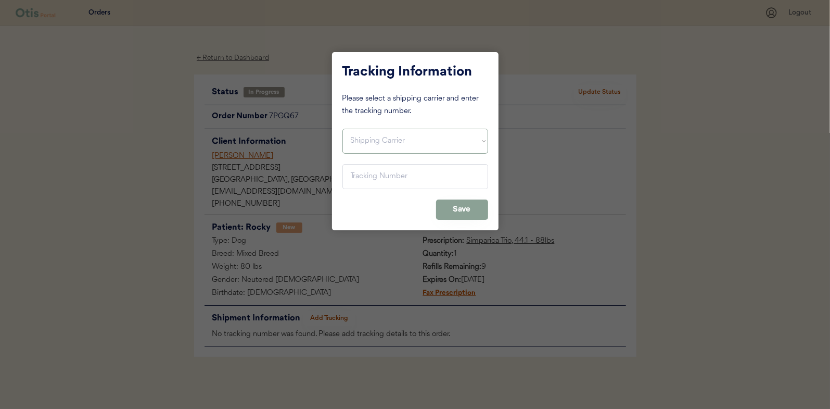
click at [370, 136] on select "Shipping Carrier FedEx FedEx Ground Economy UPS USPS" at bounding box center [416, 141] width 146 height 25
select select ""usps""
click at [343, 129] on select "Shipping Carrier FedEx FedEx Ground Economy UPS USPS" at bounding box center [416, 141] width 146 height 25
click at [355, 175] on input "input" at bounding box center [416, 176] width 146 height 25
paste input "9400150105800037011650"
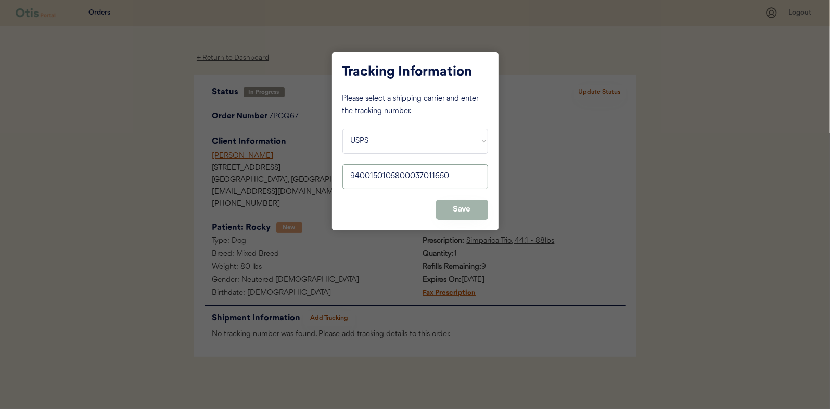
type input "9400150105800037011650"
click at [450, 203] on button "Save" at bounding box center [462, 209] width 52 height 20
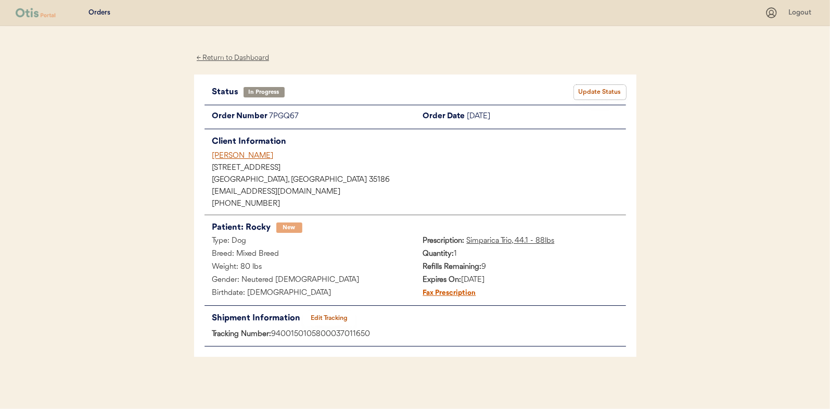
click at [597, 87] on button "Update Status" at bounding box center [600, 92] width 52 height 15
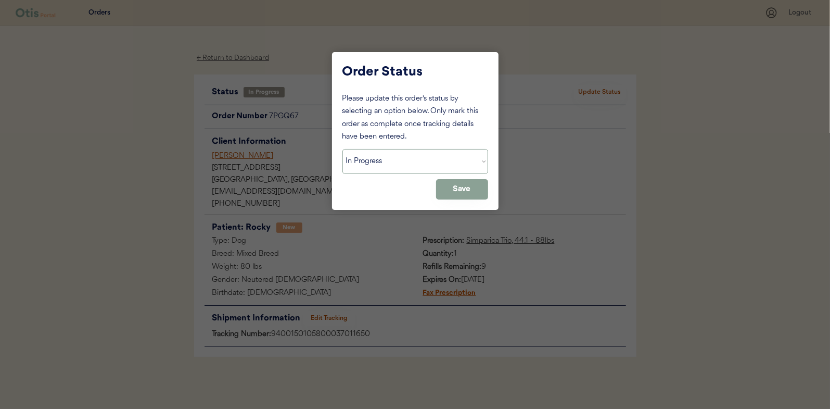
click at [381, 155] on select "Status On Hold New In Progress Complete Pending HW Consent Canceled" at bounding box center [416, 161] width 146 height 25
select select ""complete""
click at [343, 149] on select "Status On Hold New In Progress Complete Pending HW Consent Canceled" at bounding box center [416, 161] width 146 height 25
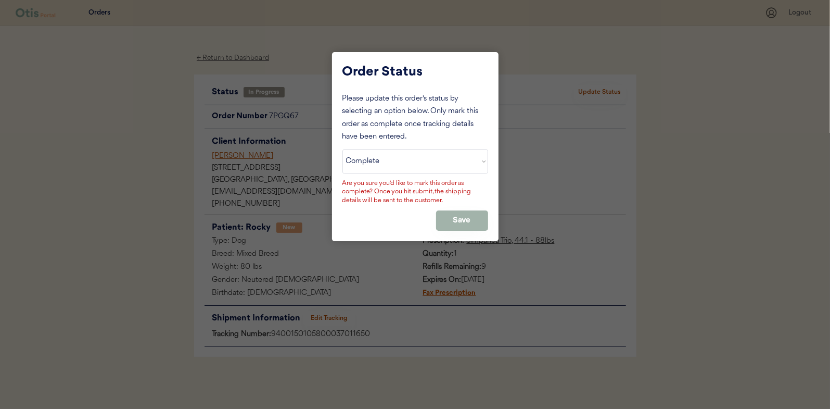
click at [457, 219] on button "Save" at bounding box center [462, 220] width 52 height 20
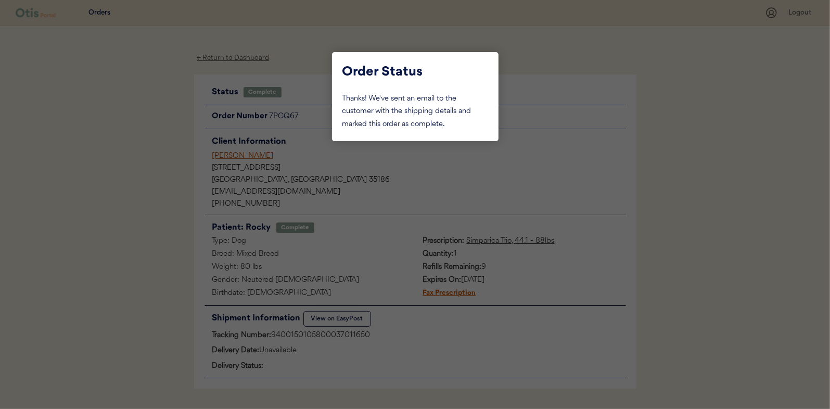
click at [135, 152] on div at bounding box center [415, 204] width 830 height 409
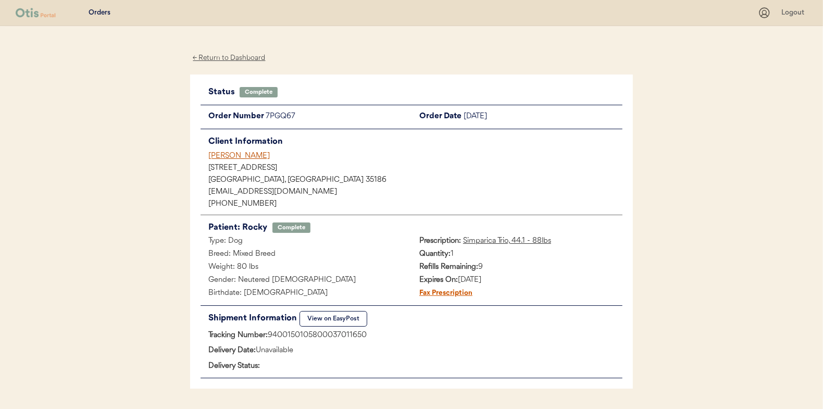
click at [213, 56] on div "← Return to Dashboard" at bounding box center [229, 58] width 78 height 12
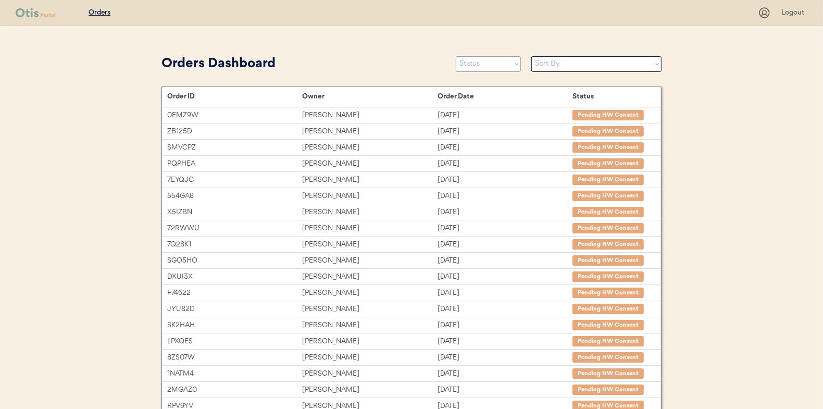
click at [466, 62] on select "Status On Hold New In Progress Complete Pending HW Consent Canceled" at bounding box center [488, 64] width 65 height 16
select select ""in_progress""
click at [456, 56] on select "Status On Hold New In Progress Complete Pending HW Consent Canceled" at bounding box center [488, 64] width 65 height 16
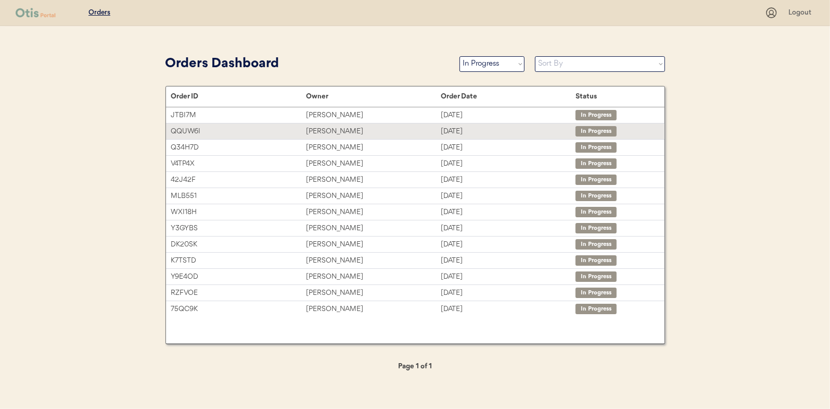
click at [335, 128] on div "[PERSON_NAME]" at bounding box center [373, 131] width 135 height 12
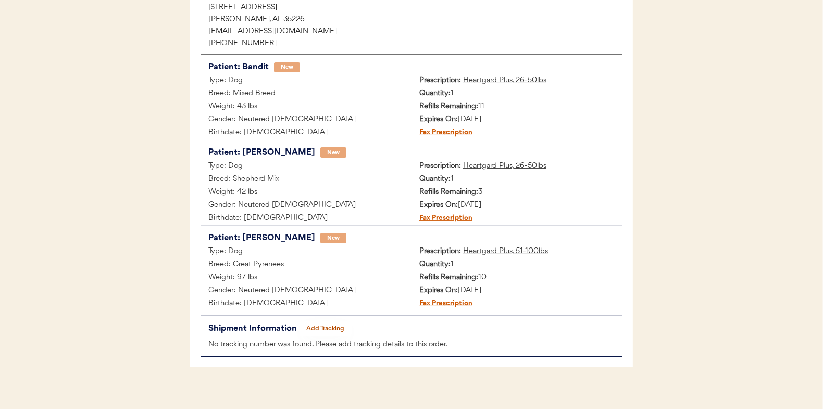
scroll to position [170, 0]
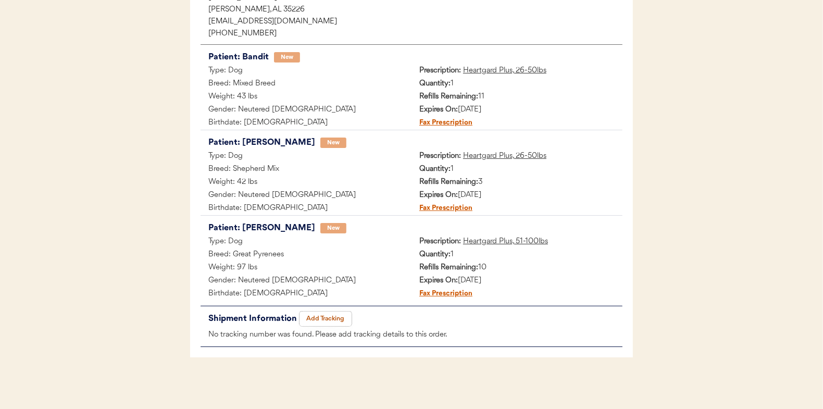
click at [329, 314] on button "Add Tracking" at bounding box center [325, 318] width 52 height 15
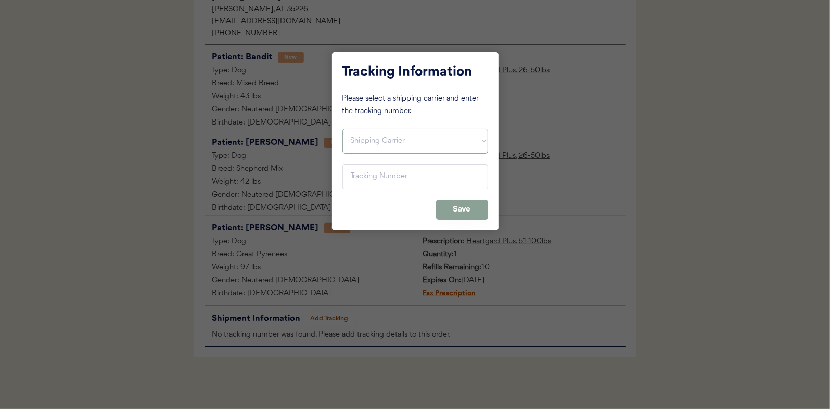
click at [354, 135] on select "Shipping Carrier FedEx FedEx Ground Economy UPS USPS" at bounding box center [416, 141] width 146 height 25
select select ""usps""
click at [343, 129] on select "Shipping Carrier FedEx FedEx Ground Economy UPS USPS" at bounding box center [416, 141] width 146 height 25
click at [359, 179] on input "input" at bounding box center [416, 176] width 146 height 25
paste input "9400150105496038724110"
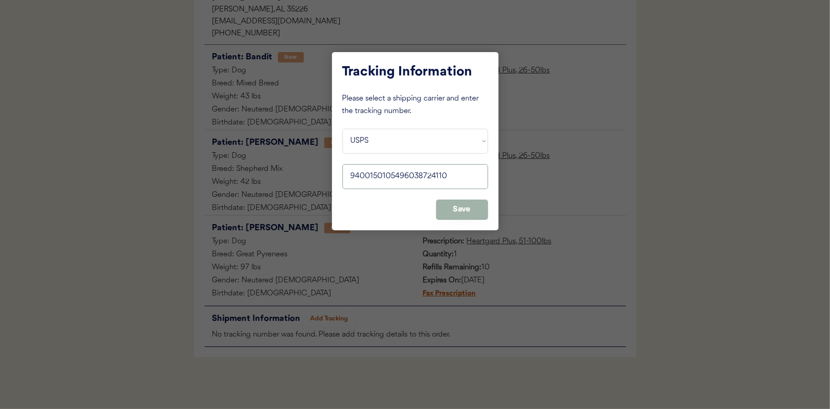
type input "9400150105496038724110"
click at [461, 208] on button "Save" at bounding box center [462, 209] width 52 height 20
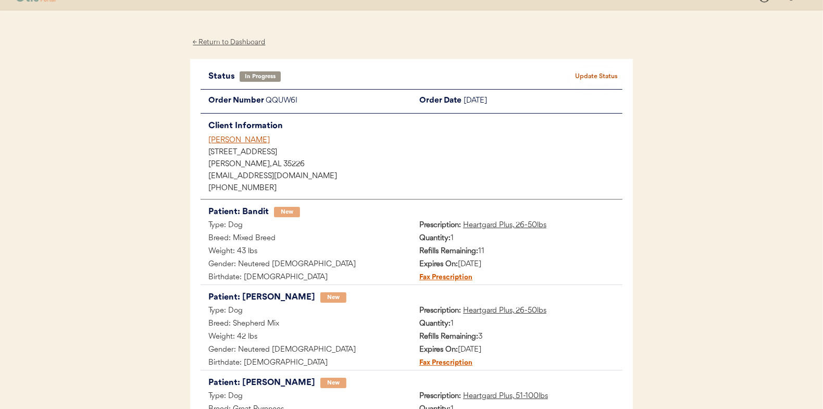
scroll to position [0, 0]
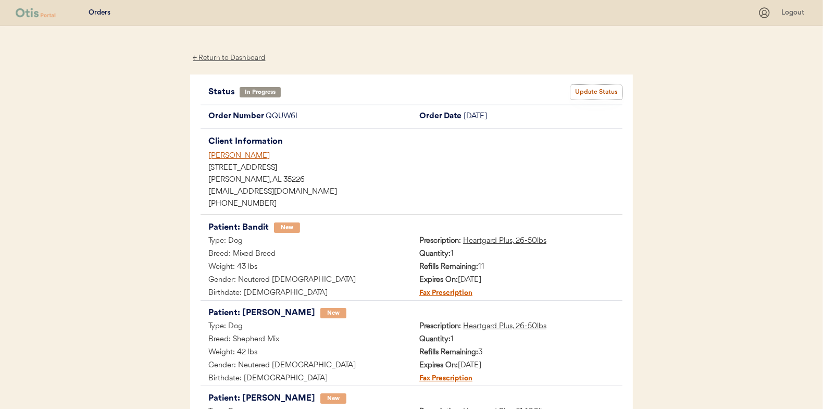
click at [592, 87] on button "Update Status" at bounding box center [596, 92] width 52 height 15
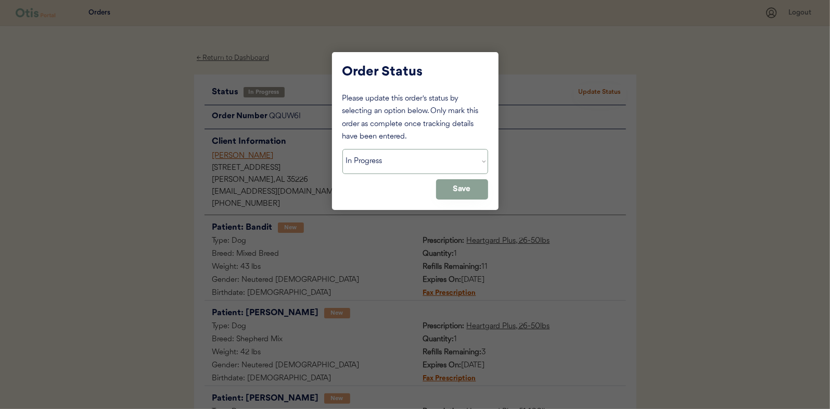
click at [390, 156] on select "Status On Hold New In Progress Complete Pending HW Consent Canceled" at bounding box center [416, 161] width 146 height 25
select select ""complete""
click at [343, 149] on select "Status On Hold New In Progress Complete Pending HW Consent Canceled" at bounding box center [416, 161] width 146 height 25
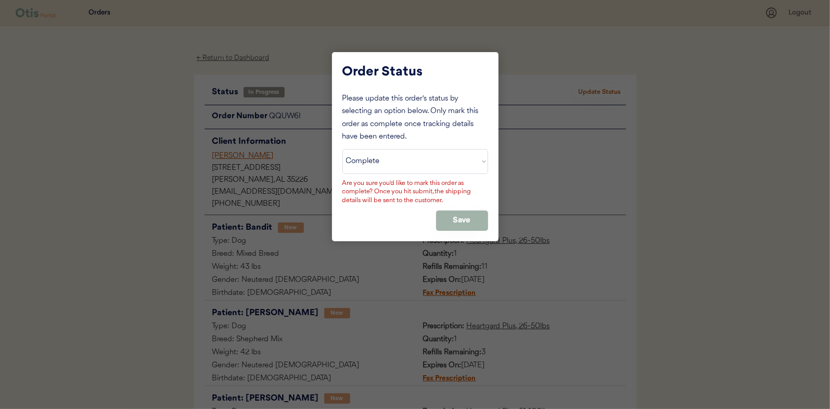
click at [465, 220] on button "Save" at bounding box center [462, 220] width 52 height 20
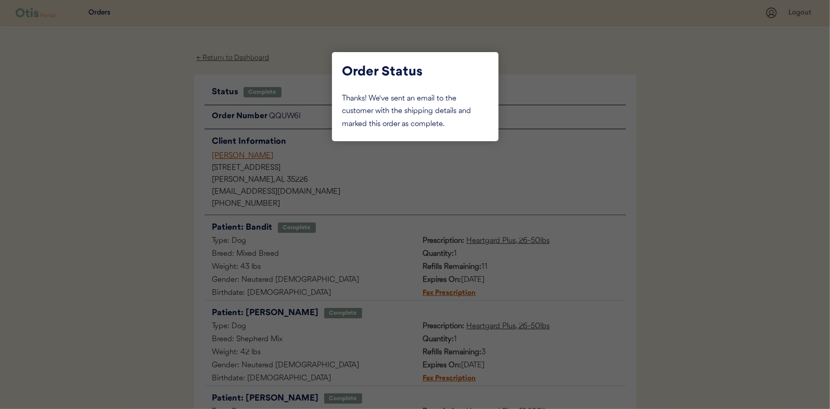
click at [147, 116] on div at bounding box center [415, 204] width 830 height 409
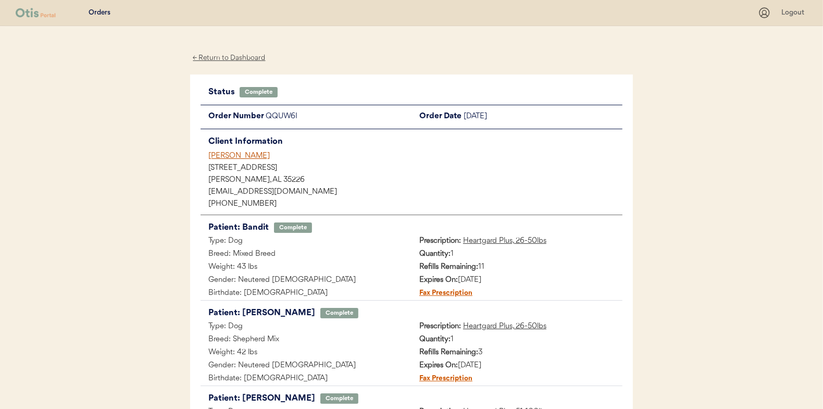
click at [207, 55] on div "← Return to Dashboard" at bounding box center [229, 58] width 78 height 12
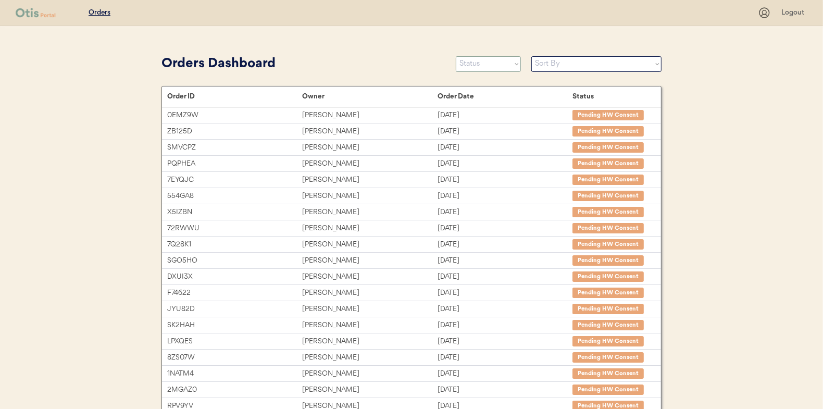
click at [481, 68] on select "Status On Hold New In Progress Complete Pending HW Consent Canceled" at bounding box center [488, 64] width 65 height 16
select select ""in_progress""
click at [456, 56] on select "Status On Hold New In Progress Complete Pending HW Consent Canceled" at bounding box center [488, 64] width 65 height 16
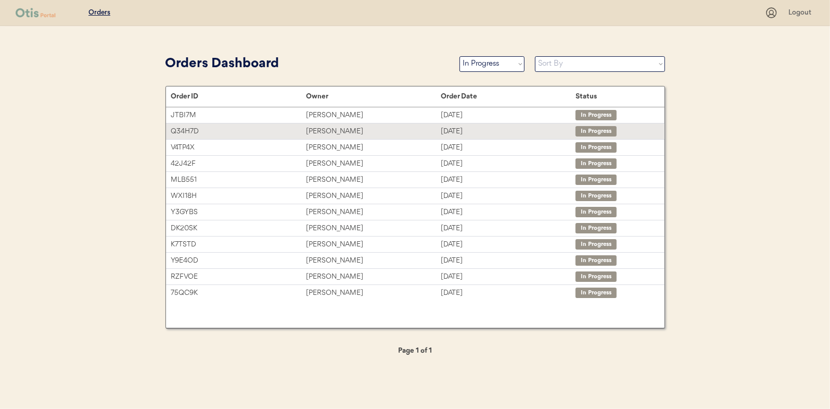
click at [336, 127] on div "[PERSON_NAME]" at bounding box center [373, 131] width 135 height 12
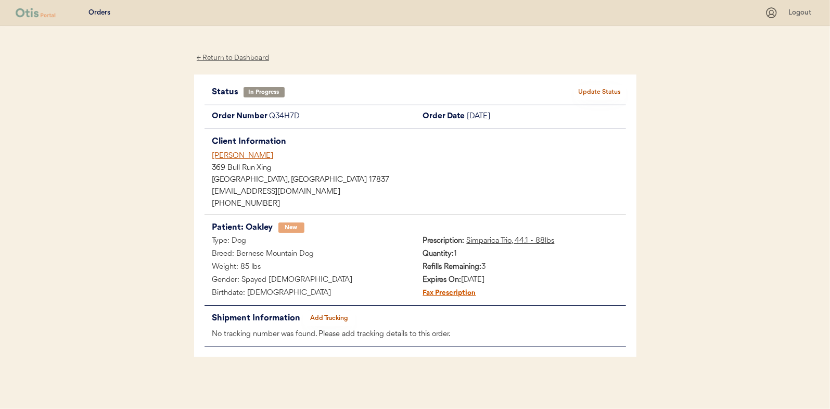
click at [347, 317] on button "Add Tracking" at bounding box center [330, 318] width 52 height 15
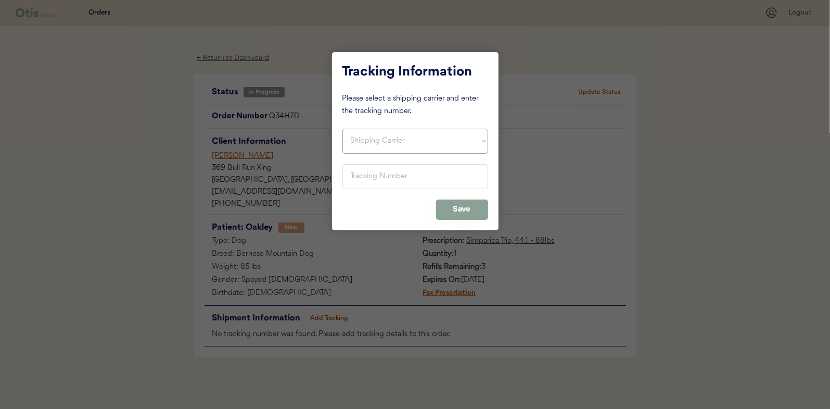
click at [365, 134] on select "Shipping Carrier FedEx FedEx Ground Economy UPS USPS" at bounding box center [416, 141] width 146 height 25
select select ""usps""
click at [343, 129] on select "Shipping Carrier FedEx FedEx Ground Economy UPS USPS" at bounding box center [416, 141] width 146 height 25
click at [350, 176] on input "input" at bounding box center [416, 176] width 146 height 25
paste input "9400150105496038741438"
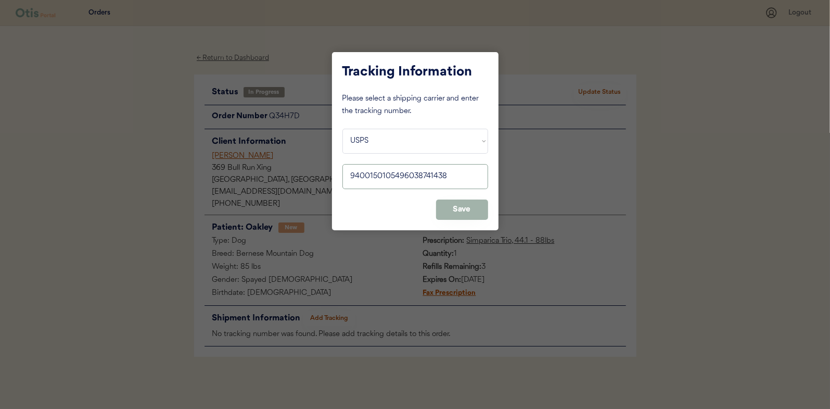
type input "9400150105496038741438"
click at [466, 210] on button "Save" at bounding box center [462, 209] width 52 height 20
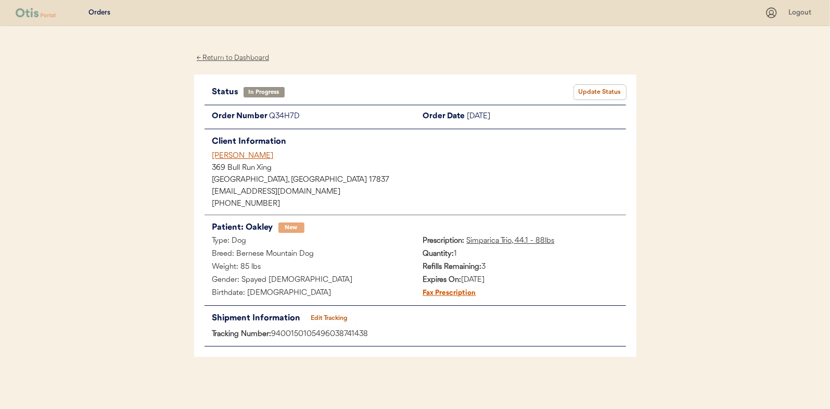
click at [595, 90] on button "Update Status" at bounding box center [600, 92] width 52 height 15
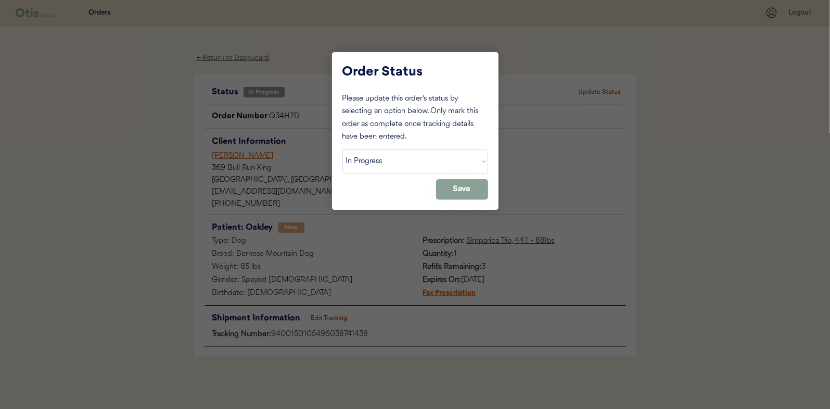
click at [358, 145] on div "Please update this order's status by selecting an option below. Only mark this …" at bounding box center [416, 146] width 146 height 107
click at [359, 162] on select "Status On Hold New In Progress Complete Pending HW Consent Canceled" at bounding box center [416, 161] width 146 height 25
select select ""complete""
click at [343, 149] on select "Status On Hold New In Progress Complete Pending HW Consent Canceled" at bounding box center [416, 161] width 146 height 25
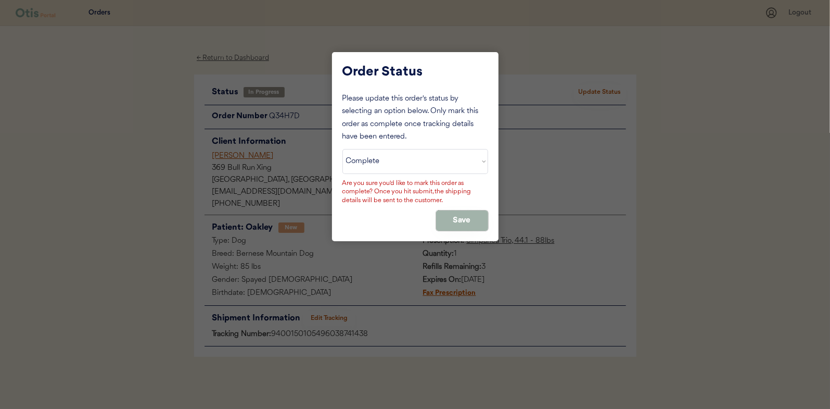
click at [449, 213] on button "Save" at bounding box center [462, 220] width 52 height 20
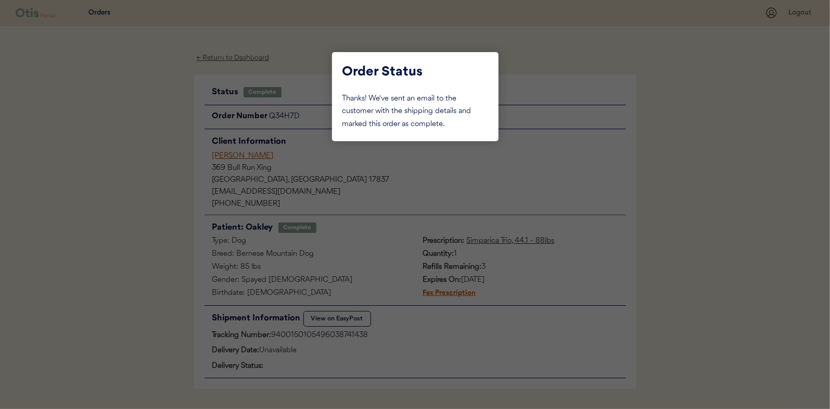
click at [152, 132] on div at bounding box center [415, 204] width 830 height 409
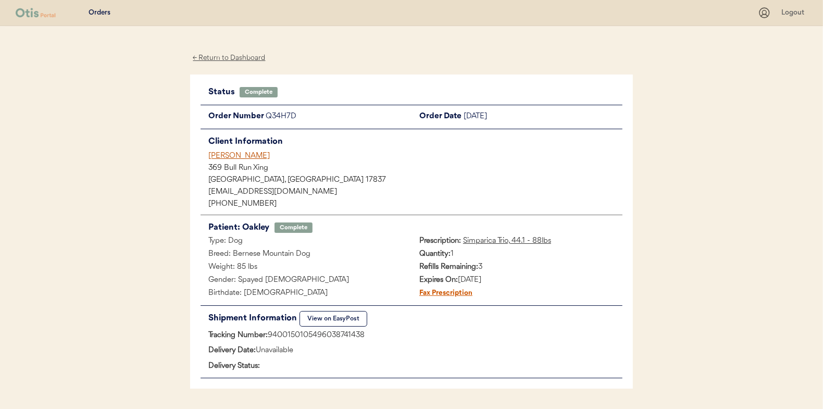
click at [225, 55] on div "← Return to Dashboard" at bounding box center [229, 58] width 78 height 12
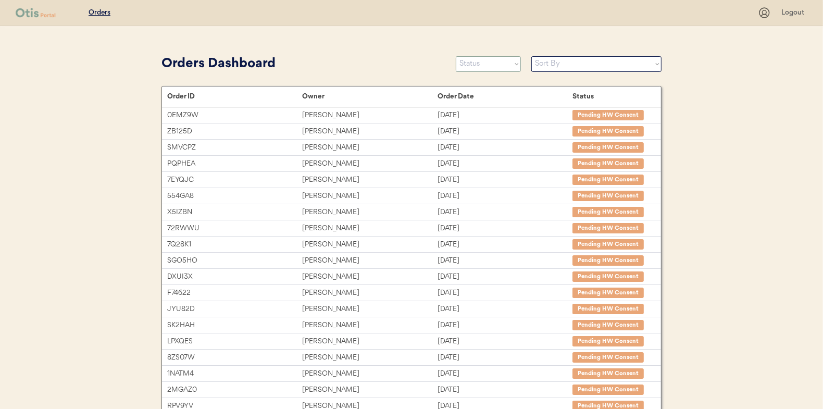
drag, startPoint x: 494, startPoint y: 68, endPoint x: 489, endPoint y: 72, distance: 5.5
click at [494, 68] on select "Status On Hold New In Progress Complete Pending HW Consent Canceled" at bounding box center [488, 64] width 65 height 16
select select ""in_progress""
click at [456, 56] on select "Status On Hold New In Progress Complete Pending HW Consent Canceled" at bounding box center [488, 64] width 65 height 16
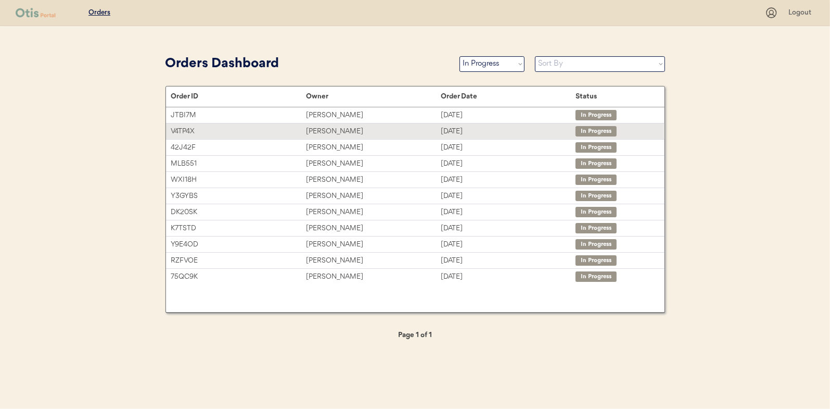
click at [325, 130] on div "[PERSON_NAME]" at bounding box center [373, 131] width 135 height 12
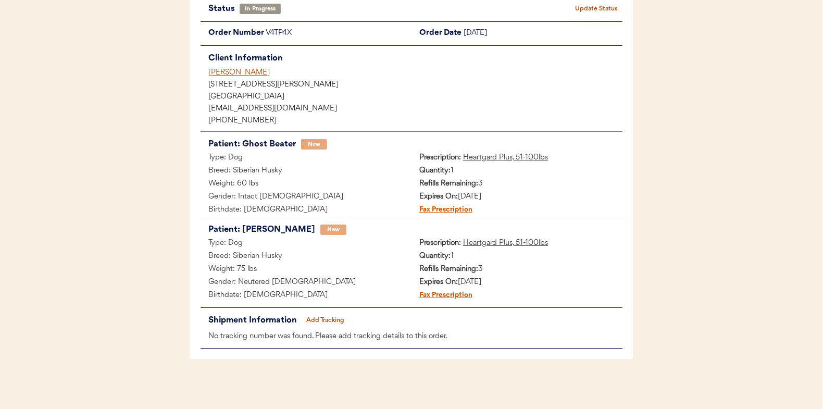
scroll to position [85, 0]
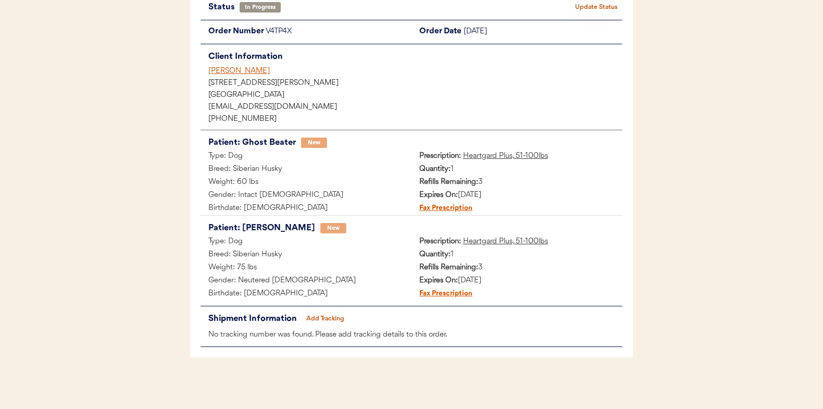
click at [324, 312] on button "Add Tracking" at bounding box center [325, 318] width 52 height 15
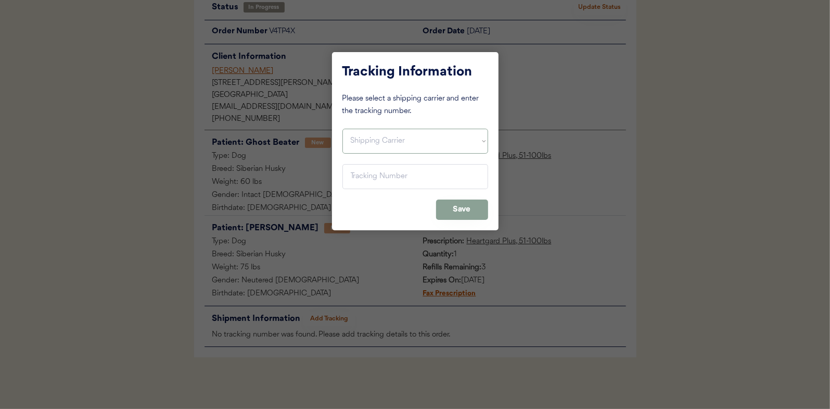
click at [372, 144] on select "Shipping Carrier FedEx FedEx Ground Economy UPS USPS" at bounding box center [416, 141] width 146 height 25
select select ""usps""
click at [343, 129] on select "Shipping Carrier FedEx FedEx Ground Economy UPS USPS" at bounding box center [416, 141] width 146 height 25
click at [352, 172] on input "input" at bounding box center [416, 176] width 146 height 25
paste input "9400150105799037057358"
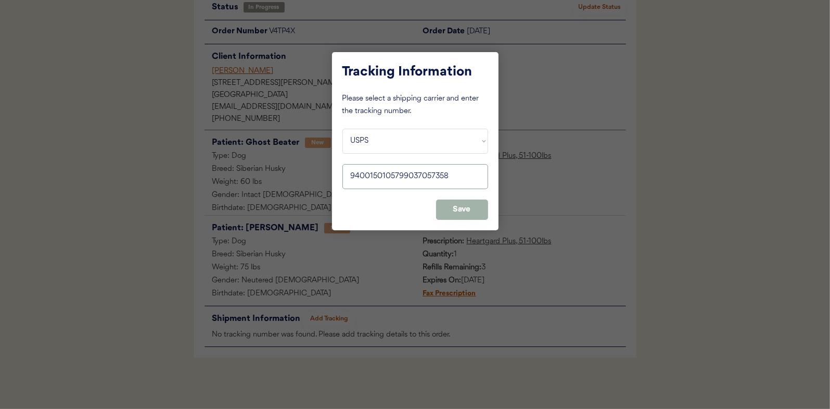
type input "9400150105799037057358"
click at [468, 204] on button "Save" at bounding box center [462, 209] width 52 height 20
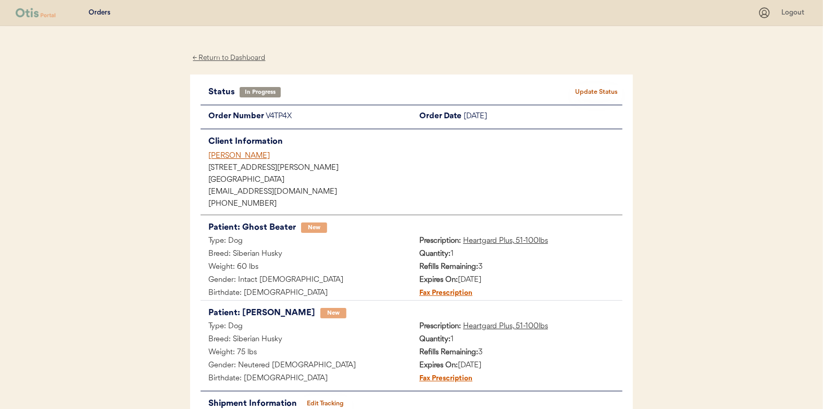
scroll to position [0, 0]
click at [601, 88] on button "Update Status" at bounding box center [596, 92] width 52 height 15
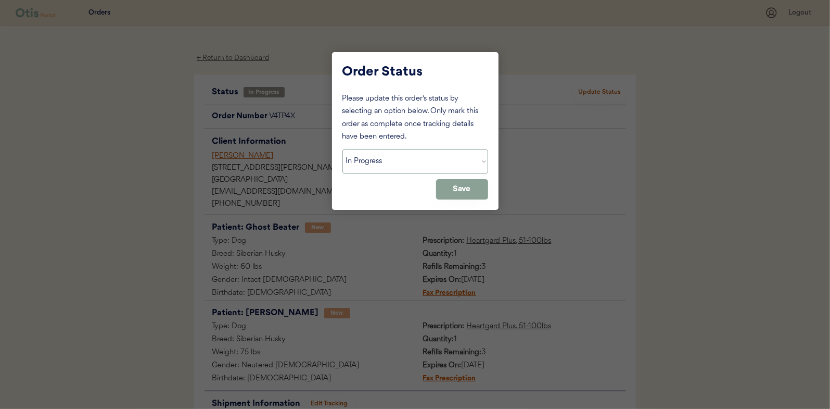
click at [358, 161] on select "Status On Hold New In Progress Complete Pending HW Consent Canceled" at bounding box center [416, 161] width 146 height 25
select select ""complete""
click at [343, 149] on select "Status On Hold New In Progress Complete Pending HW Consent Canceled" at bounding box center [416, 161] width 146 height 25
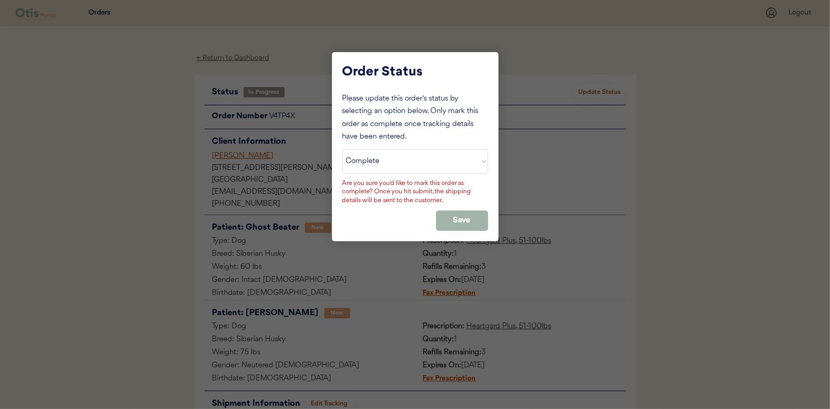
click at [450, 216] on button "Save" at bounding box center [462, 220] width 52 height 20
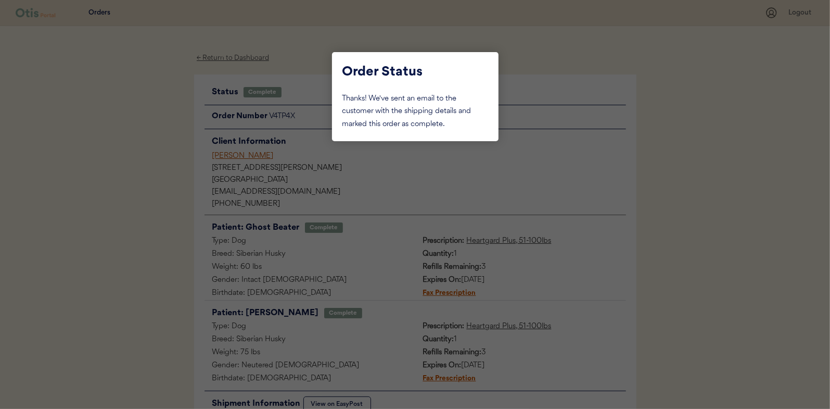
drag, startPoint x: 133, startPoint y: 140, endPoint x: 224, endPoint y: 82, distance: 107.9
click at [134, 140] on div at bounding box center [415, 204] width 830 height 409
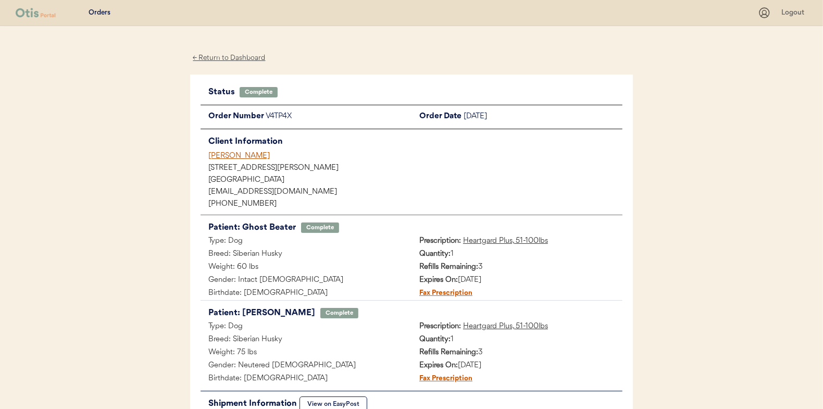
click at [238, 57] on div "← Return to Dashboard" at bounding box center [229, 58] width 78 height 12
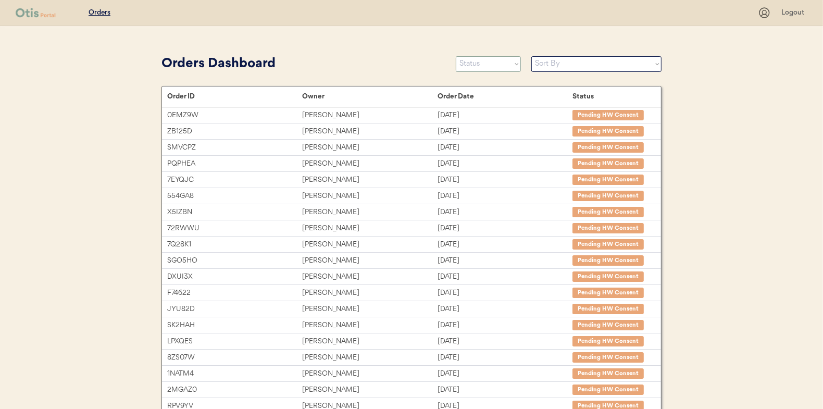
click at [486, 59] on select "Status On Hold New In Progress Complete Pending HW Consent Canceled" at bounding box center [488, 64] width 65 height 16
select select ""in_progress""
click at [456, 56] on select "Status On Hold New In Progress Complete Pending HW Consent Canceled" at bounding box center [488, 64] width 65 height 16
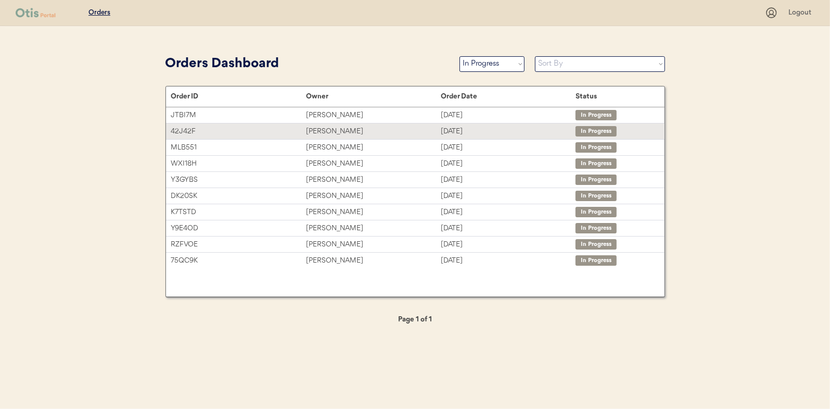
click at [326, 132] on div "[PERSON_NAME]" at bounding box center [373, 131] width 135 height 12
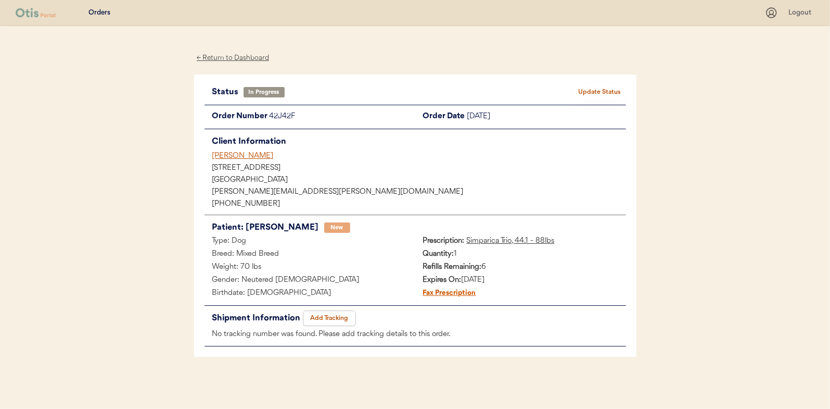
click at [342, 312] on button "Add Tracking" at bounding box center [330, 318] width 52 height 15
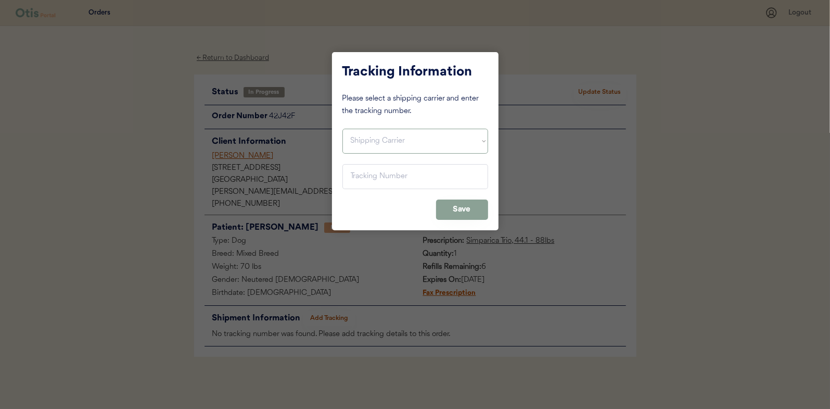
click at [354, 134] on select "Shipping Carrier FedEx FedEx Ground Economy UPS USPS" at bounding box center [416, 141] width 146 height 25
select select ""usps""
click at [343, 129] on select "Shipping Carrier FedEx FedEx Ground Economy UPS USPS" at bounding box center [416, 141] width 146 height 25
click at [360, 179] on input "input" at bounding box center [416, 176] width 146 height 25
paste input "9400150105800037003839"
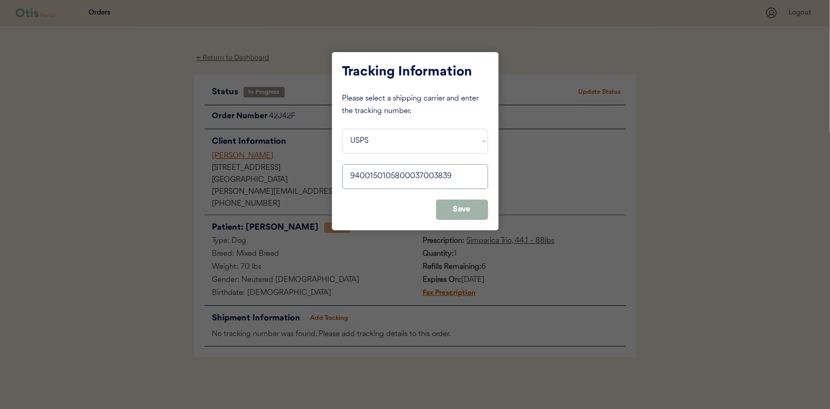
type input "9400150105800037003839"
click at [470, 209] on button "Save" at bounding box center [462, 209] width 52 height 20
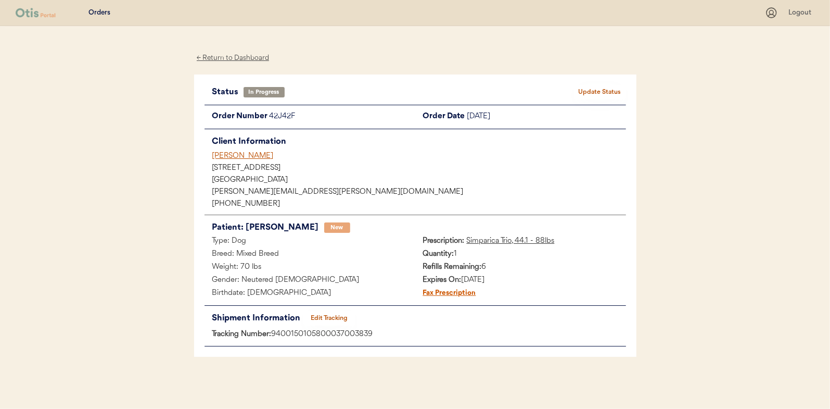
click at [611, 86] on button "Update Status" at bounding box center [600, 92] width 52 height 15
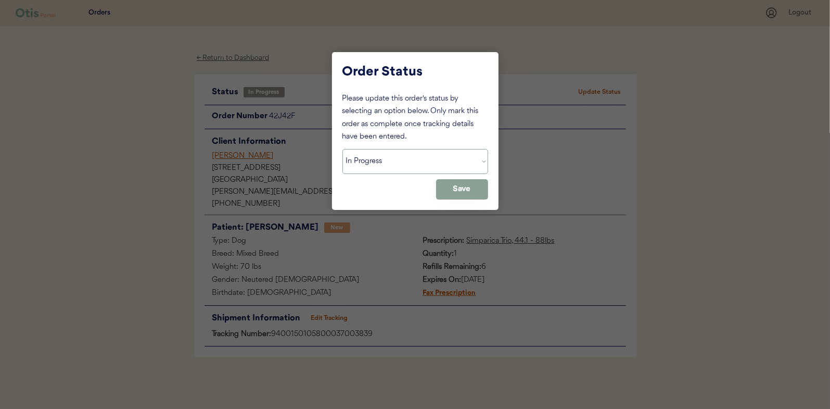
click at [358, 163] on select "Status On Hold New In Progress Complete Pending HW Consent Canceled" at bounding box center [416, 161] width 146 height 25
select select ""complete""
click at [343, 149] on select "Status On Hold New In Progress Complete Pending HW Consent Canceled" at bounding box center [416, 161] width 146 height 25
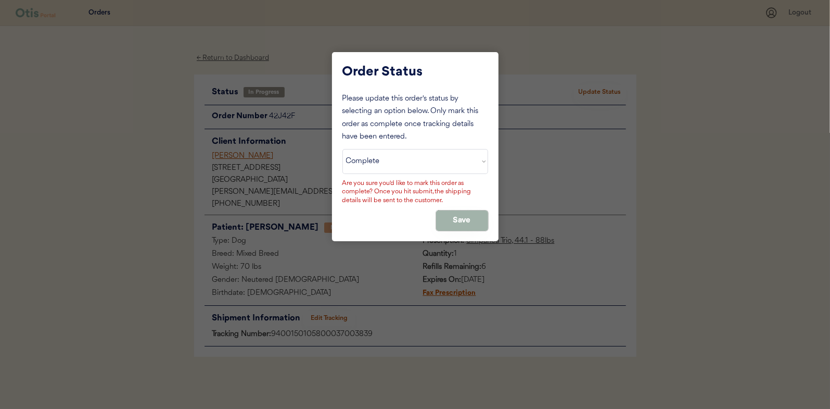
click at [463, 225] on button "Save" at bounding box center [462, 220] width 52 height 20
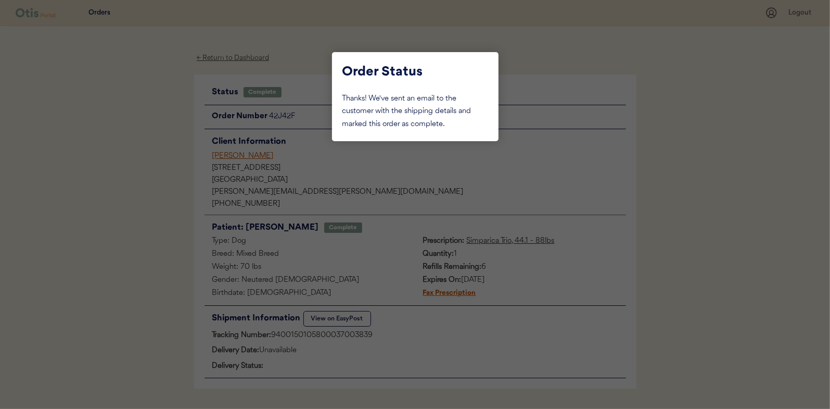
click at [112, 137] on div at bounding box center [415, 204] width 830 height 409
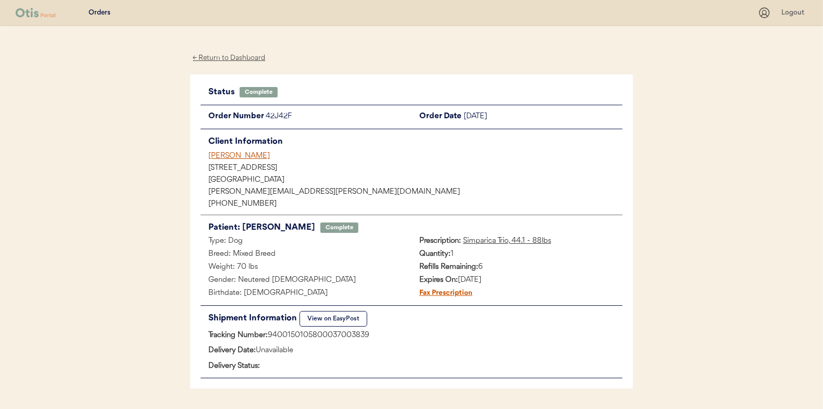
click at [211, 56] on div "← Return to Dashboard" at bounding box center [229, 58] width 78 height 12
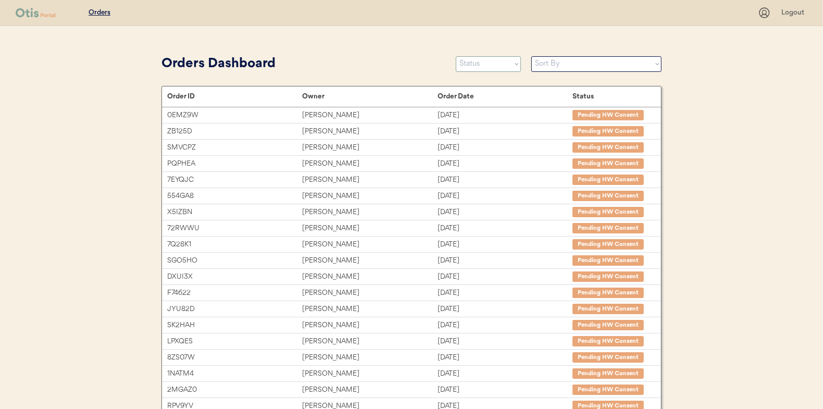
click at [485, 60] on select "Status On Hold New In Progress Complete Pending HW Consent Canceled" at bounding box center [488, 64] width 65 height 16
select select ""in_progress""
click at [456, 56] on select "Status On Hold New In Progress Complete Pending HW Consent Canceled" at bounding box center [488, 64] width 65 height 16
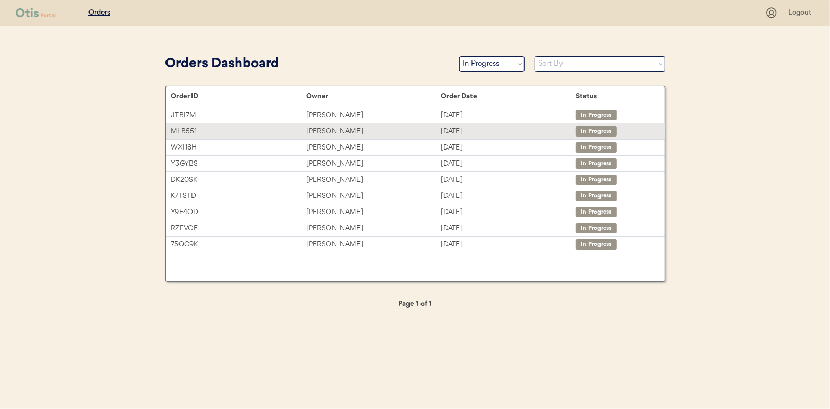
click at [332, 130] on div "[PERSON_NAME]" at bounding box center [373, 131] width 135 height 12
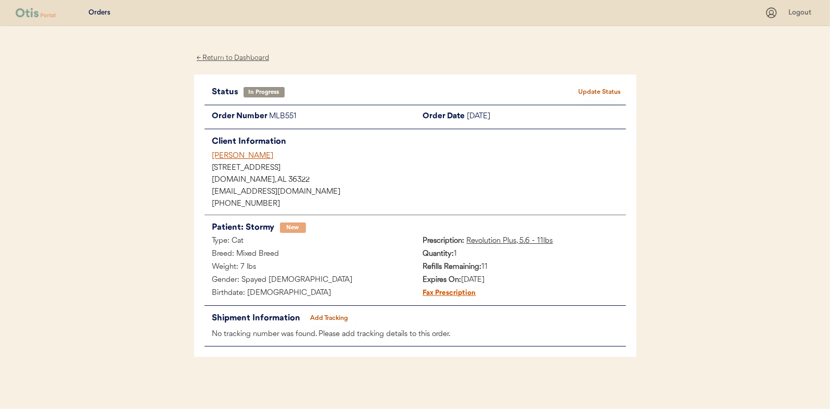
click at [327, 312] on button "Add Tracking" at bounding box center [330, 318] width 52 height 15
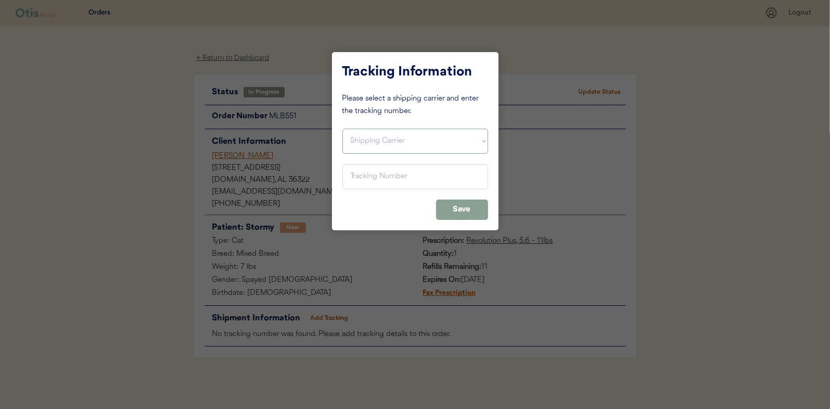
drag, startPoint x: 365, startPoint y: 137, endPoint x: 365, endPoint y: 145, distance: 8.3
click at [365, 137] on select "Shipping Carrier FedEx FedEx Ground Economy UPS USPS" at bounding box center [416, 141] width 146 height 25
select select ""usps""
click at [343, 129] on select "Shipping Carrier FedEx FedEx Ground Economy UPS USPS" at bounding box center [416, 141] width 146 height 25
click at [363, 174] on input "input" at bounding box center [416, 176] width 146 height 25
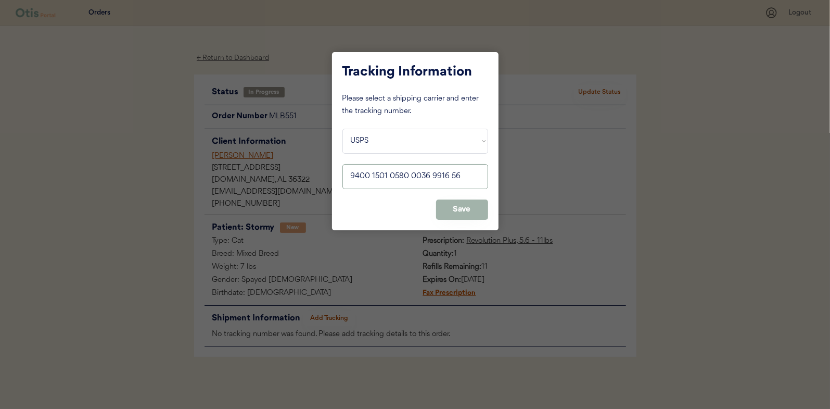
type input "9400 1501 0580 0036 9916 56"
click at [465, 204] on button "Save" at bounding box center [462, 209] width 52 height 20
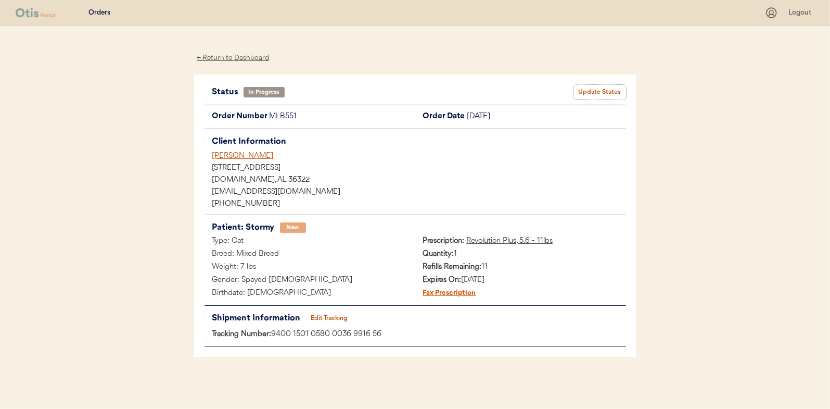
click at [594, 90] on button "Update Status" at bounding box center [600, 92] width 52 height 15
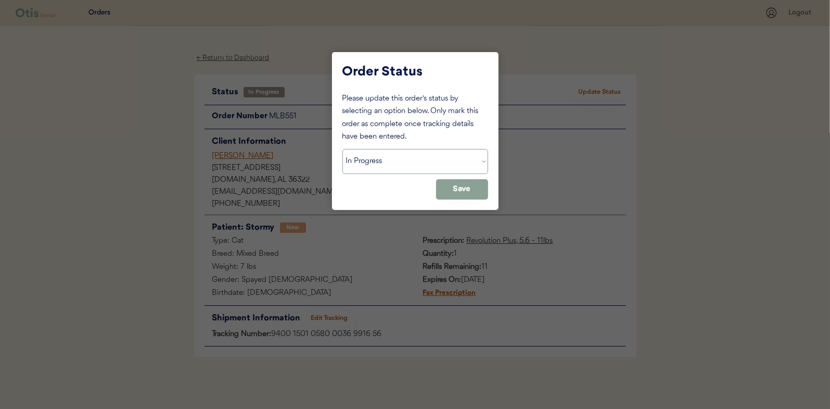
click at [362, 164] on select "Status On Hold New In Progress Complete Pending HW Consent Canceled" at bounding box center [416, 161] width 146 height 25
select select ""complete""
click at [343, 149] on select "Status On Hold New In Progress Complete Pending HW Consent Canceled" at bounding box center [416, 161] width 146 height 25
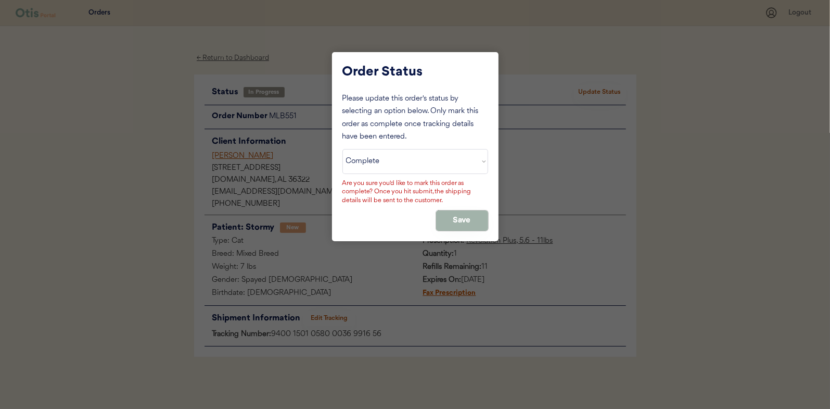
click at [464, 211] on button "Save" at bounding box center [462, 220] width 52 height 20
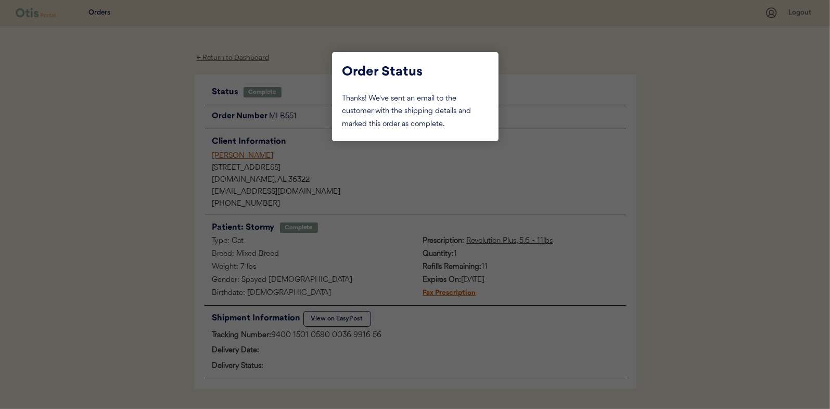
click at [134, 153] on div at bounding box center [415, 204] width 830 height 409
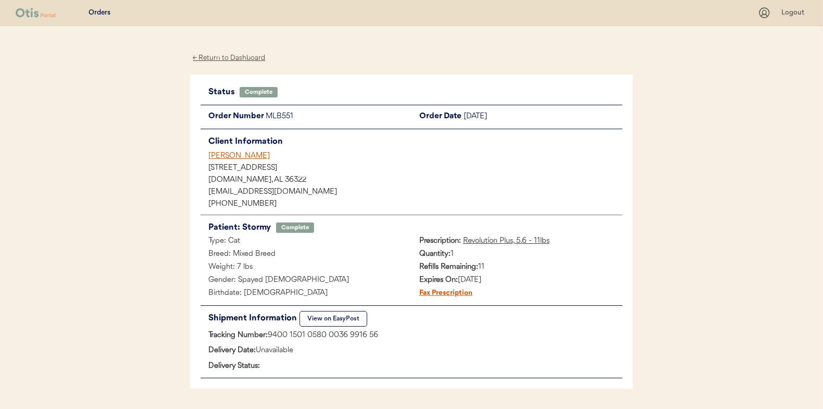
click at [224, 59] on div "← Return to Dashboard" at bounding box center [229, 58] width 78 height 12
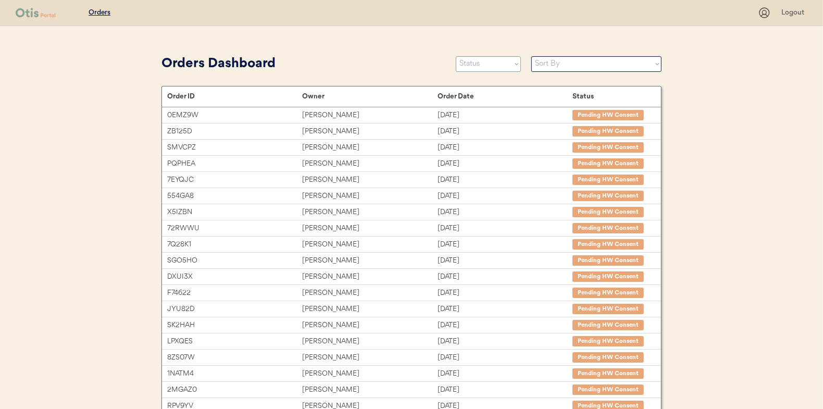
click at [482, 62] on select "Status On Hold New In Progress Complete Pending HW Consent Canceled" at bounding box center [488, 64] width 65 height 16
select select ""in_progress""
click at [456, 56] on select "Status On Hold New In Progress Complete Pending HW Consent Canceled" at bounding box center [488, 64] width 65 height 16
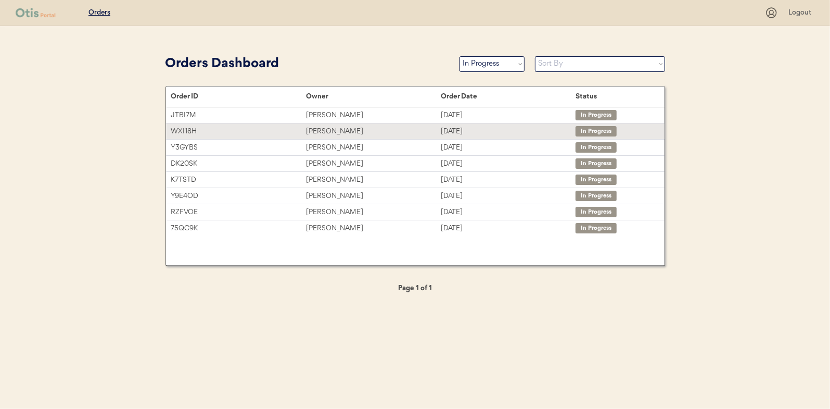
click at [330, 130] on div "[PERSON_NAME]" at bounding box center [373, 131] width 135 height 12
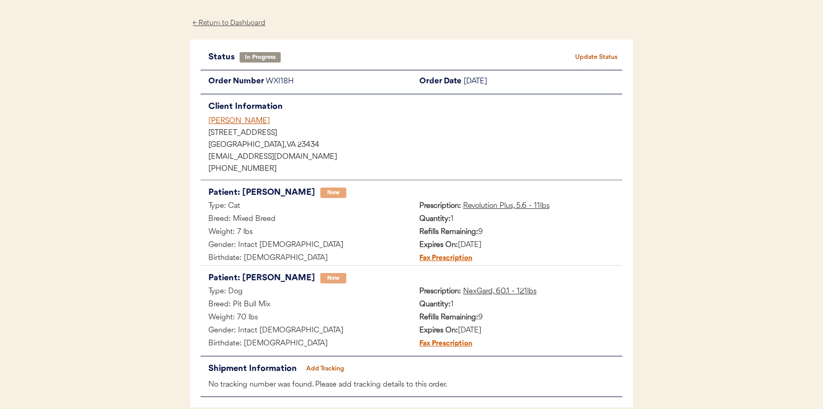
scroll to position [85, 0]
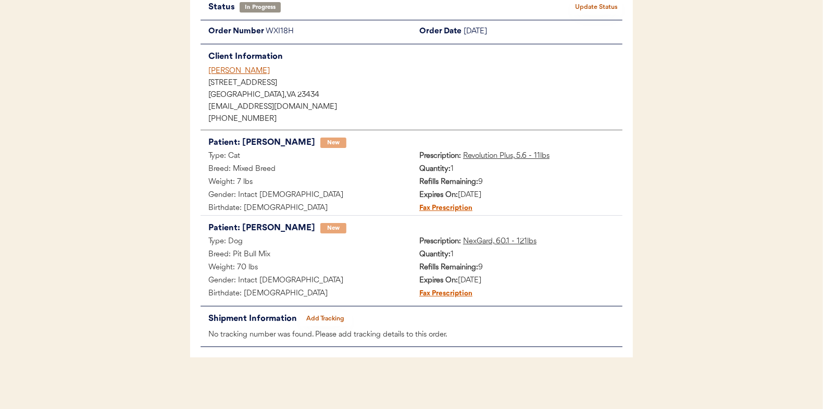
click at [332, 315] on button "Add Tracking" at bounding box center [325, 318] width 52 height 15
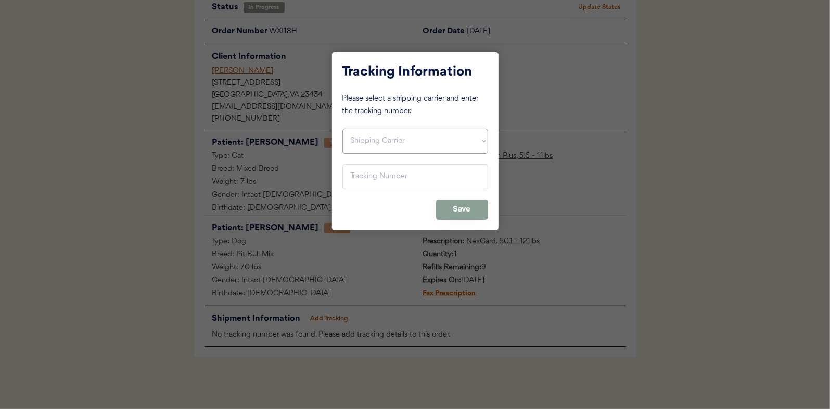
click at [383, 137] on select "Shipping Carrier FedEx FedEx Ground Economy UPS USPS" at bounding box center [416, 141] width 146 height 25
select select ""usps""
click at [343, 129] on select "Shipping Carrier FedEx FedEx Ground Economy UPS USPS" at bounding box center [416, 141] width 146 height 25
click at [360, 179] on input "input" at bounding box center [416, 176] width 146 height 25
paste input "9400150105800037007042"
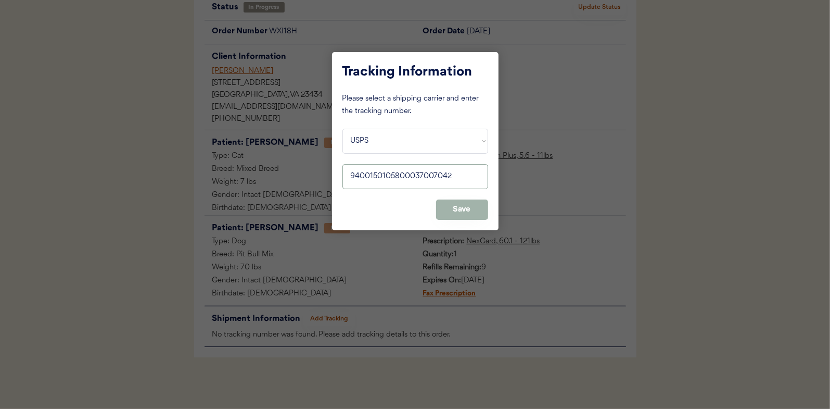
type input "9400150105800037007042"
click at [458, 206] on button "Save" at bounding box center [462, 209] width 52 height 20
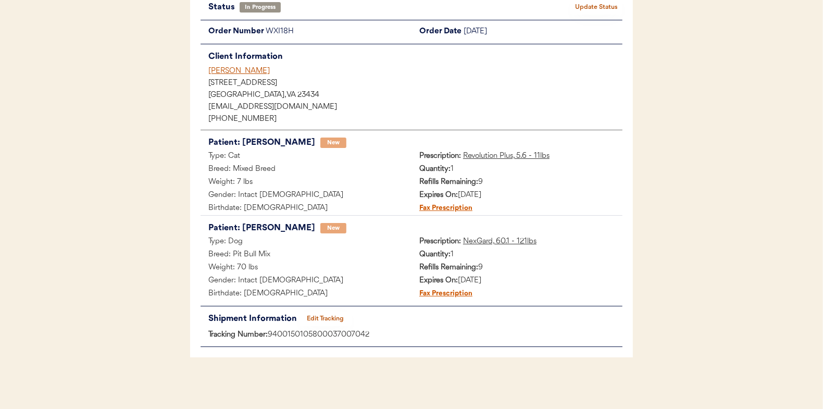
scroll to position [0, 0]
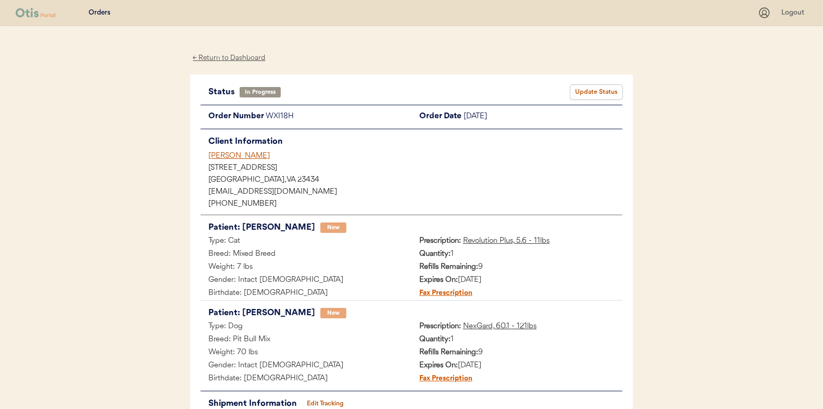
click at [596, 92] on button "Update Status" at bounding box center [596, 92] width 52 height 15
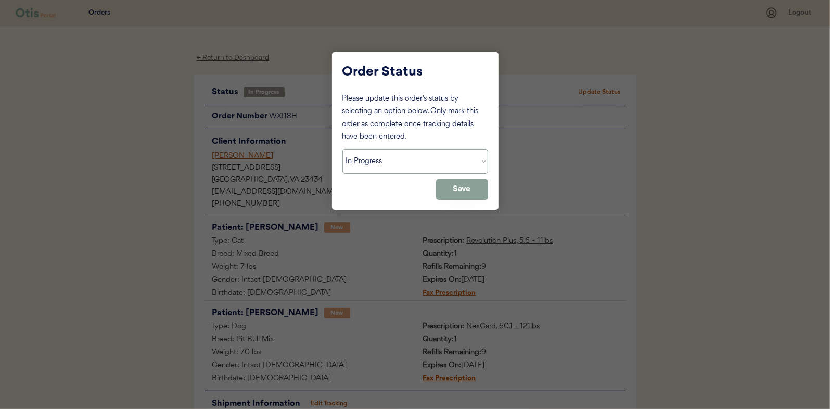
click at [392, 158] on select "Status On Hold New In Progress Complete Pending HW Consent Canceled" at bounding box center [416, 161] width 146 height 25
select select ""complete""
click at [343, 149] on select "Status On Hold New In Progress Complete Pending HW Consent Canceled" at bounding box center [416, 161] width 146 height 25
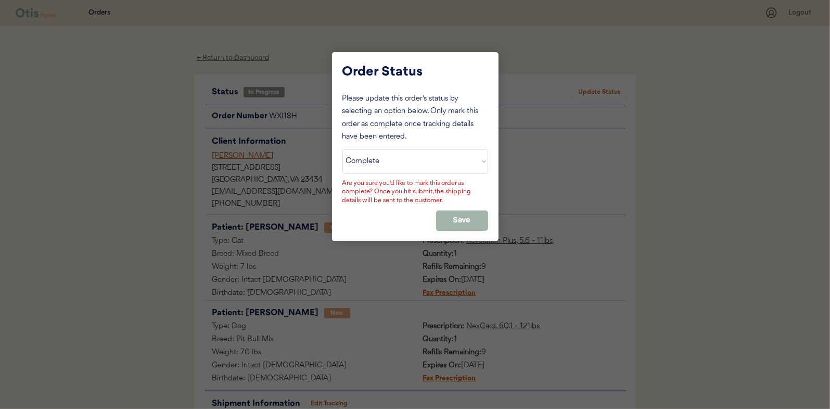
drag, startPoint x: 463, startPoint y: 215, endPoint x: 297, endPoint y: 167, distance: 173.3
click at [464, 215] on button "Save" at bounding box center [462, 220] width 52 height 20
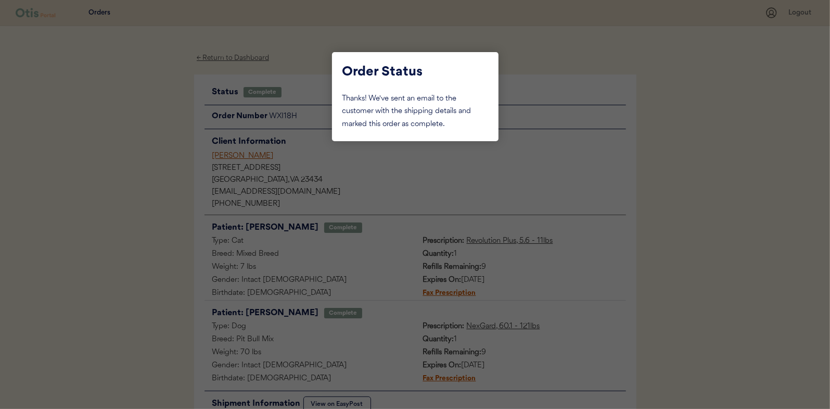
click at [152, 135] on div at bounding box center [415, 204] width 830 height 409
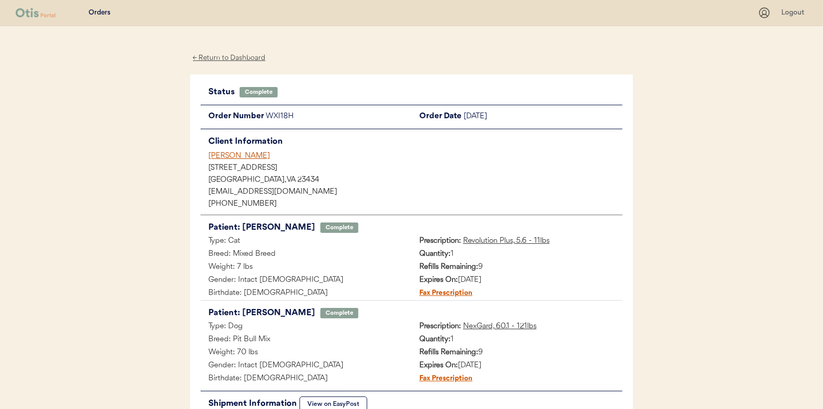
click at [228, 57] on div "← Return to Dashboard" at bounding box center [229, 58] width 78 height 12
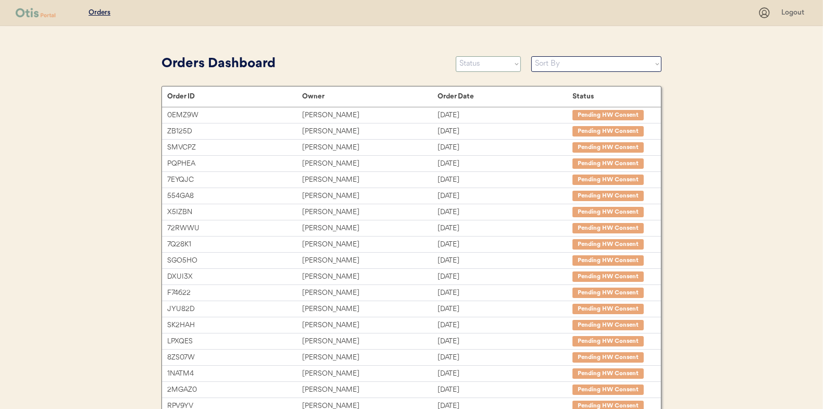
click at [472, 62] on select "Status On Hold New In Progress Complete Pending HW Consent Canceled" at bounding box center [488, 64] width 65 height 16
select select ""in_progress""
click at [456, 56] on select "Status On Hold New In Progress Complete Pending HW Consent Canceled" at bounding box center [488, 64] width 65 height 16
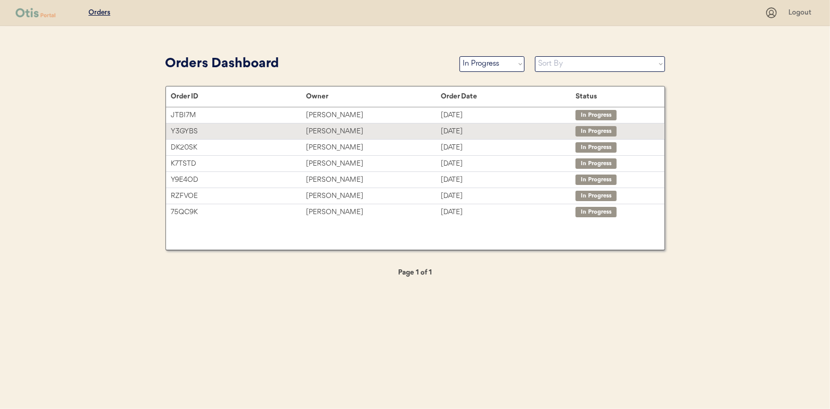
click at [337, 130] on div "[PERSON_NAME]" at bounding box center [373, 131] width 135 height 12
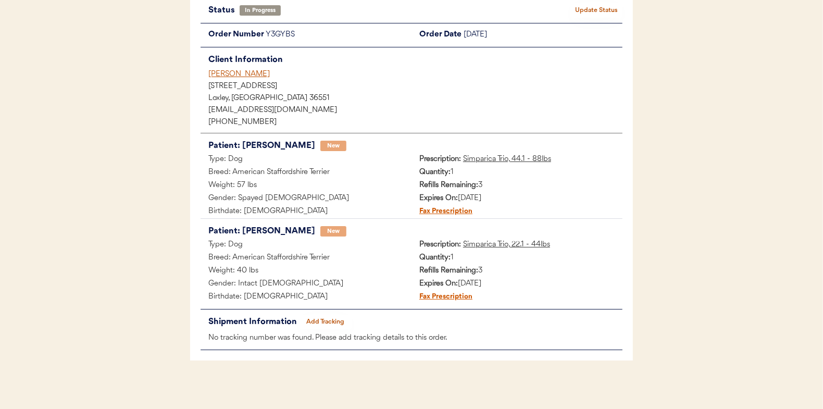
scroll to position [85, 0]
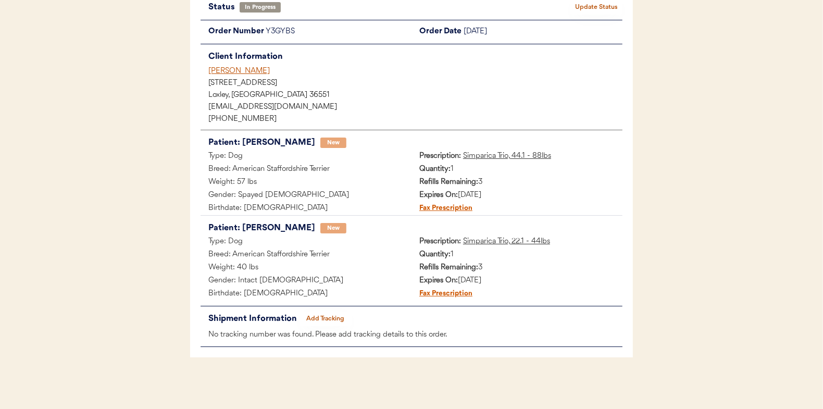
click at [326, 315] on button "Add Tracking" at bounding box center [325, 318] width 52 height 15
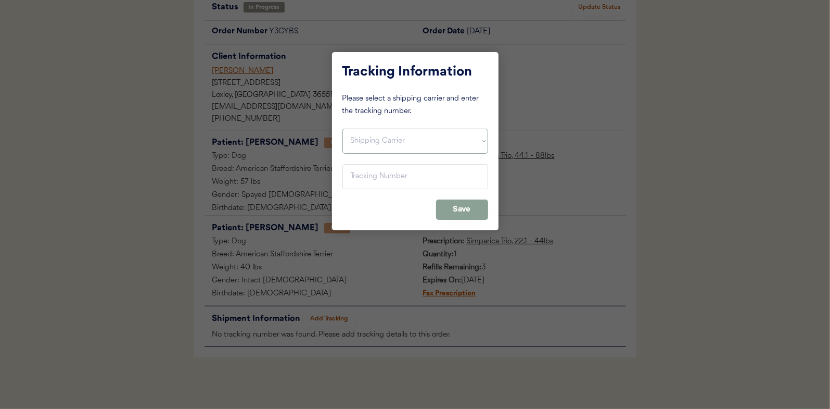
click at [361, 135] on select "Shipping Carrier FedEx FedEx Ground Economy UPS USPS" at bounding box center [416, 141] width 146 height 25
select select ""usps""
click at [343, 129] on select "Shipping Carrier FedEx FedEx Ground Economy UPS USPS" at bounding box center [416, 141] width 146 height 25
click at [356, 174] on input "input" at bounding box center [416, 176] width 146 height 25
type input "9400 1501 0549 7037 2425 37"
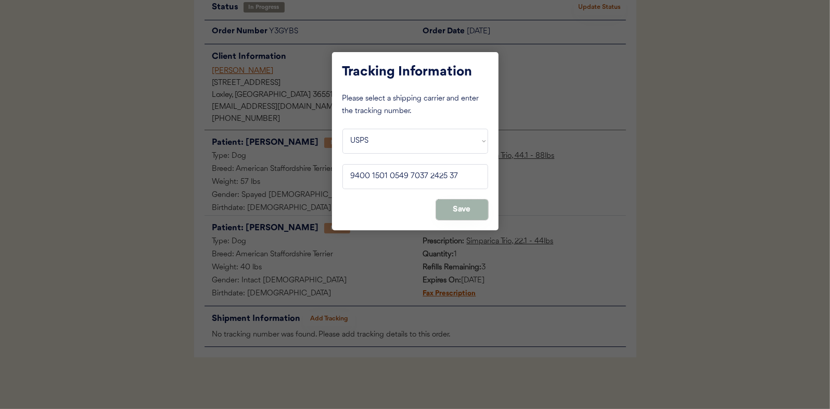
click at [471, 203] on button "Save" at bounding box center [462, 209] width 52 height 20
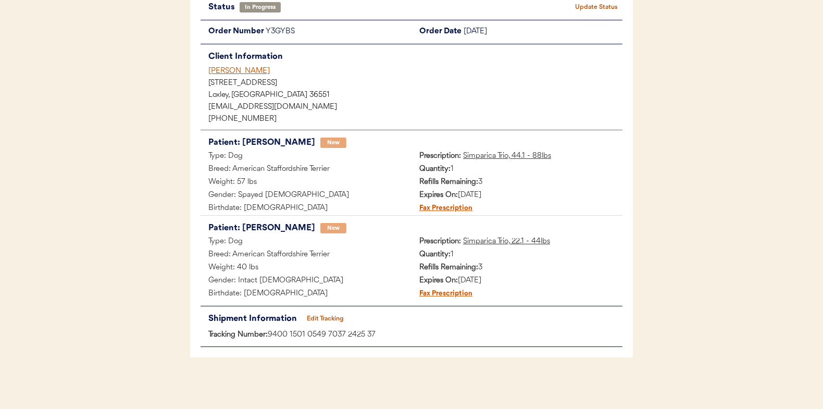
scroll to position [0, 0]
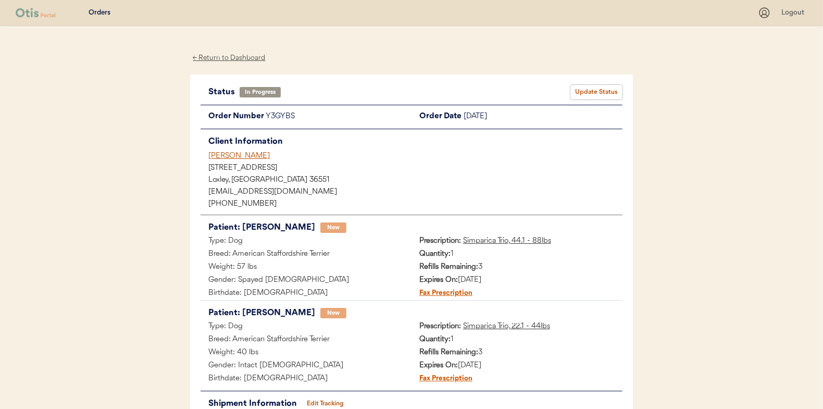
click at [603, 90] on button "Update Status" at bounding box center [596, 92] width 52 height 15
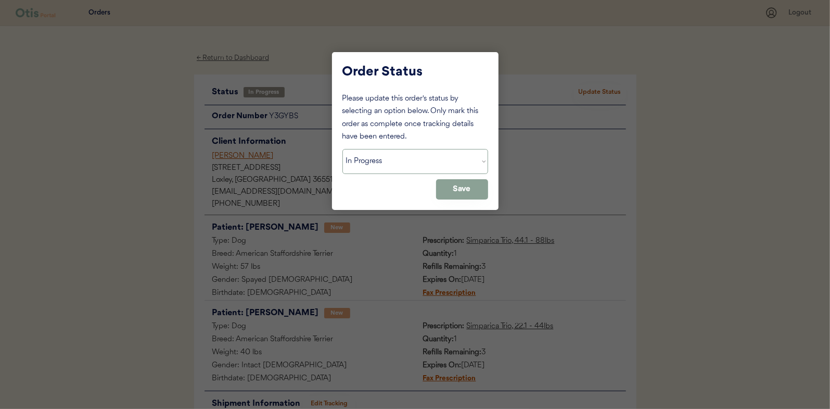
click at [374, 164] on select "Status On Hold New In Progress Complete Pending HW Consent Canceled" at bounding box center [416, 161] width 146 height 25
select select ""complete""
click at [343, 149] on select "Status On Hold New In Progress Complete Pending HW Consent Canceled" at bounding box center [416, 161] width 146 height 25
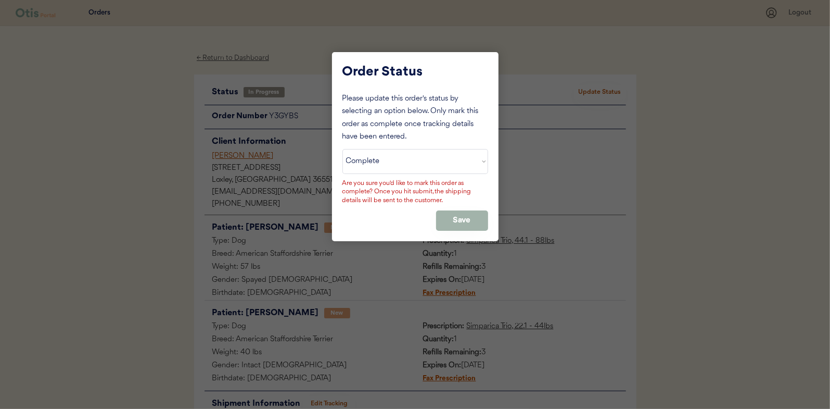
click at [463, 215] on button "Save" at bounding box center [462, 220] width 52 height 20
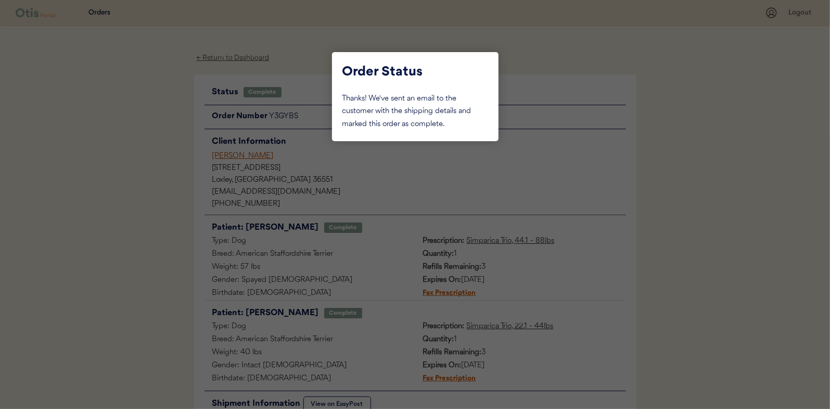
click at [153, 133] on div at bounding box center [415, 204] width 830 height 409
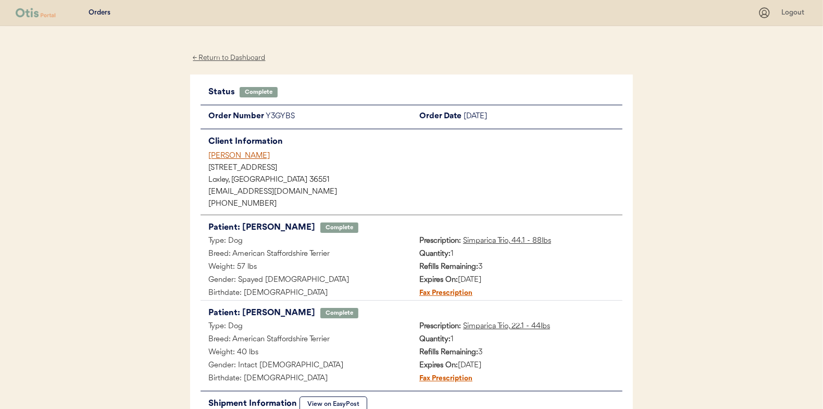
click at [232, 51] on div "← Return to Dashboard Status Complete Update Status Order Number Y3GYBS Order D…" at bounding box center [411, 276] width 443 height 500
click at [229, 56] on div "← Return to Dashboard" at bounding box center [229, 58] width 78 height 12
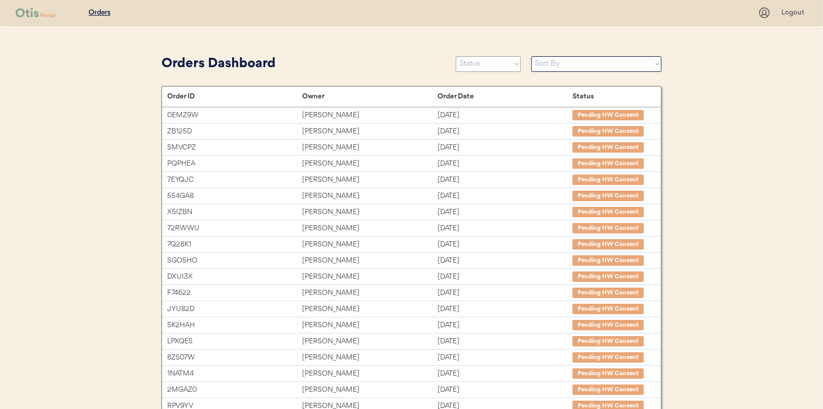
click at [488, 66] on select "Status On Hold New In Progress Complete Pending HW Consent Canceled" at bounding box center [488, 64] width 65 height 16
select select ""in_progress""
click at [456, 56] on select "Status On Hold New In Progress Complete Pending HW Consent Canceled" at bounding box center [488, 64] width 65 height 16
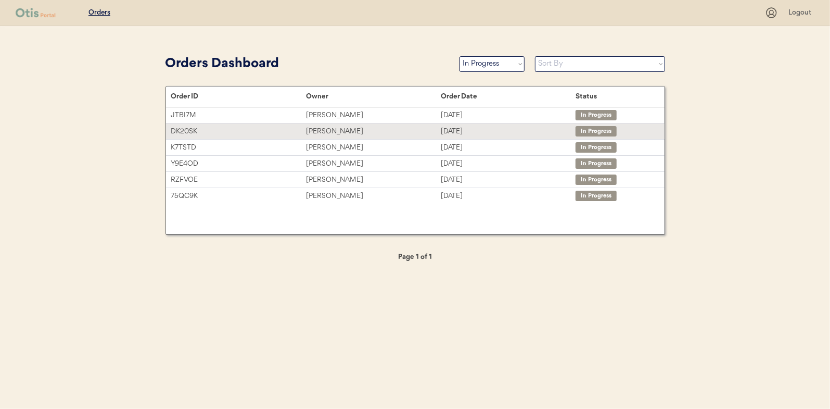
click at [328, 130] on div "[PERSON_NAME]" at bounding box center [373, 131] width 135 height 12
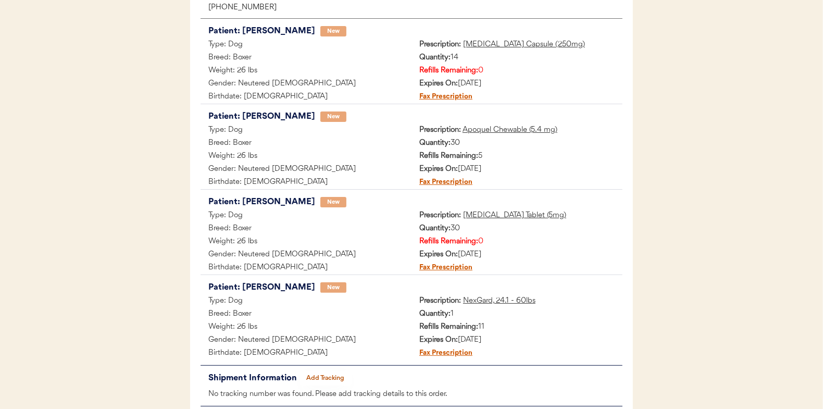
scroll to position [208, 0]
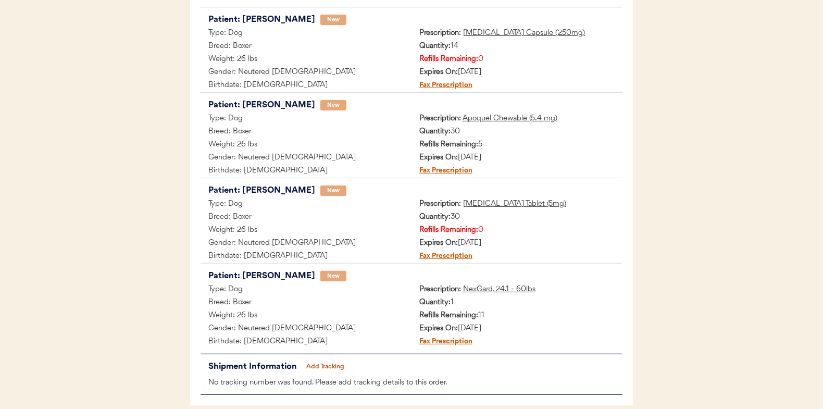
click at [323, 360] on button "Add Tracking" at bounding box center [325, 366] width 52 height 15
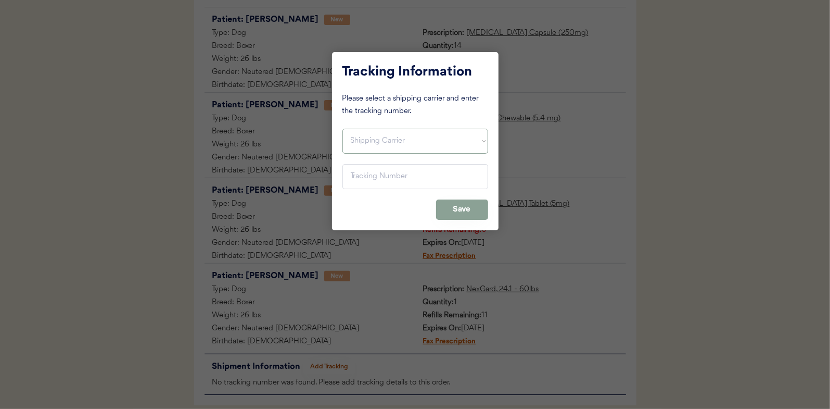
click at [356, 137] on select "Shipping Carrier FedEx FedEx Ground Economy UPS USPS" at bounding box center [416, 141] width 146 height 25
select select ""ups""
click at [343, 129] on select "Shipping Carrier FedEx FedEx Ground Economy UPS USPS" at bounding box center [416, 141] width 146 height 25
click at [360, 171] on input "input" at bounding box center [416, 176] width 146 height 25
paste input "1Z16X77E0209793974"
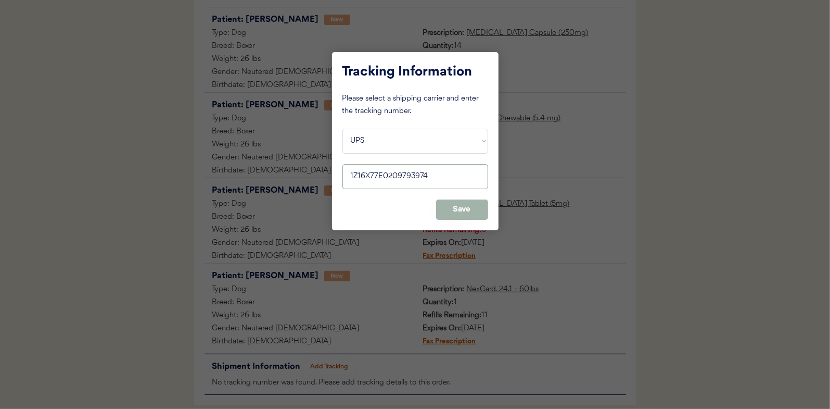
type input "1Z16X77E0209793974"
click at [461, 207] on button "Save" at bounding box center [462, 209] width 52 height 20
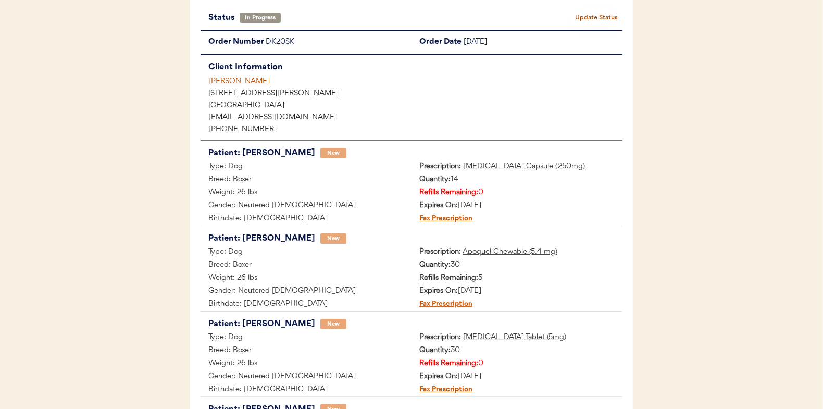
scroll to position [52, 0]
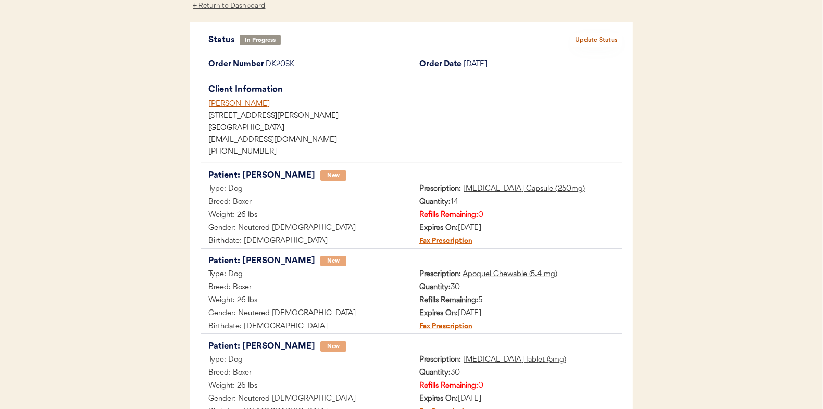
click at [600, 33] on button "Update Status" at bounding box center [596, 40] width 52 height 15
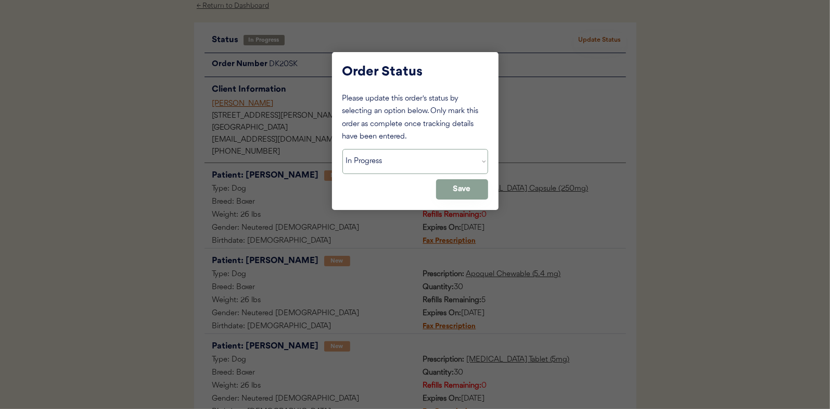
click at [377, 156] on select "Status On Hold New In Progress Complete Pending HW Consent Canceled" at bounding box center [416, 161] width 146 height 25
select select ""complete""
click at [343, 149] on select "Status On Hold New In Progress Complete Pending HW Consent Canceled" at bounding box center [416, 161] width 146 height 25
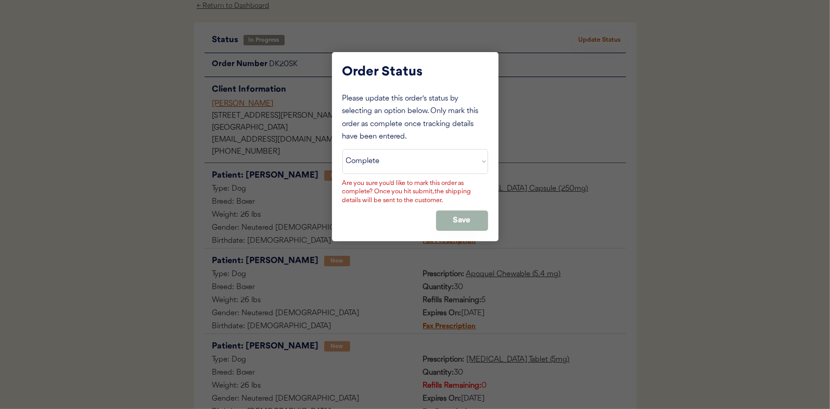
click at [453, 217] on button "Save" at bounding box center [462, 220] width 52 height 20
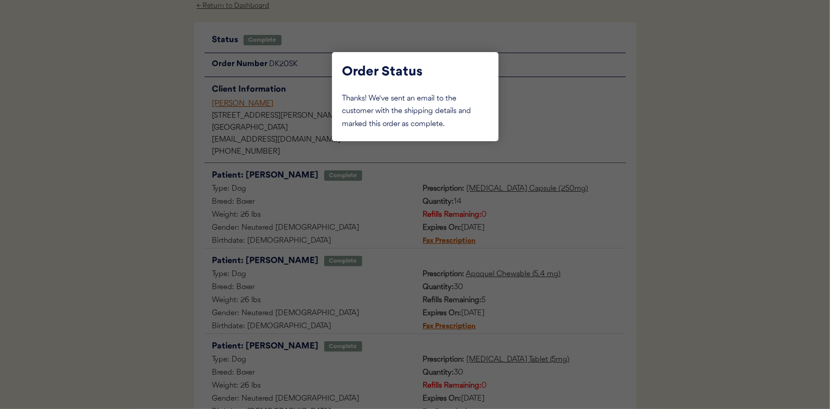
click at [132, 129] on div at bounding box center [415, 204] width 830 height 409
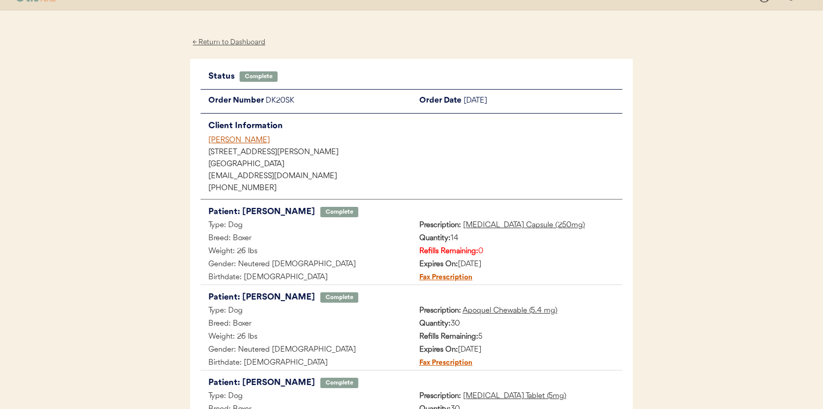
scroll to position [0, 0]
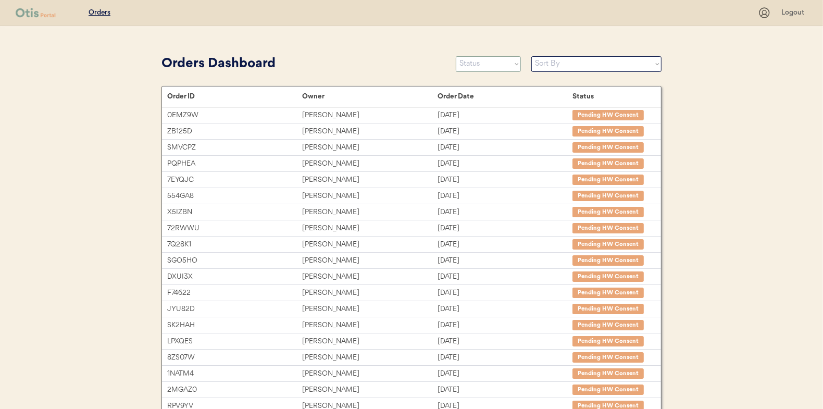
click at [485, 62] on select "Status On Hold New In Progress Complete Pending HW Consent Canceled" at bounding box center [488, 64] width 65 height 16
select select ""in_progress""
click at [456, 56] on select "Status On Hold New In Progress Complete Pending HW Consent Canceled" at bounding box center [488, 64] width 65 height 16
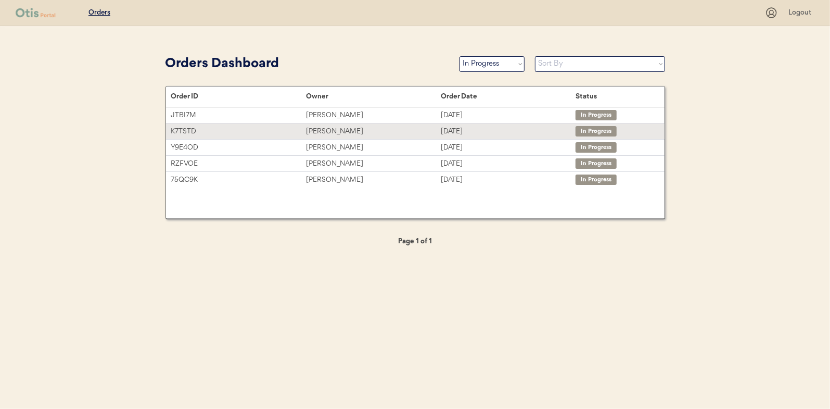
click at [325, 130] on div "[PERSON_NAME]" at bounding box center [373, 131] width 135 height 12
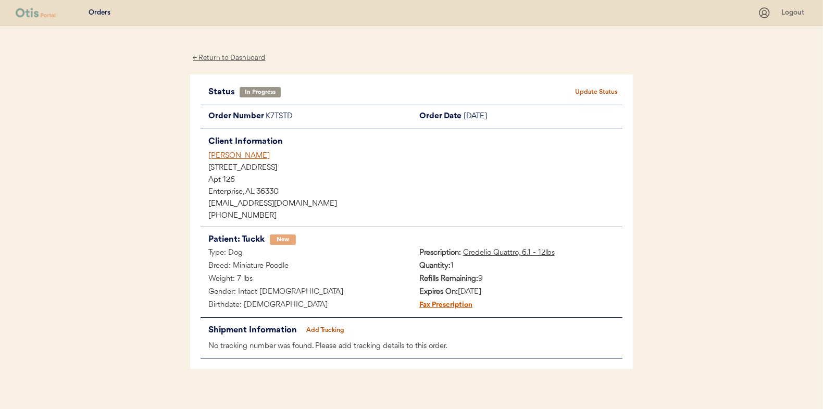
click at [235, 57] on div "← Return to Dashboard" at bounding box center [229, 58] width 78 height 12
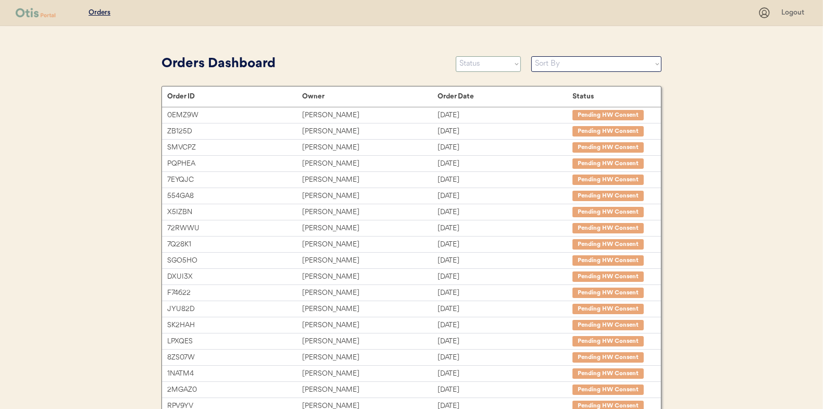
click at [476, 64] on select "Status On Hold New In Progress Complete Pending HW Consent Canceled" at bounding box center [488, 64] width 65 height 16
select select ""in_progress""
click at [456, 56] on select "Status On Hold New In Progress Complete Pending HW Consent Canceled" at bounding box center [488, 64] width 65 height 16
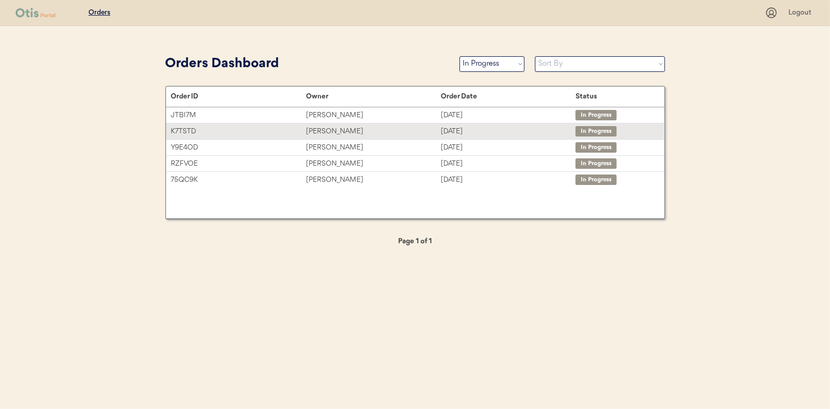
click at [324, 128] on div "Tameka Young" at bounding box center [373, 131] width 135 height 12
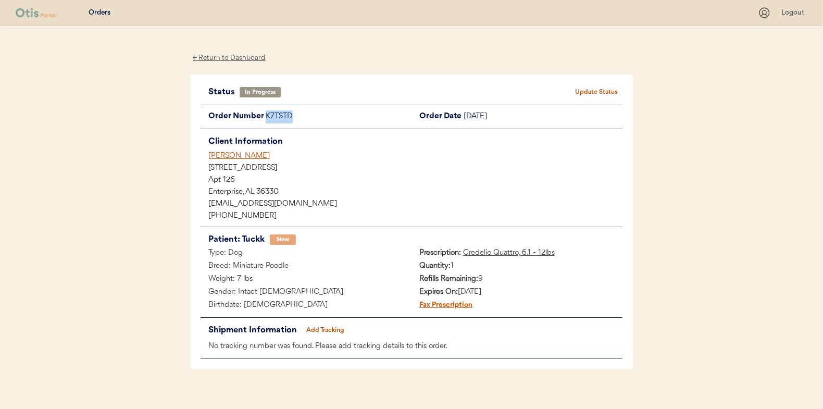
drag, startPoint x: 295, startPoint y: 117, endPoint x: 266, endPoint y: 119, distance: 28.8
click at [266, 119] on div "K7TSTD" at bounding box center [339, 116] width 146 height 13
drag, startPoint x: 266, startPoint y: 119, endPoint x: 272, endPoint y: 119, distance: 6.3
copy div "K7TSTD"
click at [327, 327] on button "Add Tracking" at bounding box center [325, 330] width 52 height 15
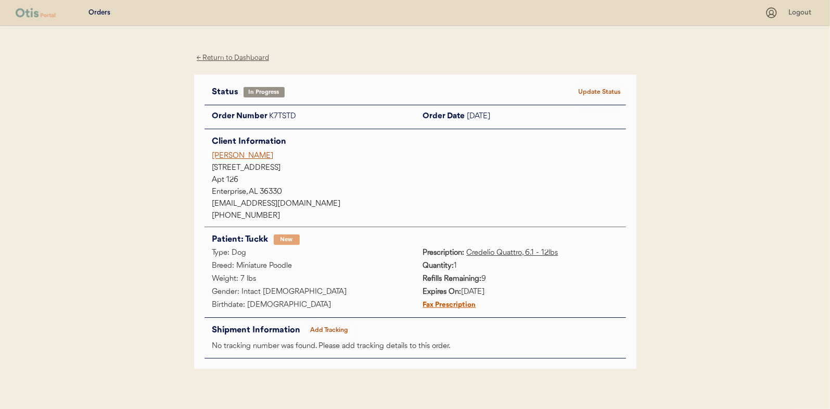
click at [326, 329] on div at bounding box center [415, 204] width 830 height 409
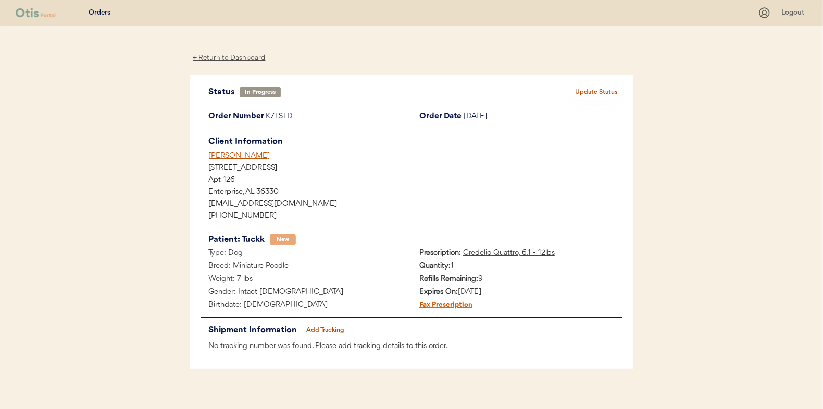
click at [315, 323] on button "Add Tracking" at bounding box center [325, 330] width 52 height 15
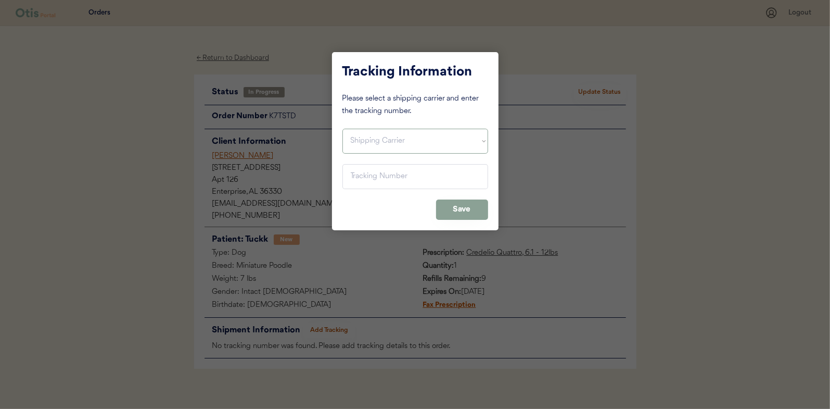
click at [362, 136] on select "Shipping Carrier FedEx FedEx Ground Economy UPS USPS" at bounding box center [416, 141] width 146 height 25
select select ""usps""
click at [343, 129] on select "Shipping Carrier FedEx FedEx Ground Economy UPS USPS" at bounding box center [416, 141] width 146 height 25
click at [354, 172] on input "input" at bounding box center [416, 176] width 146 height 25
type input "9400 1501 0549 6038 4522 35"
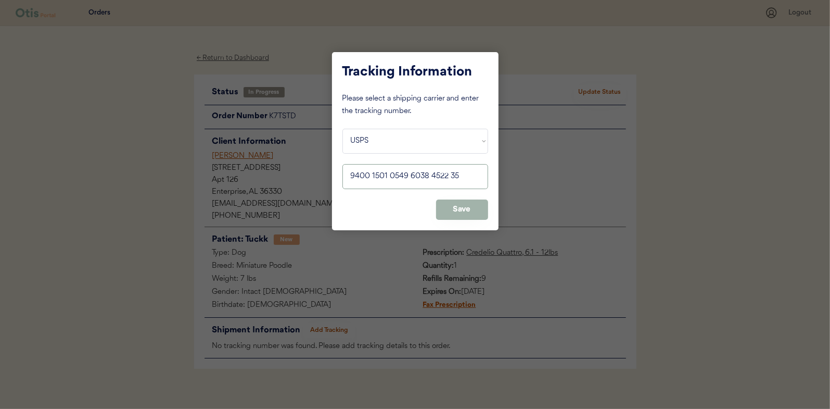
click at [470, 204] on button "Save" at bounding box center [462, 209] width 52 height 20
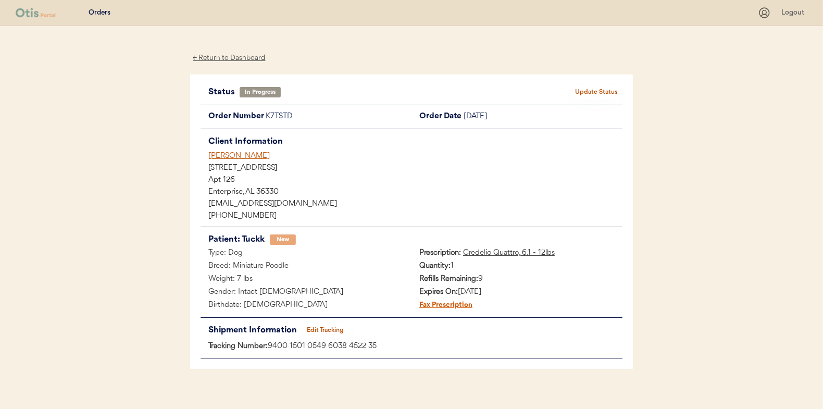
click at [590, 87] on button "Update Status" at bounding box center [596, 92] width 52 height 15
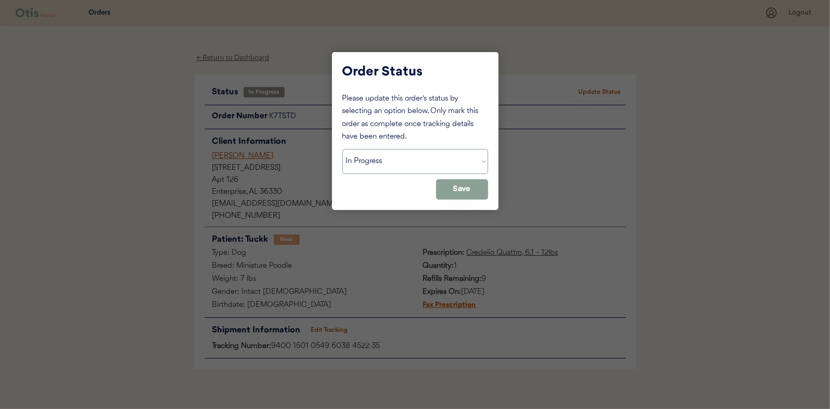
click at [388, 158] on select "Status On Hold New In Progress Complete Pending HW Consent Canceled" at bounding box center [416, 161] width 146 height 25
select select ""complete""
click at [343, 149] on select "Status On Hold New In Progress Complete Pending HW Consent Canceled" at bounding box center [416, 161] width 146 height 25
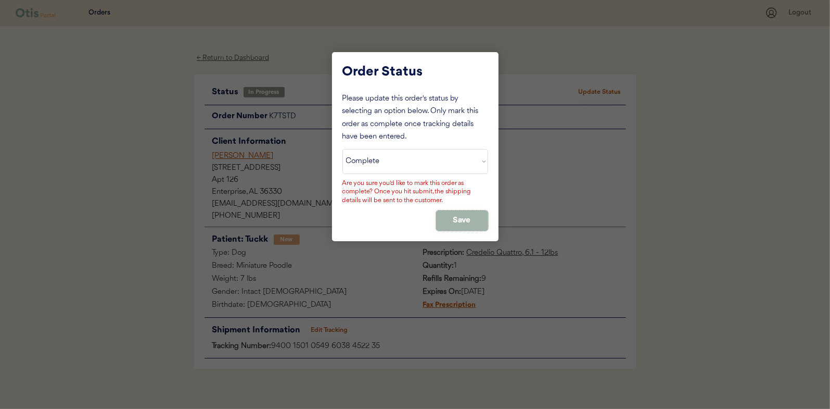
click at [457, 217] on button "Save" at bounding box center [462, 220] width 52 height 20
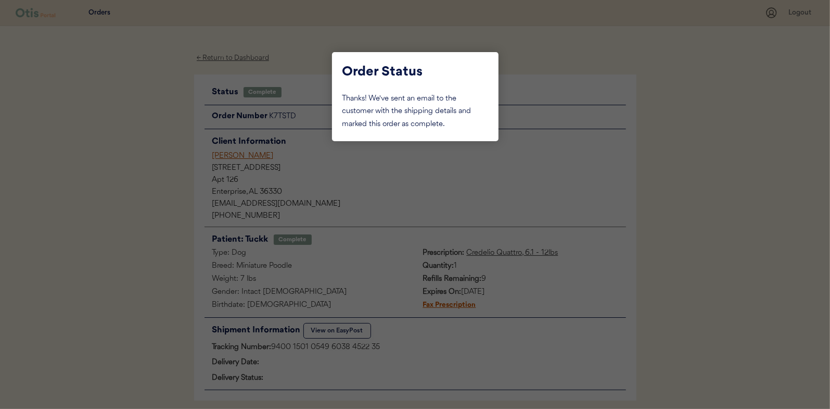
click at [149, 96] on div at bounding box center [415, 204] width 830 height 409
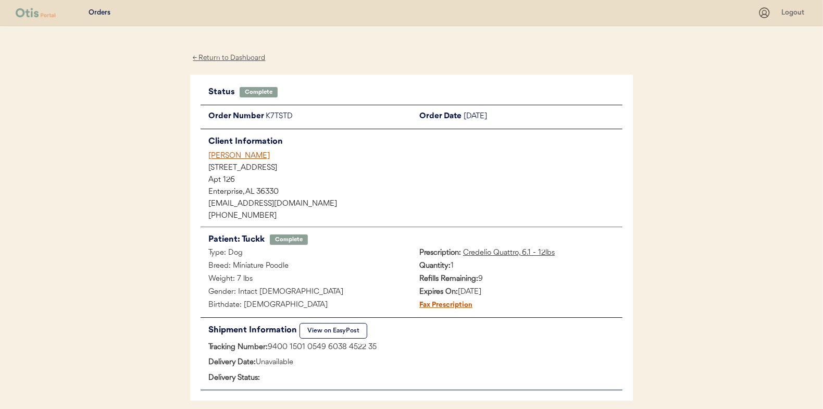
click at [221, 60] on div "← Return to Dashboard" at bounding box center [229, 58] width 78 height 12
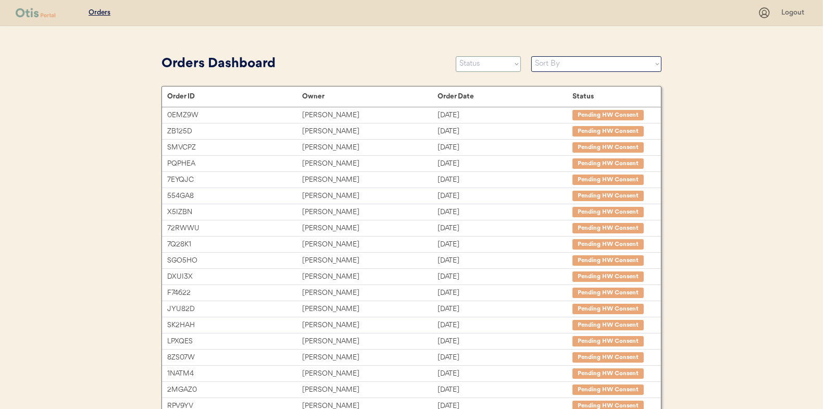
click at [475, 61] on select "Status On Hold New In Progress Complete Pending HW Consent Canceled" at bounding box center [488, 64] width 65 height 16
select select ""in_progress""
click at [456, 56] on select "Status On Hold New In Progress Complete Pending HW Consent Canceled" at bounding box center [488, 64] width 65 height 16
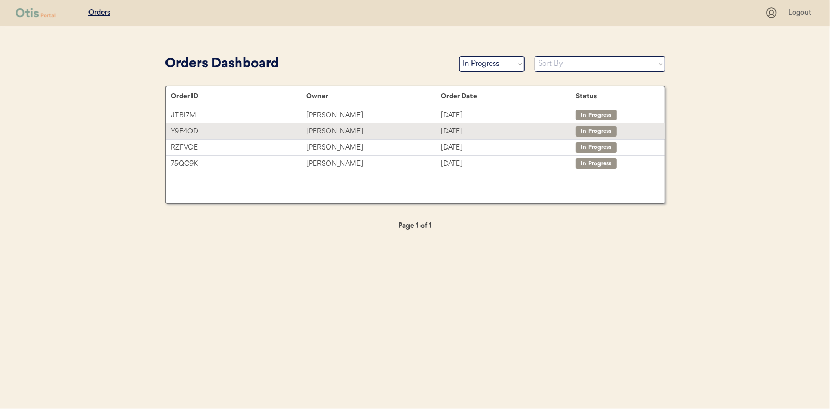
click at [324, 131] on div "[PERSON_NAME]" at bounding box center [373, 131] width 135 height 12
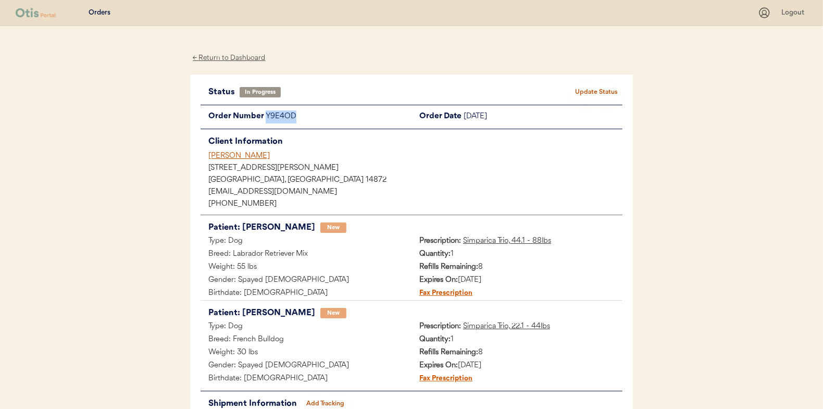
drag, startPoint x: 298, startPoint y: 117, endPoint x: 266, endPoint y: 118, distance: 31.8
click at [266, 118] on div "Y9E4OD" at bounding box center [339, 116] width 146 height 13
drag, startPoint x: 266, startPoint y: 118, endPoint x: 273, endPoint y: 118, distance: 6.8
copy div "Y9E4OD"
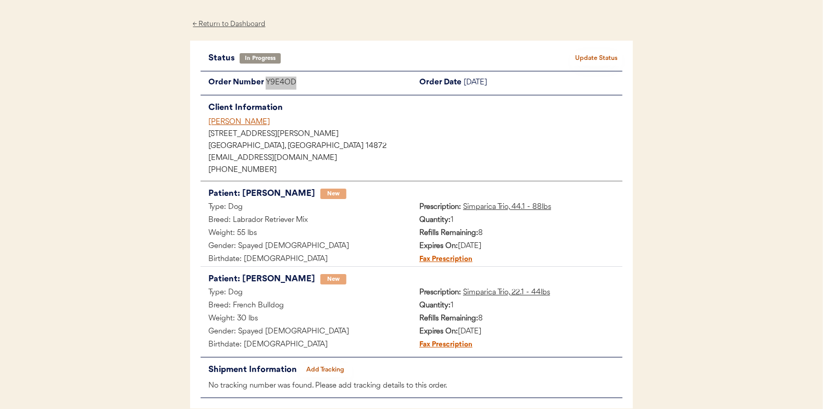
scroll to position [52, 0]
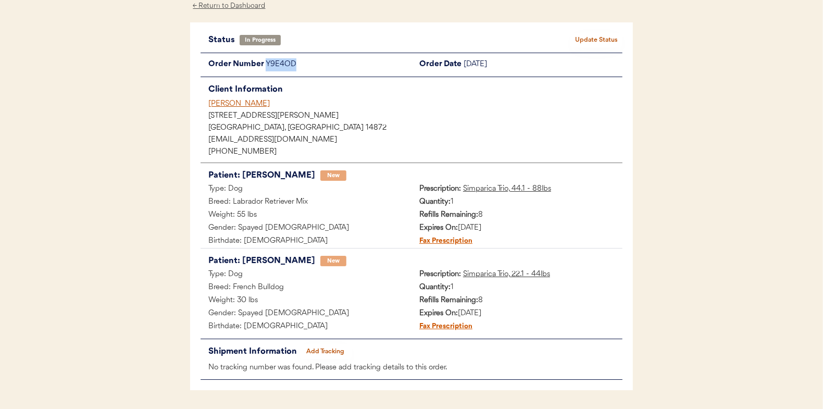
click at [324, 348] on button "Add Tracking" at bounding box center [325, 351] width 52 height 15
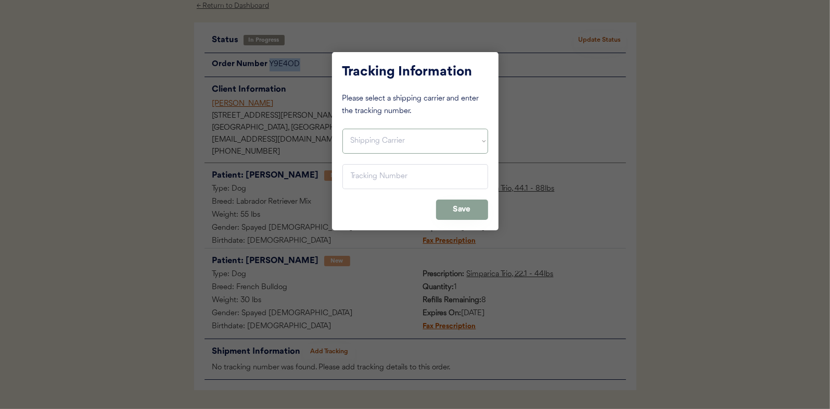
click at [361, 140] on select "Shipping Carrier FedEx FedEx Ground Economy UPS USPS" at bounding box center [416, 141] width 146 height 25
select select ""usps""
click at [343, 129] on select "Shipping Carrier FedEx FedEx Ground Economy UPS USPS" at bounding box center [416, 141] width 146 height 25
click at [350, 169] on input "input" at bounding box center [416, 176] width 146 height 25
type input "9400 1501 0549 7036 9942 84"
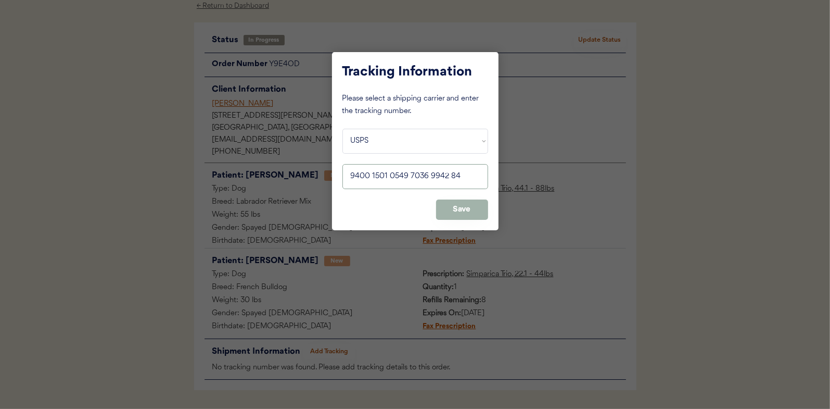
click at [466, 209] on button "Save" at bounding box center [462, 209] width 52 height 20
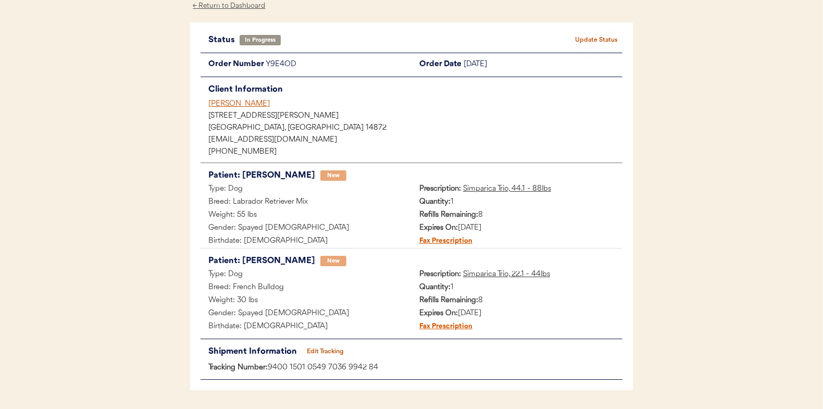
scroll to position [0, 0]
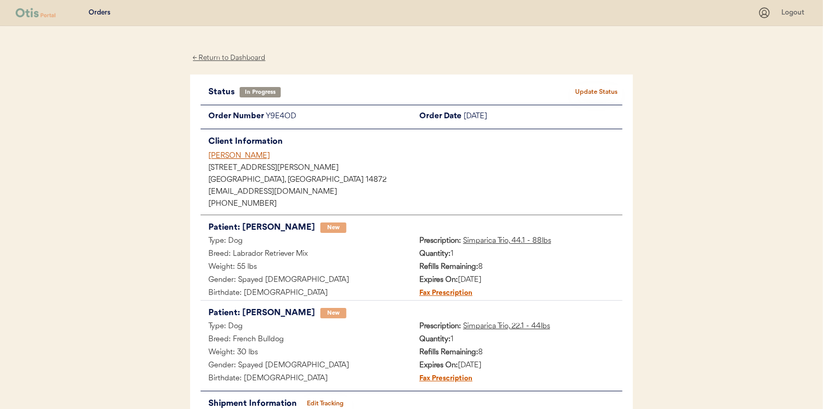
click at [594, 91] on button "Update Status" at bounding box center [596, 92] width 52 height 15
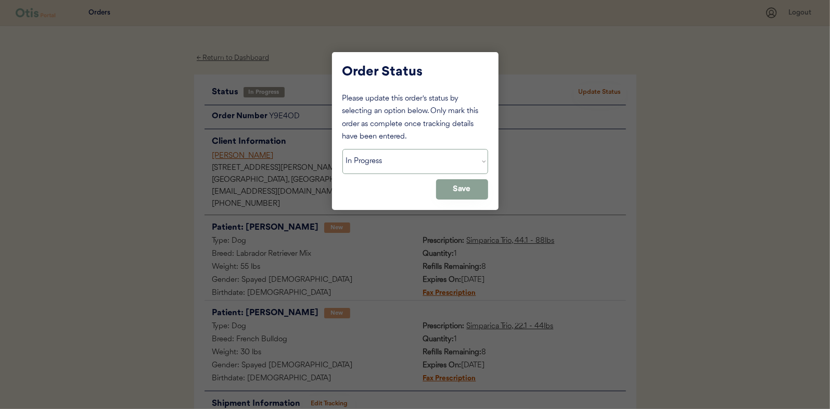
click at [365, 160] on select "Status On Hold New In Progress Complete Pending HW Consent Canceled" at bounding box center [416, 161] width 146 height 25
select select ""complete""
click at [343, 149] on select "Status On Hold New In Progress Complete Pending HW Consent Canceled" at bounding box center [416, 161] width 146 height 25
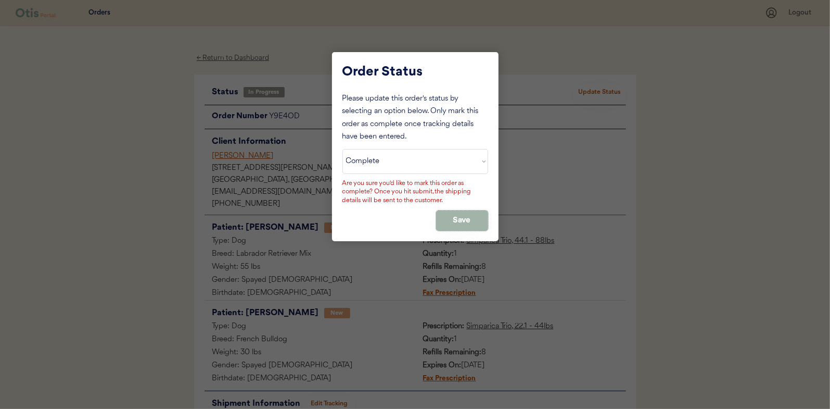
click at [476, 219] on button "Save" at bounding box center [462, 220] width 52 height 20
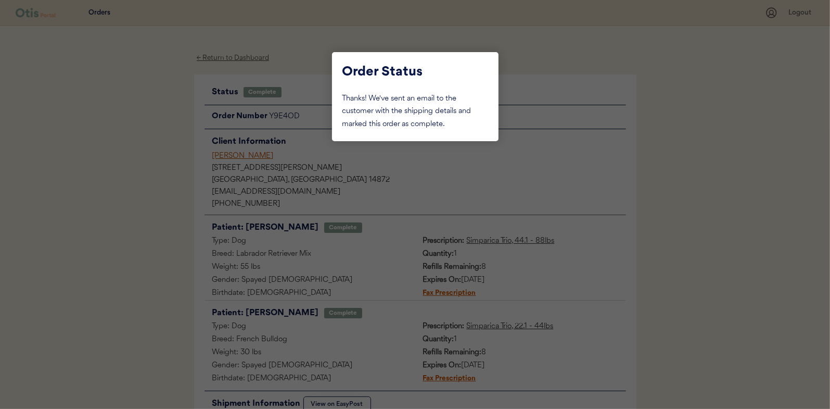
click at [148, 145] on div at bounding box center [415, 204] width 830 height 409
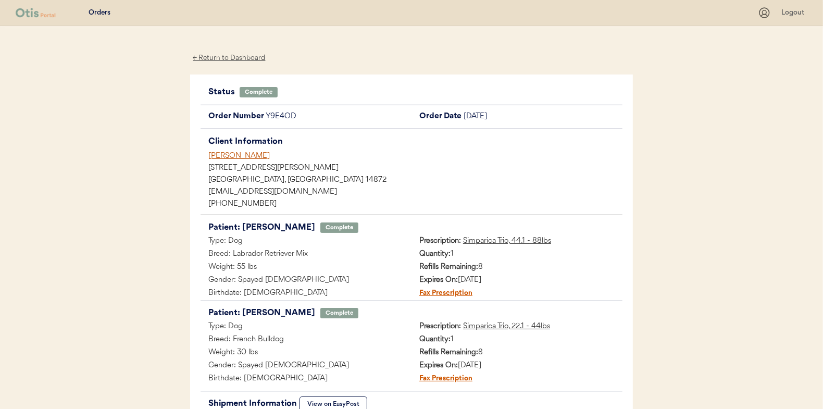
click at [229, 56] on div "← Return to Dashboard" at bounding box center [229, 58] width 78 height 12
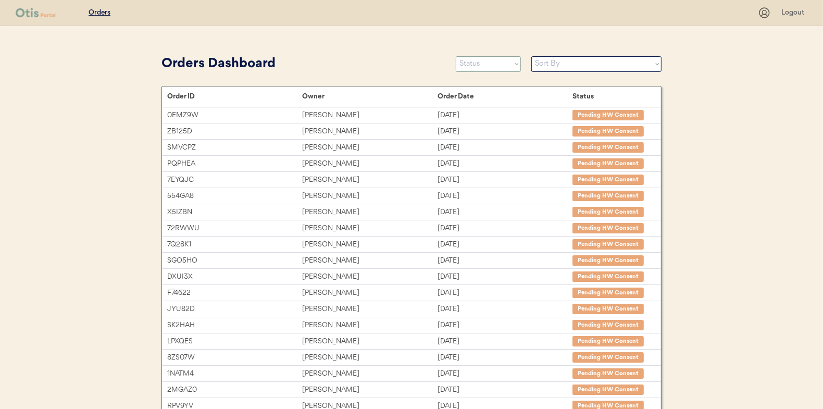
click at [471, 61] on select "Status On Hold New In Progress Complete Pending HW Consent Canceled" at bounding box center [488, 64] width 65 height 16
select select ""in_progress""
click at [456, 56] on select "Status On Hold New In Progress Complete Pending HW Consent Canceled" at bounding box center [488, 64] width 65 height 16
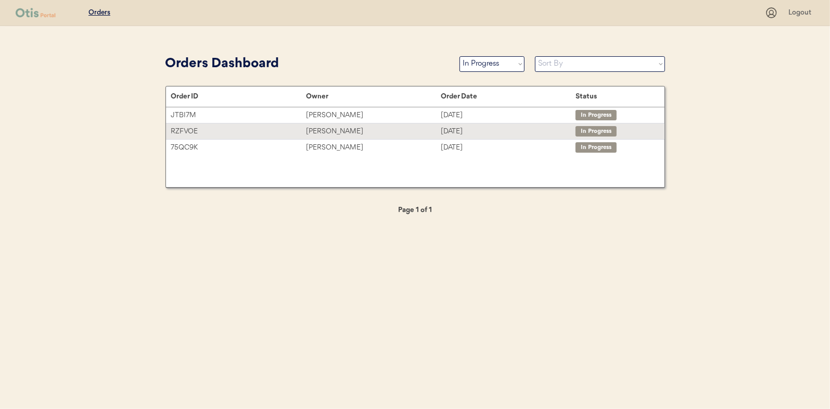
click at [322, 132] on div "Randall Weeks" at bounding box center [373, 131] width 135 height 12
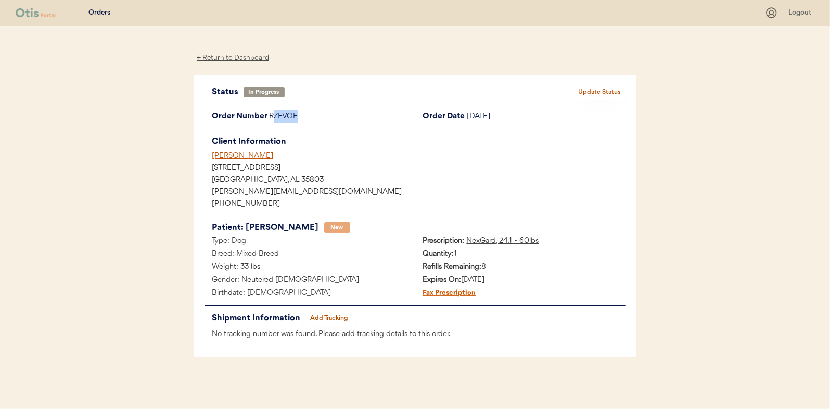
drag, startPoint x: 300, startPoint y: 115, endPoint x: 273, endPoint y: 117, distance: 27.7
click at [273, 117] on div "RZFVOE" at bounding box center [343, 116] width 146 height 13
click at [277, 117] on div "RZFVOE" at bounding box center [343, 116] width 146 height 13
click at [298, 112] on div "RZFVOE" at bounding box center [343, 116] width 146 height 13
drag, startPoint x: 298, startPoint y: 112, endPoint x: 271, endPoint y: 116, distance: 26.9
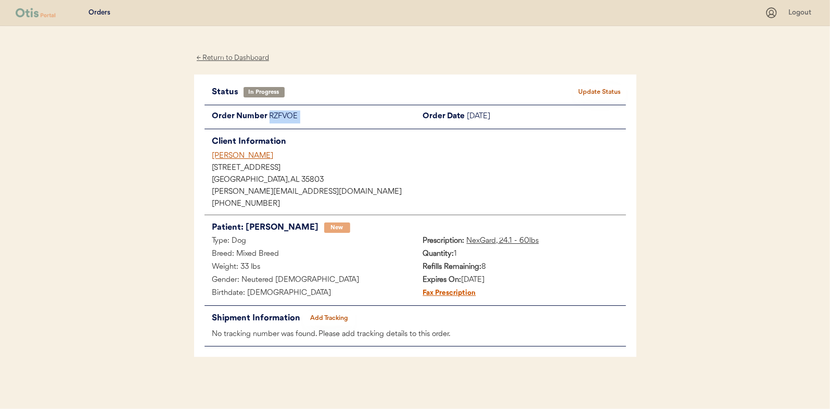
click at [271, 116] on div "RZFVOE" at bounding box center [343, 116] width 146 height 13
click at [327, 314] on button "Add Tracking" at bounding box center [330, 318] width 52 height 15
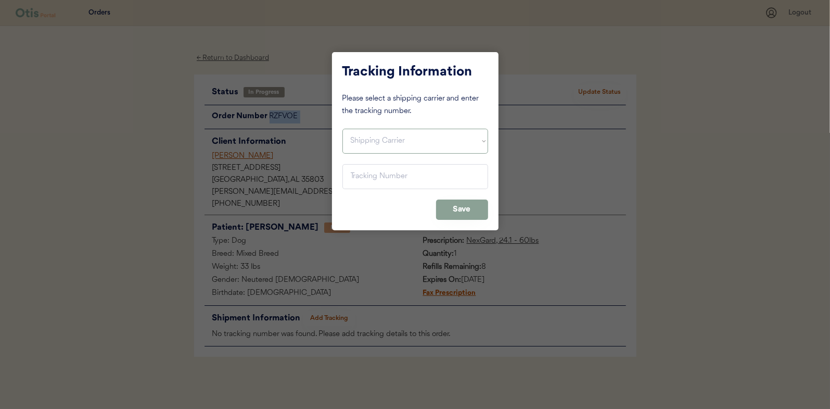
click at [351, 137] on select "Shipping Carrier FedEx FedEx Ground Economy UPS USPS" at bounding box center [416, 141] width 146 height 25
select select ""usps""
click at [343, 129] on select "Shipping Carrier FedEx FedEx Ground Economy UPS USPS" at bounding box center [416, 141] width 146 height 25
click at [361, 180] on input "input" at bounding box center [416, 176] width 146 height 25
type input "9400 1501 0549 6038 4532 56"
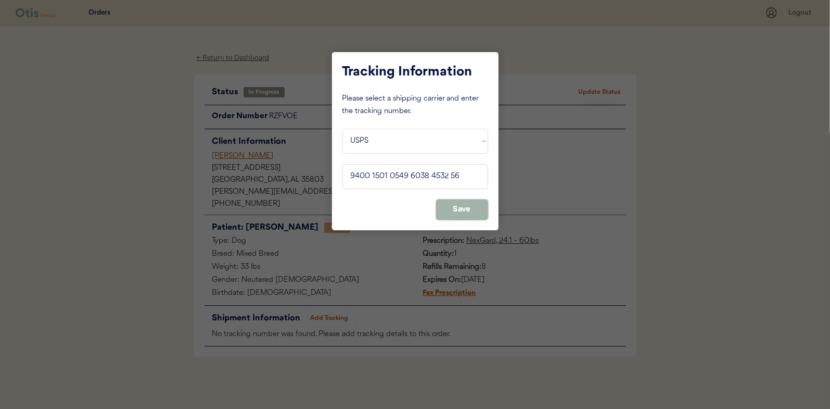
click at [469, 207] on button "Save" at bounding box center [462, 209] width 52 height 20
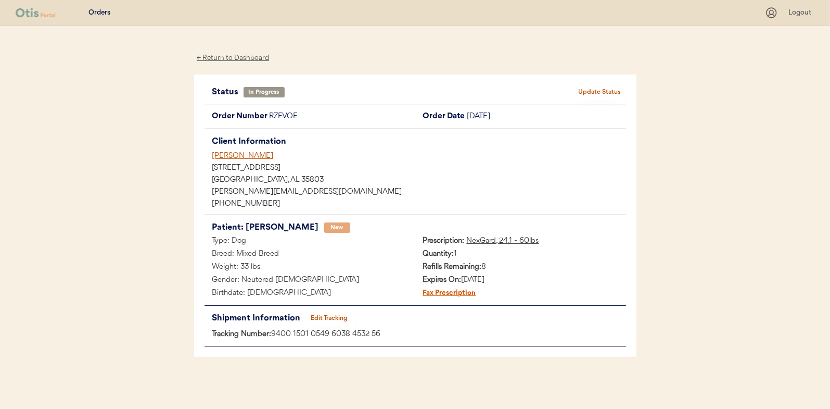
click at [606, 90] on button "Update Status" at bounding box center [600, 92] width 52 height 15
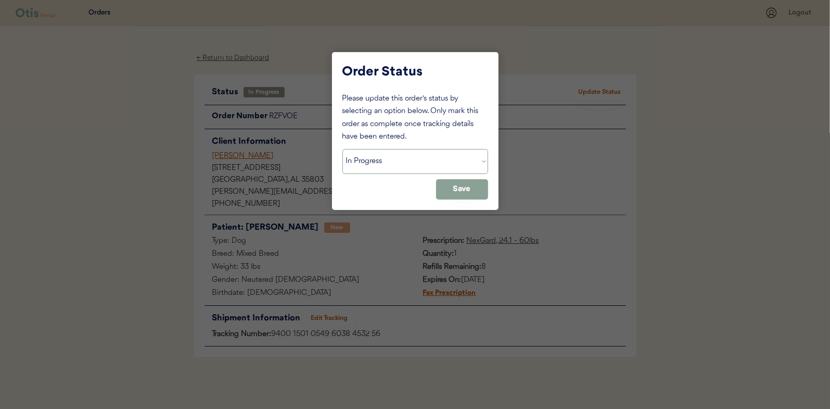
click at [360, 156] on select "Status On Hold New In Progress Complete Pending HW Consent Canceled" at bounding box center [416, 161] width 146 height 25
select select ""complete""
click at [343, 149] on select "Status On Hold New In Progress Complete Pending HW Consent Canceled" at bounding box center [416, 161] width 146 height 25
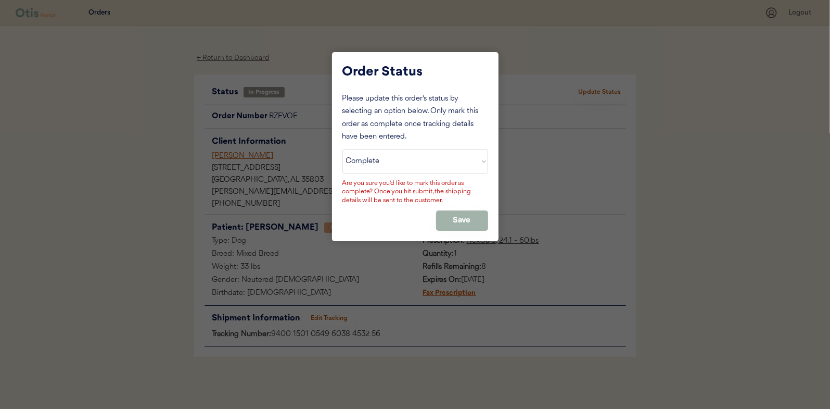
click at [463, 222] on button "Save" at bounding box center [462, 220] width 52 height 20
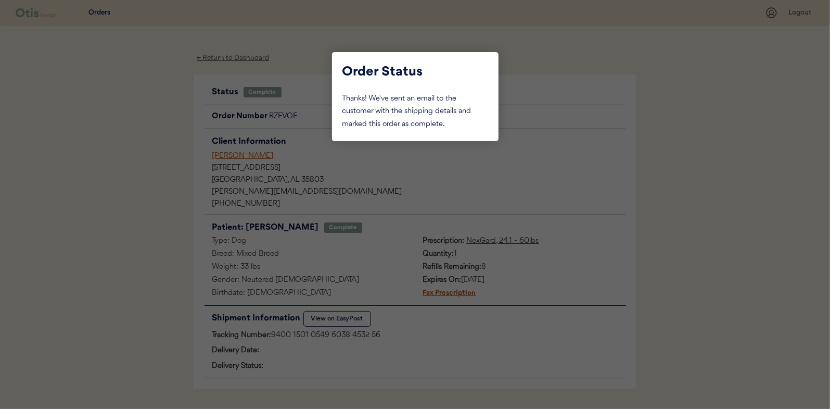
click at [145, 134] on div at bounding box center [415, 204] width 830 height 409
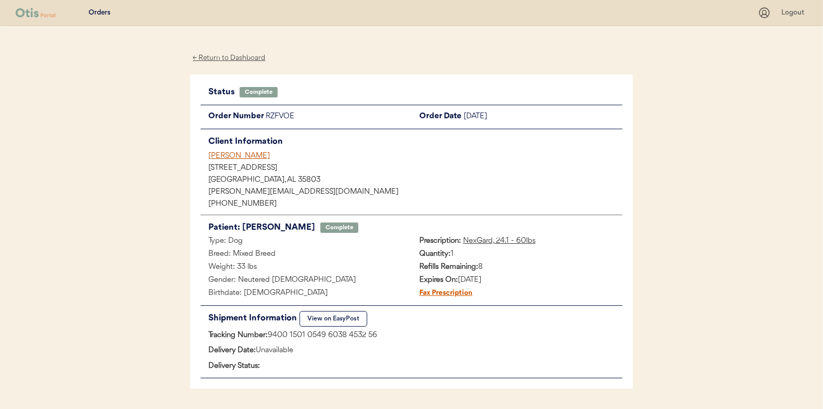
click at [224, 56] on div "← Return to Dashboard" at bounding box center [229, 58] width 78 height 12
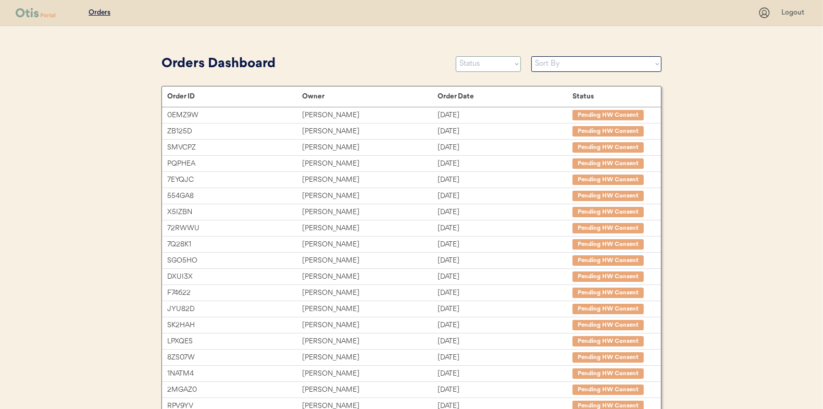
click at [485, 68] on select "Status On Hold New In Progress Complete Pending HW Consent Canceled" at bounding box center [488, 64] width 65 height 16
select select ""in_progress""
click at [456, 56] on select "Status On Hold New In Progress Complete Pending HW Consent Canceled" at bounding box center [488, 64] width 65 height 16
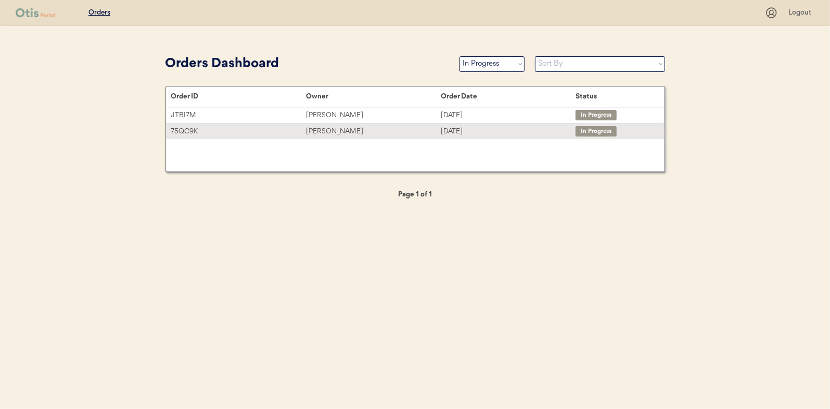
click at [338, 129] on div "[PERSON_NAME]" at bounding box center [373, 131] width 135 height 12
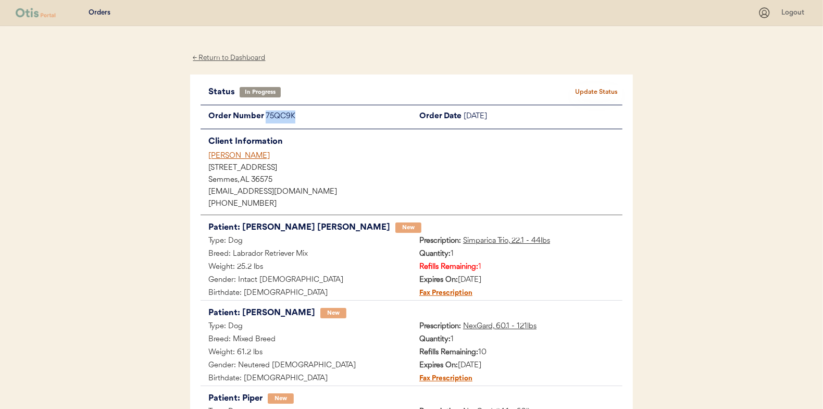
drag, startPoint x: 295, startPoint y: 114, endPoint x: 263, endPoint y: 117, distance: 31.9
click at [263, 117] on div "Order Number 75QC9K" at bounding box center [305, 116] width 211 height 13
drag, startPoint x: 263, startPoint y: 117, endPoint x: 276, endPoint y: 117, distance: 13.5
copy div "75QC9K"
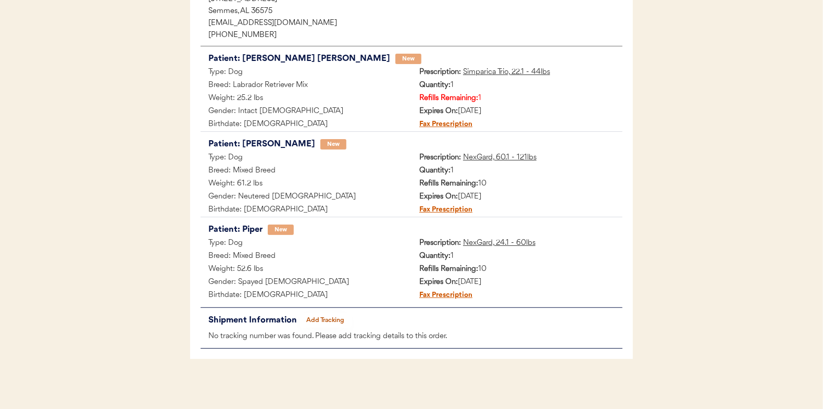
scroll to position [170, 0]
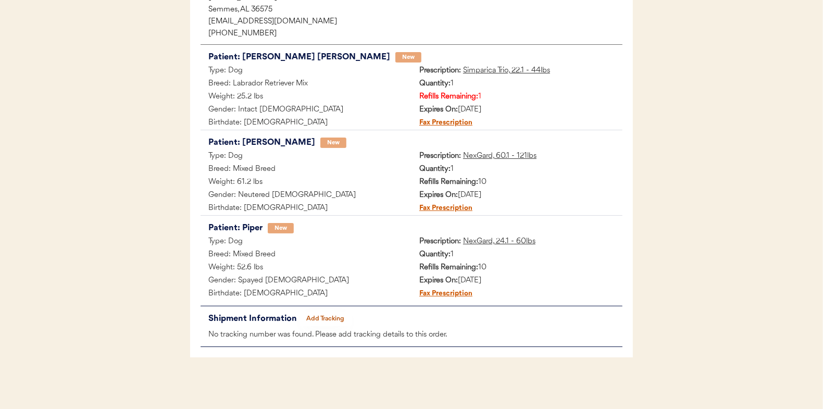
click at [320, 315] on button "Add Tracking" at bounding box center [325, 318] width 52 height 15
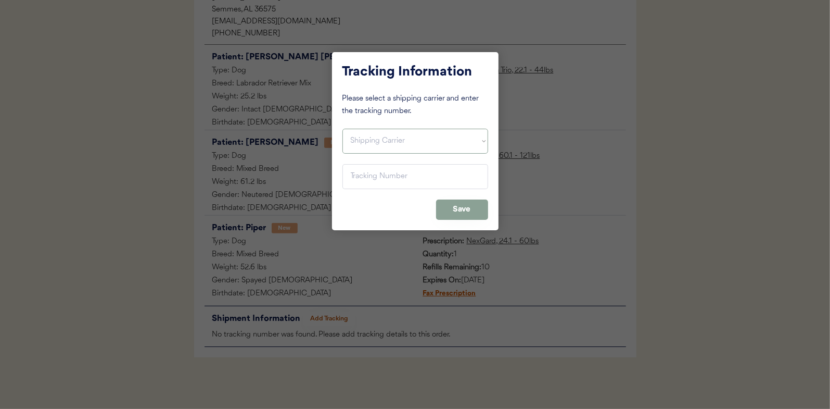
click at [361, 138] on select "Shipping Carrier FedEx FedEx Ground Economy UPS USPS" at bounding box center [416, 141] width 146 height 25
select select ""usps""
click at [343, 129] on select "Shipping Carrier FedEx FedEx Ground Economy UPS USPS" at bounding box center [416, 141] width 146 height 25
click at [362, 176] on input "input" at bounding box center [416, 176] width 146 height 25
type input "9400 1501 0579 9037 0005 21"
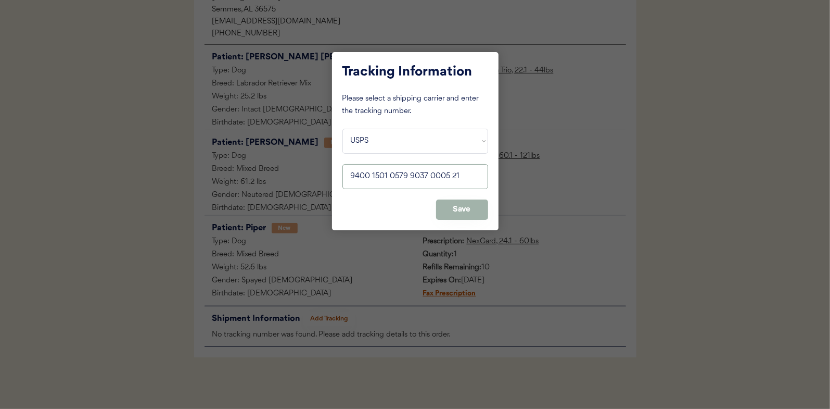
click at [464, 200] on button "Save" at bounding box center [462, 209] width 52 height 20
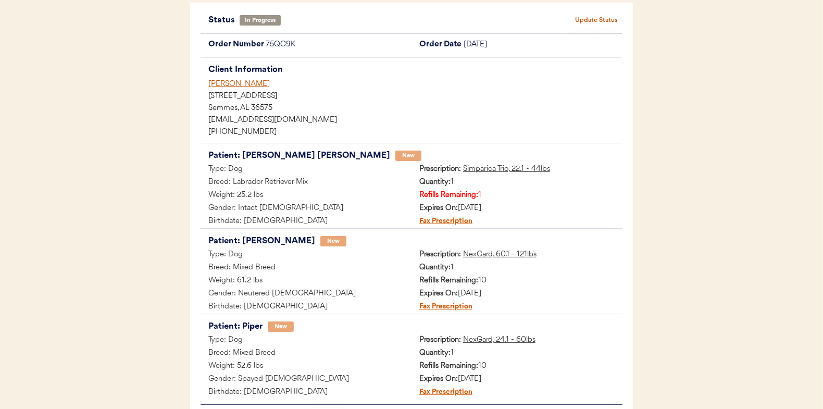
scroll to position [14, 0]
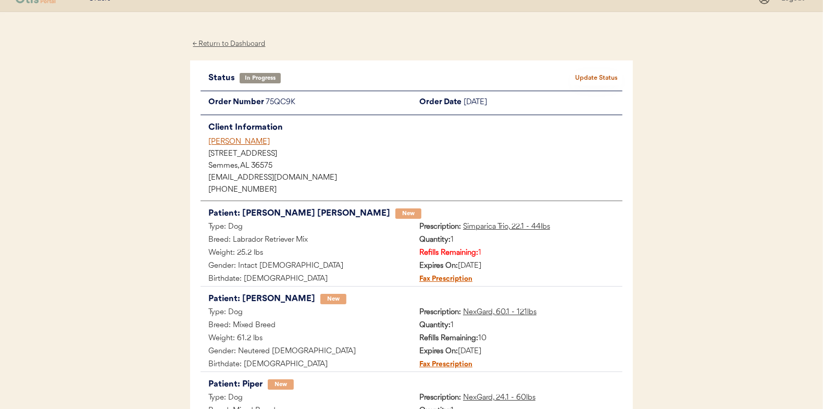
click at [604, 73] on button "Update Status" at bounding box center [596, 78] width 52 height 15
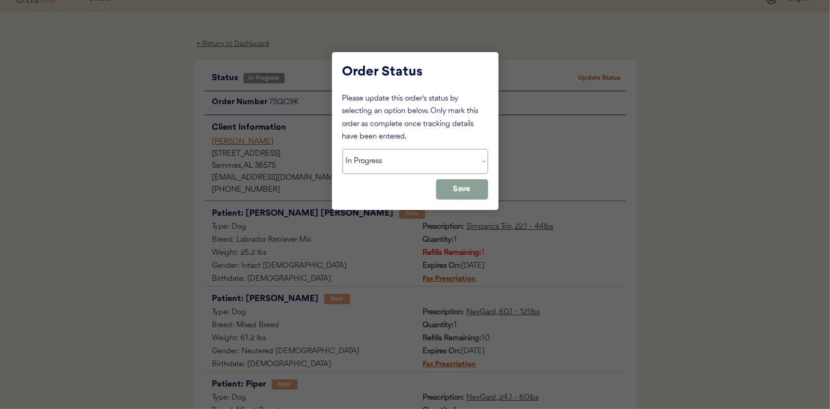
click at [372, 155] on select "Status On Hold New In Progress Complete Pending HW Consent Canceled" at bounding box center [416, 161] width 146 height 25
select select ""complete""
click at [343, 149] on select "Status On Hold New In Progress Complete Pending HW Consent Canceled" at bounding box center [416, 161] width 146 height 25
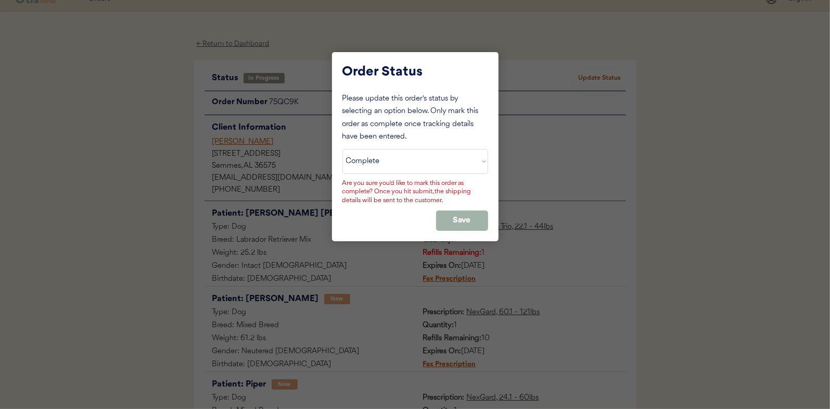
click at [463, 220] on button "Save" at bounding box center [462, 220] width 52 height 20
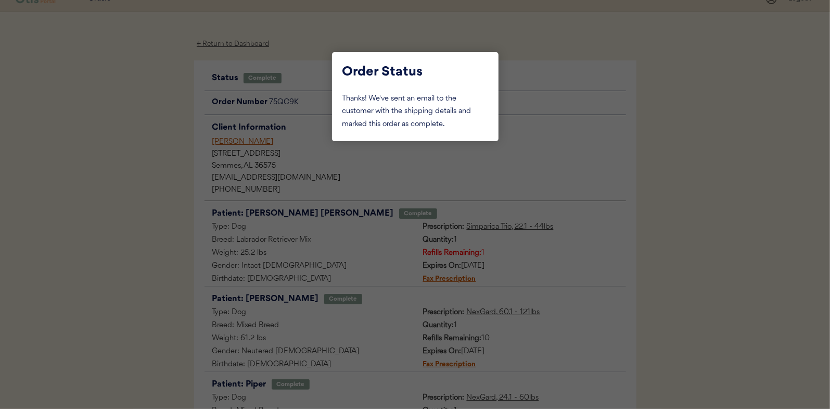
click at [133, 132] on div at bounding box center [415, 204] width 830 height 409
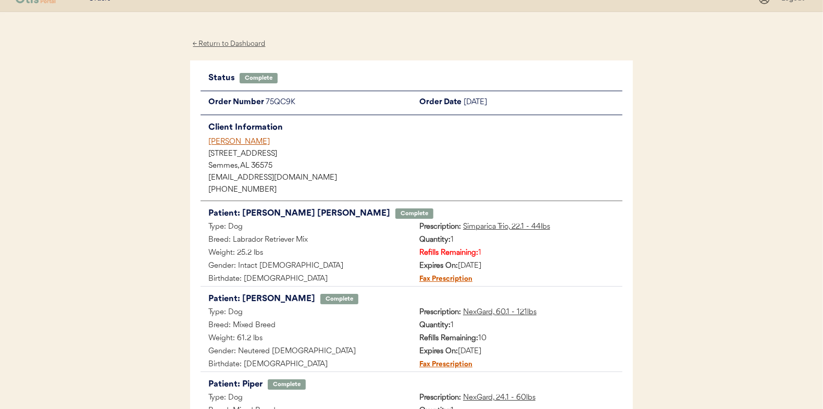
click at [234, 42] on div "← Return to Dashboard" at bounding box center [229, 44] width 78 height 12
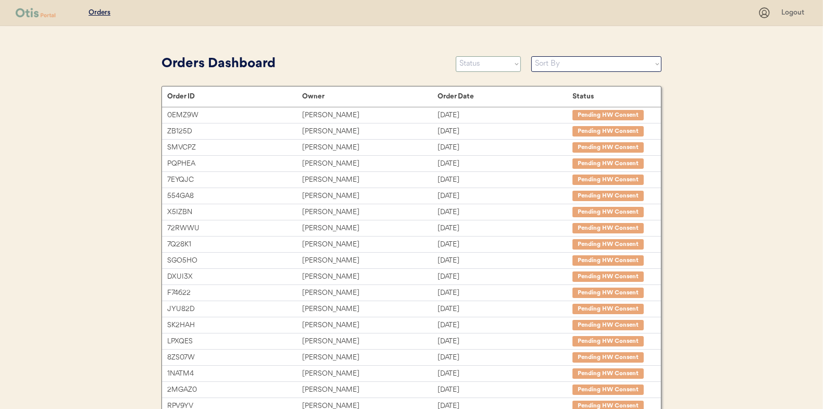
drag, startPoint x: 464, startPoint y: 63, endPoint x: 469, endPoint y: 64, distance: 5.3
click at [464, 63] on select "Status On Hold New In Progress Complete Pending HW Consent Canceled" at bounding box center [488, 64] width 65 height 16
click at [456, 56] on select "Status On Hold New In Progress Complete Pending HW Consent Canceled" at bounding box center [488, 64] width 65 height 16
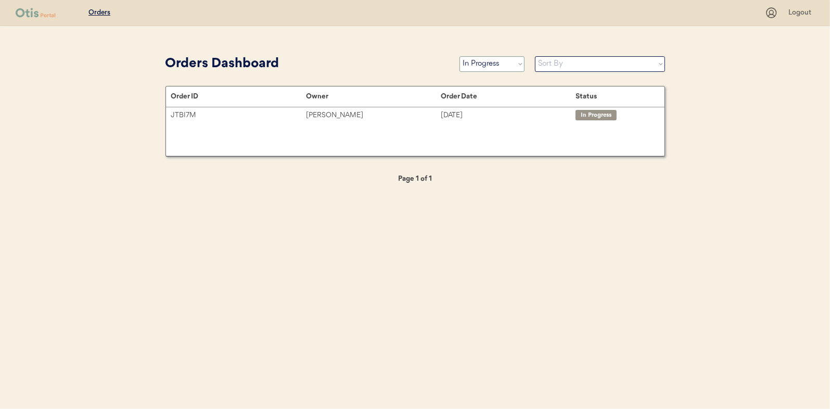
click at [500, 61] on select "Status On Hold New In Progress Complete Pending HW Consent Canceled" at bounding box center [492, 64] width 65 height 16
select select ""new""
click at [460, 56] on select "Status On Hold New In Progress Complete Pending HW Consent Canceled" at bounding box center [492, 64] width 65 height 16
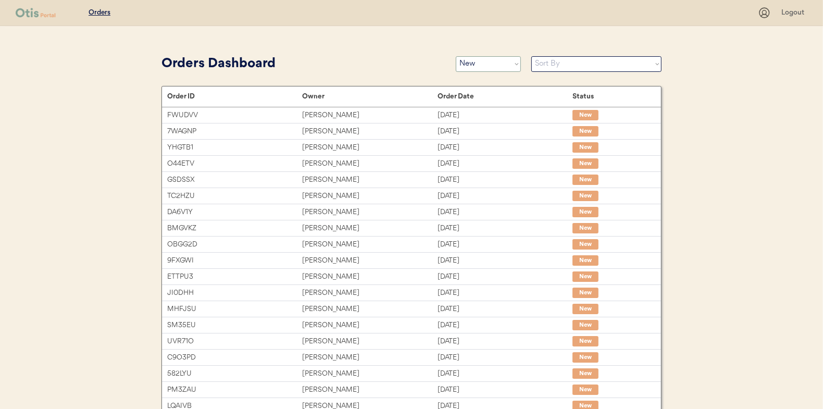
click at [491, 66] on select "Status On Hold New In Progress Complete Pending HW Consent Canceled" at bounding box center [488, 64] width 65 height 16
click at [576, 64] on select "Sort By Order Date (Newest → Oldest) Order Date (Oldest → Newest)" at bounding box center [596, 64] width 130 height 16
select select ""Order Date (Oldest → Newest)""
click at [531, 56] on select "Sort By Order Date (Newest → Oldest) Order Date (Oldest → Newest)" at bounding box center [596, 64] width 130 height 16
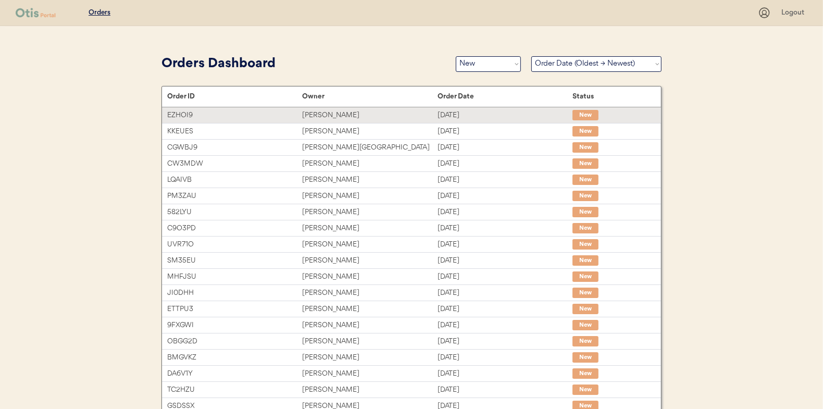
click at [327, 111] on div "[PERSON_NAME]" at bounding box center [369, 115] width 135 height 12
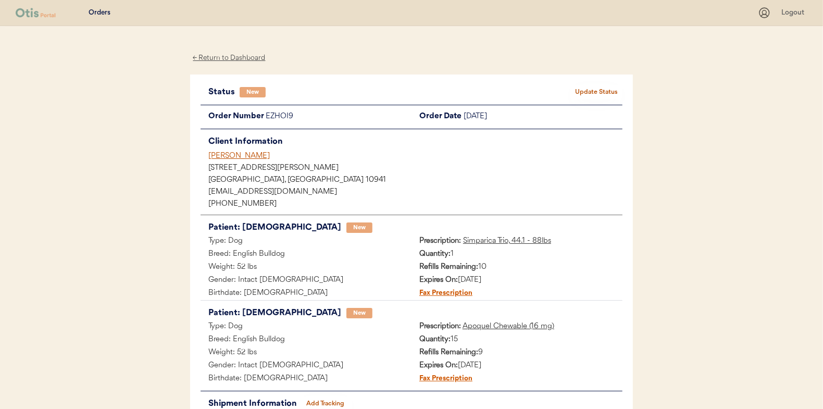
scroll to position [52, 0]
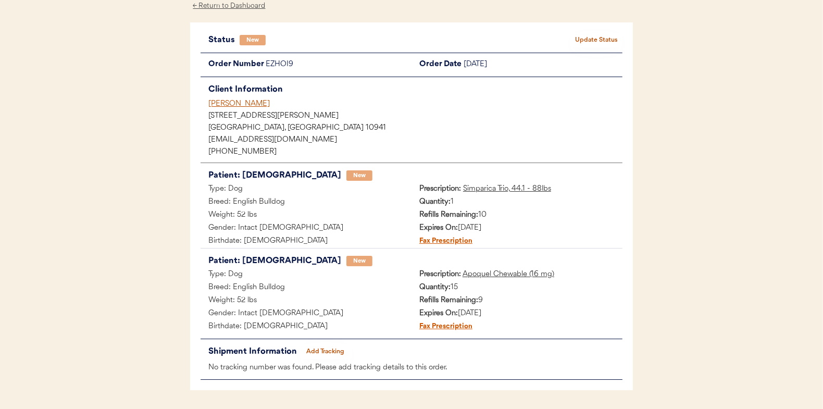
click at [592, 40] on button "Update Status" at bounding box center [596, 40] width 52 height 15
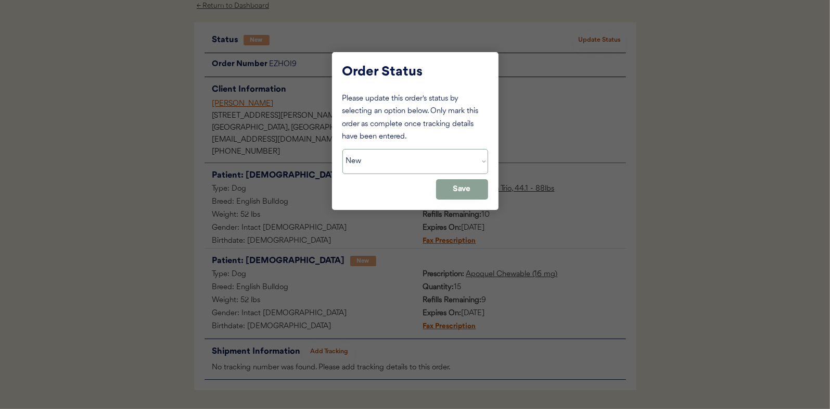
click at [372, 164] on select "Status On Hold New In Progress Complete Pending HW Consent Canceled" at bounding box center [416, 161] width 146 height 25
select select ""in_progress""
click at [343, 149] on select "Status On Hold New In Progress Complete Pending HW Consent Canceled" at bounding box center [416, 161] width 146 height 25
click at [471, 187] on button "Save" at bounding box center [462, 189] width 52 height 20
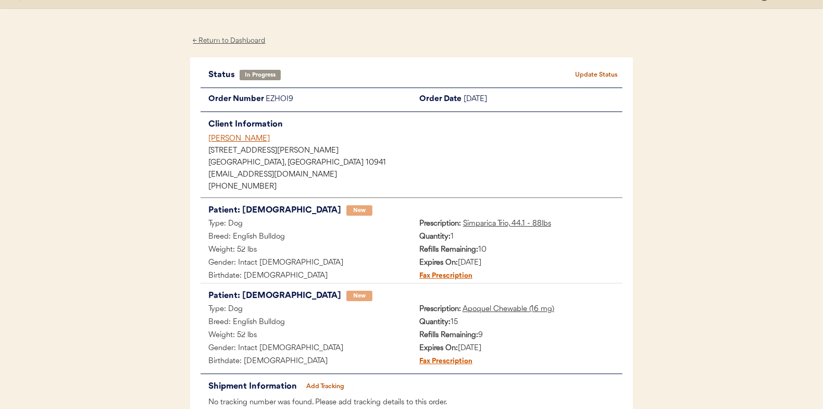
scroll to position [0, 0]
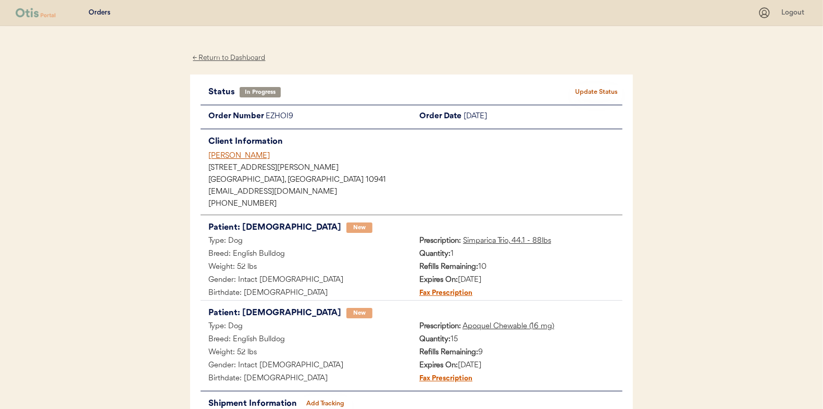
click at [234, 57] on div "← Return to Dashboard" at bounding box center [229, 58] width 78 height 12
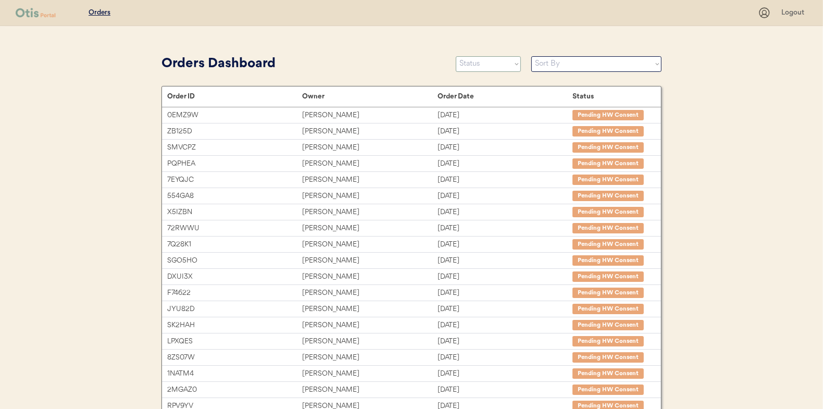
click at [473, 66] on select "Status On Hold New In Progress Complete Pending HW Consent Canceled" at bounding box center [488, 64] width 65 height 16
select select ""new""
click at [456, 56] on select "Status On Hold New In Progress Complete Pending HW Consent Canceled" at bounding box center [488, 64] width 65 height 16
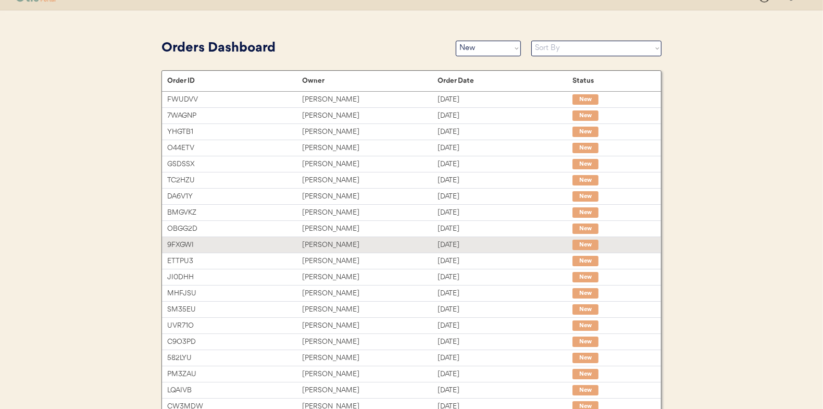
scroll to position [113, 0]
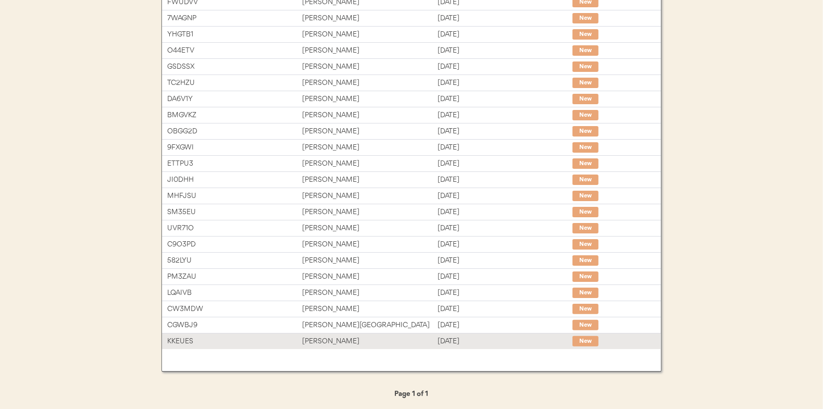
click at [319, 341] on div "Jillian Correa" at bounding box center [369, 341] width 135 height 12
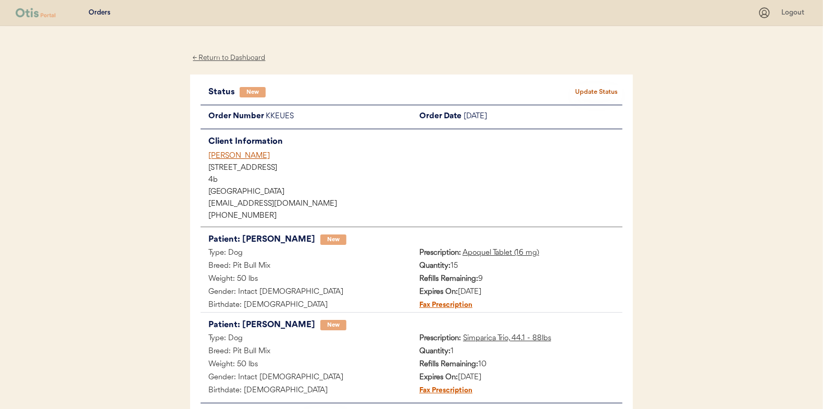
click at [578, 86] on button "Update Status" at bounding box center [596, 92] width 52 height 15
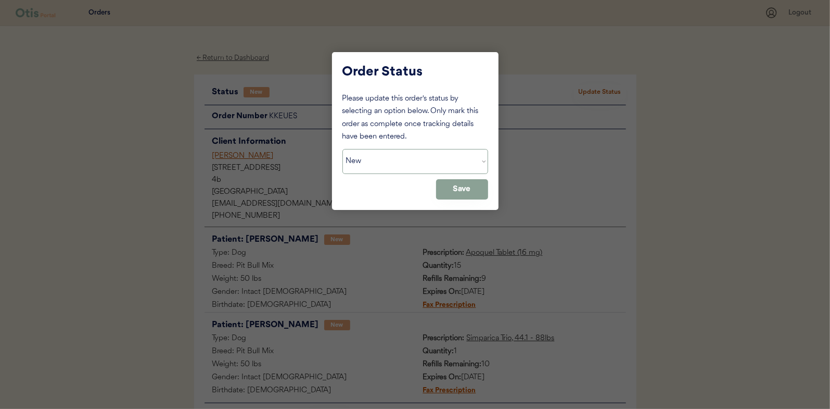
click at [411, 150] on select "Status On Hold New In Progress Complete Pending HW Consent Canceled" at bounding box center [416, 161] width 146 height 25
select select ""in_progress""
click at [343, 149] on select "Status On Hold New In Progress Complete Pending HW Consent Canceled" at bounding box center [416, 161] width 146 height 25
click at [457, 182] on button "Save" at bounding box center [462, 189] width 52 height 20
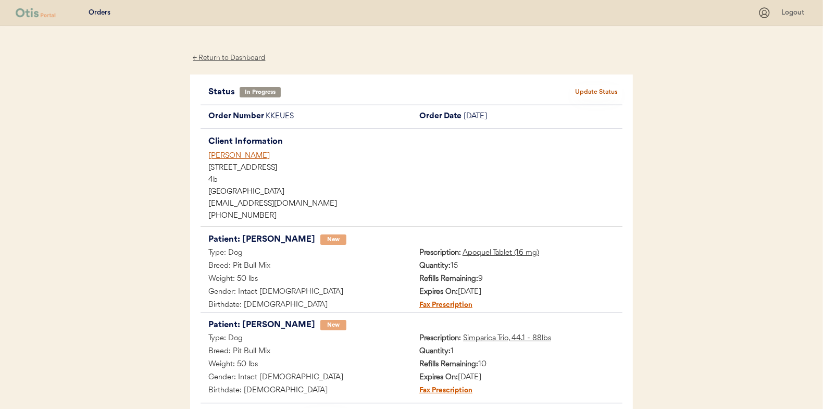
click at [237, 57] on div "← Return to Dashboard" at bounding box center [229, 58] width 78 height 12
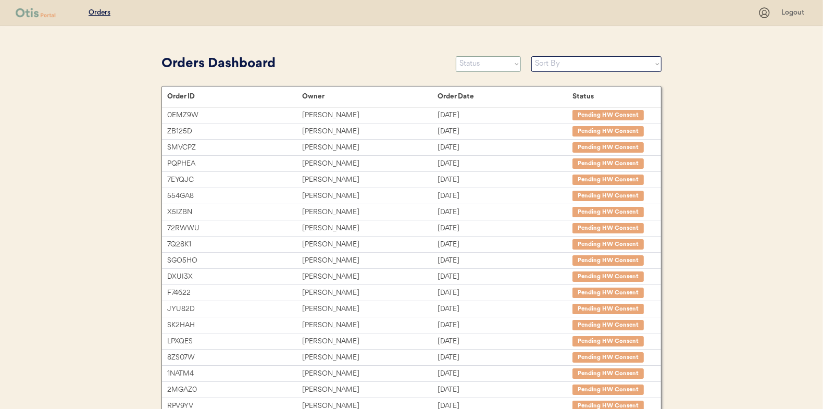
click at [478, 67] on select "Status On Hold New In Progress Complete Pending HW Consent Canceled" at bounding box center [488, 64] width 65 height 16
click at [456, 56] on select "Status On Hold New In Progress Complete Pending HW Consent Canceled" at bounding box center [488, 64] width 65 height 16
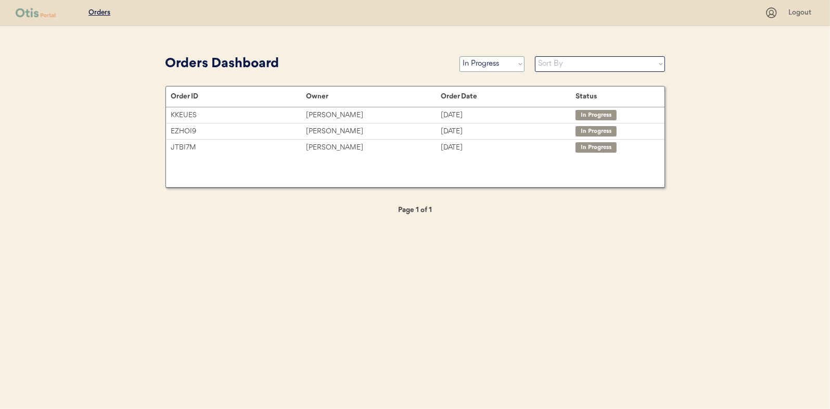
click at [474, 67] on select "Status On Hold New In Progress Complete Pending HW Consent Canceled" at bounding box center [492, 64] width 65 height 16
select select ""new""
click at [460, 56] on select "Status On Hold New In Progress Complete Pending HW Consent Canceled" at bounding box center [492, 64] width 65 height 16
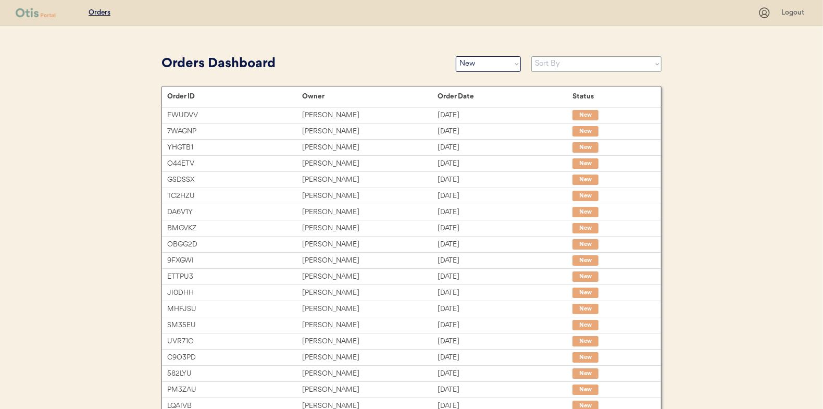
click at [539, 58] on select "Sort By Order Date (Newest → Oldest) Order Date (Oldest → Newest)" at bounding box center [596, 64] width 130 height 16
select select ""Order Date (Oldest → Newest)""
click at [531, 56] on select "Sort By Order Date (Newest → Oldest) Order Date (Oldest → Newest)" at bounding box center [596, 64] width 130 height 16
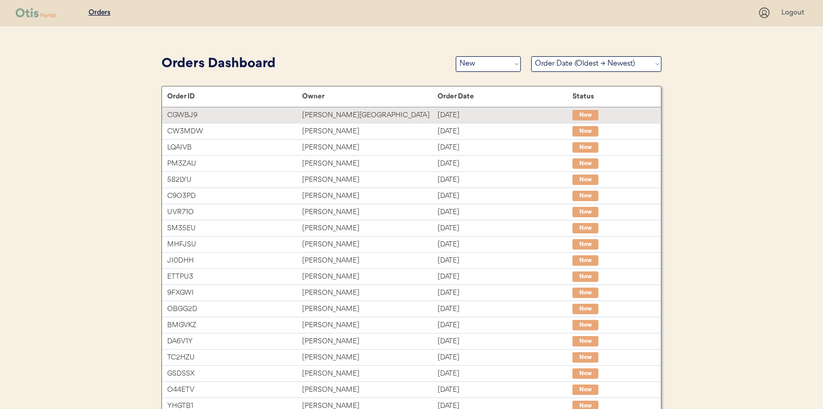
click at [328, 111] on div "[PERSON_NAME][GEOGRAPHIC_DATA]" at bounding box center [369, 115] width 135 height 12
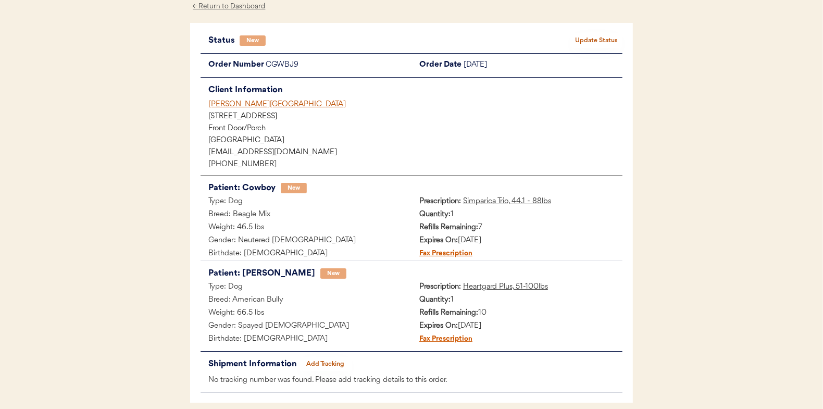
scroll to position [52, 0]
click at [589, 38] on button "Update Status" at bounding box center [596, 40] width 52 height 15
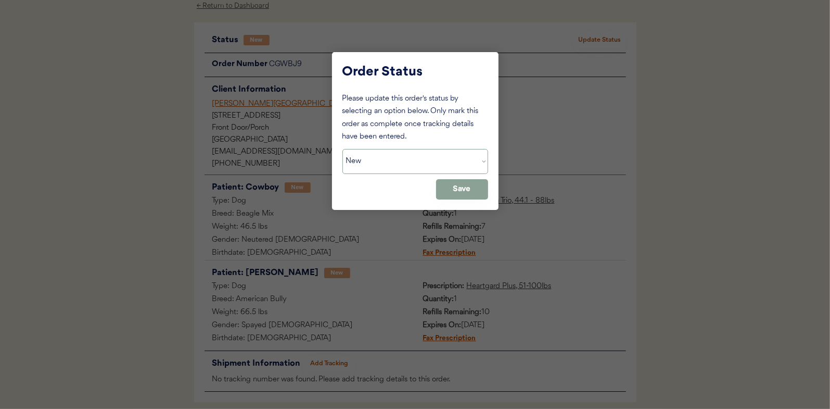
click at [394, 162] on select "Status On Hold New In Progress Complete Pending HW Consent Canceled" at bounding box center [416, 161] width 146 height 25
select select ""in_progress""
click at [343, 149] on select "Status On Hold New In Progress Complete Pending HW Consent Canceled" at bounding box center [416, 161] width 146 height 25
click at [469, 191] on button "Save" at bounding box center [462, 189] width 52 height 20
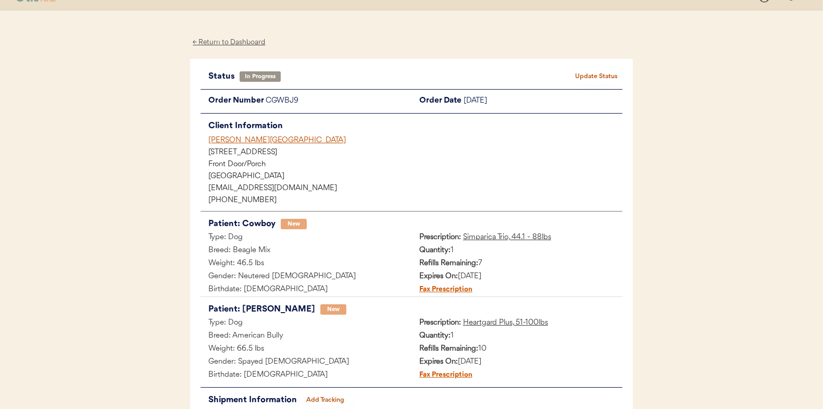
scroll to position [0, 0]
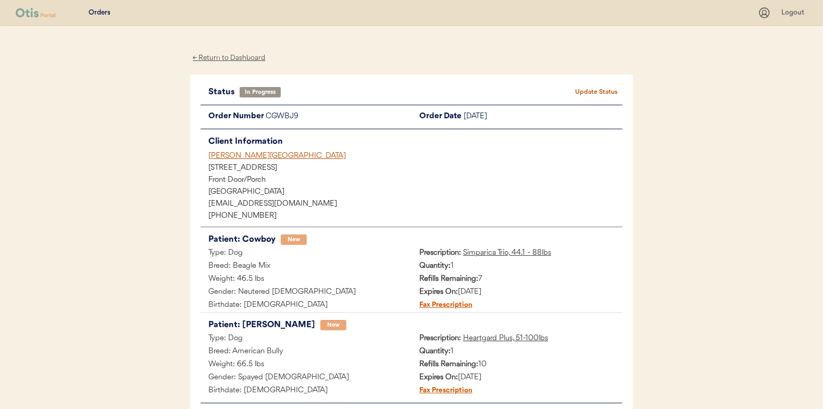
click at [233, 58] on div "← Return to Dashboard" at bounding box center [229, 58] width 78 height 12
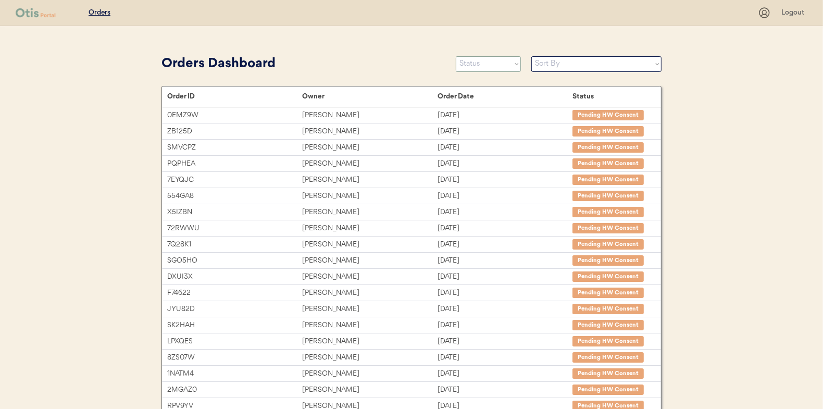
click at [502, 58] on select "Status On Hold New In Progress Complete Pending HW Consent Canceled" at bounding box center [488, 64] width 65 height 16
select select ""new""
click at [456, 56] on select "Status On Hold New In Progress Complete Pending HW Consent Canceled" at bounding box center [488, 64] width 65 height 16
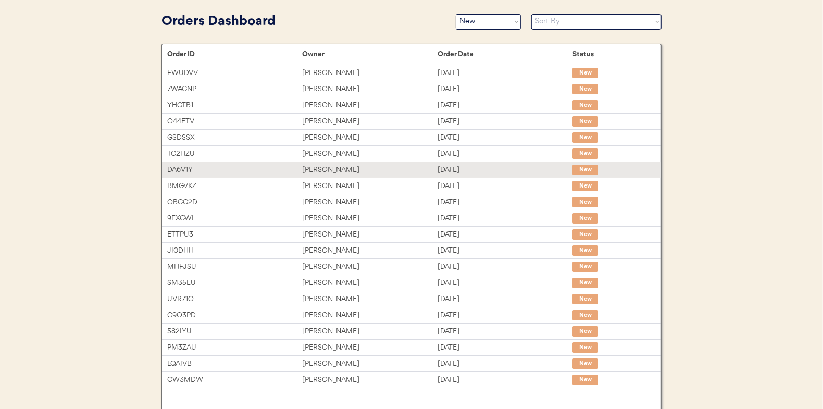
scroll to position [82, 0]
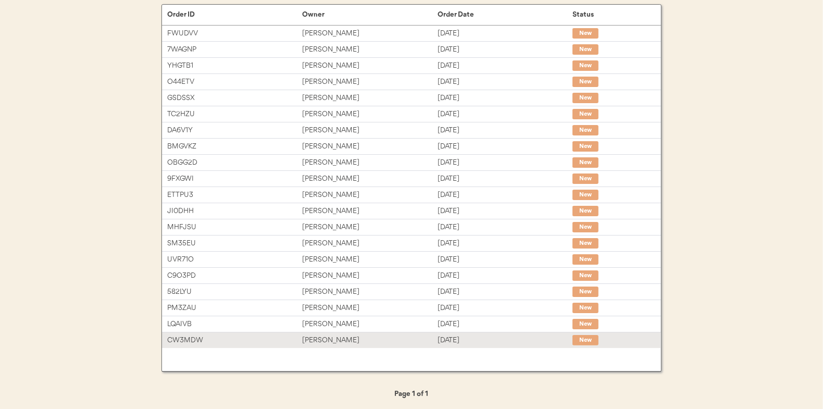
click at [337, 340] on div "[PERSON_NAME]" at bounding box center [369, 340] width 135 height 12
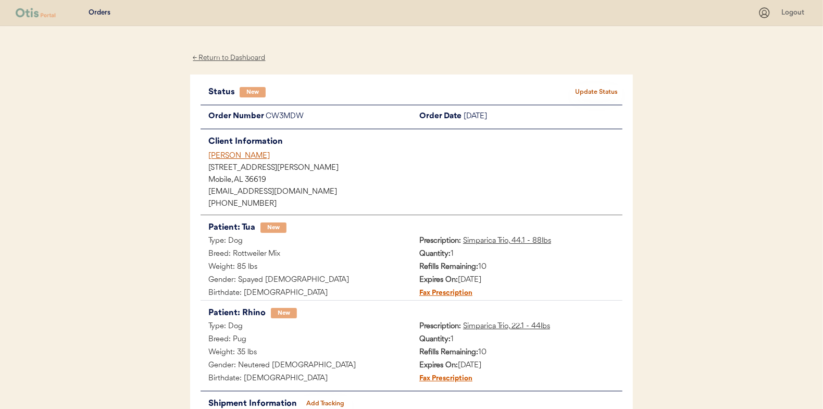
click at [616, 93] on button "Update Status" at bounding box center [596, 92] width 52 height 15
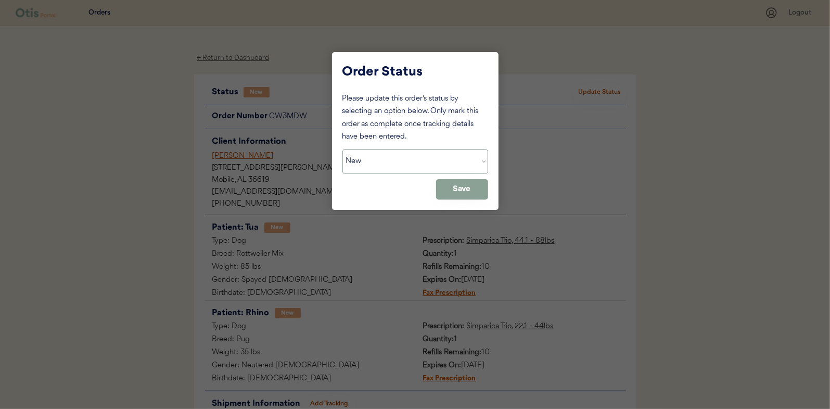
click at [398, 165] on select "Status On Hold New In Progress Complete Pending HW Consent Canceled" at bounding box center [416, 161] width 146 height 25
select select ""in_progress""
click at [343, 149] on select "Status On Hold New In Progress Complete Pending HW Consent Canceled" at bounding box center [416, 161] width 146 height 25
click at [480, 190] on button "Save" at bounding box center [462, 189] width 52 height 20
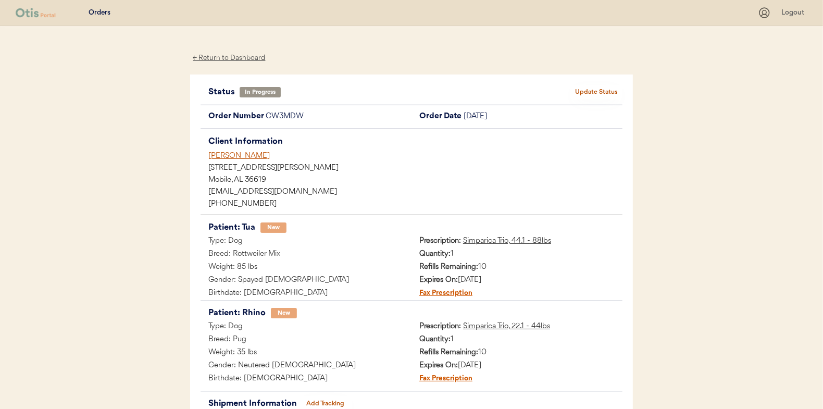
click at [228, 56] on div "← Return to Dashboard" at bounding box center [229, 58] width 78 height 12
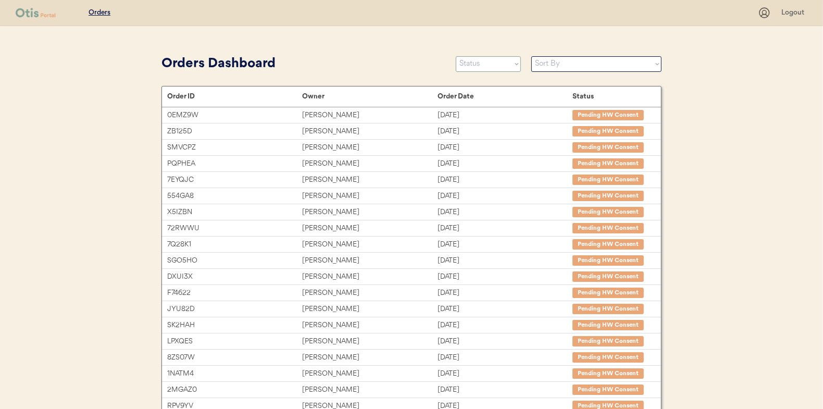
click at [475, 69] on select "Status On Hold New In Progress Complete Pending HW Consent Canceled" at bounding box center [488, 64] width 65 height 16
select select ""new""
click at [456, 56] on select "Status On Hold New In Progress Complete Pending HW Consent Canceled" at bounding box center [488, 64] width 65 height 16
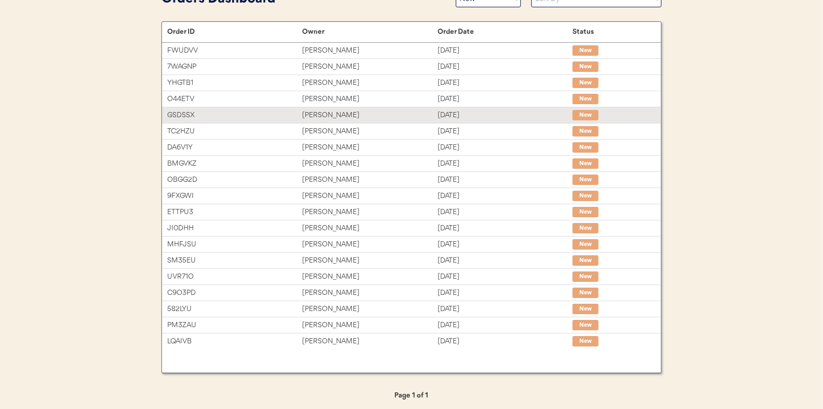
scroll to position [66, 0]
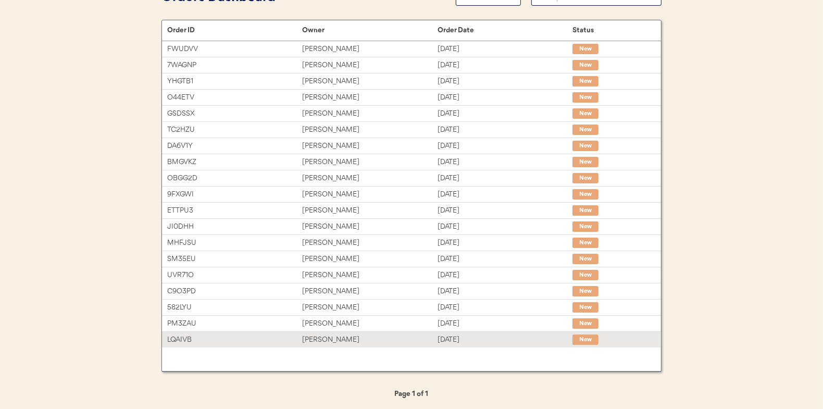
click at [326, 340] on div "[PERSON_NAME]" at bounding box center [369, 340] width 135 height 12
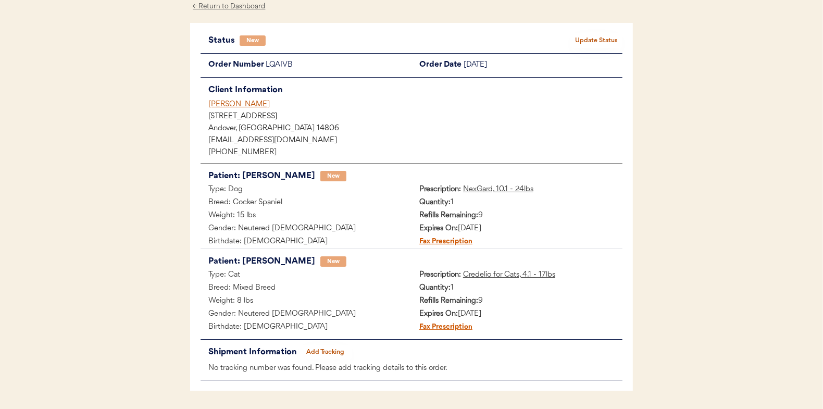
scroll to position [52, 0]
click at [224, 4] on div "← Return to Dashboard" at bounding box center [229, 6] width 78 height 12
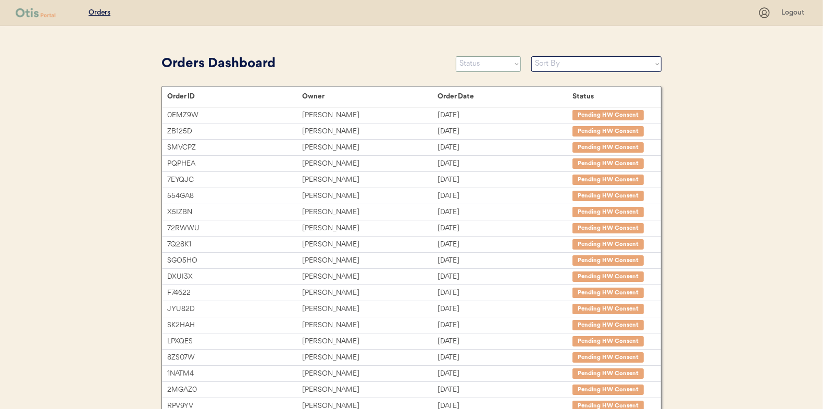
click at [484, 61] on select "Status On Hold New In Progress Complete Pending HW Consent Canceled" at bounding box center [488, 64] width 65 height 16
select select ""new""
click at [456, 56] on select "Status On Hold New In Progress Complete Pending HW Consent Canceled" at bounding box center [488, 64] width 65 height 16
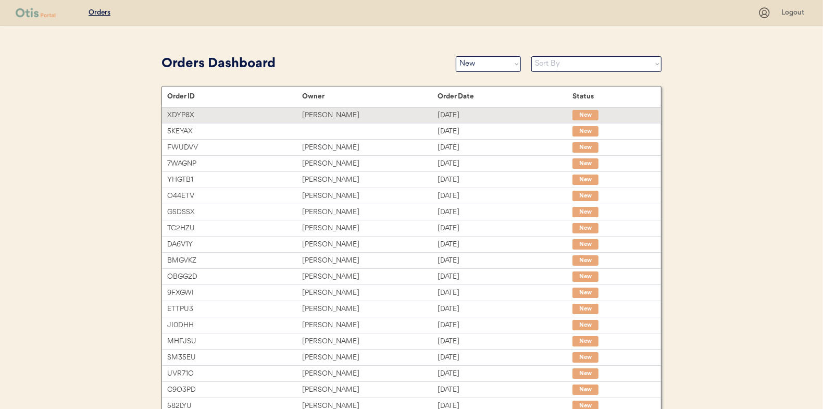
click at [326, 112] on div "Niina Al-Hassan" at bounding box center [369, 115] width 135 height 12
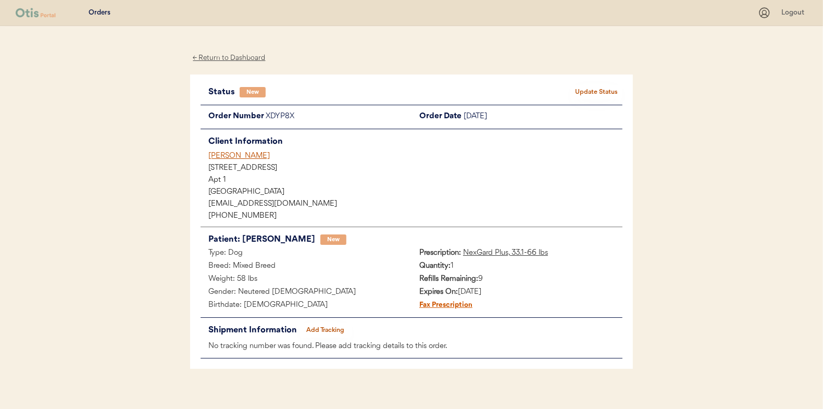
click at [605, 92] on button "Update Status" at bounding box center [596, 92] width 52 height 15
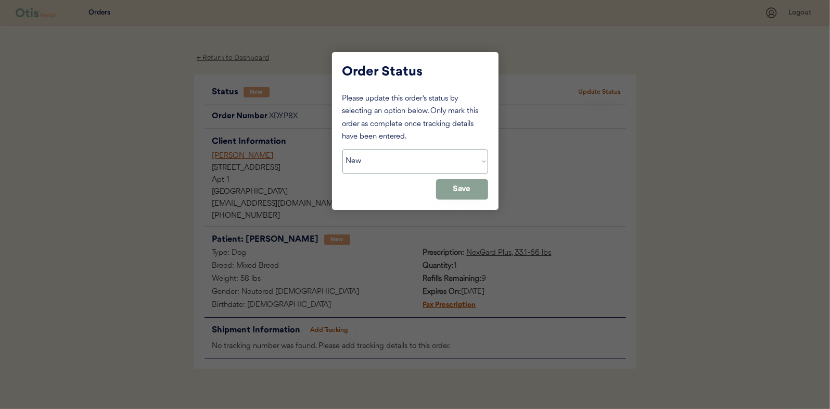
click at [390, 161] on select "Status On Hold New In Progress Complete Pending HW Consent Canceled" at bounding box center [416, 161] width 146 height 25
select select ""in_progress""
click at [343, 149] on select "Status On Hold New In Progress Complete Pending HW Consent Canceled" at bounding box center [416, 161] width 146 height 25
click at [468, 192] on button "Save" at bounding box center [462, 189] width 52 height 20
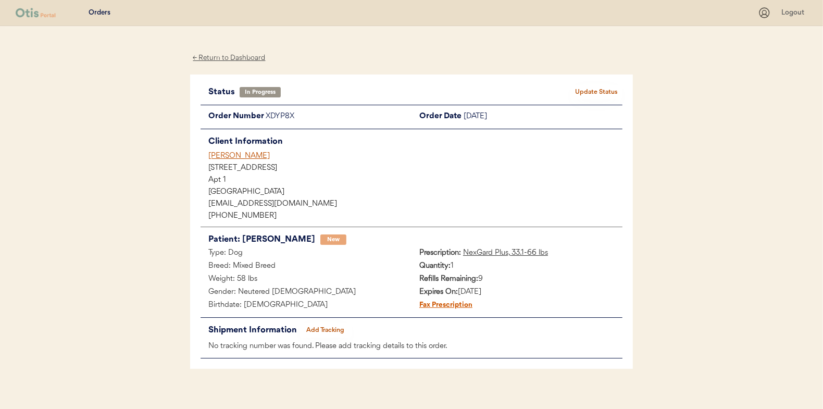
click at [219, 54] on div "← Return to Dashboard" at bounding box center [229, 58] width 78 height 12
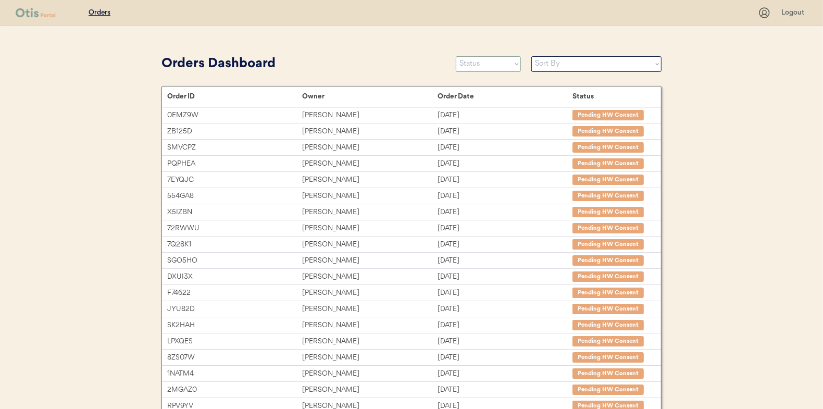
click at [477, 60] on select "Status On Hold New In Progress Complete Pending HW Consent Canceled" at bounding box center [488, 64] width 65 height 16
click at [474, 67] on select "Status On Hold New In Progress Complete Pending HW Consent Canceled" at bounding box center [488, 64] width 65 height 16
click at [456, 56] on select "Status On Hold New In Progress Complete Pending HW Consent Canceled" at bounding box center [488, 64] width 65 height 16
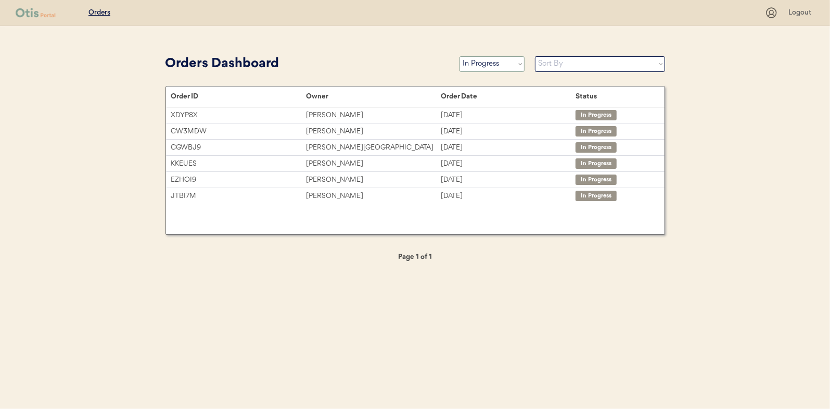
click at [498, 66] on select "Status On Hold New In Progress Complete Pending HW Consent Canceled" at bounding box center [492, 64] width 65 height 16
select select ""new""
click at [460, 56] on select "Status On Hold New In Progress Complete Pending HW Consent Canceled" at bounding box center [492, 64] width 65 height 16
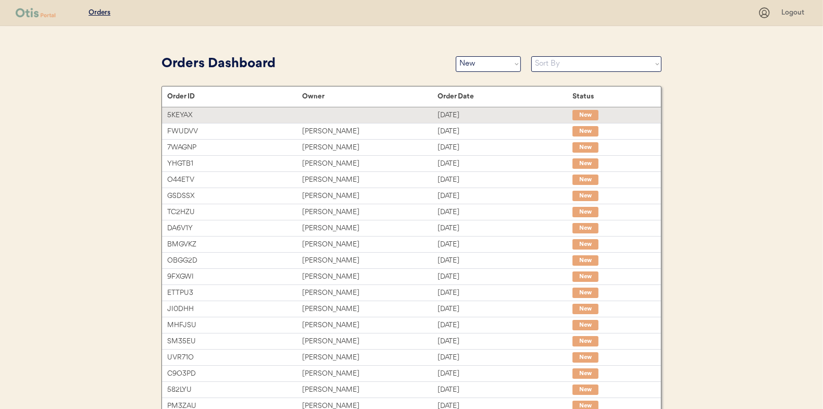
click at [358, 114] on div at bounding box center [369, 115] width 135 height 10
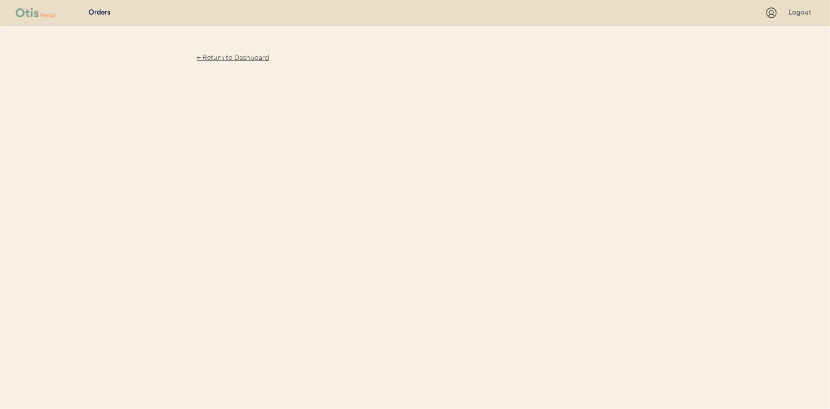
click at [230, 55] on div "← Return to Dashboard" at bounding box center [233, 58] width 78 height 12
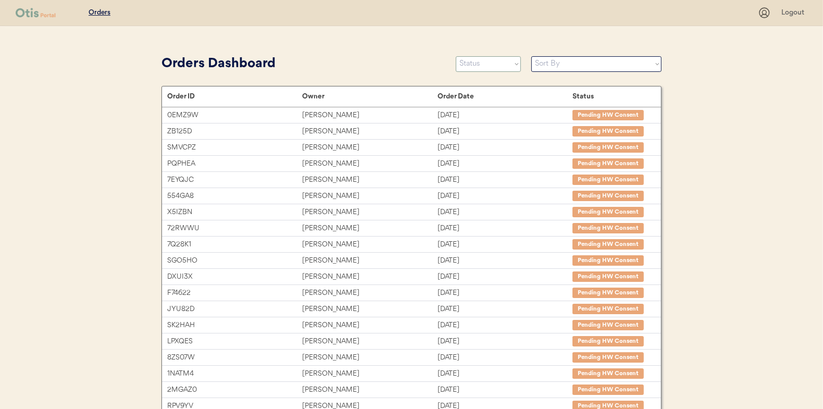
click at [485, 62] on select "Status On Hold New In Progress Complete Pending HW Consent Canceled" at bounding box center [488, 64] width 65 height 16
select select ""new""
click at [456, 56] on select "Status On Hold New In Progress Complete Pending HW Consent Canceled" at bounding box center [488, 64] width 65 height 16
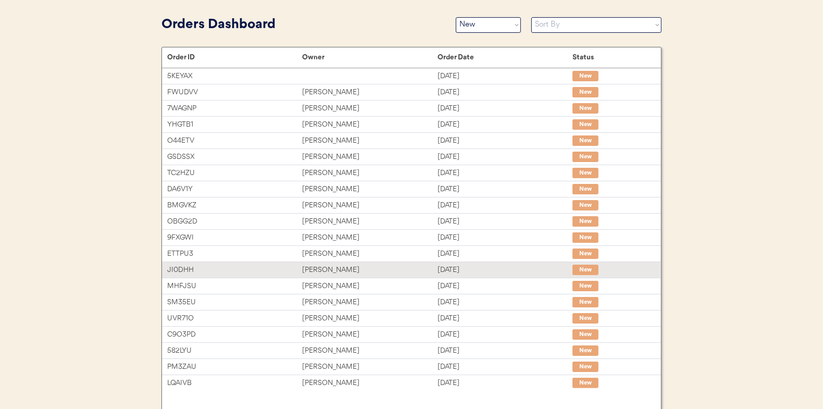
scroll to position [82, 0]
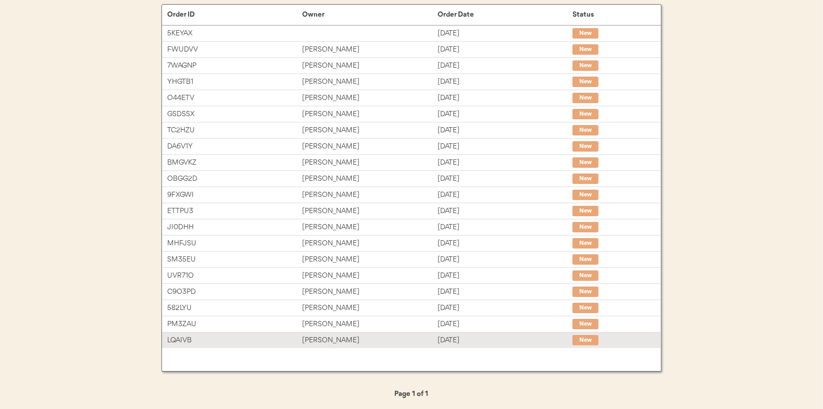
click at [323, 335] on div "[PERSON_NAME]" at bounding box center [369, 340] width 135 height 12
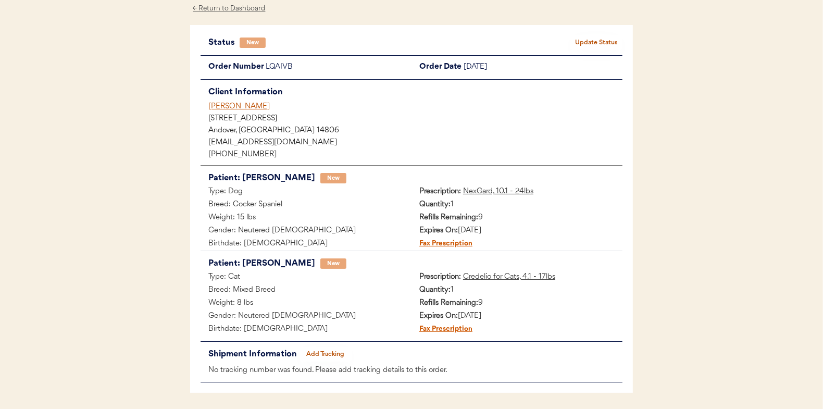
scroll to position [33, 0]
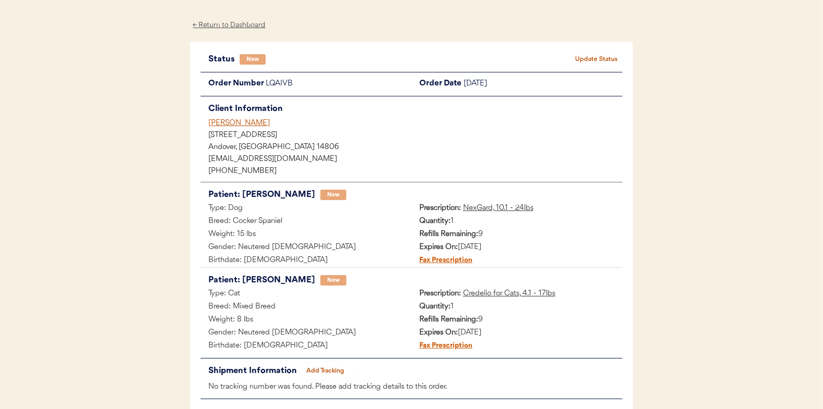
click at [595, 54] on button "Update Status" at bounding box center [596, 59] width 52 height 15
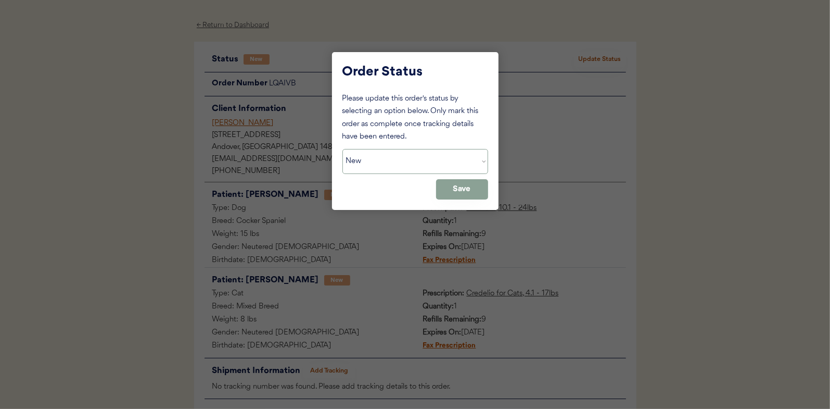
click at [377, 166] on select "Status On Hold New In Progress Complete Pending HW Consent Canceled" at bounding box center [416, 161] width 146 height 25
select select ""in_progress""
click at [343, 149] on select "Status On Hold New In Progress Complete Pending HW Consent Canceled" at bounding box center [416, 161] width 146 height 25
click at [450, 190] on button "Save" at bounding box center [462, 189] width 52 height 20
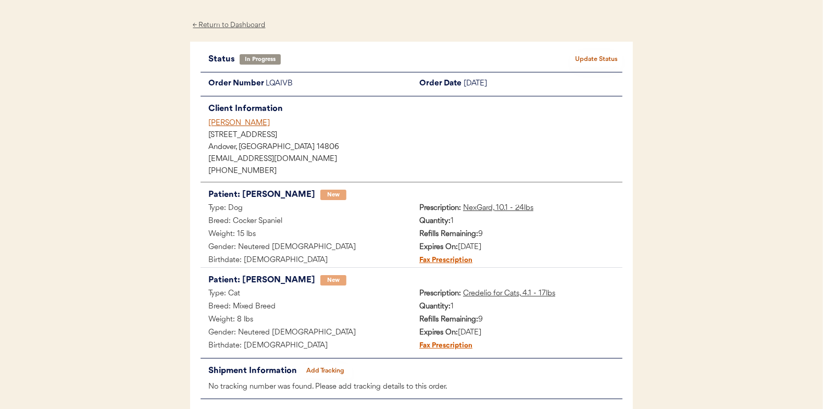
click at [224, 19] on div "← Return to Dashboard" at bounding box center [229, 25] width 78 height 12
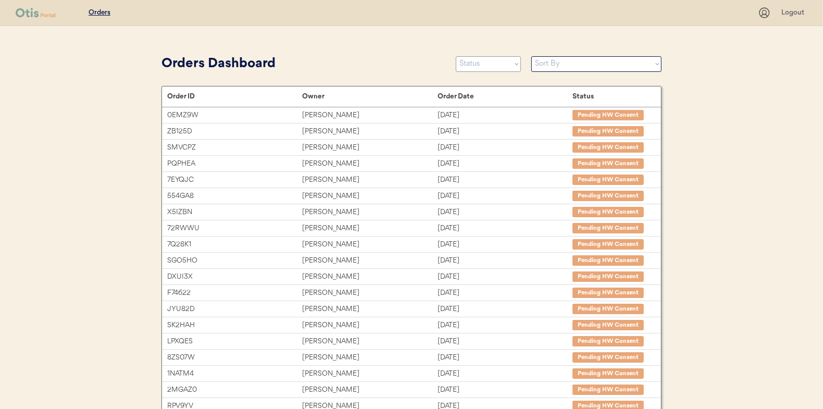
click at [484, 65] on select "Status On Hold New In Progress Complete Pending HW Consent Canceled" at bounding box center [488, 64] width 65 height 16
select select ""new""
click at [456, 56] on select "Status On Hold New In Progress Complete Pending HW Consent Canceled" at bounding box center [488, 64] width 65 height 16
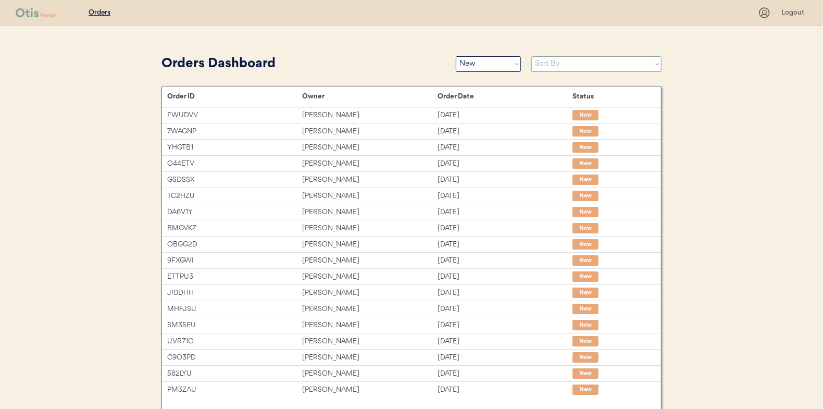
drag, startPoint x: 550, startPoint y: 67, endPoint x: 548, endPoint y: 72, distance: 5.8
click at [550, 67] on select "Sort By Order Date (Newest → Oldest) Order Date (Oldest → Newest)" at bounding box center [596, 64] width 130 height 16
select select ""Order Date (Oldest → Newest)""
click at [531, 56] on select "Sort By Order Date (Newest → Oldest) Order Date (Oldest → Newest)" at bounding box center [596, 64] width 130 height 16
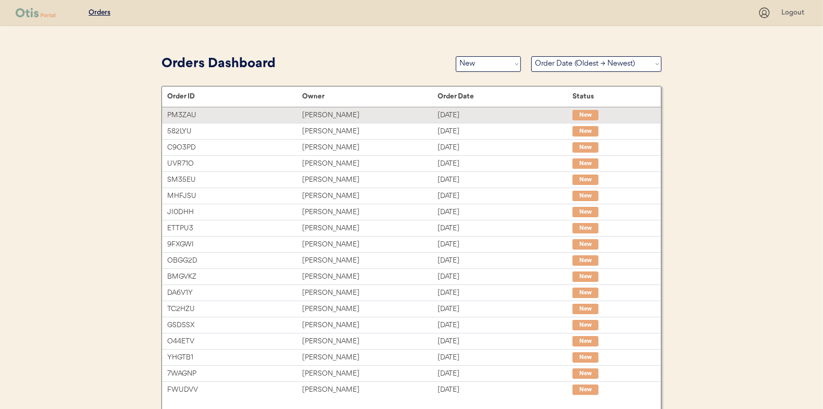
click at [315, 113] on div "[PERSON_NAME]" at bounding box center [369, 115] width 135 height 12
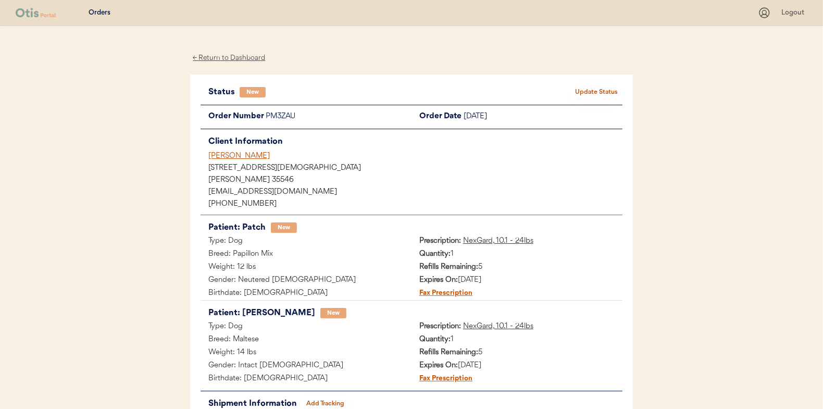
click at [230, 58] on div "← Return to Dashboard" at bounding box center [229, 58] width 78 height 12
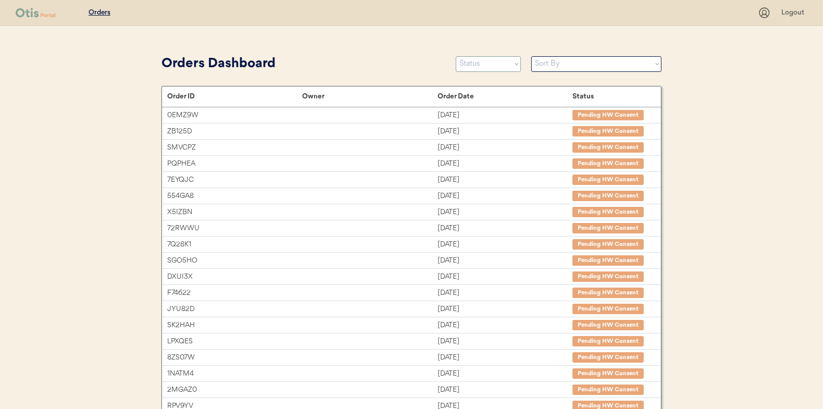
click at [487, 67] on select "Status On Hold New In Progress Complete Pending HW Consent Canceled" at bounding box center [488, 64] width 65 height 16
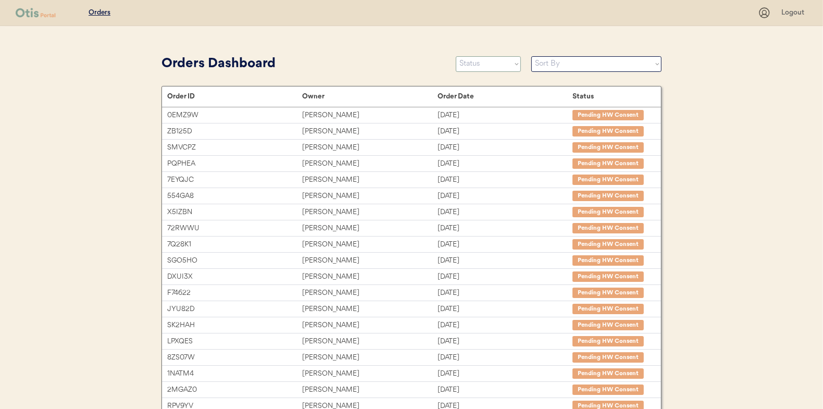
select select ""in_progress""
click at [456, 56] on select "Status On Hold New In Progress Complete Pending HW Consent Canceled" at bounding box center [488, 64] width 65 height 16
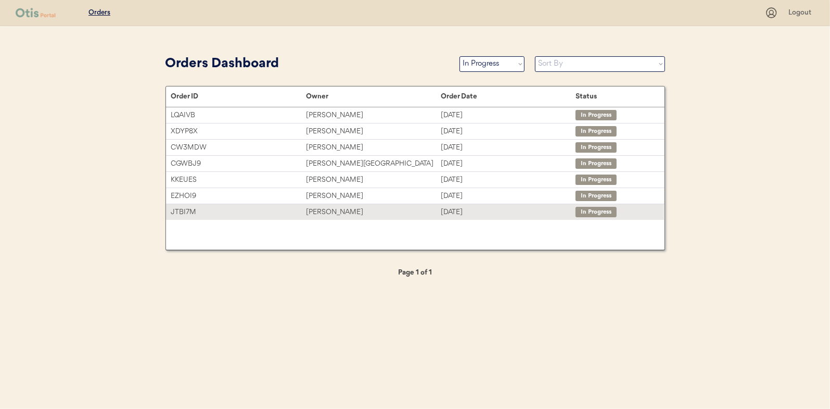
click at [332, 208] on div "[PERSON_NAME]" at bounding box center [373, 212] width 135 height 12
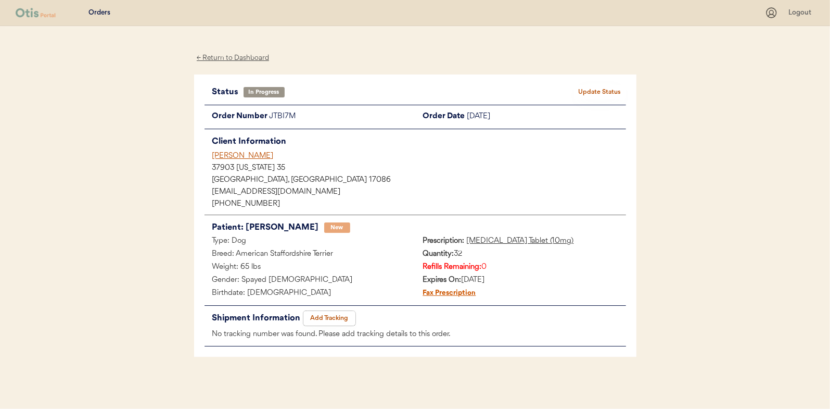
click at [331, 321] on button "Add Tracking" at bounding box center [330, 318] width 52 height 15
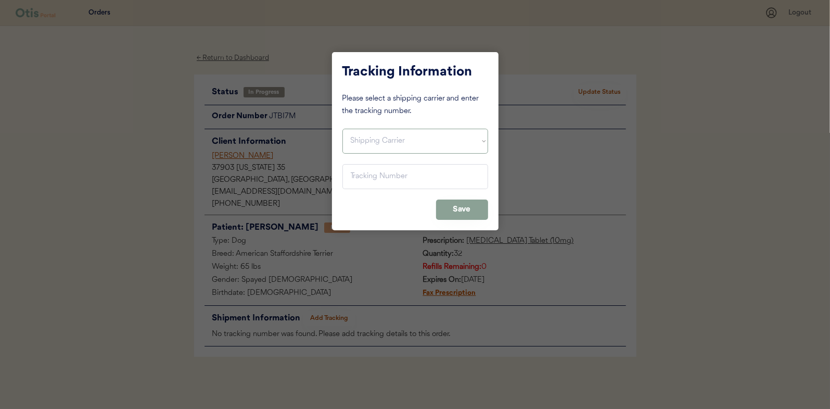
click at [380, 148] on select "Shipping Carrier FedEx FedEx Ground Economy UPS USPS" at bounding box center [416, 141] width 146 height 25
select select ""ups""
click at [343, 129] on select "Shipping Carrier FedEx FedEx Ground Economy UPS USPS" at bounding box center [416, 141] width 146 height 25
click at [359, 176] on input "input" at bounding box center [416, 176] width 146 height 25
paste input "1Z16X77E0209799469"
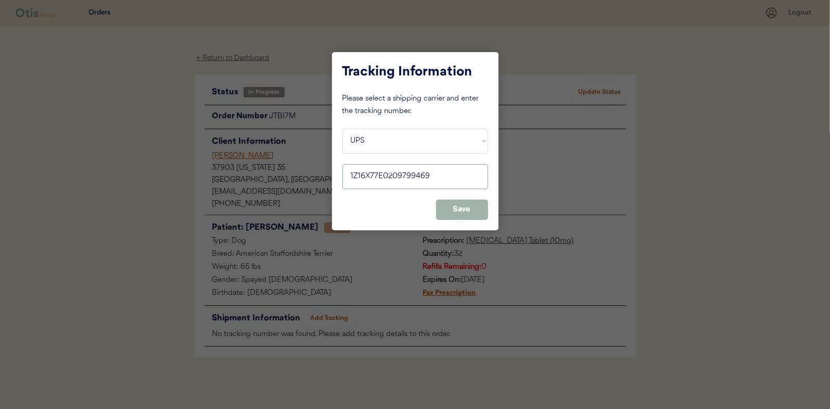
type input "1Z16X77E0209799469"
click at [465, 203] on button "Save" at bounding box center [462, 209] width 52 height 20
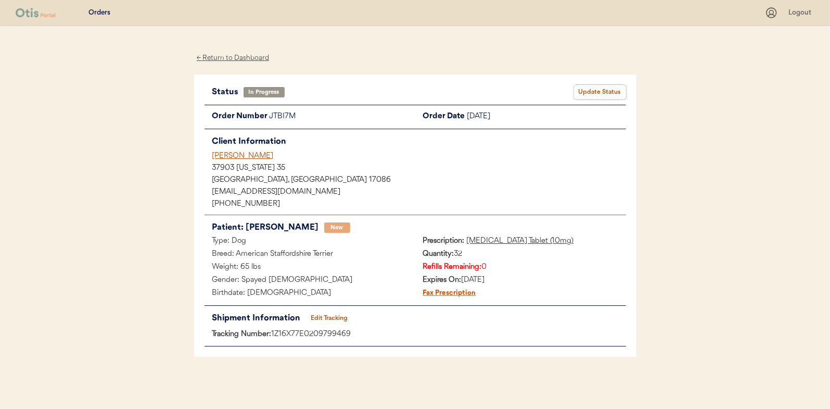
click at [609, 90] on button "Update Status" at bounding box center [600, 92] width 52 height 15
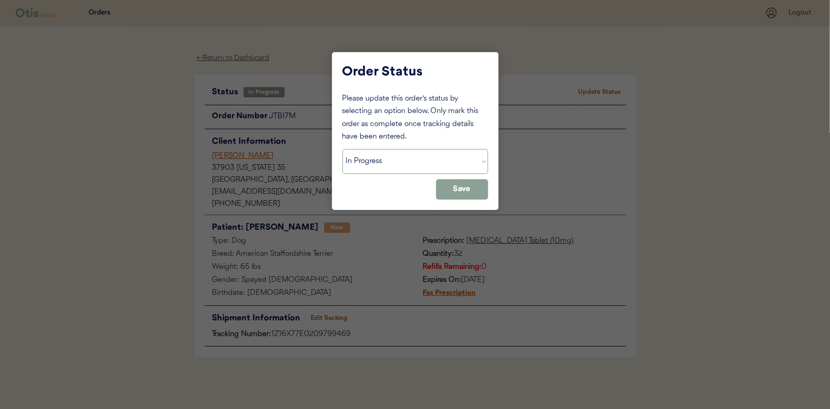
click at [416, 161] on select "Status On Hold New In Progress Complete Pending HW Consent Canceled" at bounding box center [416, 161] width 146 height 25
select select ""complete""
click at [343, 149] on select "Status On Hold New In Progress Complete Pending HW Consent Canceled" at bounding box center [416, 161] width 146 height 25
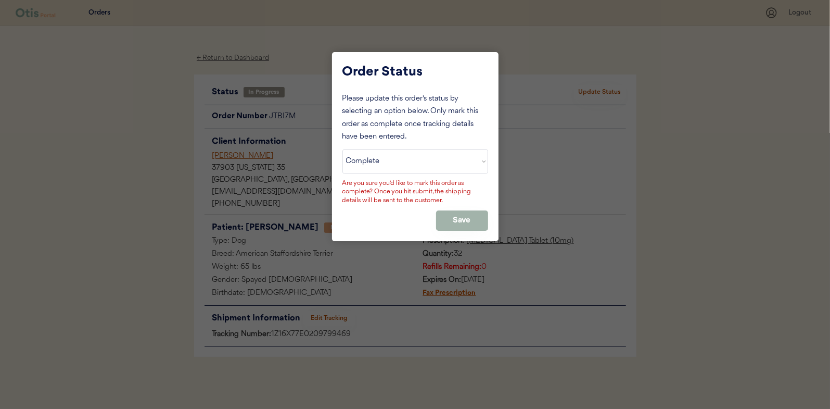
click at [461, 219] on button "Save" at bounding box center [462, 220] width 52 height 20
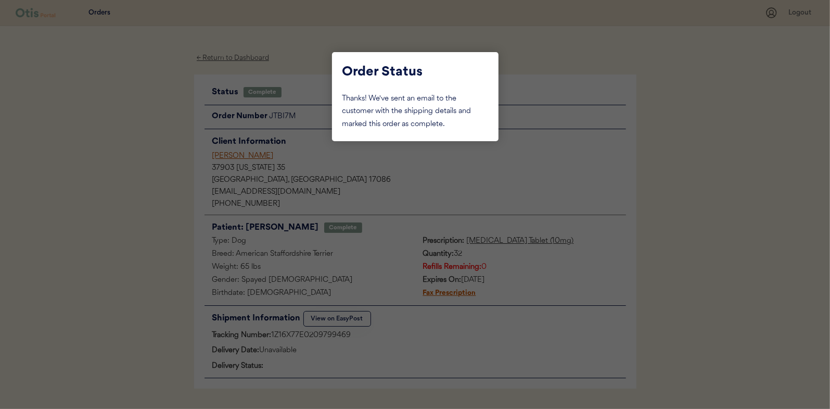
click at [145, 127] on div at bounding box center [415, 204] width 830 height 409
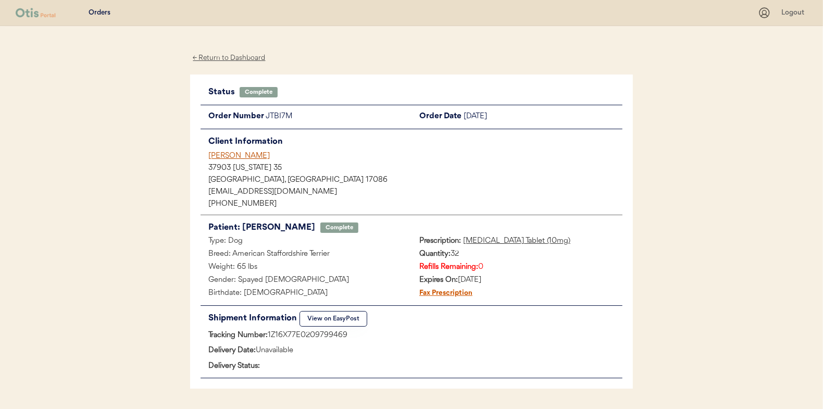
click at [233, 57] on div "← Return to Dashboard" at bounding box center [229, 58] width 78 height 12
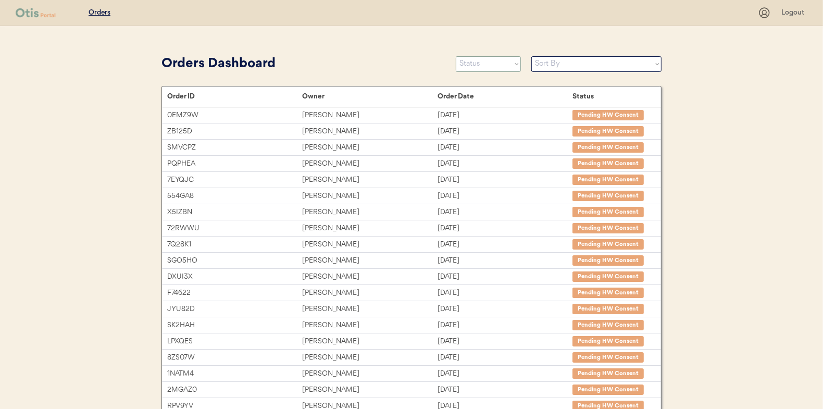
click at [476, 60] on select "Status On Hold New In Progress Complete Pending HW Consent Canceled" at bounding box center [488, 64] width 65 height 16
select select ""new""
click at [456, 56] on select "Status On Hold New In Progress Complete Pending HW Consent Canceled" at bounding box center [488, 64] width 65 height 16
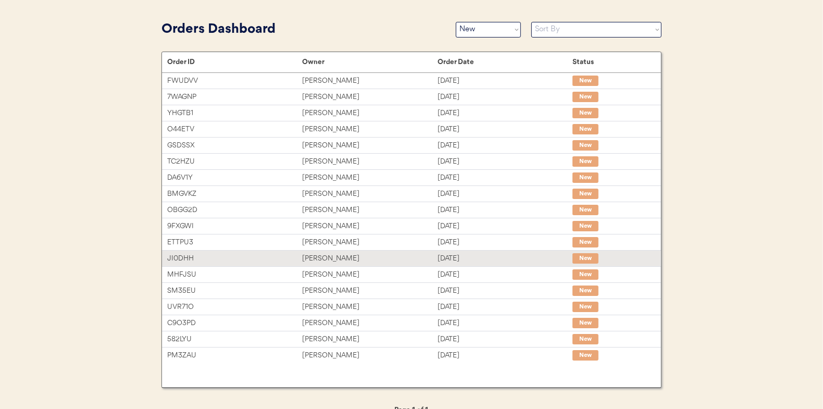
scroll to position [51, 0]
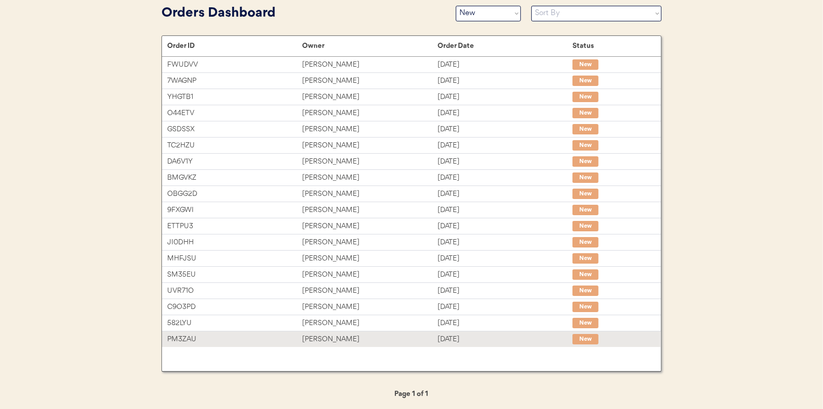
click at [328, 334] on div "[PERSON_NAME]" at bounding box center [369, 339] width 135 height 12
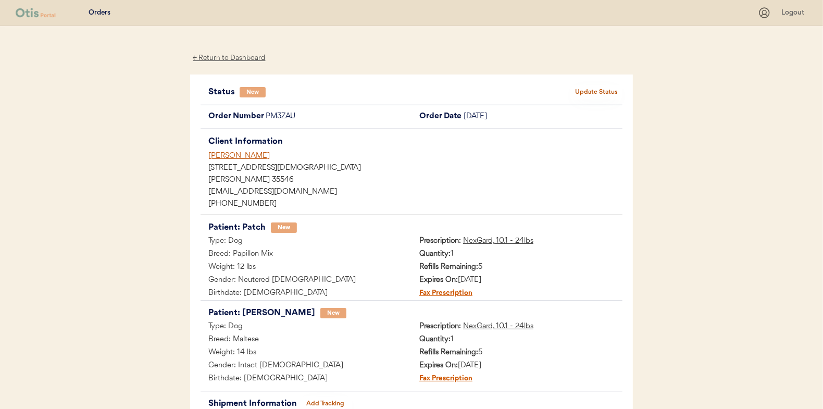
click at [607, 89] on button "Update Status" at bounding box center [596, 92] width 52 height 15
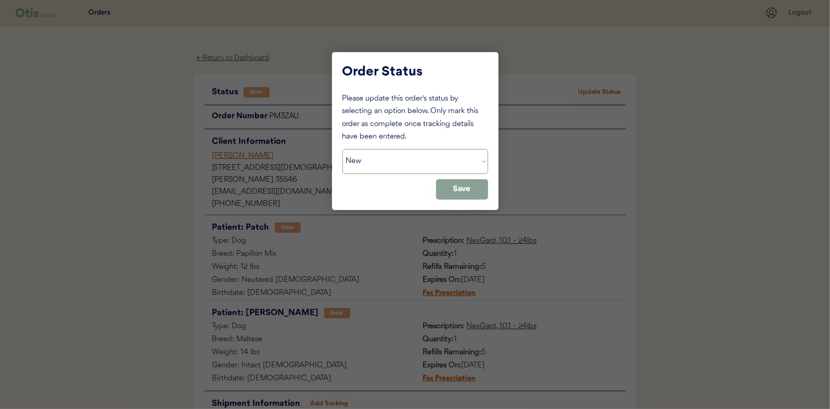
click at [386, 158] on select "Status On Hold New In Progress Complete Pending HW Consent Canceled" at bounding box center [416, 161] width 146 height 25
select select ""in_progress""
click at [343, 149] on select "Status On Hold New In Progress Complete Pending HW Consent Canceled" at bounding box center [416, 161] width 146 height 25
click at [462, 187] on button "Save" at bounding box center [462, 189] width 52 height 20
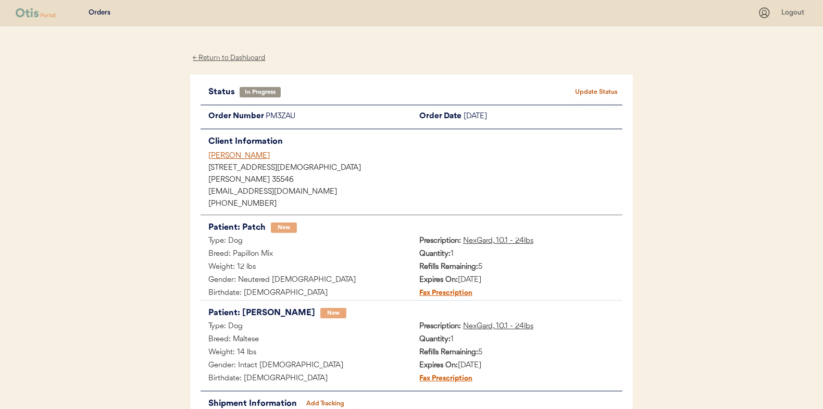
click at [238, 58] on div "← Return to Dashboard" at bounding box center [229, 58] width 78 height 12
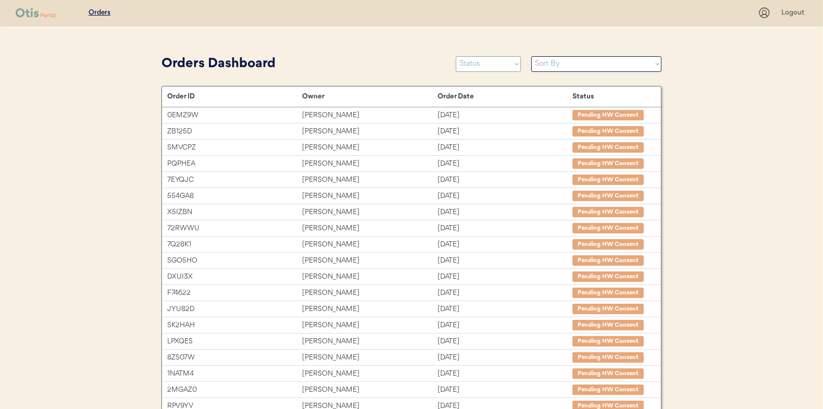
click at [484, 67] on select "Status On Hold New In Progress Complete Pending HW Consent Canceled" at bounding box center [488, 64] width 65 height 16
select select ""new""
click at [456, 56] on select "Status On Hold New In Progress Complete Pending HW Consent Canceled" at bounding box center [488, 64] width 65 height 16
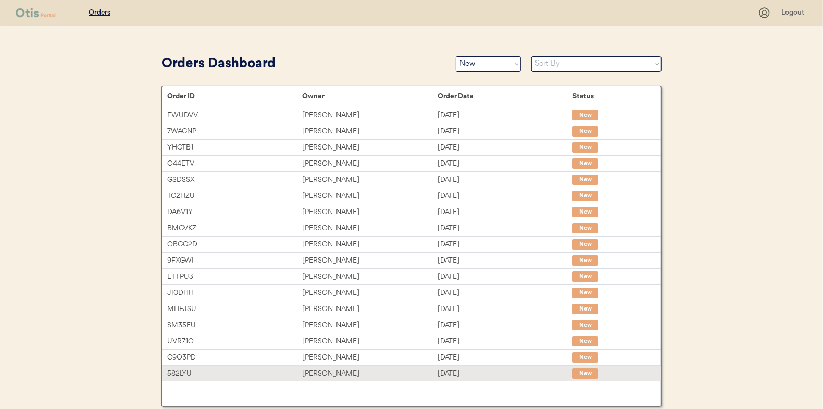
click at [327, 370] on div "[PERSON_NAME]" at bounding box center [369, 374] width 135 height 12
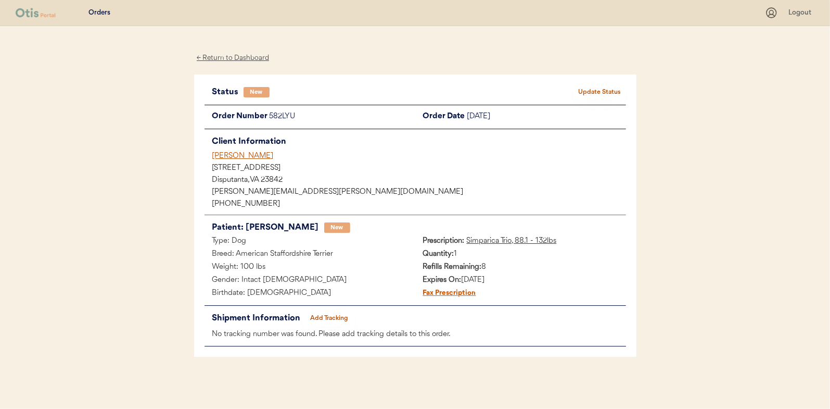
click at [594, 87] on button "Update Status" at bounding box center [600, 92] width 52 height 15
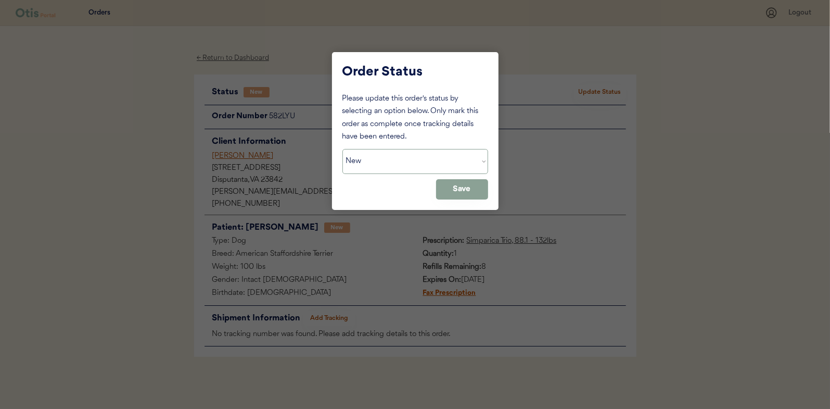
click at [377, 169] on select "Status On Hold New In Progress Complete Pending HW Consent Canceled" at bounding box center [416, 161] width 146 height 25
select select ""in_progress""
click at [343, 149] on select "Status On Hold New In Progress Complete Pending HW Consent Canceled" at bounding box center [416, 161] width 146 height 25
click at [465, 181] on button "Save" at bounding box center [462, 189] width 52 height 20
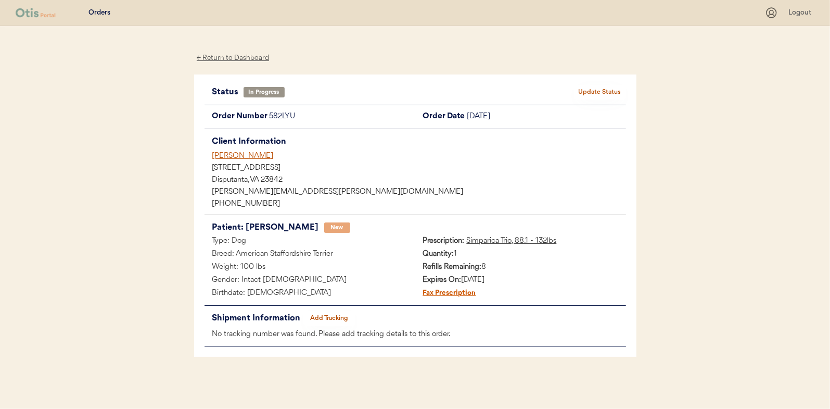
click at [241, 57] on div "← Return to Dashboard" at bounding box center [233, 58] width 78 height 12
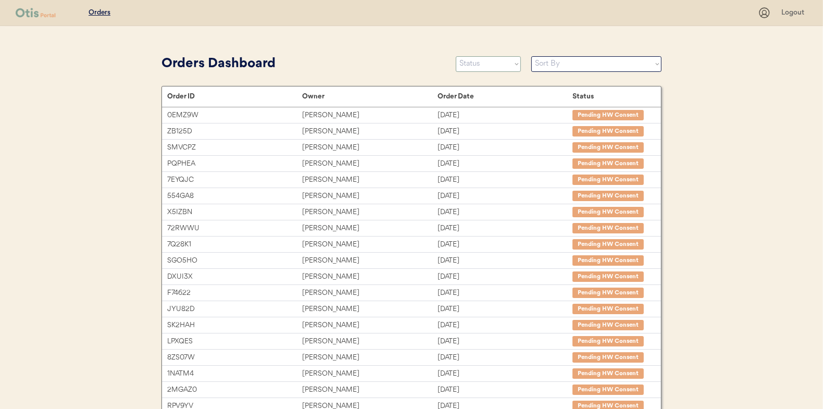
click at [481, 66] on select "Status On Hold New In Progress Complete Pending HW Consent Canceled" at bounding box center [488, 64] width 65 height 16
select select ""new""
click at [456, 56] on select "Status On Hold New In Progress Complete Pending HW Consent Canceled" at bounding box center [488, 64] width 65 height 16
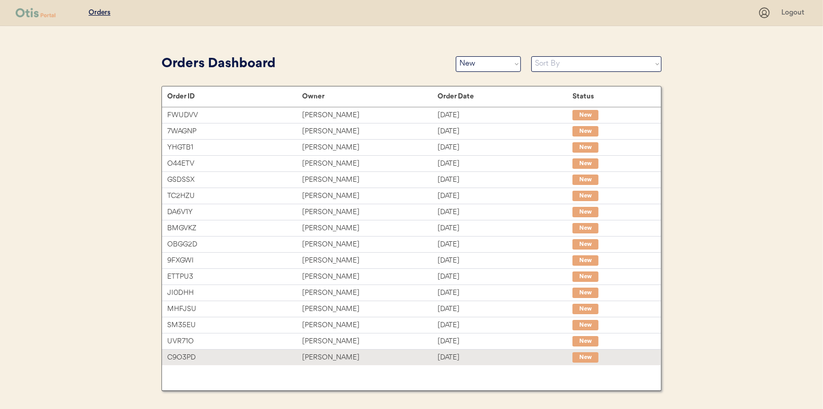
click at [339, 351] on div "Andrea L Knapp" at bounding box center [369, 357] width 135 height 12
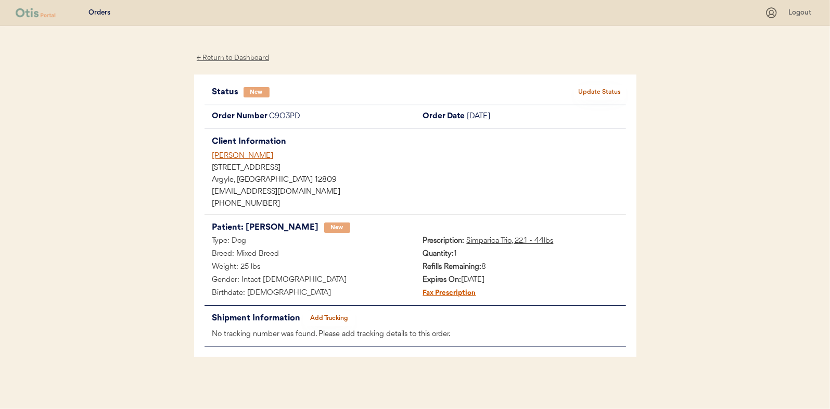
click at [596, 86] on button "Update Status" at bounding box center [600, 92] width 52 height 15
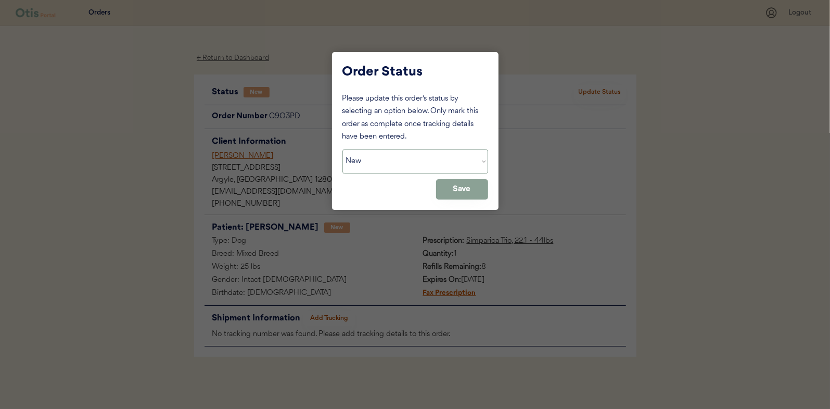
click at [414, 160] on select "Status On Hold New In Progress Complete Pending HW Consent Canceled" at bounding box center [416, 161] width 146 height 25
select select ""in_progress""
click at [343, 149] on select "Status On Hold New In Progress Complete Pending HW Consent Canceled" at bounding box center [416, 161] width 146 height 25
click at [466, 193] on button "Save" at bounding box center [462, 189] width 52 height 20
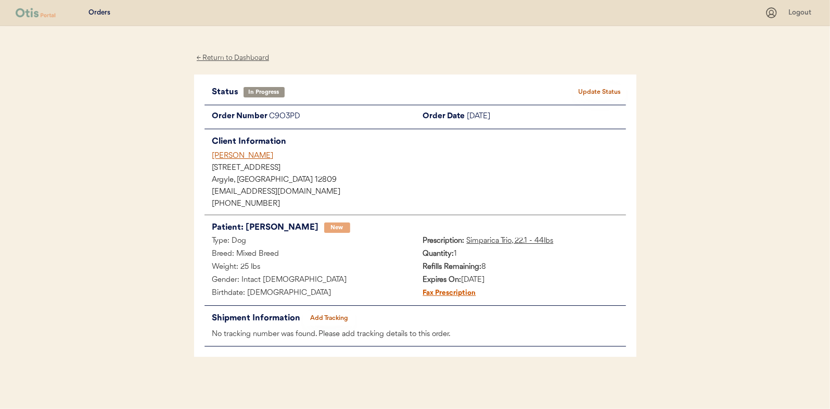
click at [229, 54] on div "← Return to Dashboard" at bounding box center [233, 58] width 78 height 12
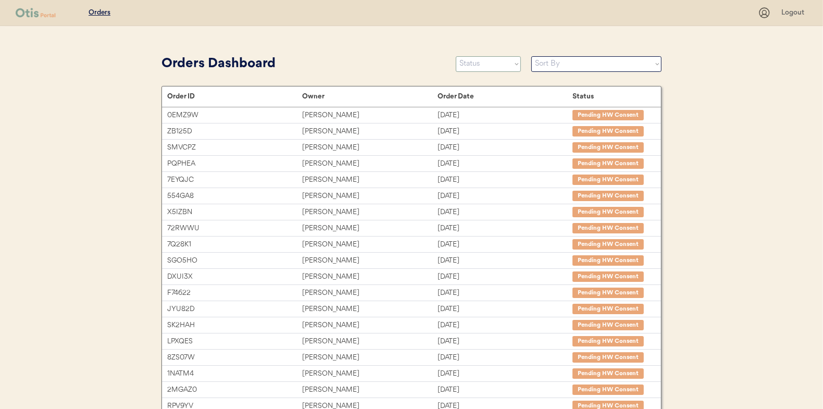
click at [485, 66] on select "Status On Hold New In Progress Complete Pending HW Consent Canceled" at bounding box center [488, 64] width 65 height 16
click at [456, 56] on select "Status On Hold New In Progress Complete Pending HW Consent Canceled" at bounding box center [488, 64] width 65 height 16
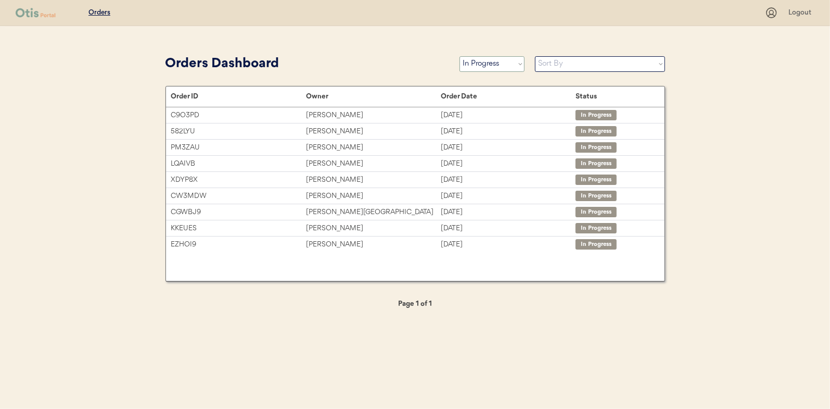
click at [469, 67] on select "Status On Hold New In Progress Complete Pending HW Consent Canceled" at bounding box center [492, 64] width 65 height 16
select select ""new""
click at [460, 56] on select "Status On Hold New In Progress Complete Pending HW Consent Canceled" at bounding box center [492, 64] width 65 height 16
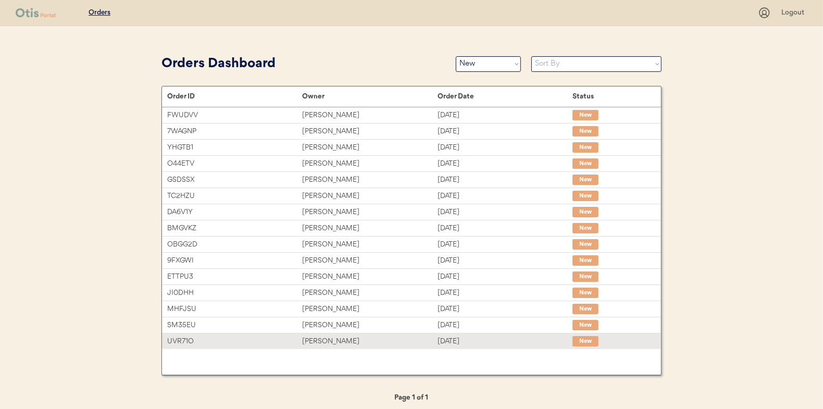
click at [327, 335] on div "Kendra Hunter" at bounding box center [369, 341] width 135 height 12
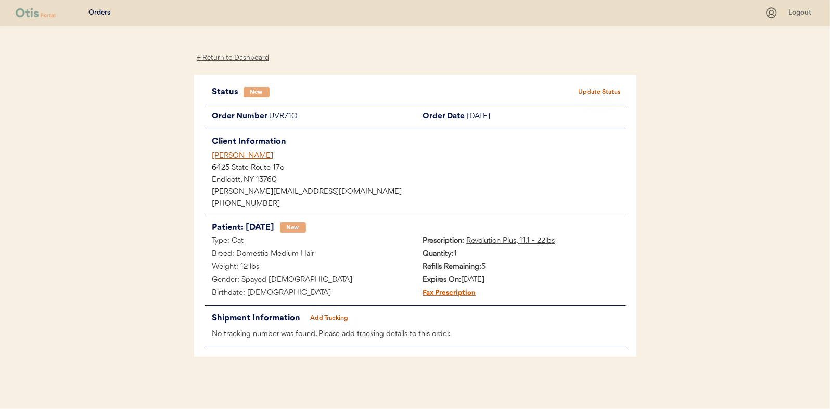
click at [254, 58] on div "← Return to Dashboard" at bounding box center [233, 58] width 78 height 12
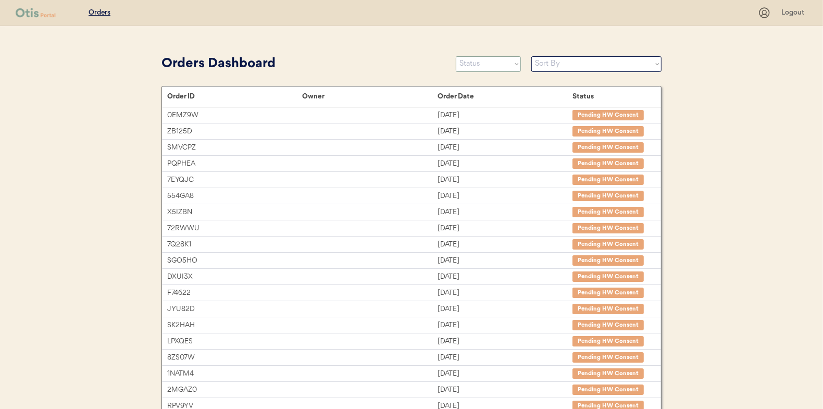
click at [474, 61] on select "Status On Hold New In Progress Complete Pending HW Consent Canceled" at bounding box center [488, 64] width 65 height 16
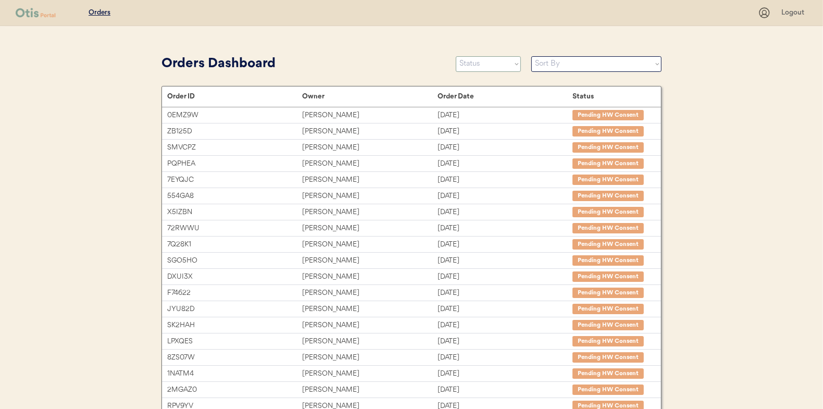
select select ""in_progress""
click at [456, 56] on select "Status On Hold New In Progress Complete Pending HW Consent Canceled" at bounding box center [488, 64] width 65 height 16
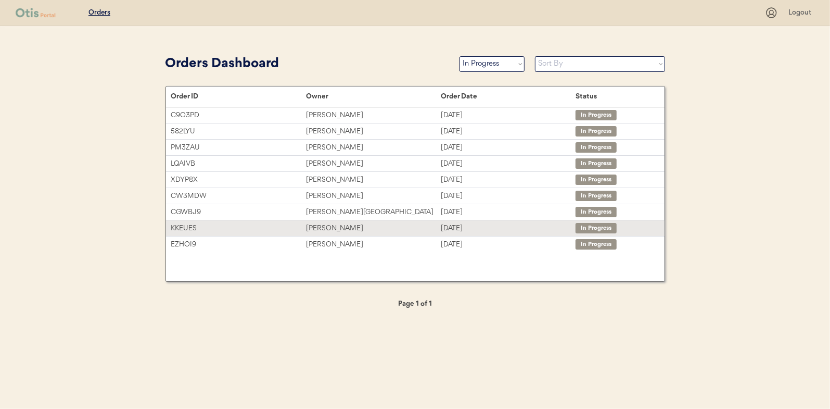
click at [326, 225] on div "[PERSON_NAME]" at bounding box center [373, 228] width 135 height 12
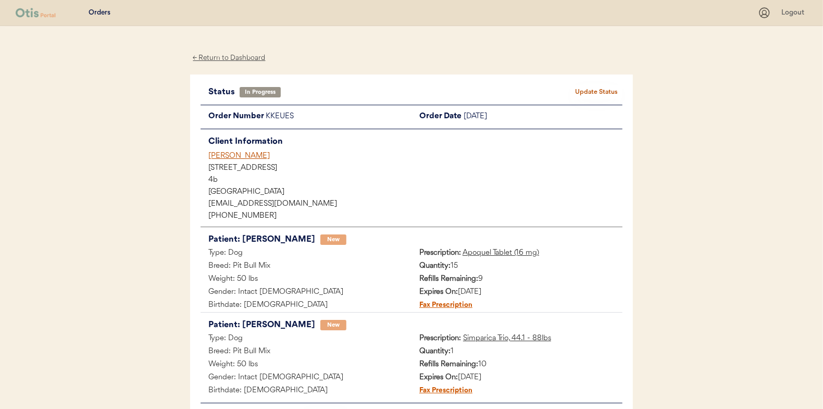
click at [226, 54] on div "← Return to Dashboard" at bounding box center [229, 58] width 78 height 12
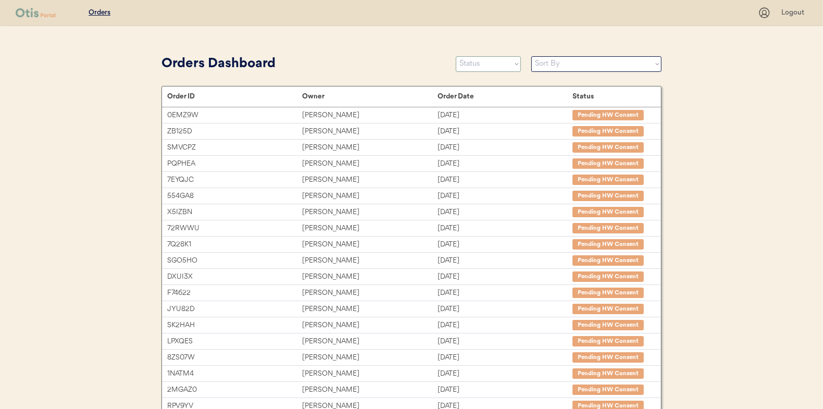
click at [484, 67] on select "Status On Hold New In Progress Complete Pending HW Consent Canceled" at bounding box center [488, 64] width 65 height 16
select select ""new""
click at [456, 56] on select "Status On Hold New In Progress Complete Pending HW Consent Canceled" at bounding box center [488, 64] width 65 height 16
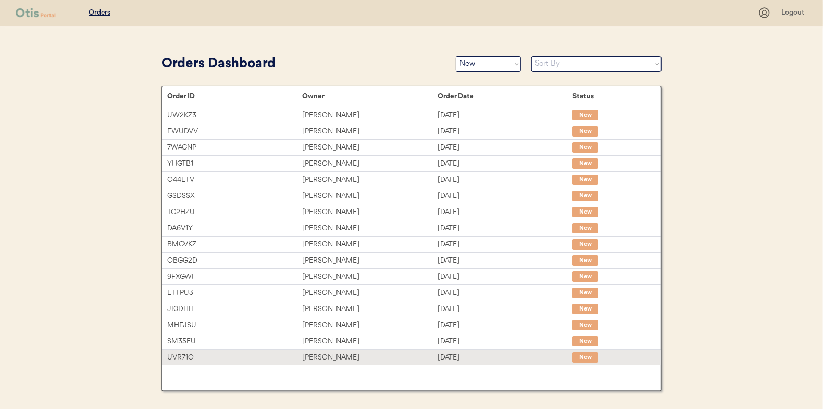
drag, startPoint x: 327, startPoint y: 350, endPoint x: 23, endPoint y: 303, distance: 307.7
click at [327, 351] on div "Kendra Hunter" at bounding box center [369, 357] width 135 height 12
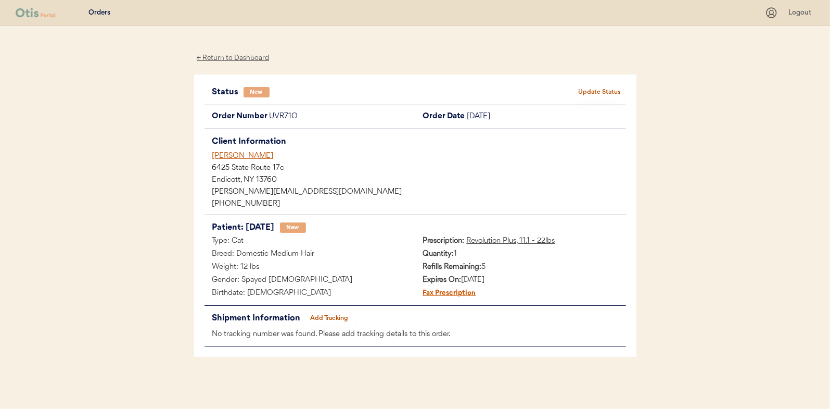
click at [612, 87] on button "Update Status" at bounding box center [600, 92] width 52 height 15
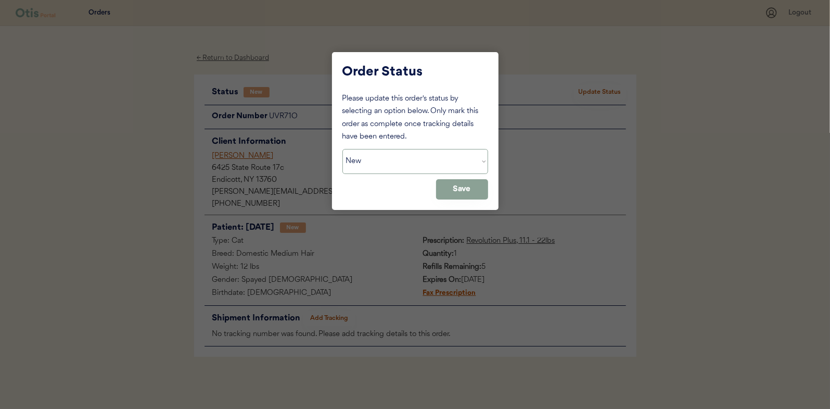
click at [364, 157] on select "Status On Hold New In Progress Complete Pending HW Consent Canceled" at bounding box center [416, 161] width 146 height 25
select select ""in_progress""
click at [343, 149] on select "Status On Hold New In Progress Complete Pending HW Consent Canceled" at bounding box center [416, 161] width 146 height 25
click at [459, 186] on button "Save" at bounding box center [462, 189] width 52 height 20
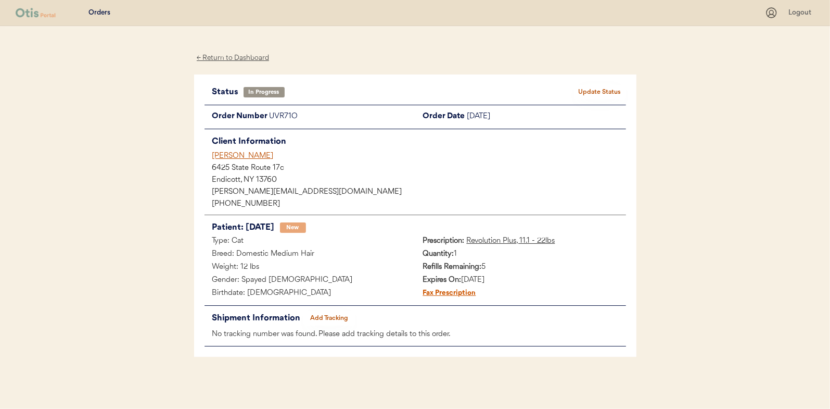
click at [234, 60] on div "← Return to Dashboard" at bounding box center [233, 58] width 78 height 12
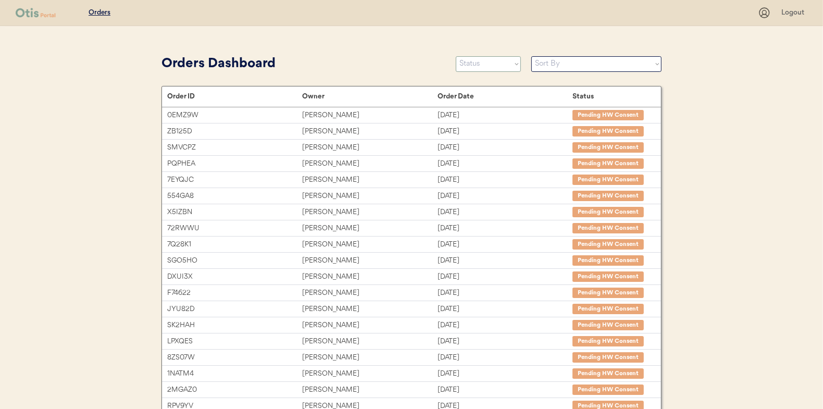
click at [482, 67] on select "Status On Hold New In Progress Complete Pending HW Consent Canceled" at bounding box center [488, 64] width 65 height 16
click at [456, 56] on select "Status On Hold New In Progress Complete Pending HW Consent Canceled" at bounding box center [488, 64] width 65 height 16
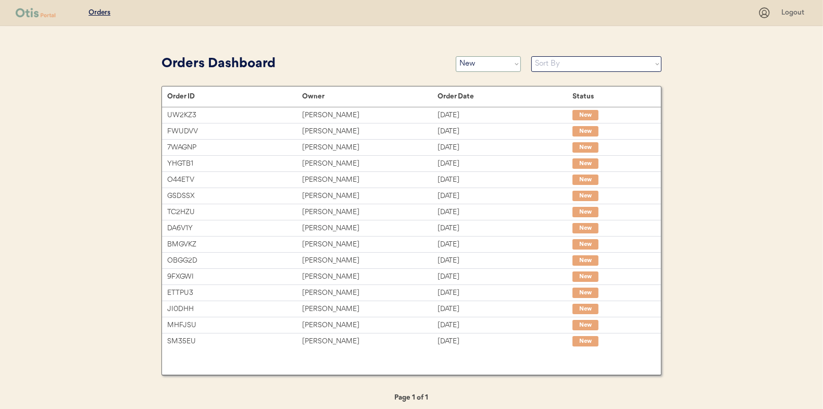
click at [471, 65] on select "Status On Hold New In Progress Complete Pending HW Consent Canceled" at bounding box center [488, 64] width 65 height 16
select select ""in_progress""
click at [456, 56] on select "Status On Hold New In Progress Complete Pending HW Consent Canceled" at bounding box center [488, 64] width 65 height 16
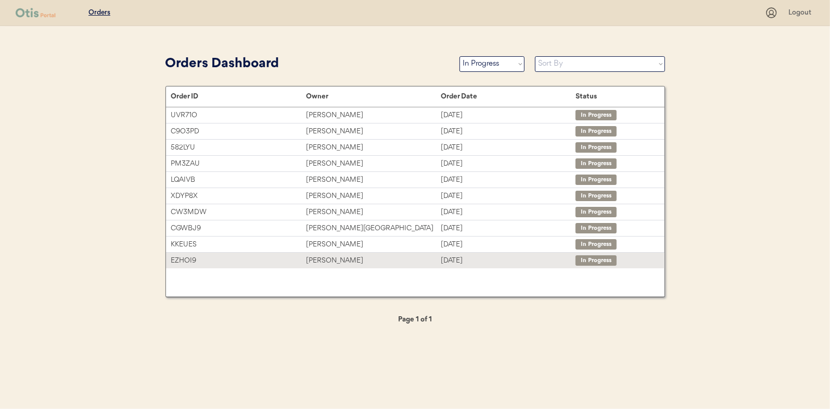
click at [334, 257] on div "[PERSON_NAME]" at bounding box center [373, 261] width 135 height 12
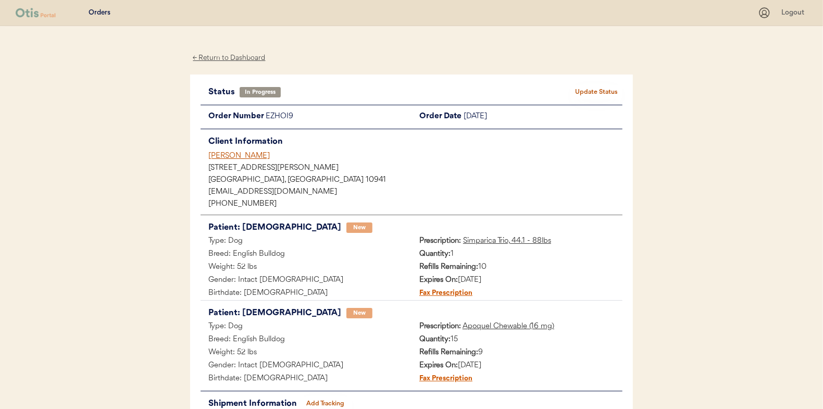
click at [221, 56] on div "← Return to Dashboard" at bounding box center [229, 58] width 78 height 12
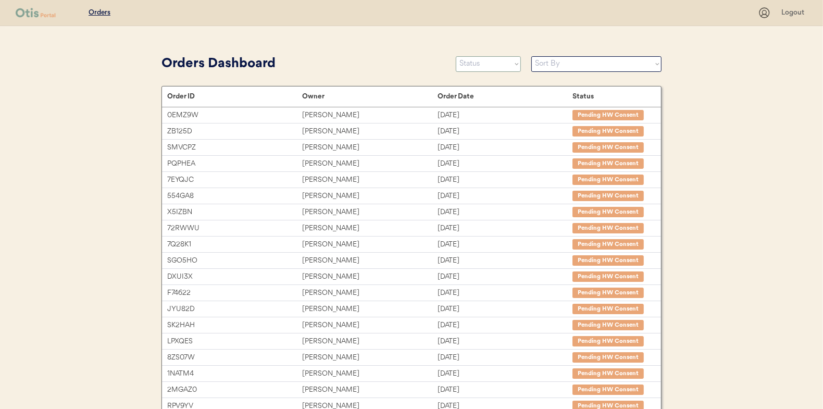
click at [483, 69] on select "Status On Hold New In Progress Complete Pending HW Consent Canceled" at bounding box center [488, 64] width 65 height 16
select select ""in_progress""
click at [456, 56] on select "Status On Hold New In Progress Complete Pending HW Consent Canceled" at bounding box center [488, 64] width 65 height 16
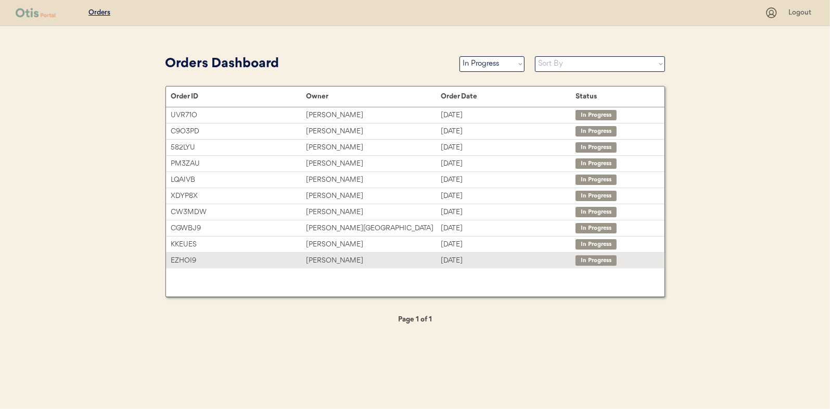
click at [344, 258] on div "[PERSON_NAME]" at bounding box center [373, 261] width 135 height 12
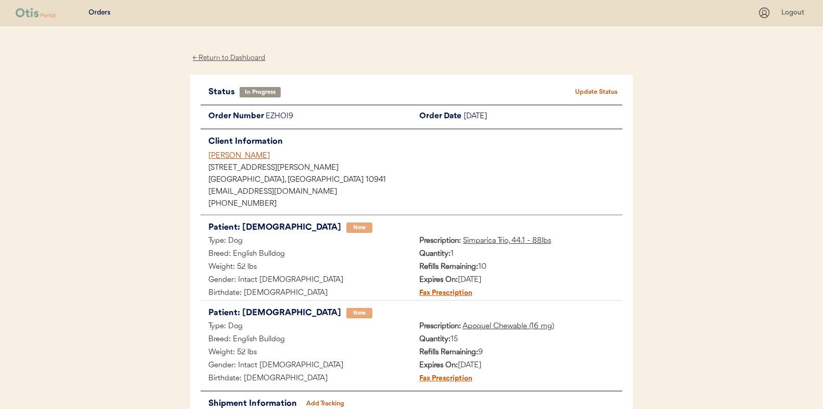
click at [225, 57] on div "← Return to Dashboard" at bounding box center [229, 58] width 78 height 12
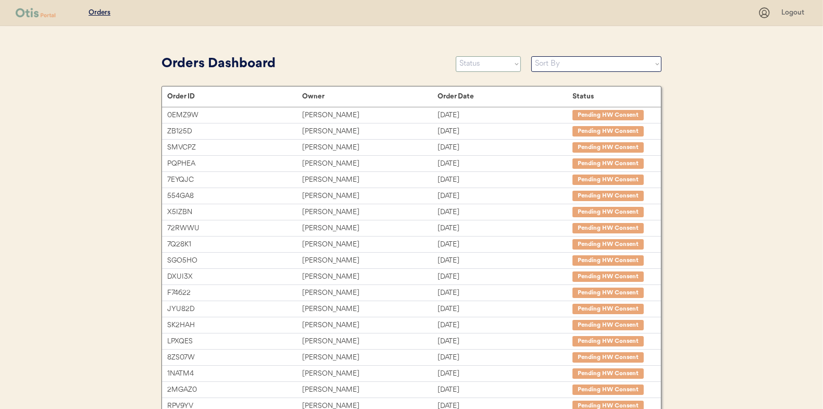
click at [495, 64] on select "Status On Hold New In Progress Complete Pending HW Consent Canceled" at bounding box center [488, 64] width 65 height 16
select select ""in_progress""
click at [456, 56] on select "Status On Hold New In Progress Complete Pending HW Consent Canceled" at bounding box center [488, 64] width 65 height 16
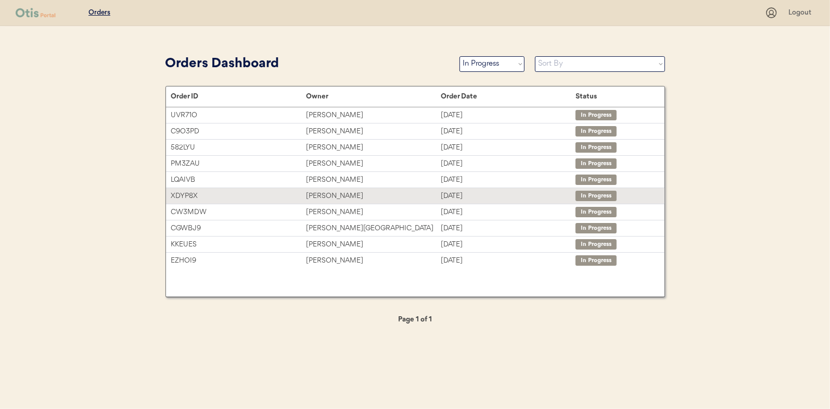
click at [322, 196] on div "Niina Al-Hassan" at bounding box center [373, 196] width 135 height 12
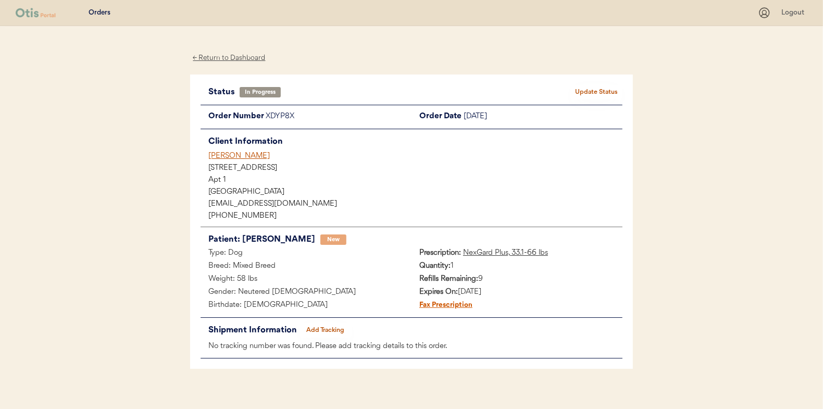
click at [321, 321] on div "Status In Progress Update Status Order Number XDYP8X Order Date [DATE] Client I…" at bounding box center [411, 222] width 422 height 274
click at [318, 327] on button "Add Tracking" at bounding box center [325, 330] width 52 height 15
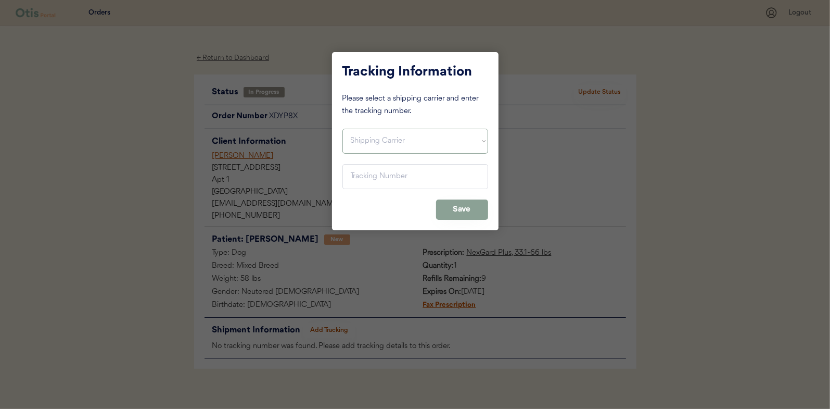
click at [371, 141] on select "Shipping Carrier FedEx FedEx Ground Economy UPS USPS" at bounding box center [416, 141] width 146 height 25
select select ""ups""
click at [343, 129] on select "Shipping Carrier FedEx FedEx Ground Economy UPS USPS" at bounding box center [416, 141] width 146 height 25
click at [361, 169] on input "input" at bounding box center [416, 176] width 146 height 25
paste input "1Z16X77E0209801188"
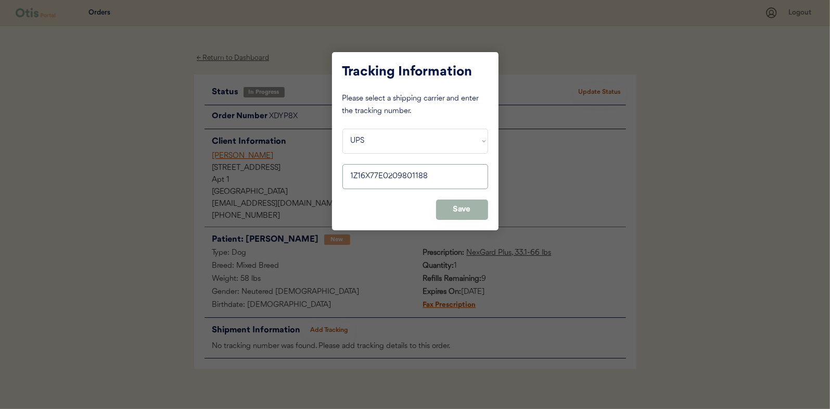
type input "1Z16X77E0209801188"
click at [457, 208] on button "Save" at bounding box center [462, 209] width 52 height 20
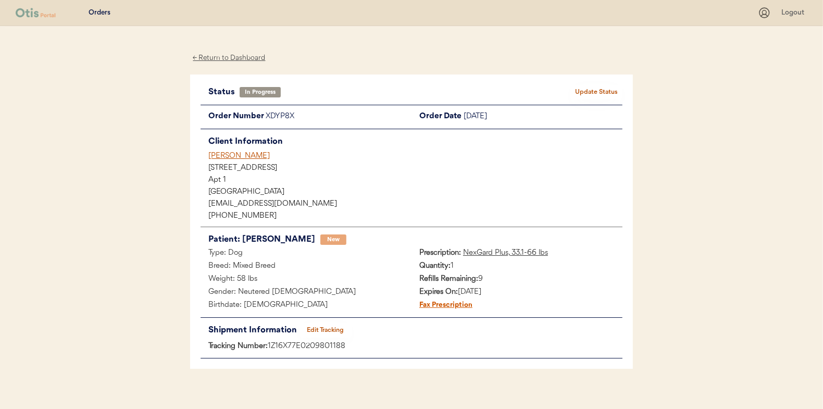
click at [607, 90] on button "Update Status" at bounding box center [596, 92] width 52 height 15
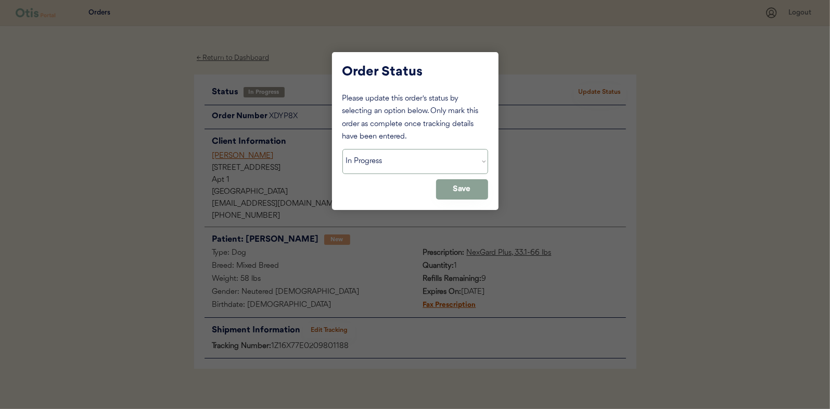
click at [382, 167] on select "Status On Hold New In Progress Complete Pending HW Consent Canceled" at bounding box center [416, 161] width 146 height 25
select select ""complete""
click at [343, 149] on select "Status On Hold New In Progress Complete Pending HW Consent Canceled" at bounding box center [416, 161] width 146 height 25
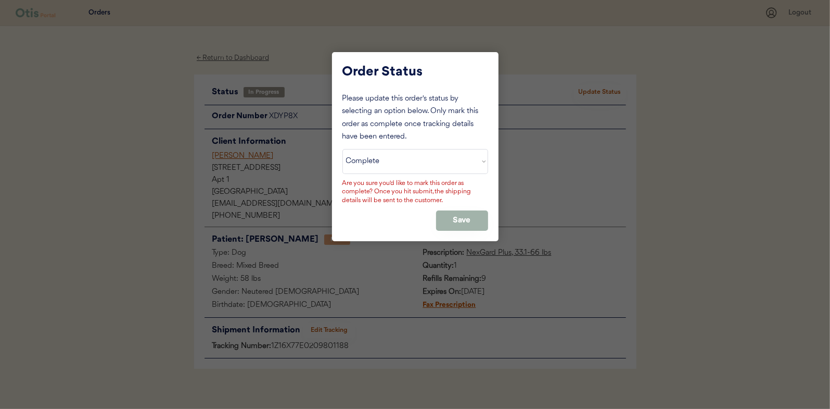
click at [466, 219] on button "Save" at bounding box center [462, 220] width 52 height 20
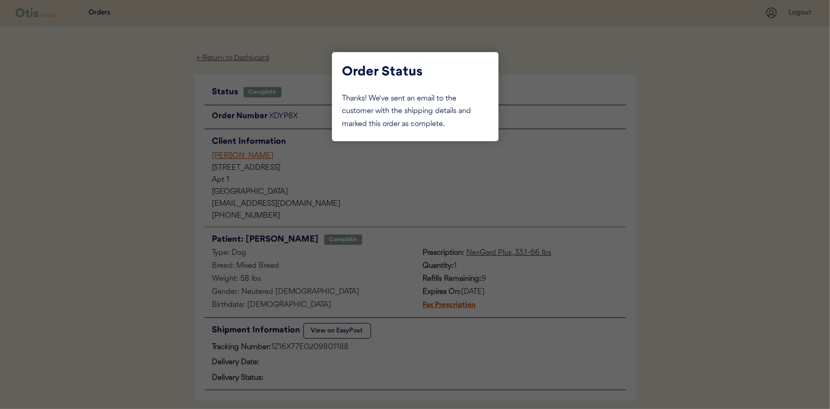
click at [130, 140] on div at bounding box center [415, 204] width 830 height 409
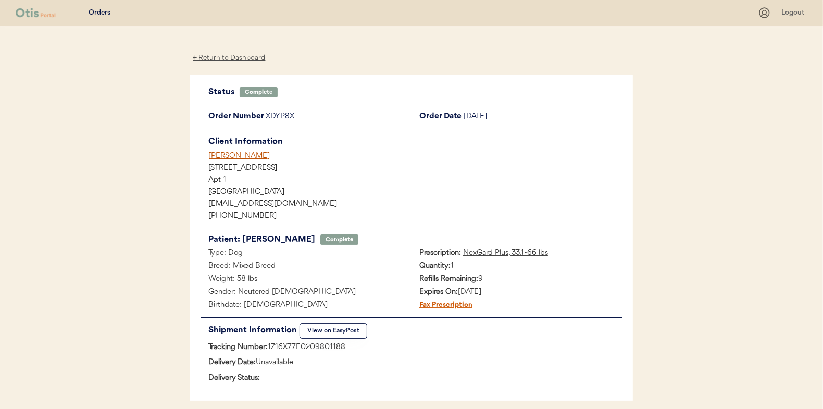
click at [230, 56] on div "← Return to Dashboard" at bounding box center [229, 58] width 78 height 12
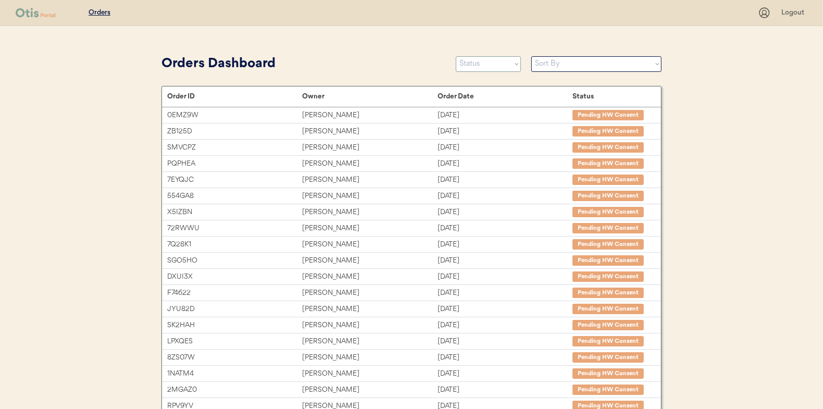
click at [474, 61] on select "Status On Hold New In Progress Complete Pending HW Consent Canceled" at bounding box center [488, 64] width 65 height 16
select select ""in_progress""
click at [456, 56] on select "Status On Hold New In Progress Complete Pending HW Consent Canceled" at bounding box center [488, 64] width 65 height 16
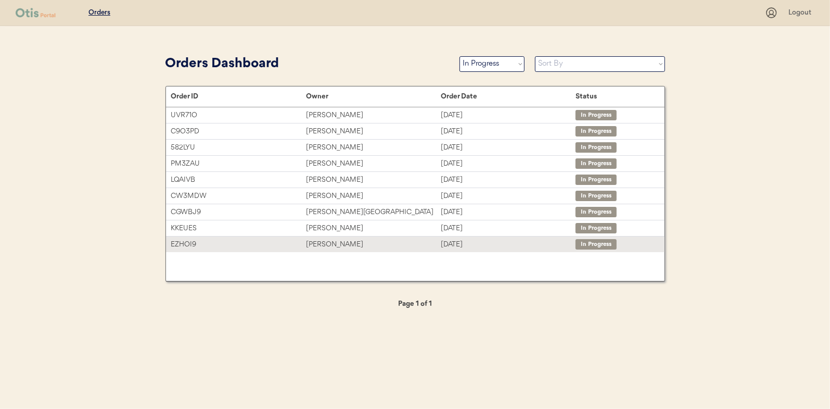
click at [327, 241] on div "[PERSON_NAME]" at bounding box center [373, 244] width 135 height 12
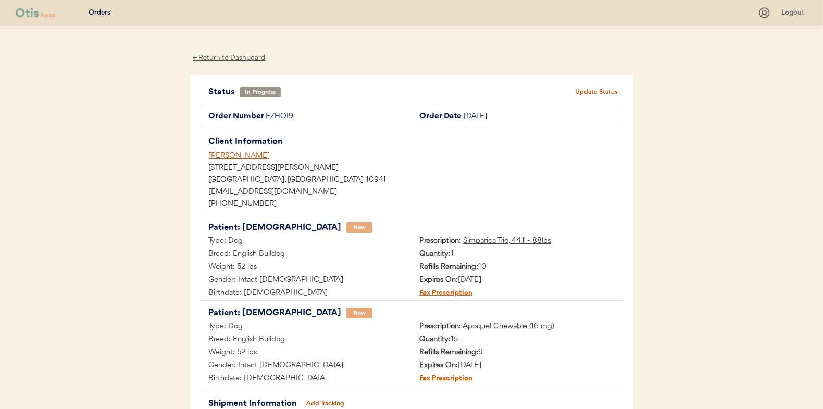
click at [228, 56] on div "← Return to Dashboard" at bounding box center [229, 58] width 78 height 12
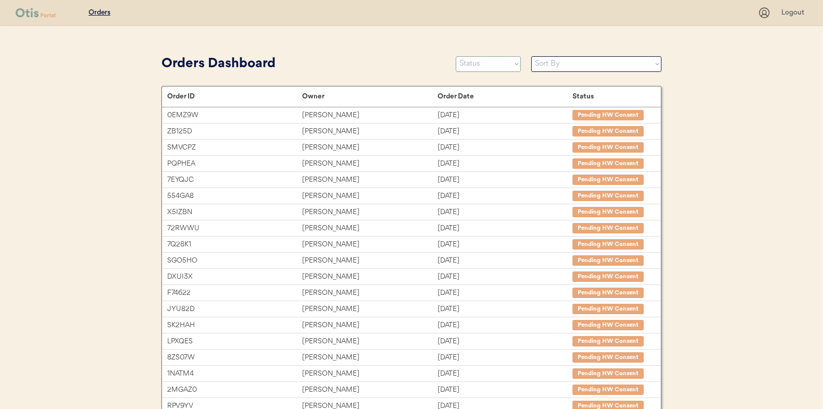
click at [487, 67] on select "Status On Hold New In Progress Complete Pending HW Consent Canceled" at bounding box center [488, 64] width 65 height 16
select select ""new""
click at [456, 56] on select "Status On Hold New In Progress Complete Pending HW Consent Canceled" at bounding box center [488, 64] width 65 height 16
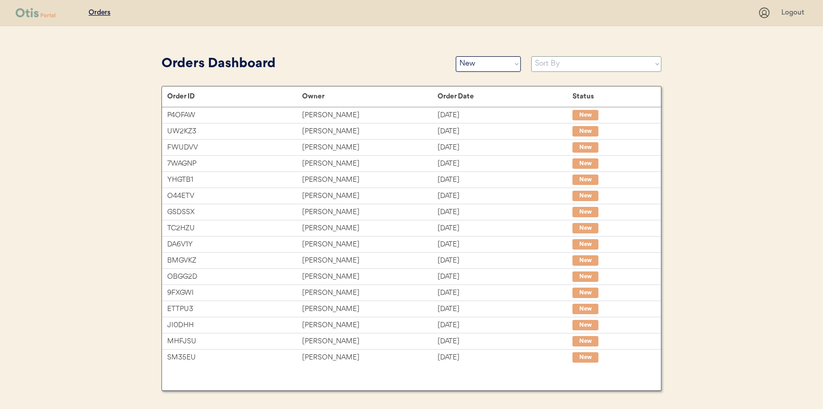
click at [551, 59] on select "Sort By Order Date (Newest → Oldest) Order Date (Oldest → Newest)" at bounding box center [596, 64] width 130 height 16
select select ""Order Date (Oldest → Newest)""
click at [531, 56] on select "Sort By Order Date (Newest → Oldest) Order Date (Oldest → Newest)" at bounding box center [596, 64] width 130 height 16
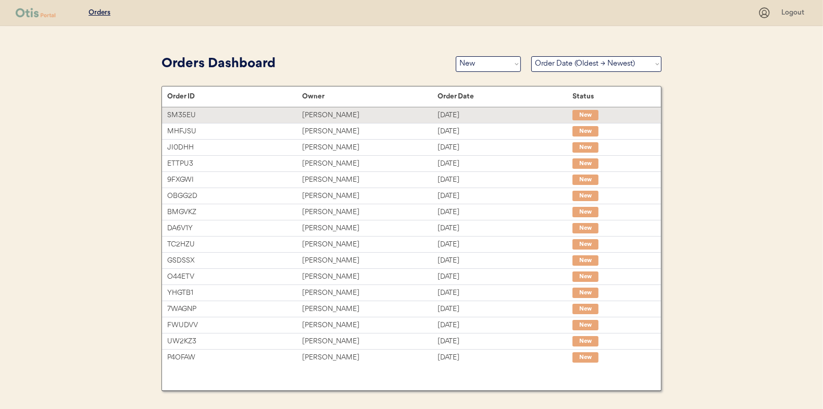
click at [324, 114] on div "[PERSON_NAME]" at bounding box center [369, 115] width 135 height 12
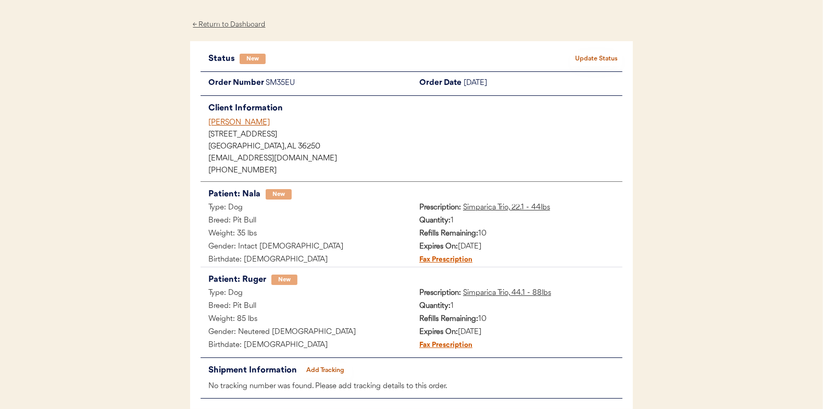
scroll to position [52, 0]
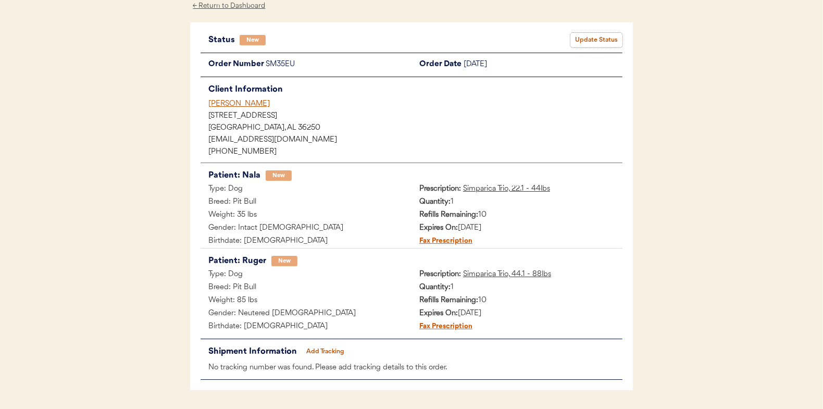
click at [619, 38] on button "Update Status" at bounding box center [596, 40] width 52 height 15
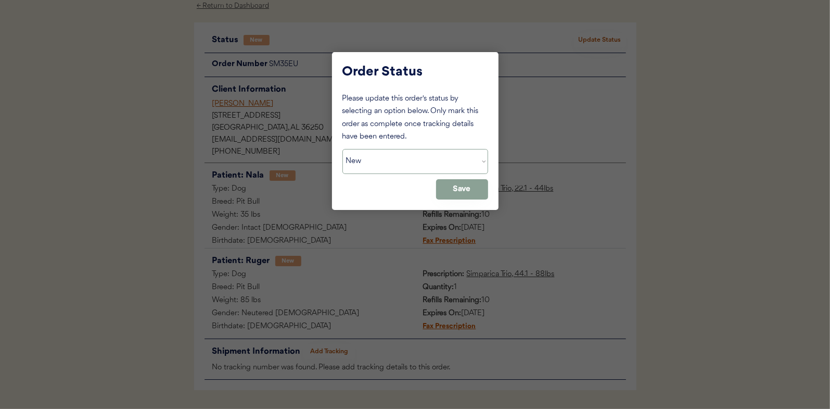
click at [363, 165] on select "Status On Hold New In Progress Complete Pending HW Consent Canceled" at bounding box center [416, 161] width 146 height 25
select select ""in_progress""
click at [343, 149] on select "Status On Hold New In Progress Complete Pending HW Consent Canceled" at bounding box center [416, 161] width 146 height 25
click at [453, 184] on button "Save" at bounding box center [462, 189] width 52 height 20
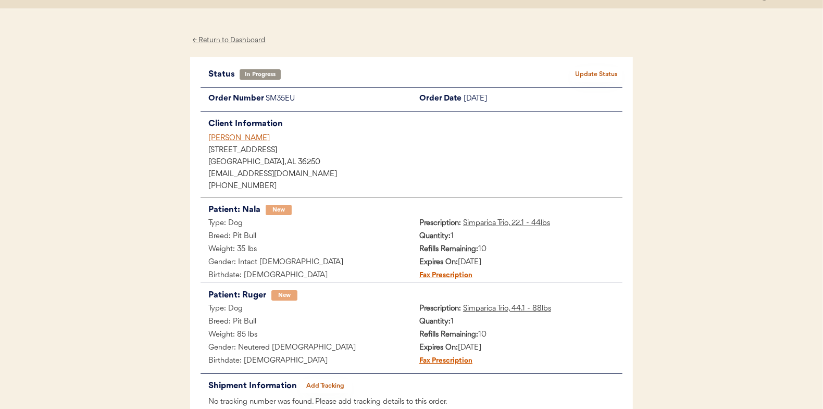
scroll to position [0, 0]
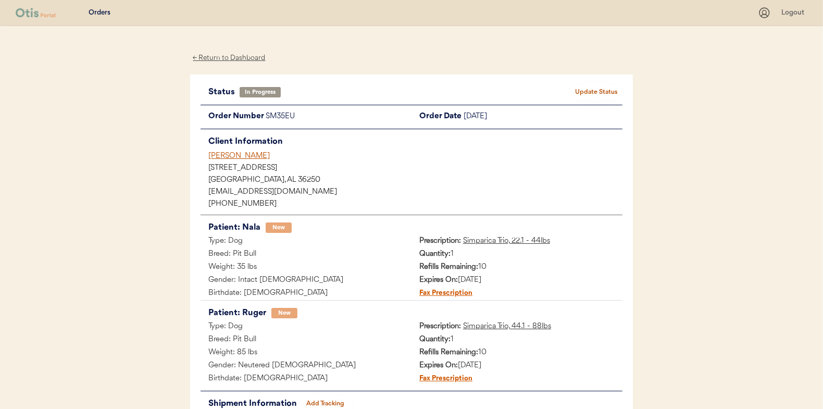
click at [220, 58] on div "← Return to Dashboard" at bounding box center [229, 58] width 78 height 12
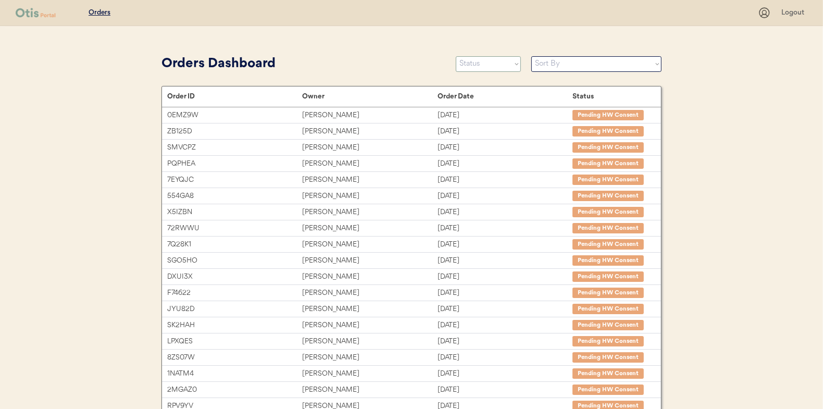
click at [484, 64] on select "Status On Hold New In Progress Complete Pending HW Consent Canceled" at bounding box center [488, 64] width 65 height 16
select select ""new""
click at [456, 56] on select "Status On Hold New In Progress Complete Pending HW Consent Canceled" at bounding box center [488, 64] width 65 height 16
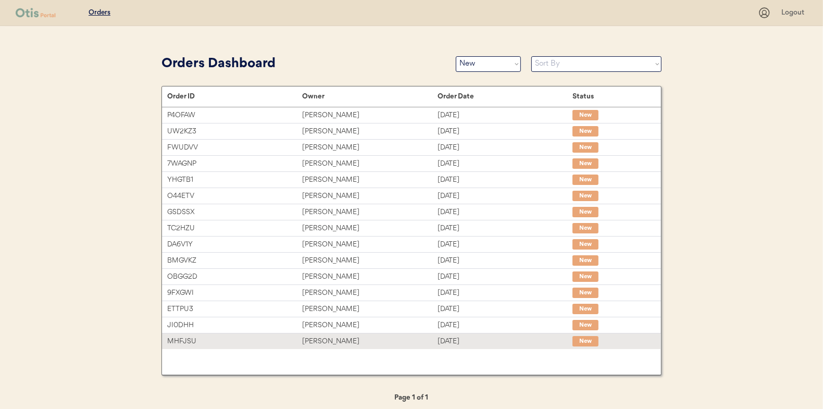
click at [324, 335] on div "[PERSON_NAME]" at bounding box center [369, 341] width 135 height 12
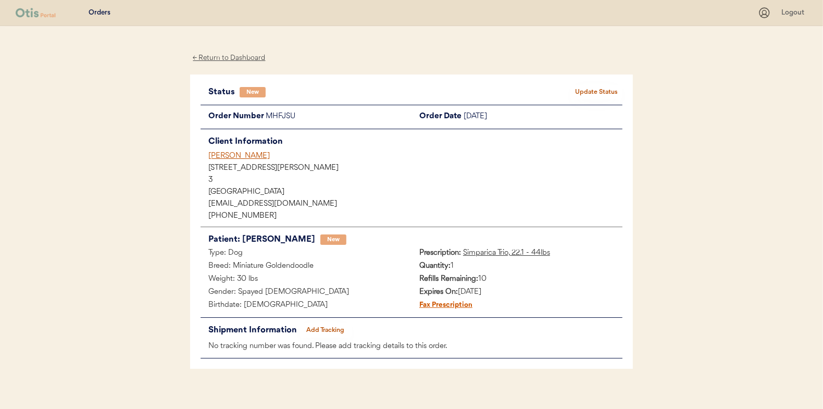
click at [599, 89] on button "Update Status" at bounding box center [596, 92] width 52 height 15
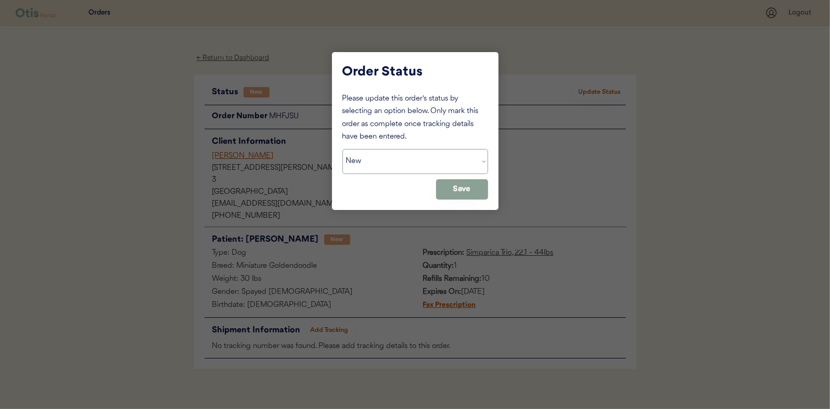
click at [416, 164] on select "Status On Hold New In Progress Complete Pending HW Consent Canceled" at bounding box center [416, 161] width 146 height 25
select select ""in_progress""
click at [343, 149] on select "Status On Hold New In Progress Complete Pending HW Consent Canceled" at bounding box center [416, 161] width 146 height 25
click at [466, 187] on button "Save" at bounding box center [462, 189] width 52 height 20
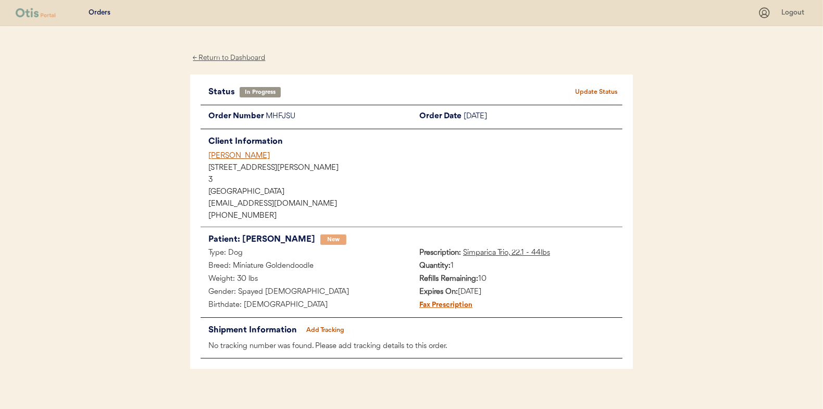
click at [238, 56] on div "← Return to Dashboard" at bounding box center [229, 58] width 78 height 12
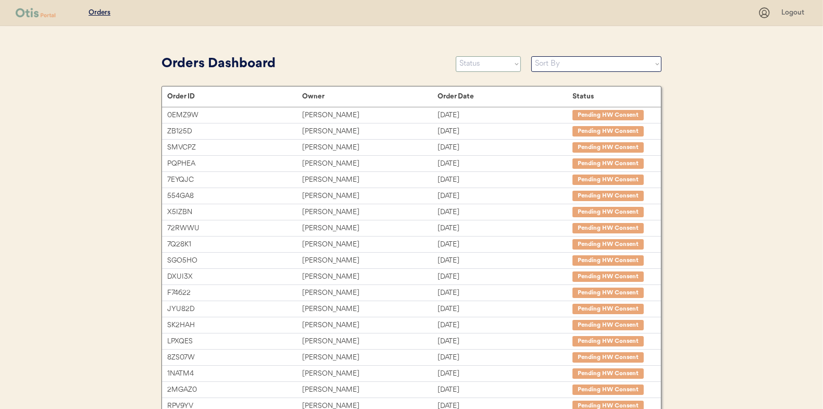
click at [482, 67] on select "Status On Hold New In Progress Complete Pending HW Consent Canceled" at bounding box center [488, 64] width 65 height 16
click at [456, 56] on select "Status On Hold New In Progress Complete Pending HW Consent Canceled" at bounding box center [488, 64] width 65 height 16
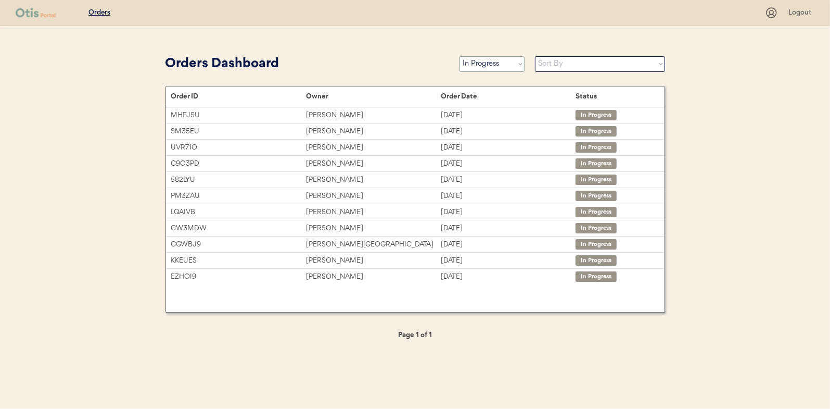
click at [510, 58] on select "Status On Hold New In Progress Complete Pending HW Consent Canceled" at bounding box center [492, 64] width 65 height 16
select select ""new""
click at [460, 56] on select "Status On Hold New In Progress Complete Pending HW Consent Canceled" at bounding box center [492, 64] width 65 height 16
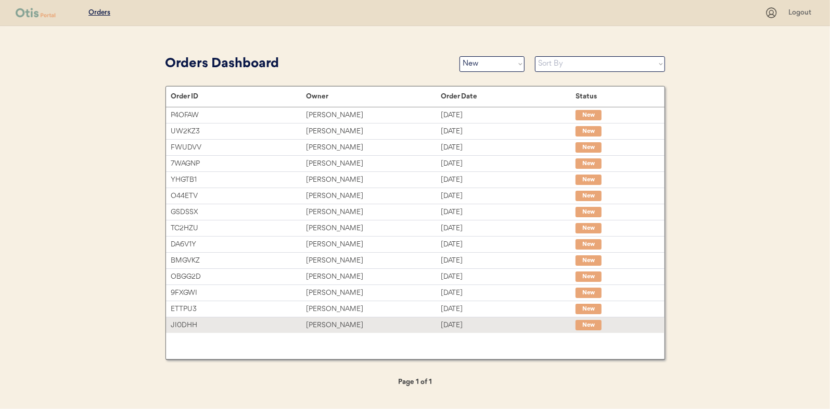
click at [325, 322] on div "[PERSON_NAME]" at bounding box center [373, 325] width 135 height 12
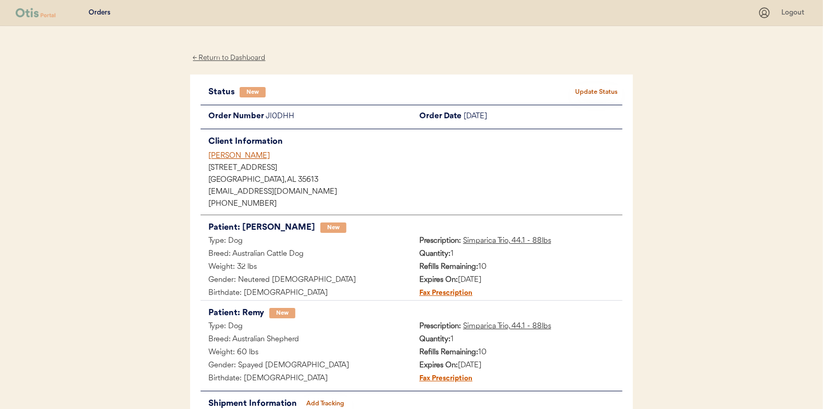
click at [584, 87] on button "Update Status" at bounding box center [596, 92] width 52 height 15
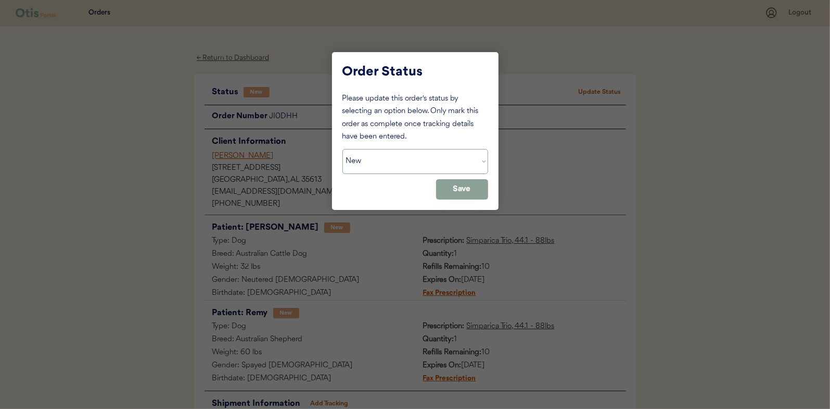
click at [375, 158] on select "Status On Hold New In Progress Complete Pending HW Consent Canceled" at bounding box center [416, 161] width 146 height 25
select select ""in_progress""
click at [343, 149] on select "Status On Hold New In Progress Complete Pending HW Consent Canceled" at bounding box center [416, 161] width 146 height 25
click at [466, 186] on button "Save" at bounding box center [462, 189] width 52 height 20
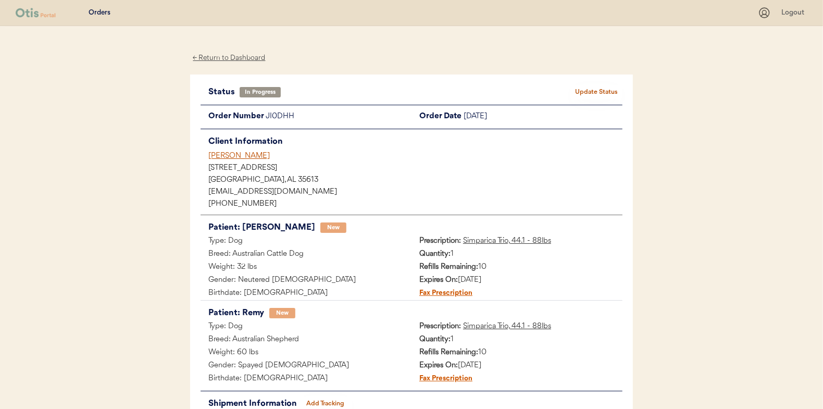
click at [249, 54] on div "← Return to Dashboard" at bounding box center [229, 58] width 78 height 12
